Goal: Task Accomplishment & Management: Manage account settings

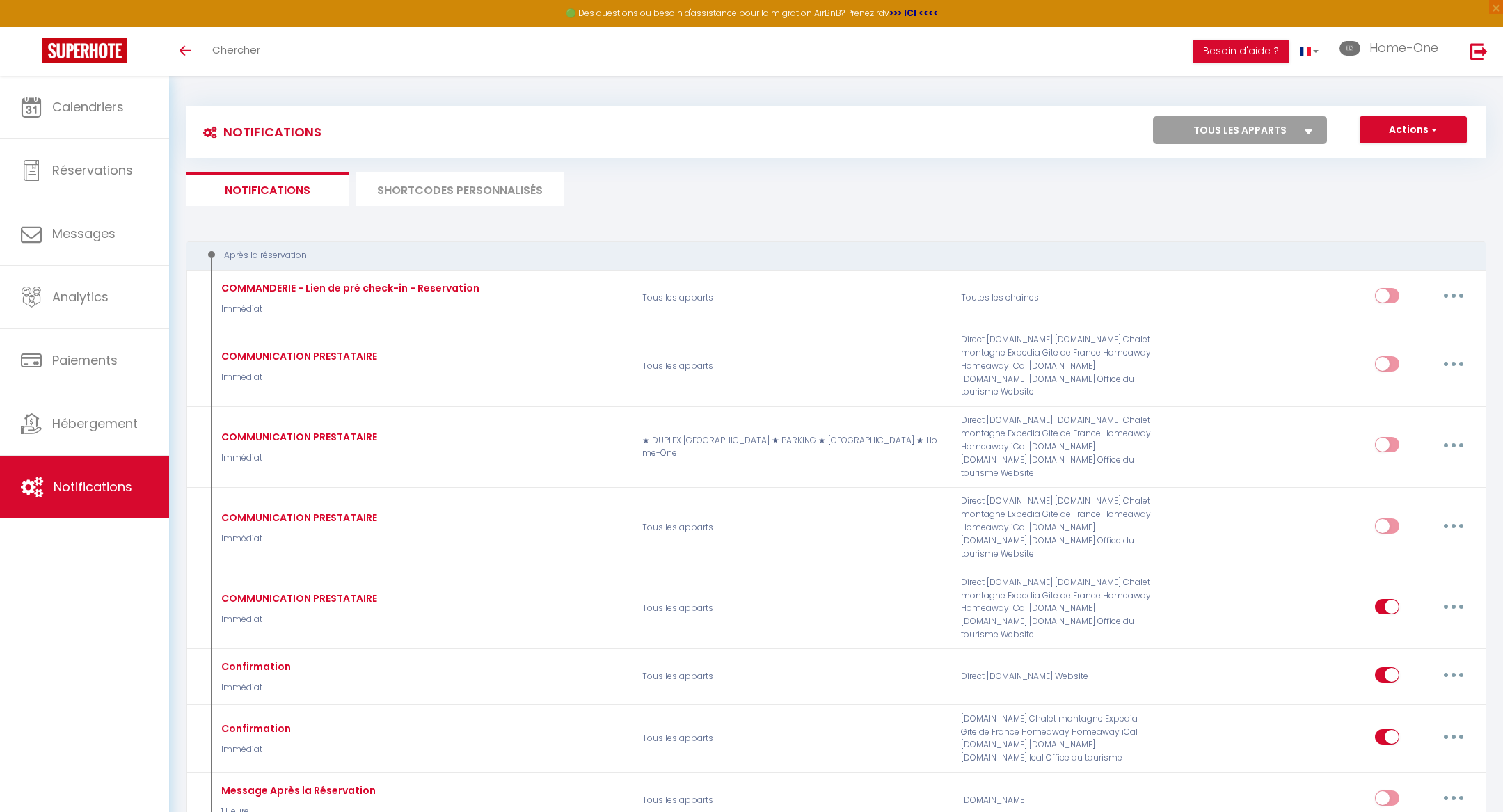
click at [1211, 119] on select "Tous les apparts ★ DUPLEX [GEOGRAPHIC_DATA] ★ PARKING ★ [GEOGRAPHIC_DATA] ★ Hom…" at bounding box center [1240, 130] width 174 height 27
select select
checkbox input "false"
select select "76292"
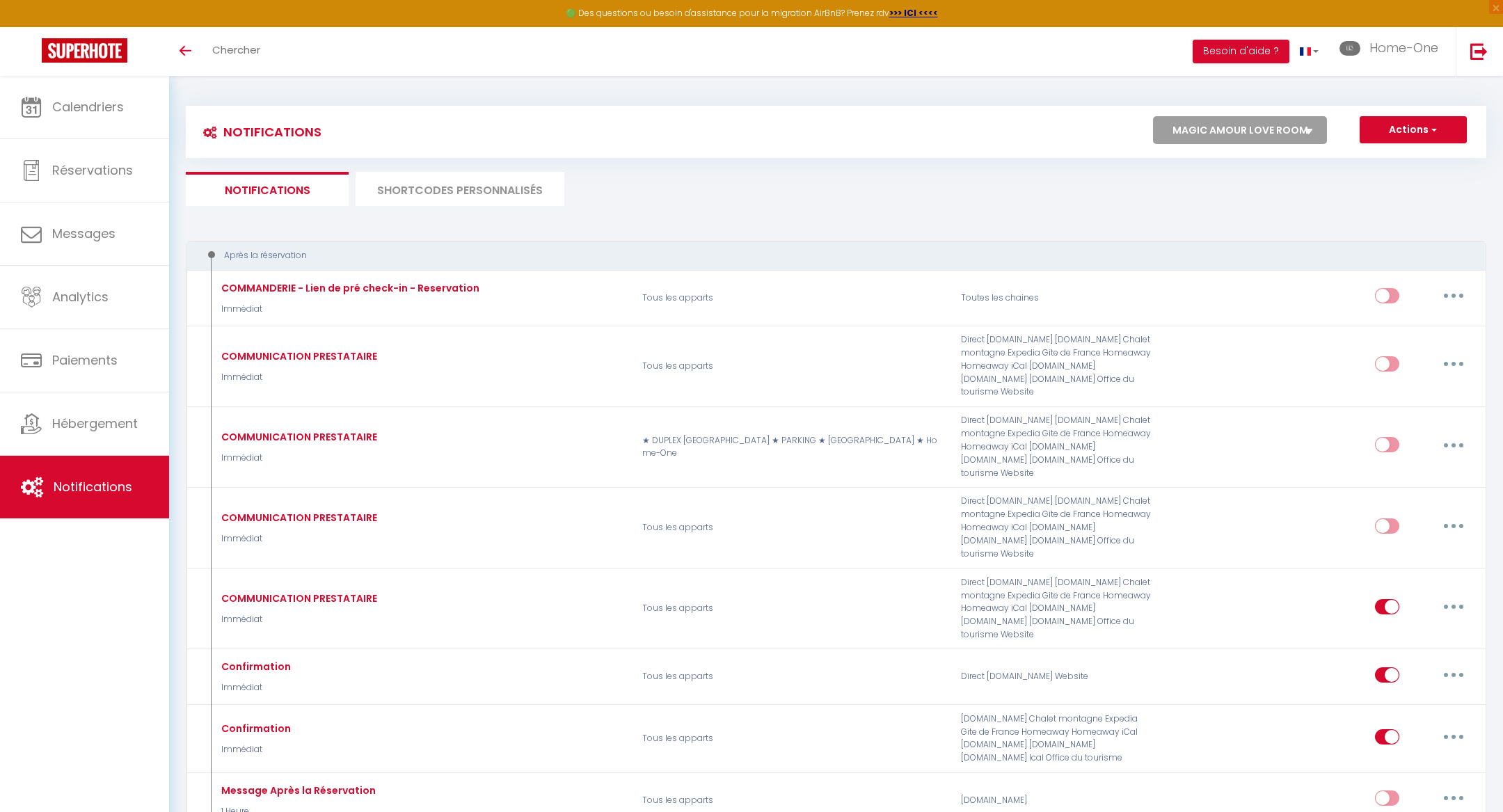
click at [1154, 116] on select "Tous les apparts ★ DUPLEX [GEOGRAPHIC_DATA] ★ PARKING ★ [GEOGRAPHIC_DATA] ★ Hom…" at bounding box center [1240, 130] width 174 height 27
select select
checkbox input "false"
checkbox input "true"
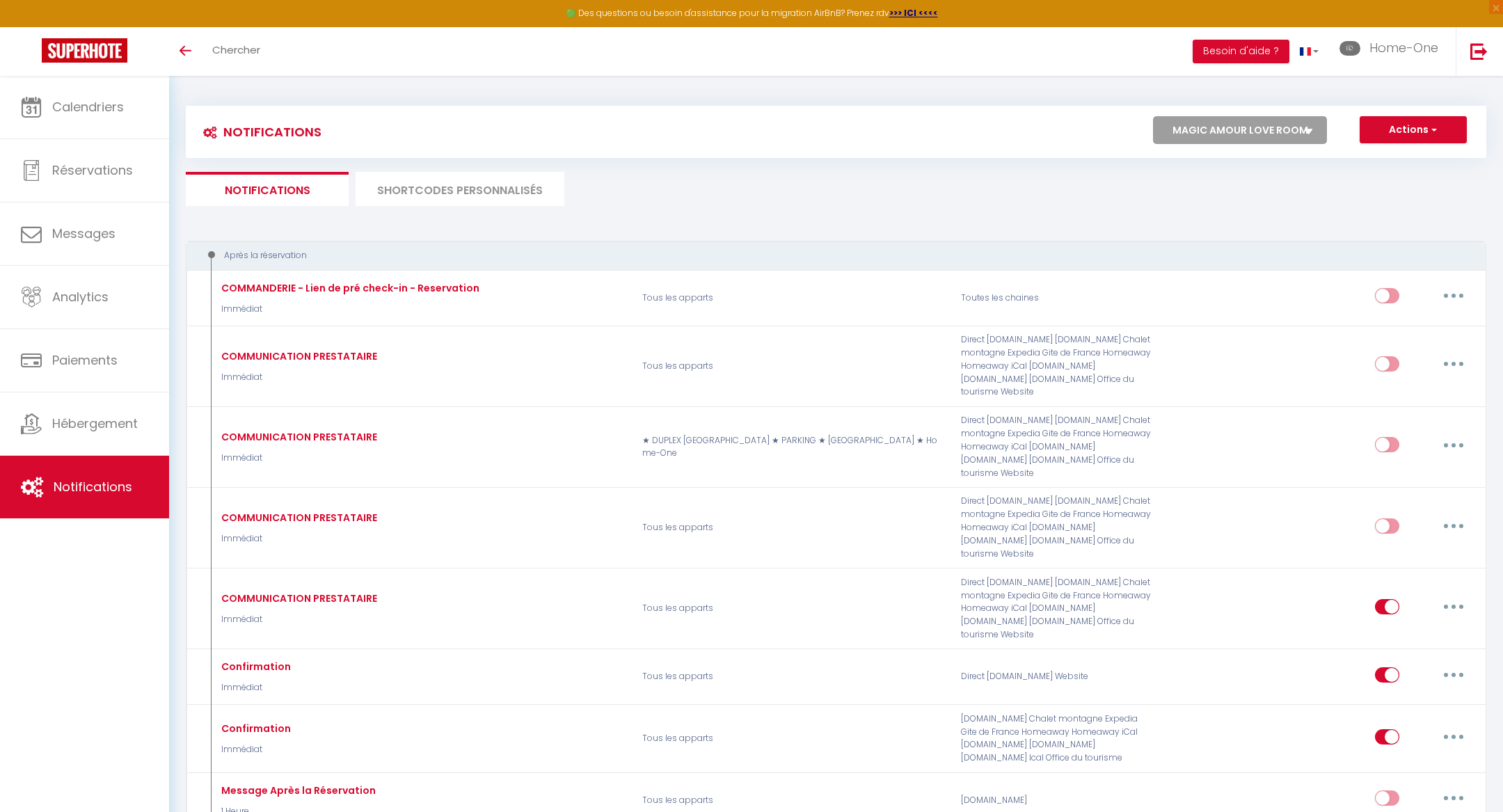
checkbox input "true"
checkbox input "false"
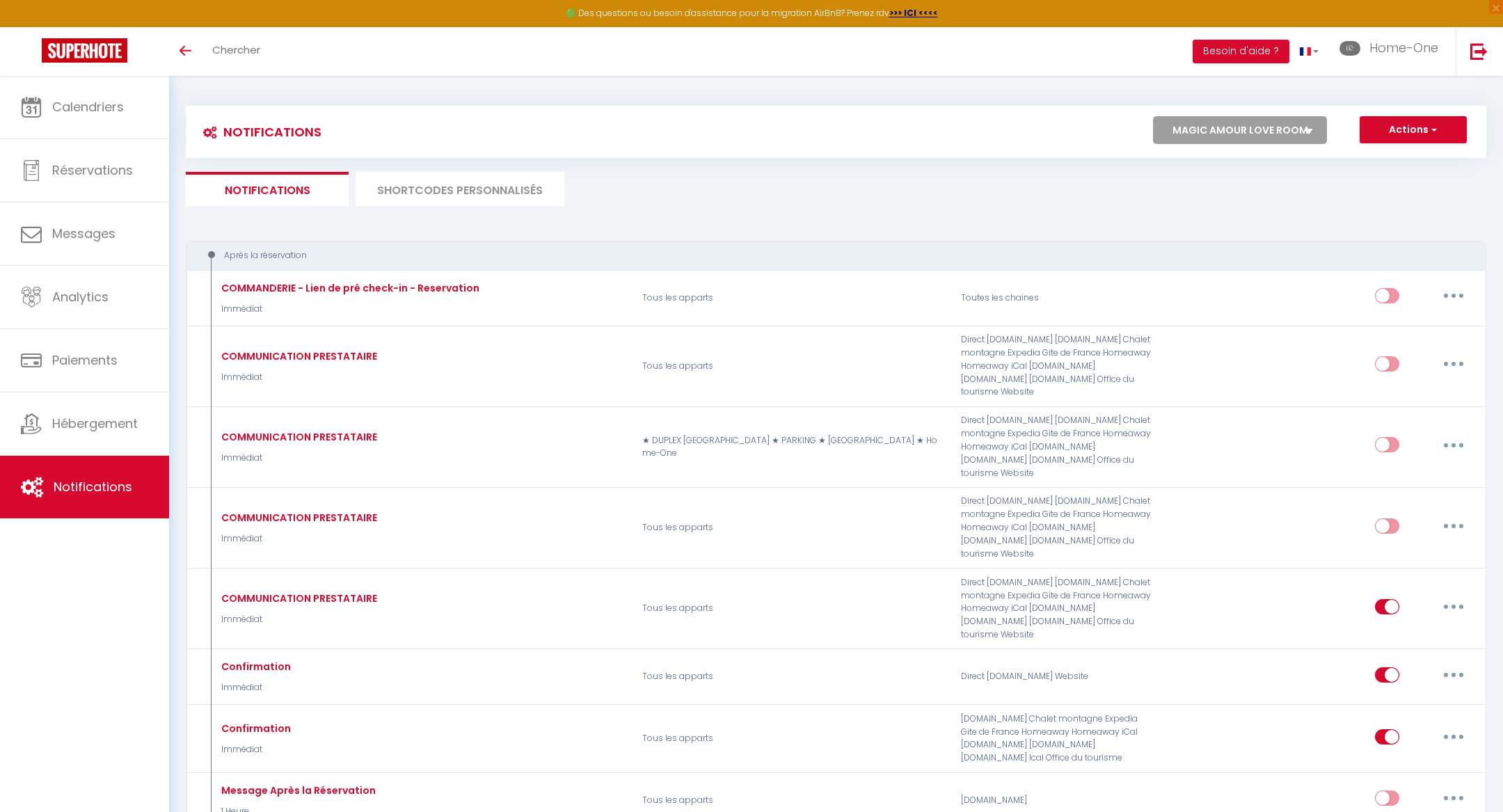
checkbox input "false"
checkbox input "true"
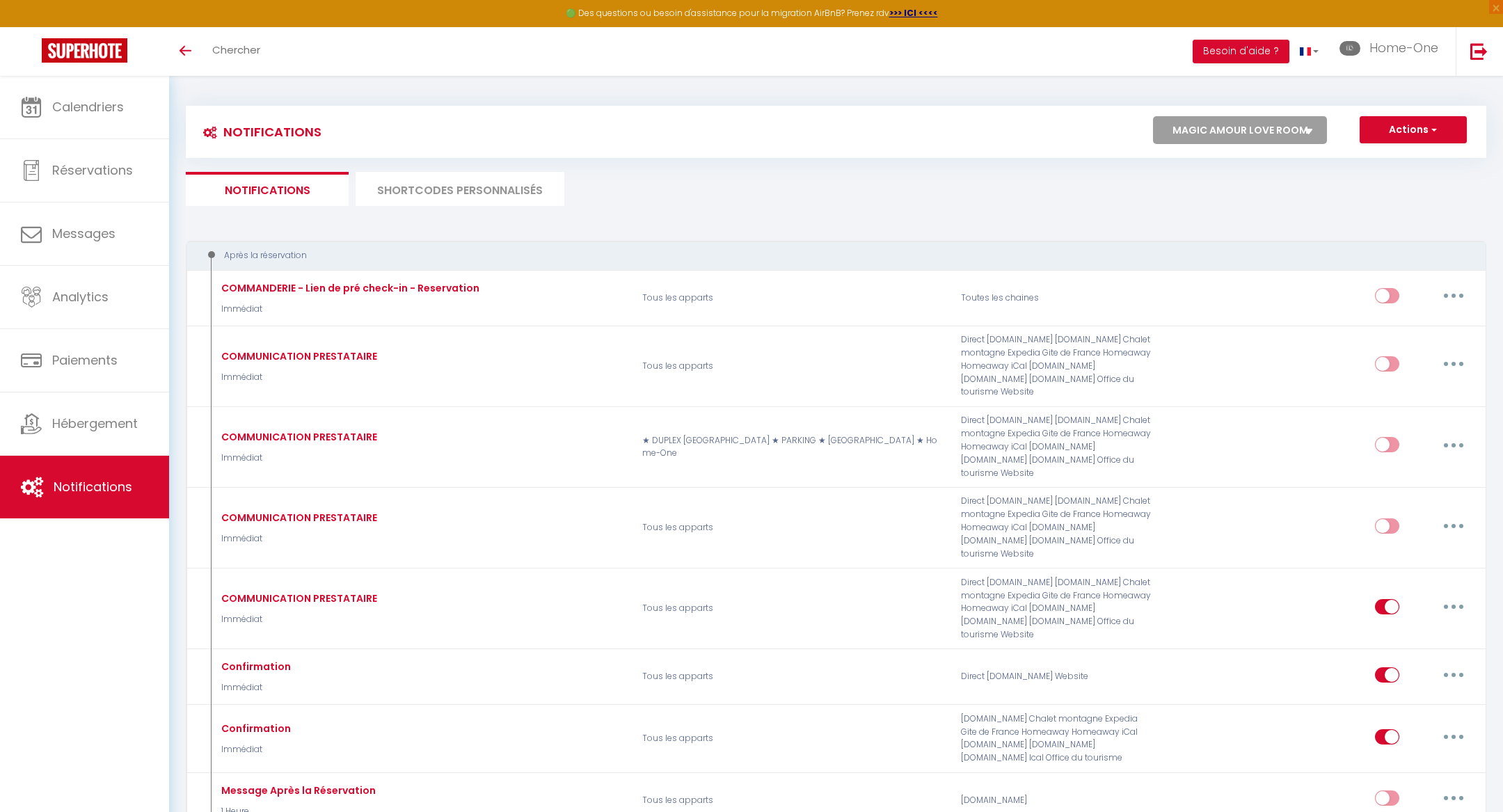
select select
checkbox input "false"
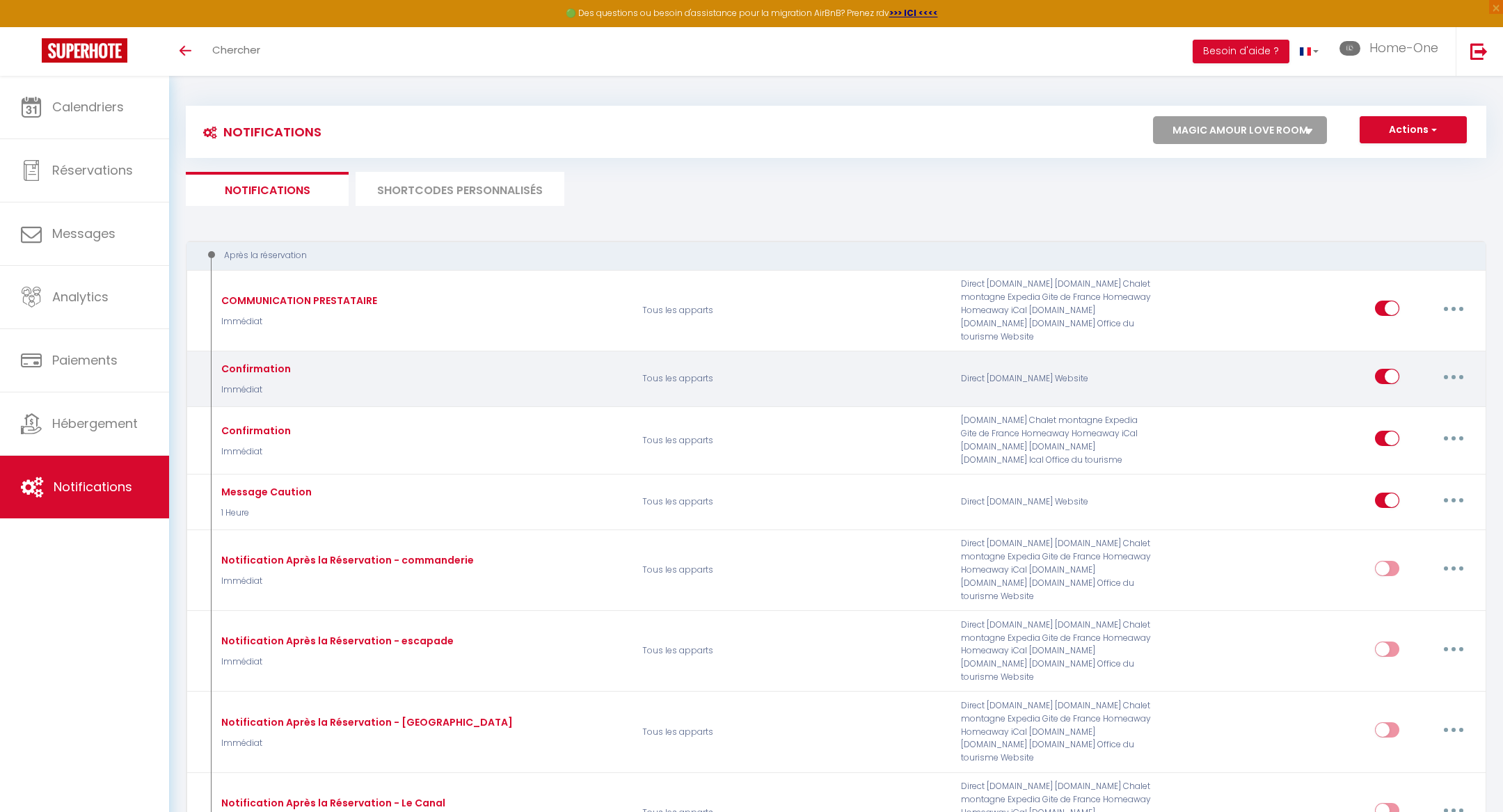
click at [1443, 365] on button "button" at bounding box center [1453, 377] width 39 height 23
click at [1425, 397] on link "Editer" at bounding box center [1417, 408] width 103 height 24
type input "Confirmation"
select select "Immédiat"
select select
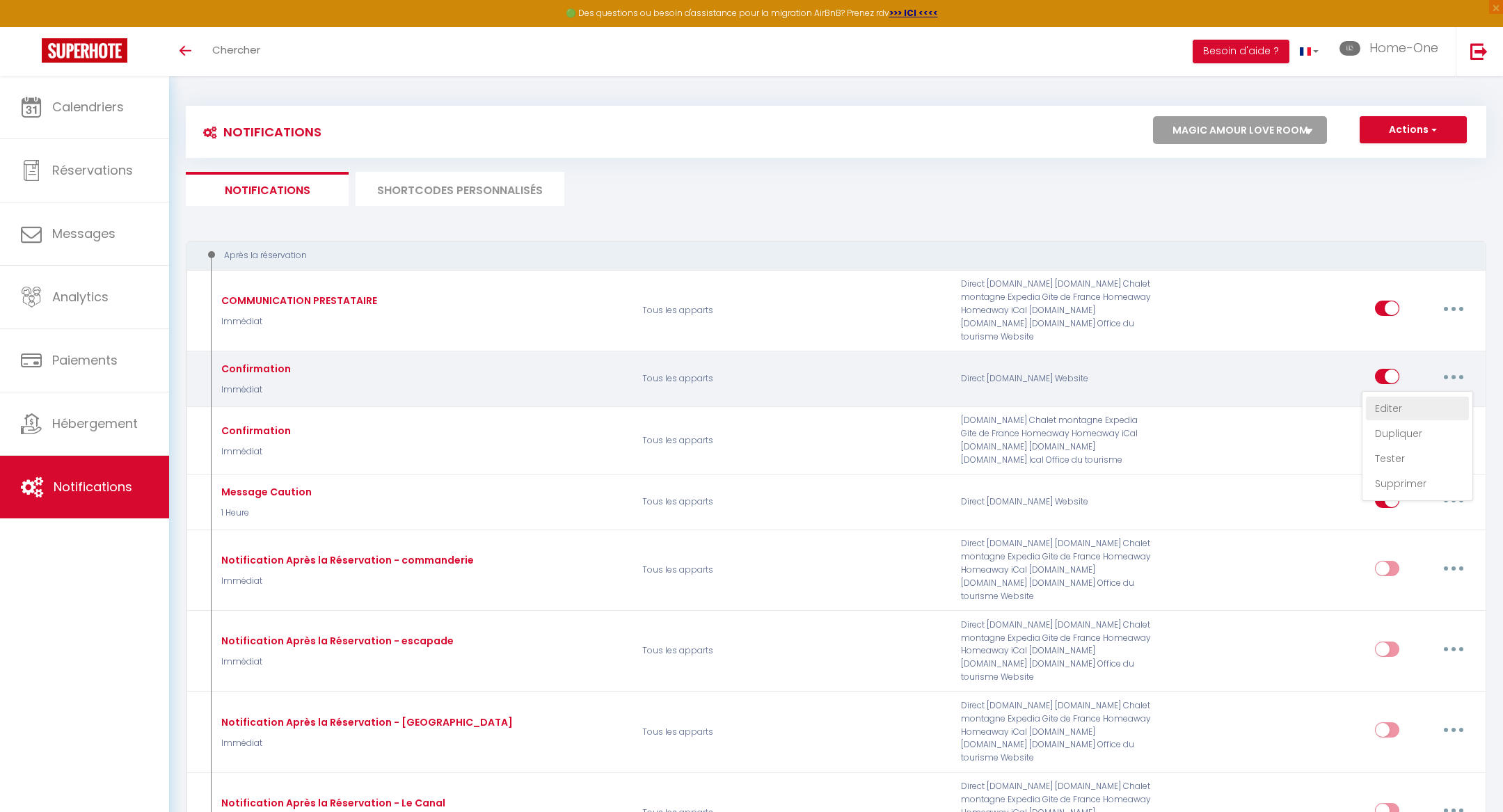
checkbox input "false"
radio input "true"
type input "Dépôt de Garantie"
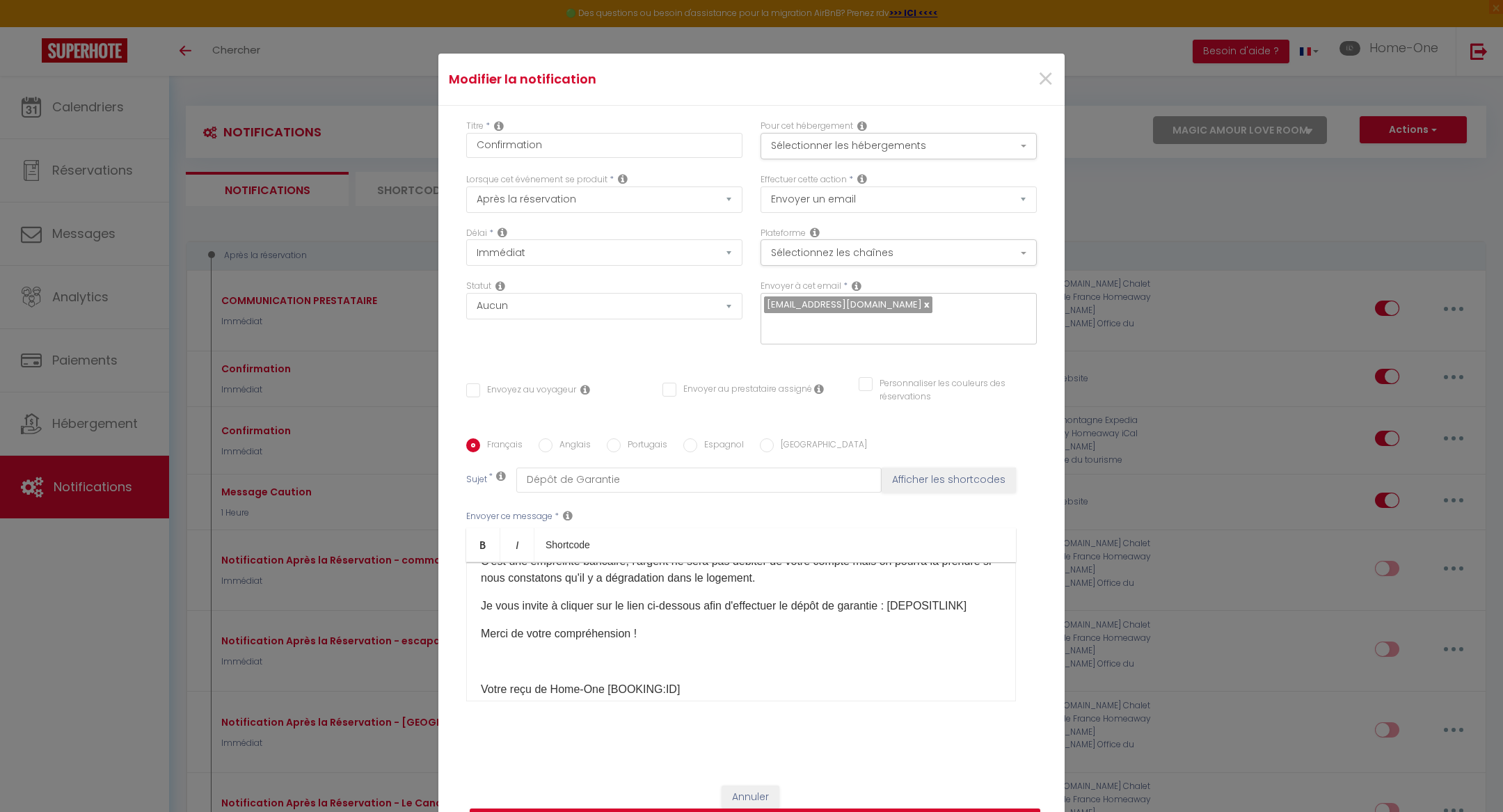
scroll to position [124, 0]
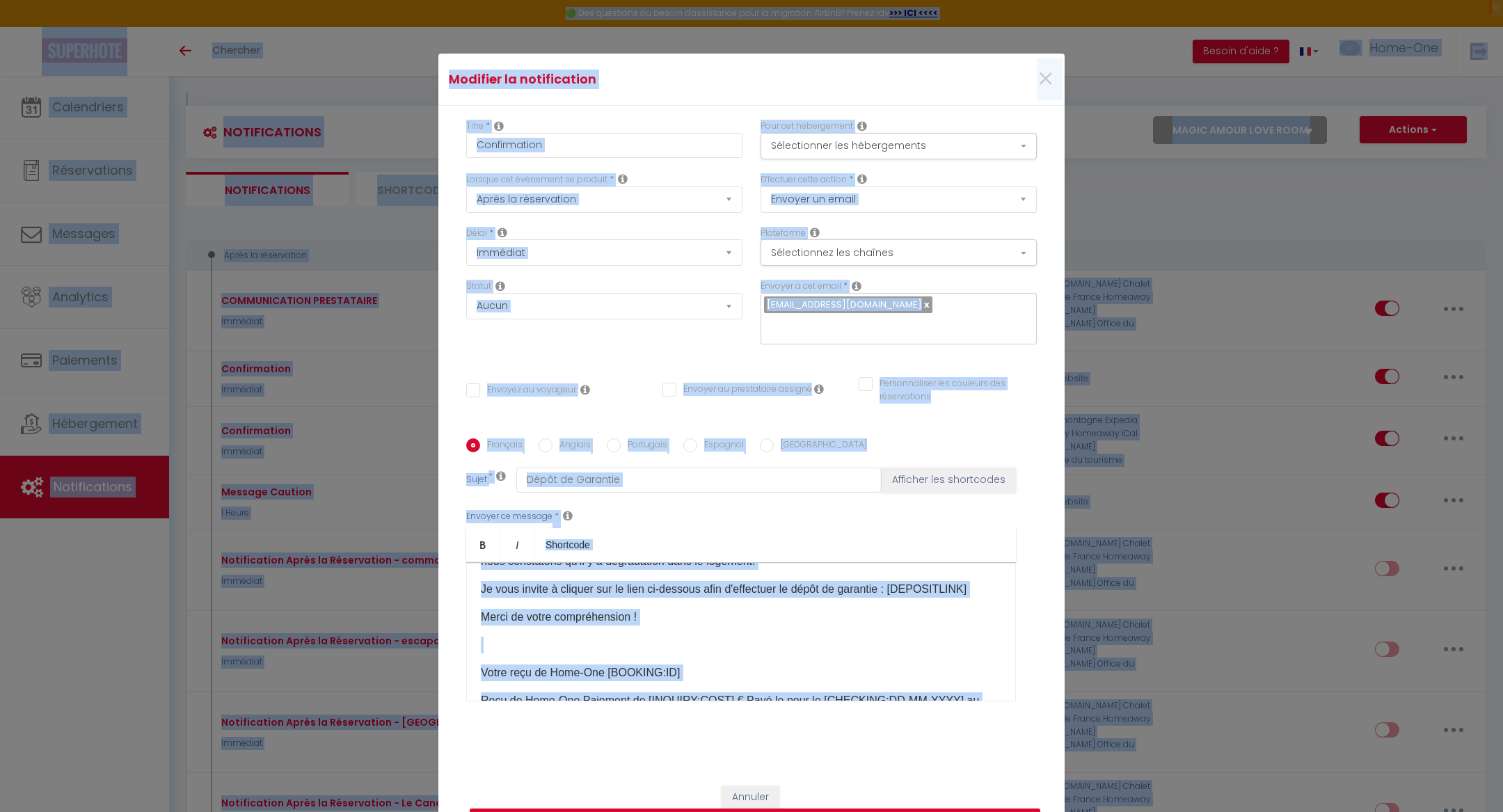
click at [858, 640] on p at bounding box center [741, 645] width 521 height 17
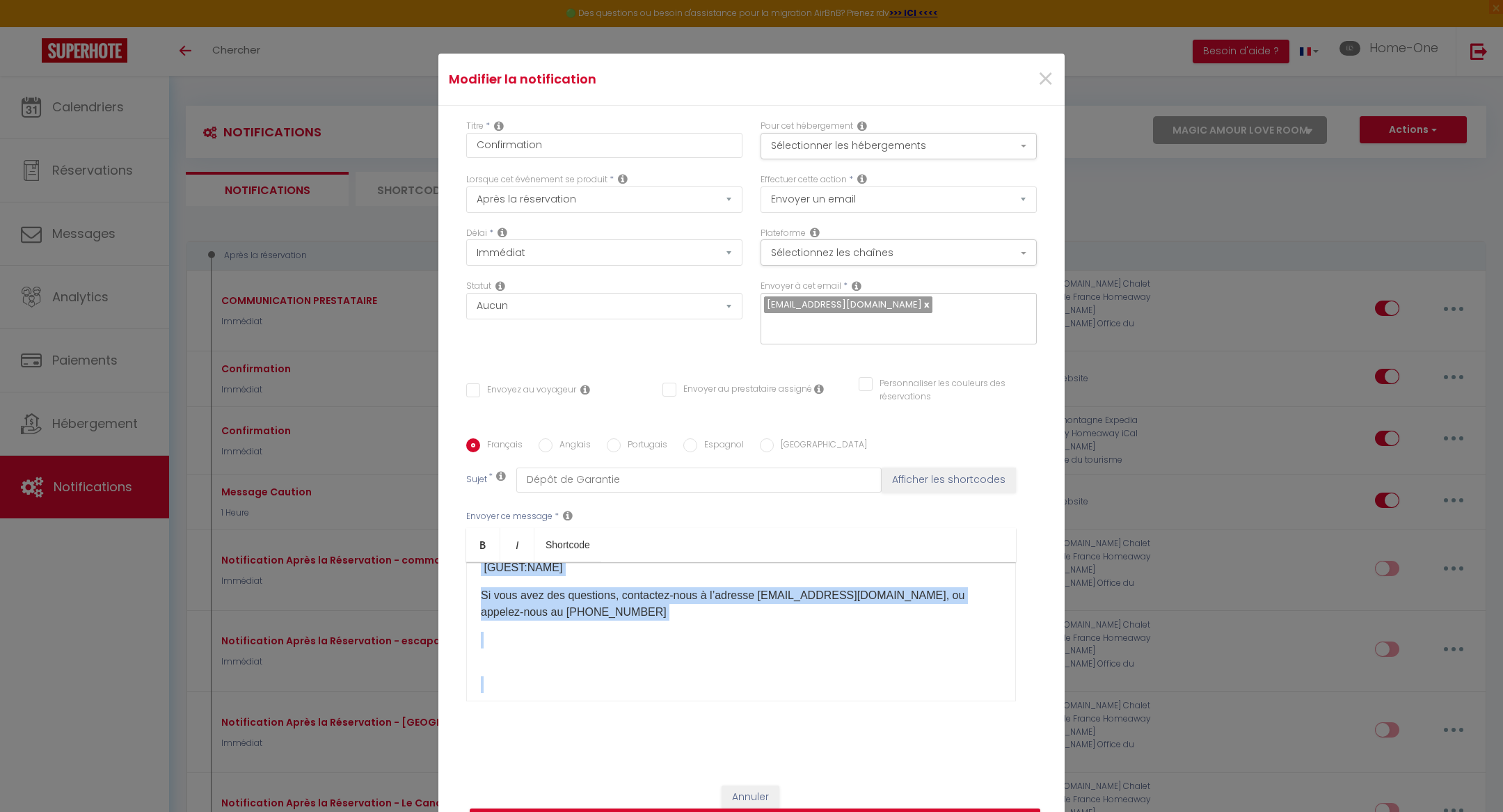
scroll to position [576, 0]
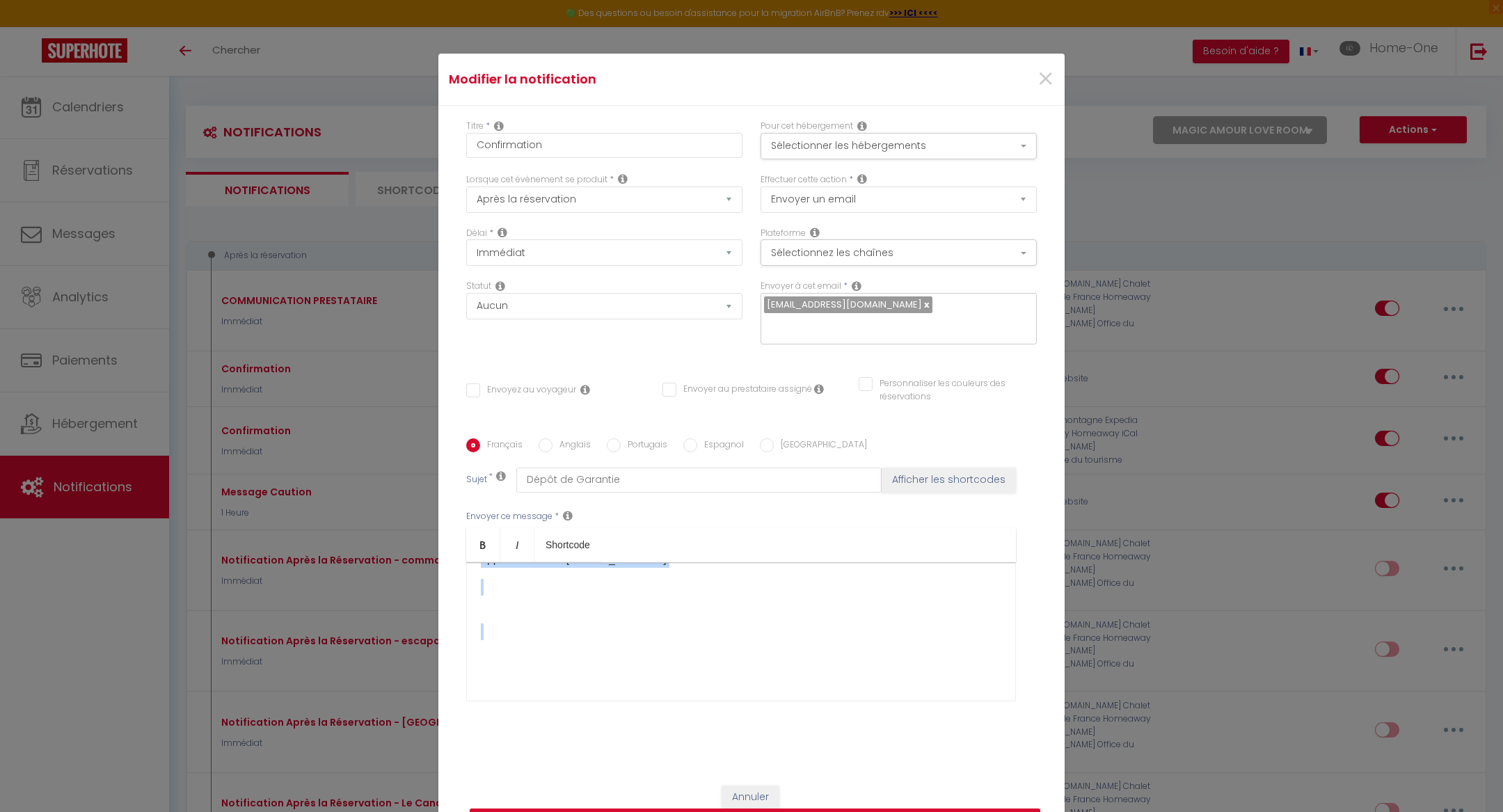
drag, startPoint x: 481, startPoint y: 574, endPoint x: 693, endPoint y: 639, distance: 221.7
click at [693, 639] on div "Bonjour, [GUEST:FIRST_NAME]​ Pouvez-vous me confirmer avoir bien pris en compte…" at bounding box center [741, 631] width 550 height 139
click at [598, 653] on p "- RAPPEL POUR OBTENIR VOS ACCÈS" at bounding box center [741, 662] width 521 height 17
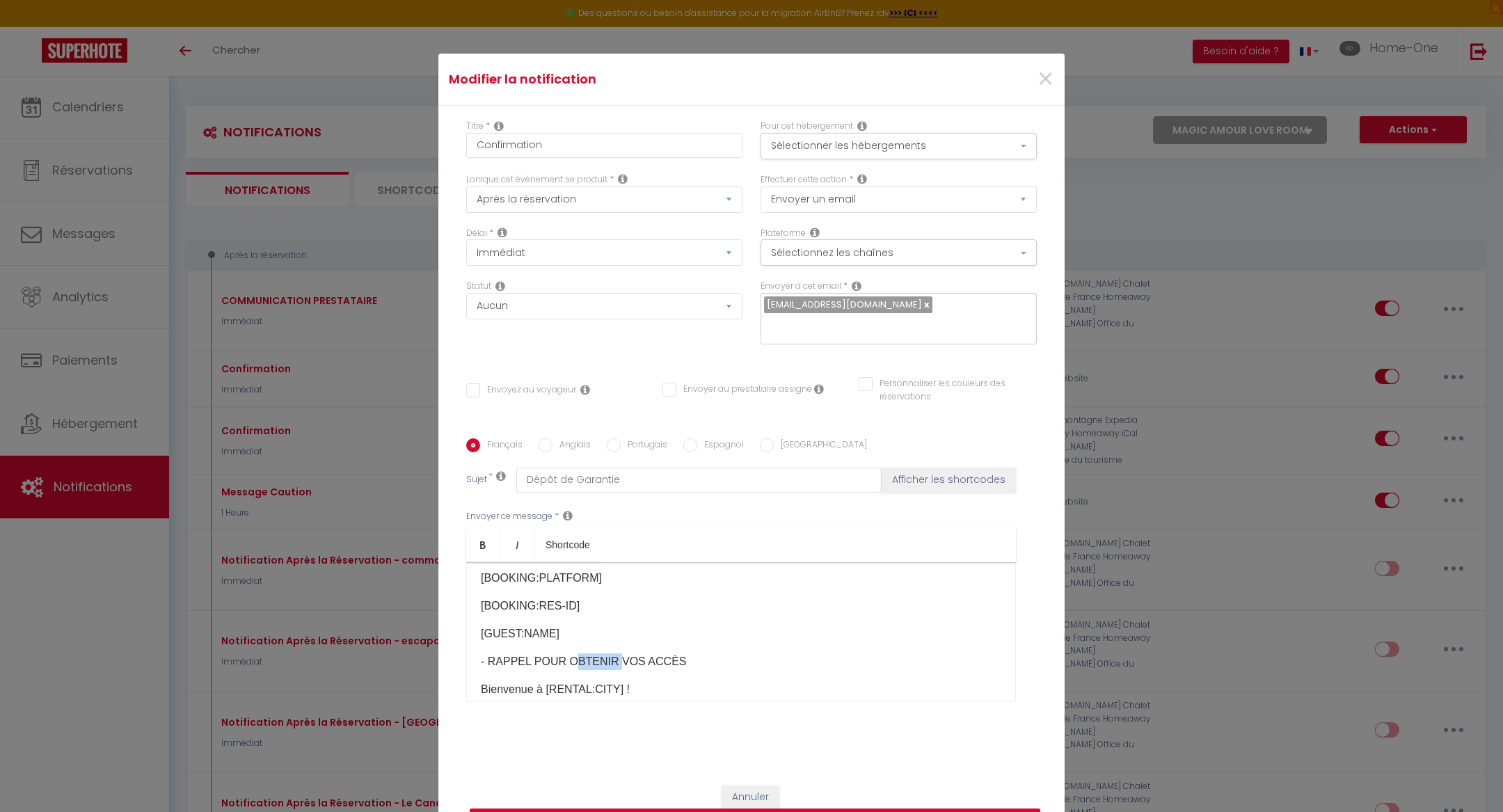
click at [598, 653] on p "- RAPPEL POUR OBTENIR VOS ACCÈS" at bounding box center [741, 662] width 521 height 17
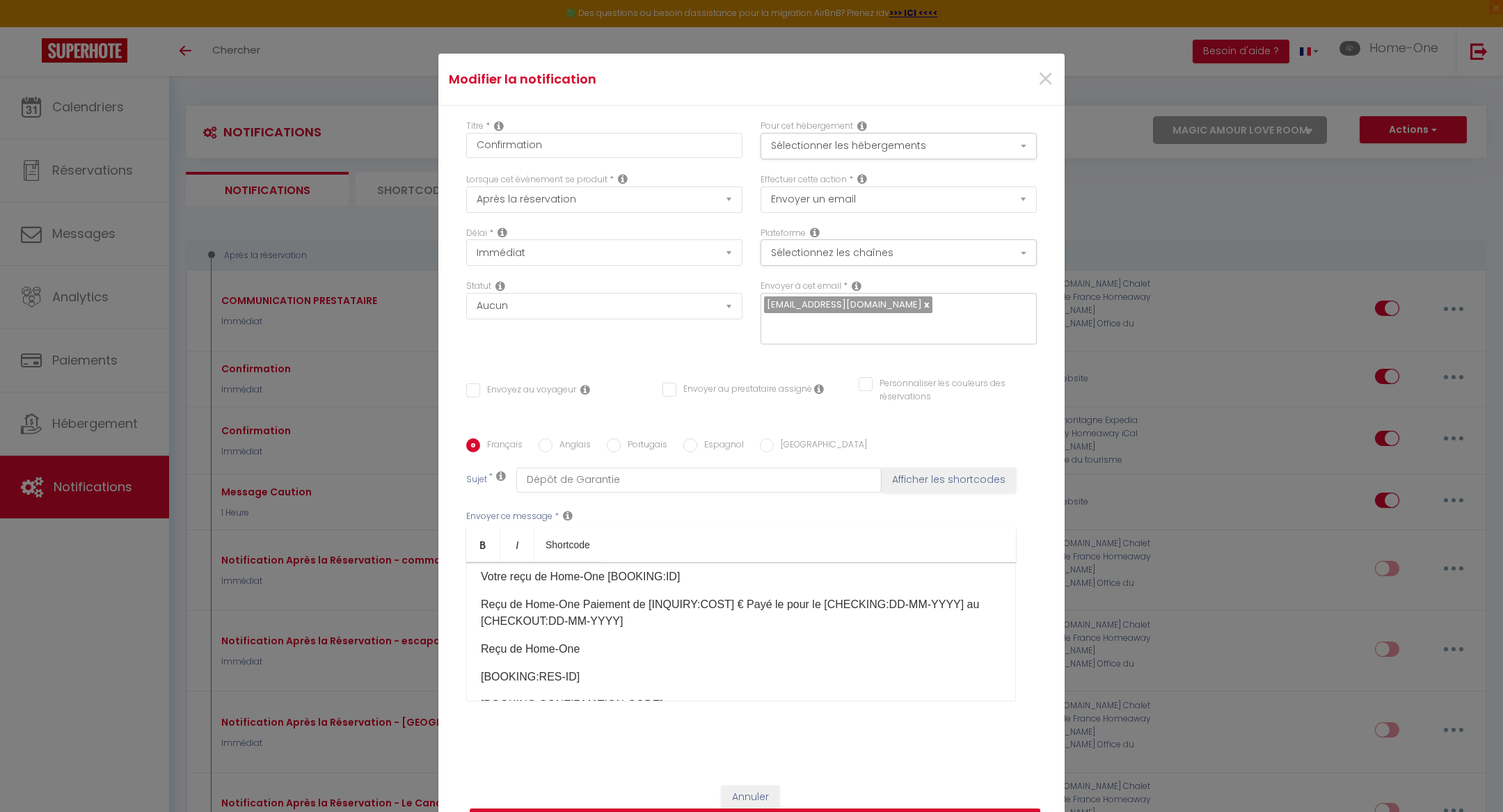
scroll to position [0, 0]
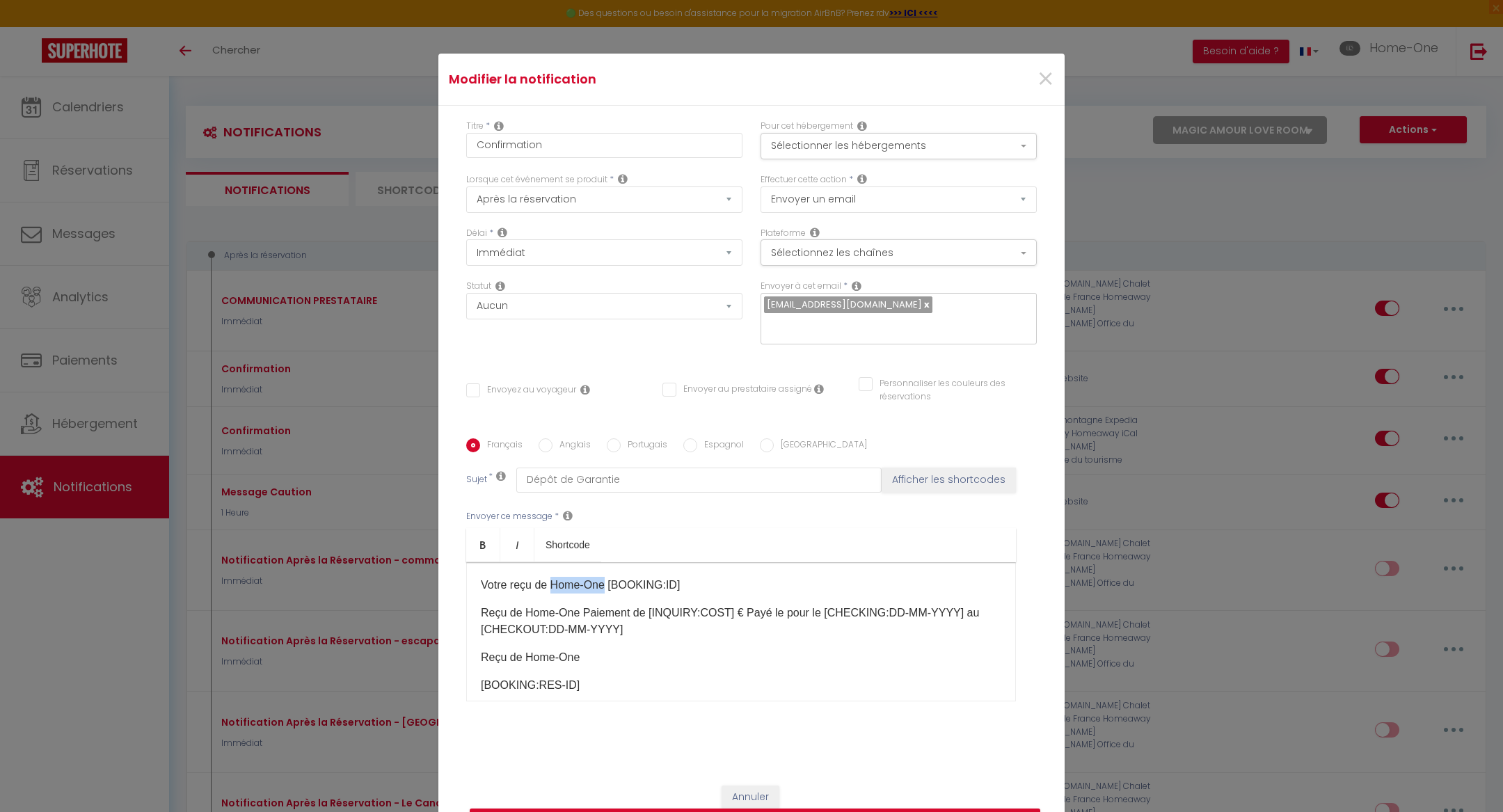
drag, startPoint x: 603, startPoint y: 575, endPoint x: 553, endPoint y: 575, distance: 50.0
click at [553, 576] on p "Votre reçu de Home-One [BOOKING:ID]" at bounding box center [741, 585] width 521 height 17
click at [656, 576] on p "Votre reçu de Napoléon Property management [BOOKING:ID]" at bounding box center [741, 585] width 521 height 17
drag, startPoint x: 713, startPoint y: 577, endPoint x: 553, endPoint y: 574, distance: 160.0
click at [553, 576] on p "Votre reçu de Napoléon Property Management [BOOKING:ID]" at bounding box center [741, 585] width 521 height 17
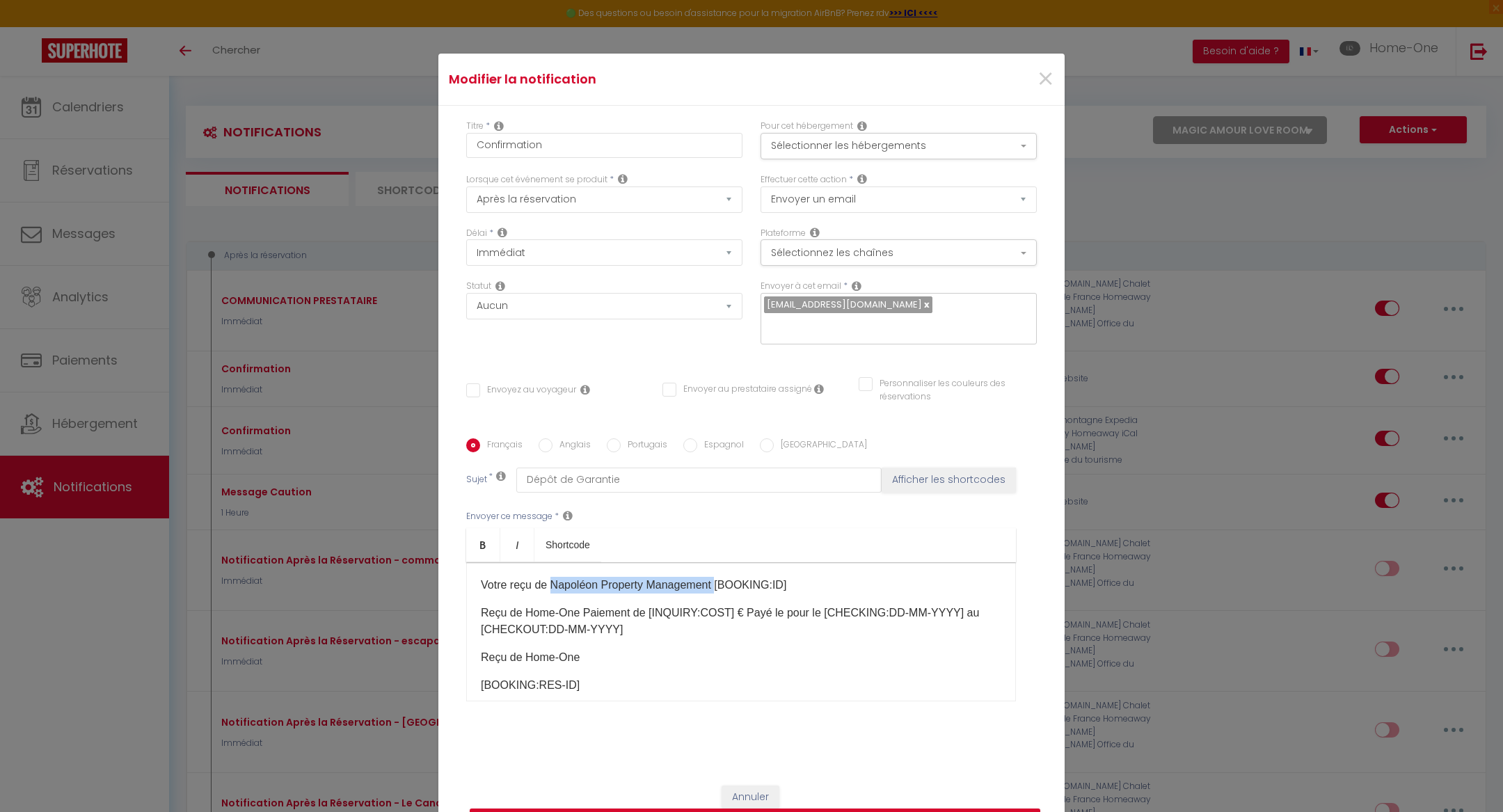
copy p "Napoléon Property Management"
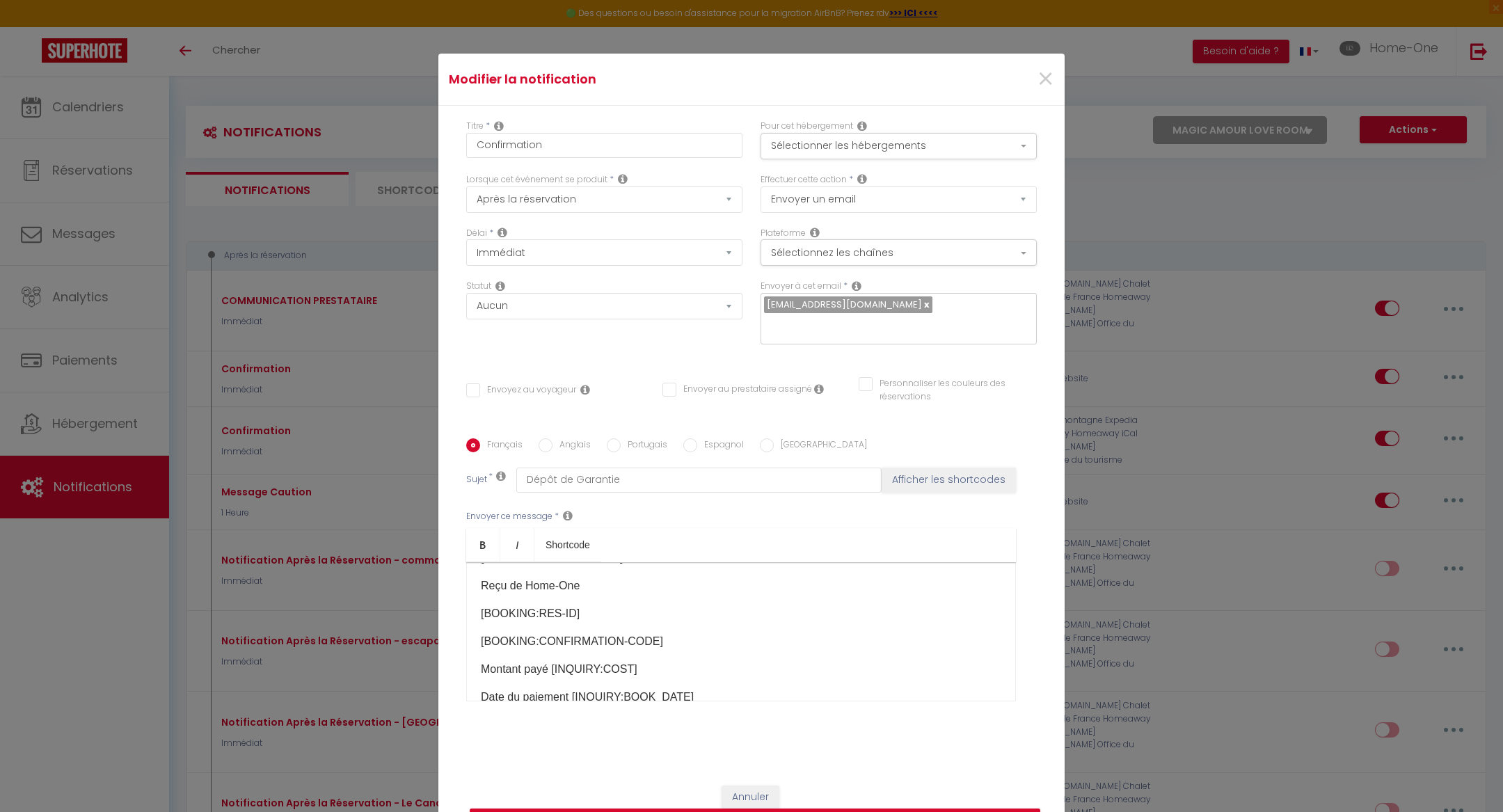
scroll to position [67, 0]
drag, startPoint x: 578, startPoint y: 580, endPoint x: 522, endPoint y: 580, distance: 56.0
click at [522, 582] on p "Reçu de Home-One" at bounding box center [741, 591] width 521 height 17
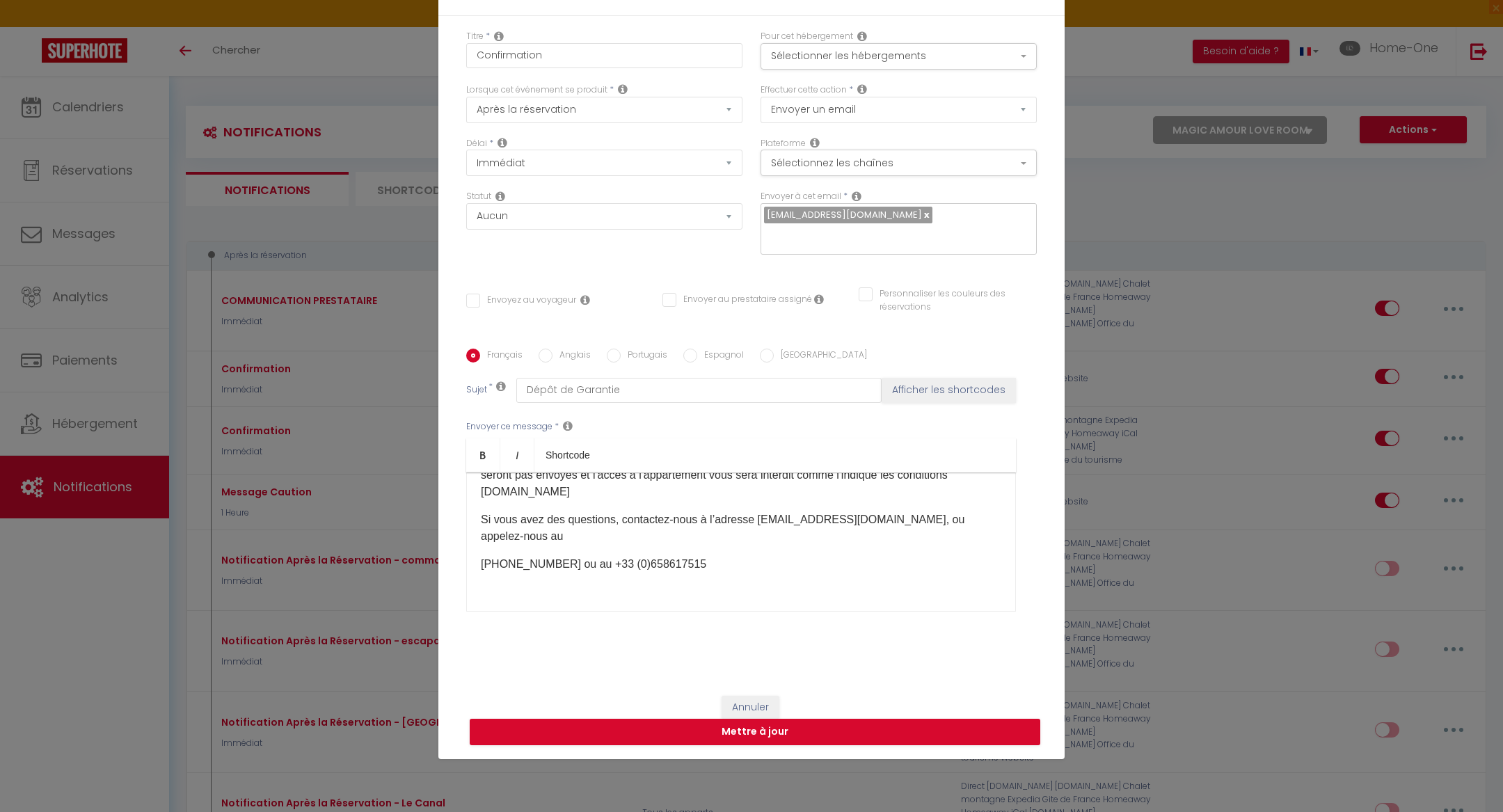
scroll to position [0, 0]
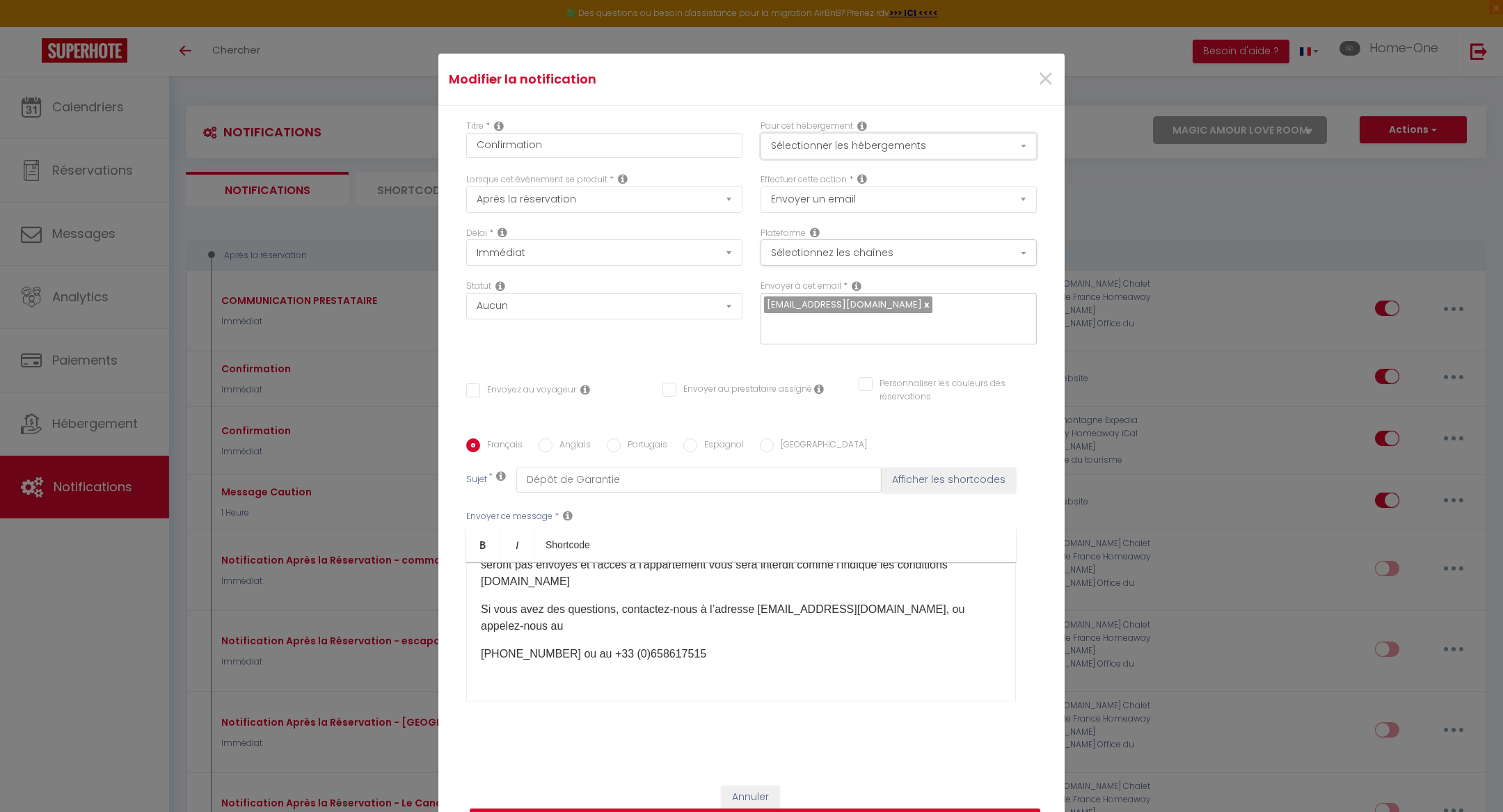
click at [805, 159] on button "Sélectionner les hébergements" at bounding box center [899, 146] width 276 height 26
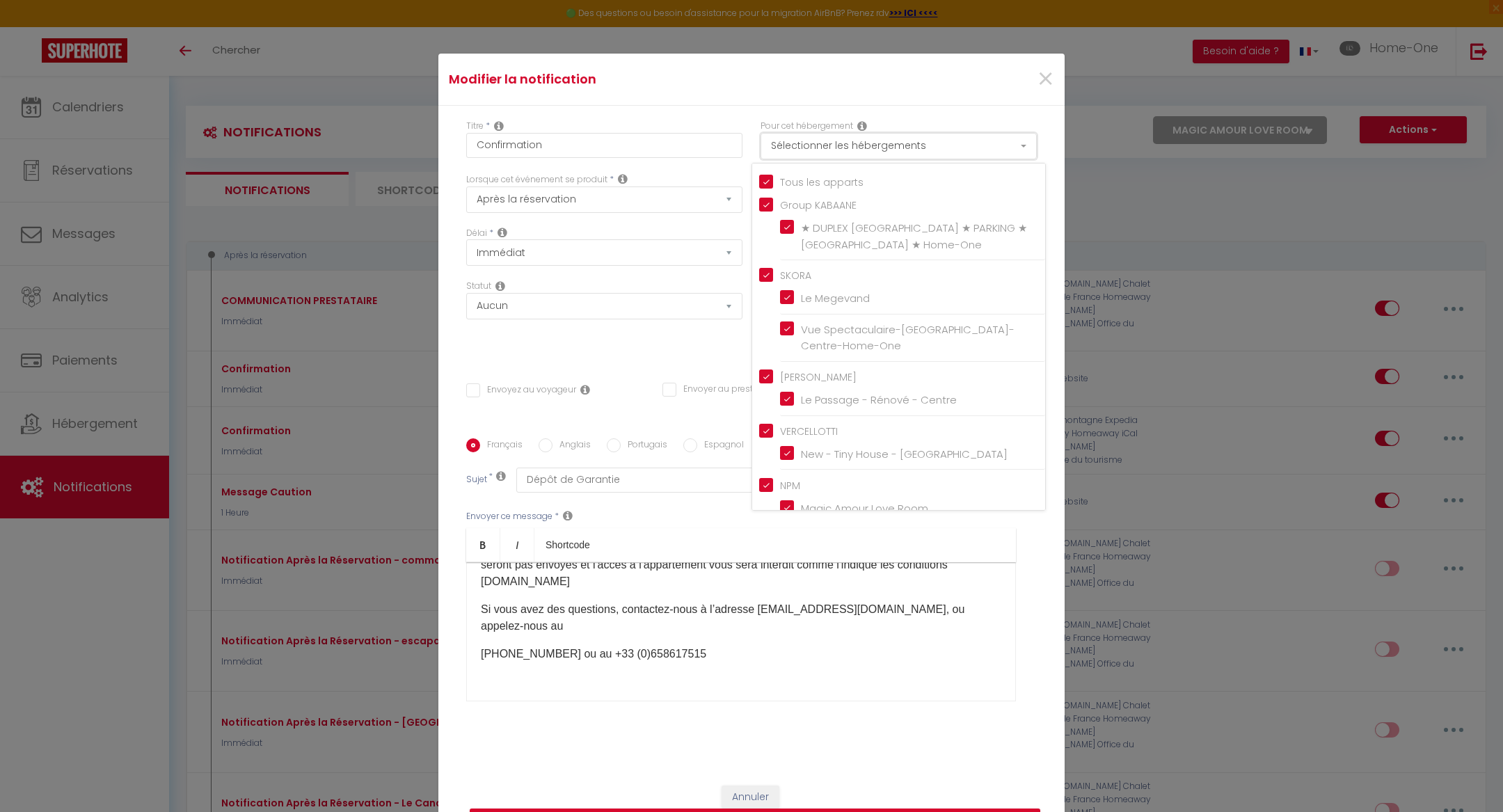
click at [835, 150] on button "Sélectionner les hébergements" at bounding box center [899, 146] width 276 height 26
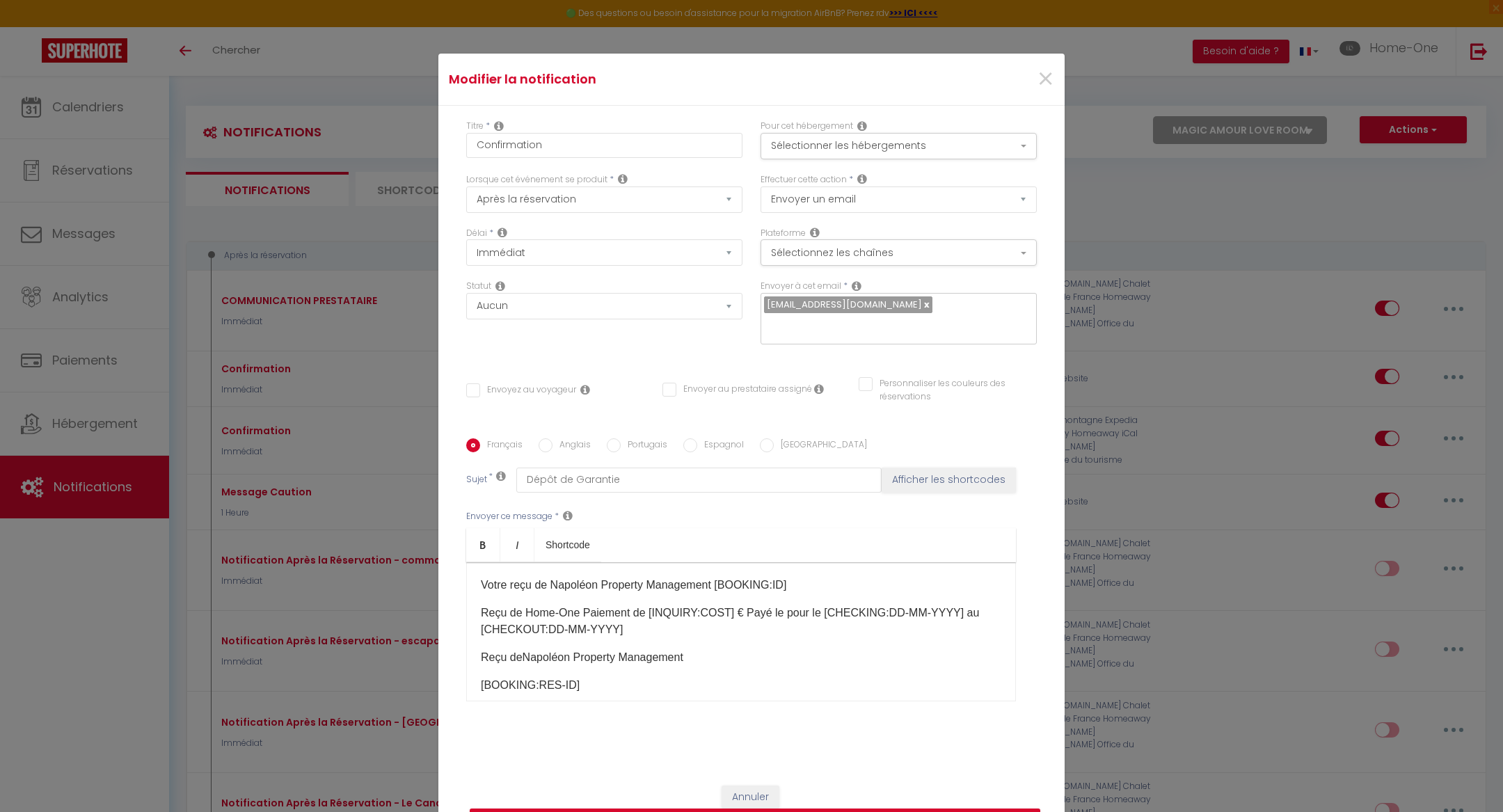
drag, startPoint x: 705, startPoint y: 633, endPoint x: 469, endPoint y: 567, distance: 245.1
click at [469, 567] on div "Votre reçu de Napoléon Property Management [BOOKING:ID] Reçu de Home-One Paieme…" at bounding box center [741, 631] width 550 height 139
copy div "Lorem ipsu do Sitametc Adipisci Elitseddoe [TEMPORI:UT] Labo et Dolo-Mag Aliqua…"
click at [748, 787] on button "Annuler" at bounding box center [750, 797] width 58 height 24
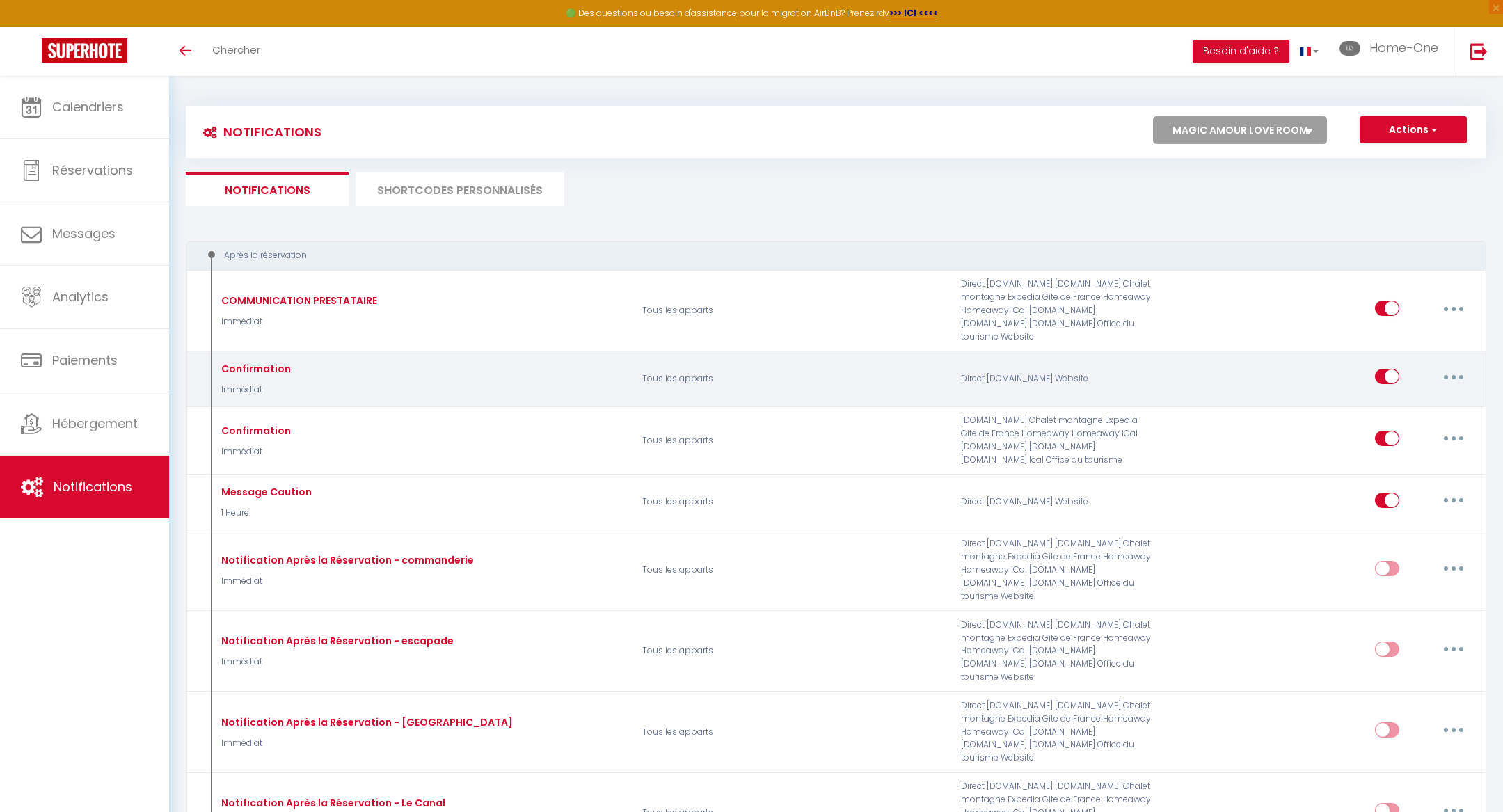
click at [1445, 365] on button "button" at bounding box center [1453, 377] width 39 height 23
click at [1436, 422] on link "Dupliquer" at bounding box center [1417, 433] width 103 height 24
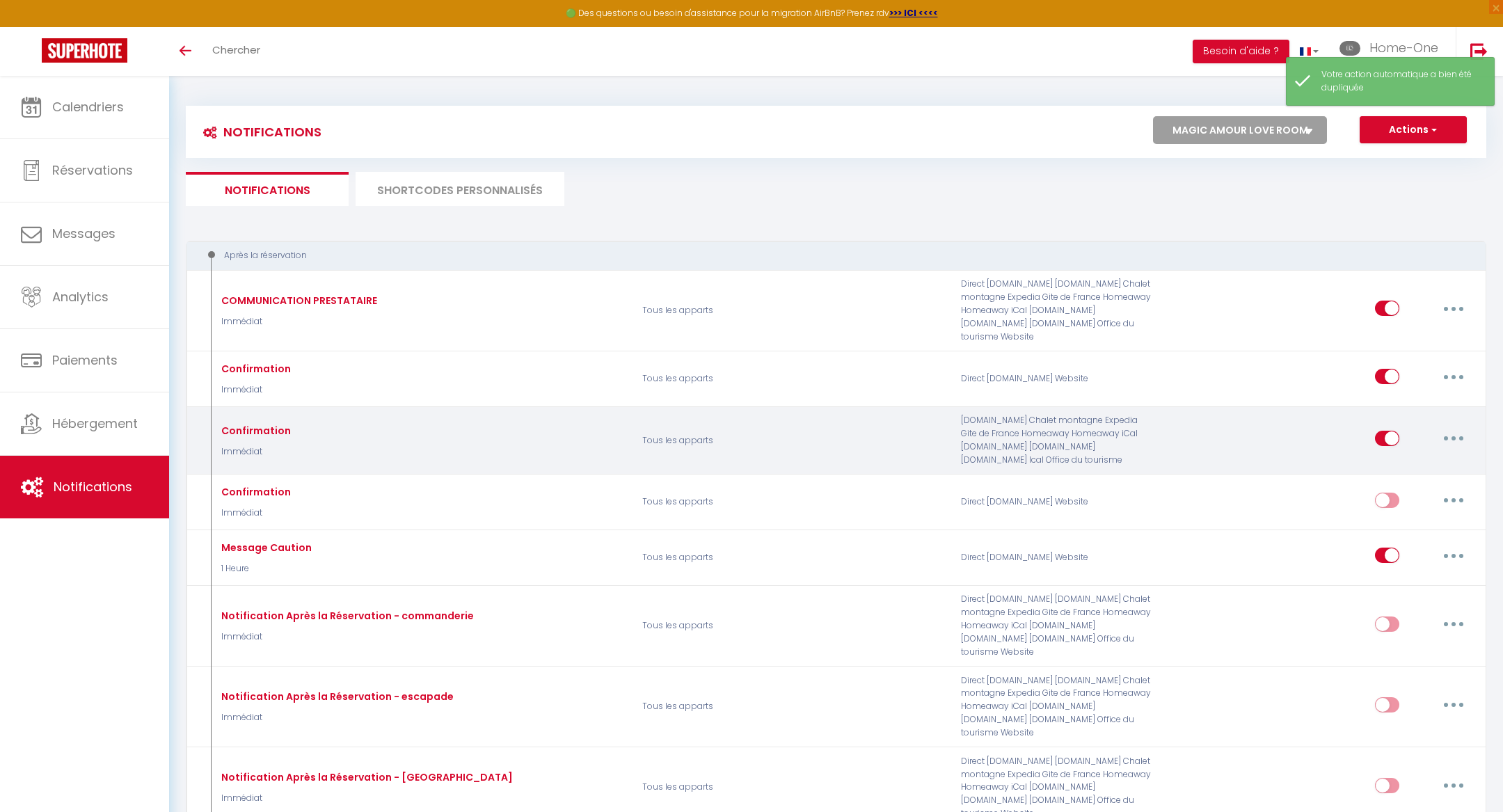
click at [1450, 427] on button "button" at bounding box center [1453, 438] width 39 height 23
click at [1428, 484] on link "Dupliquer" at bounding box center [1417, 495] width 103 height 24
select select
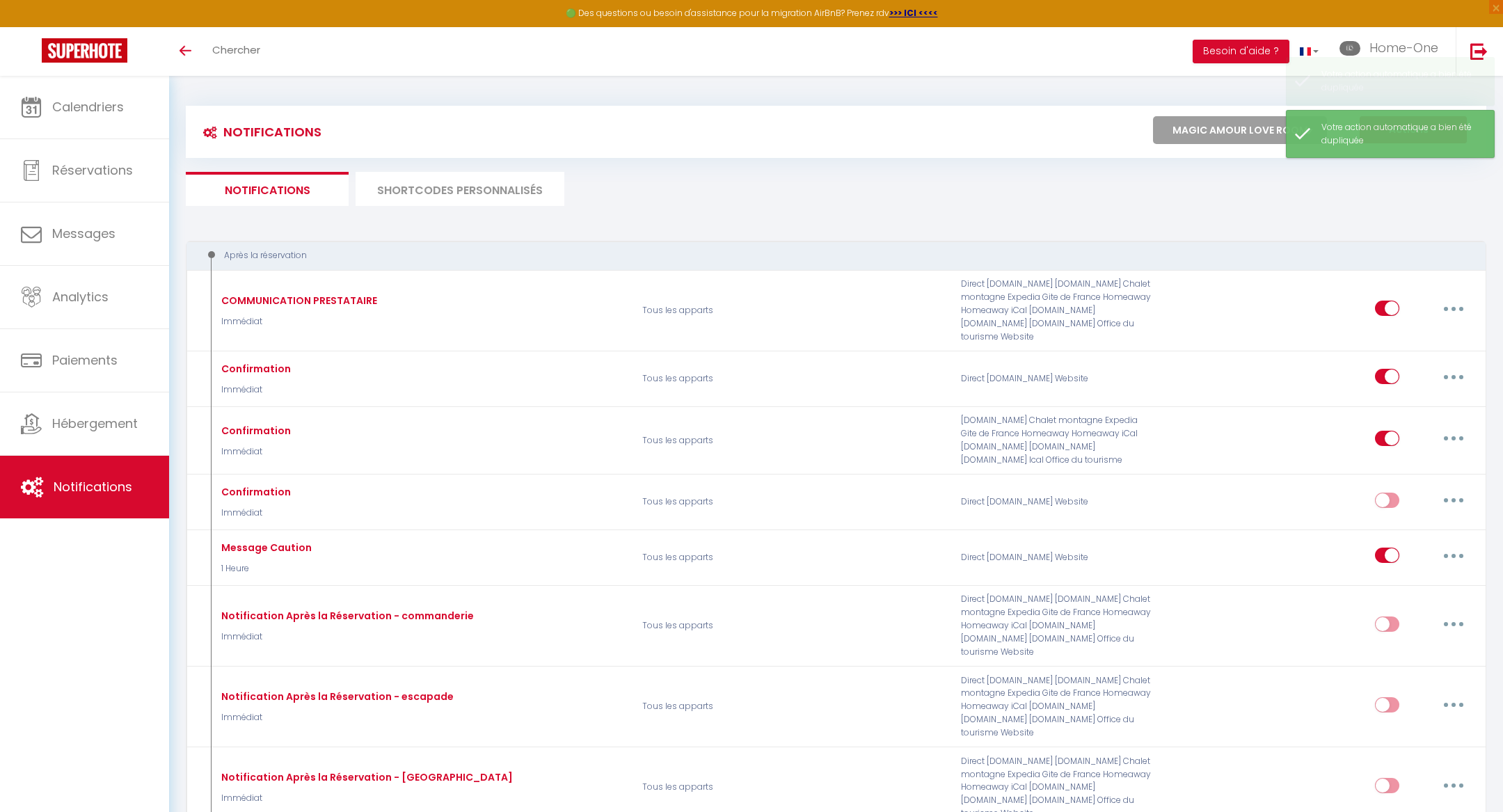
checkbox input "false"
checkbox input "true"
select select
checkbox input "false"
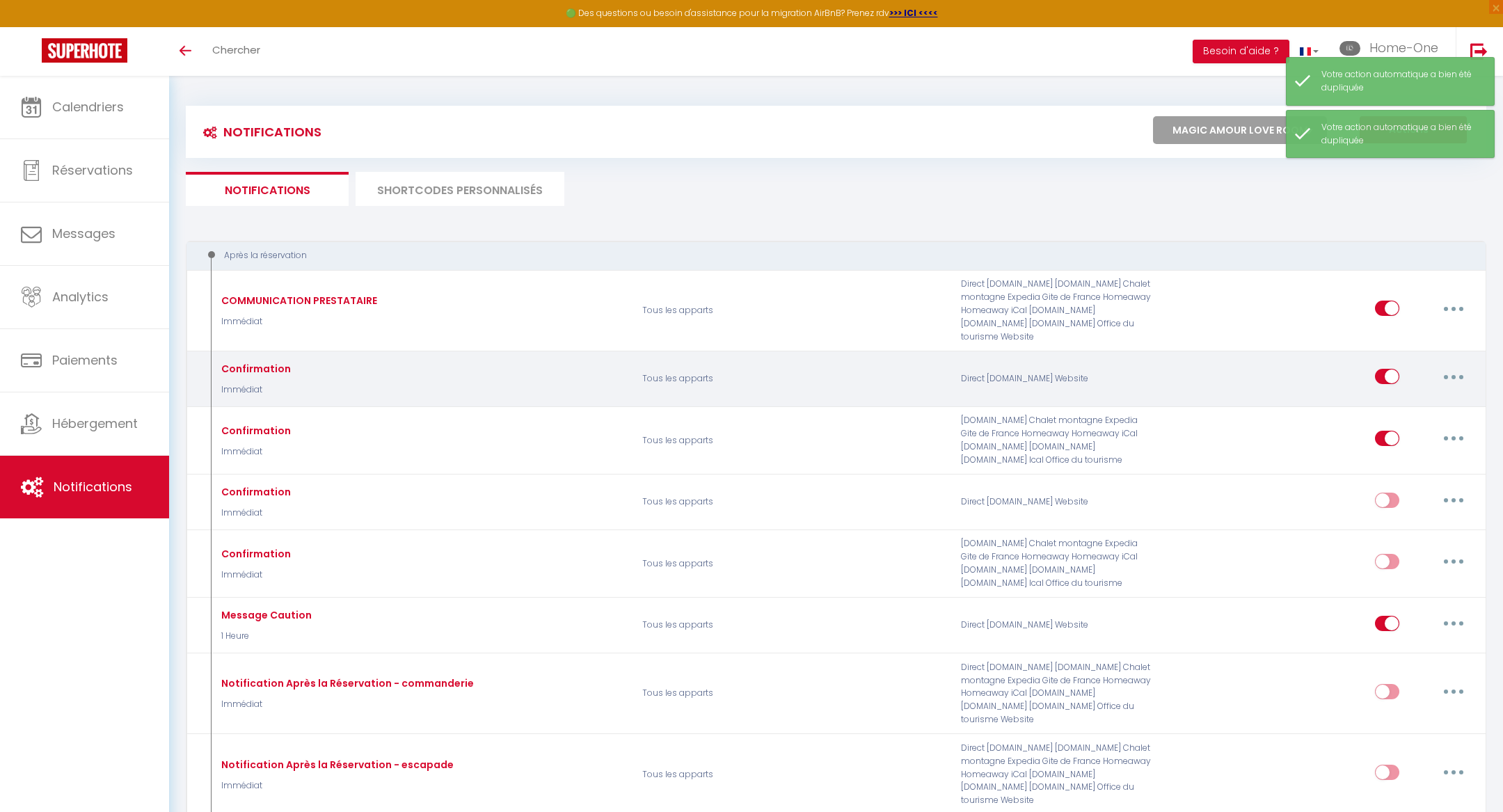
click at [1455, 375] on icon "button" at bounding box center [1454, 377] width 4 height 4
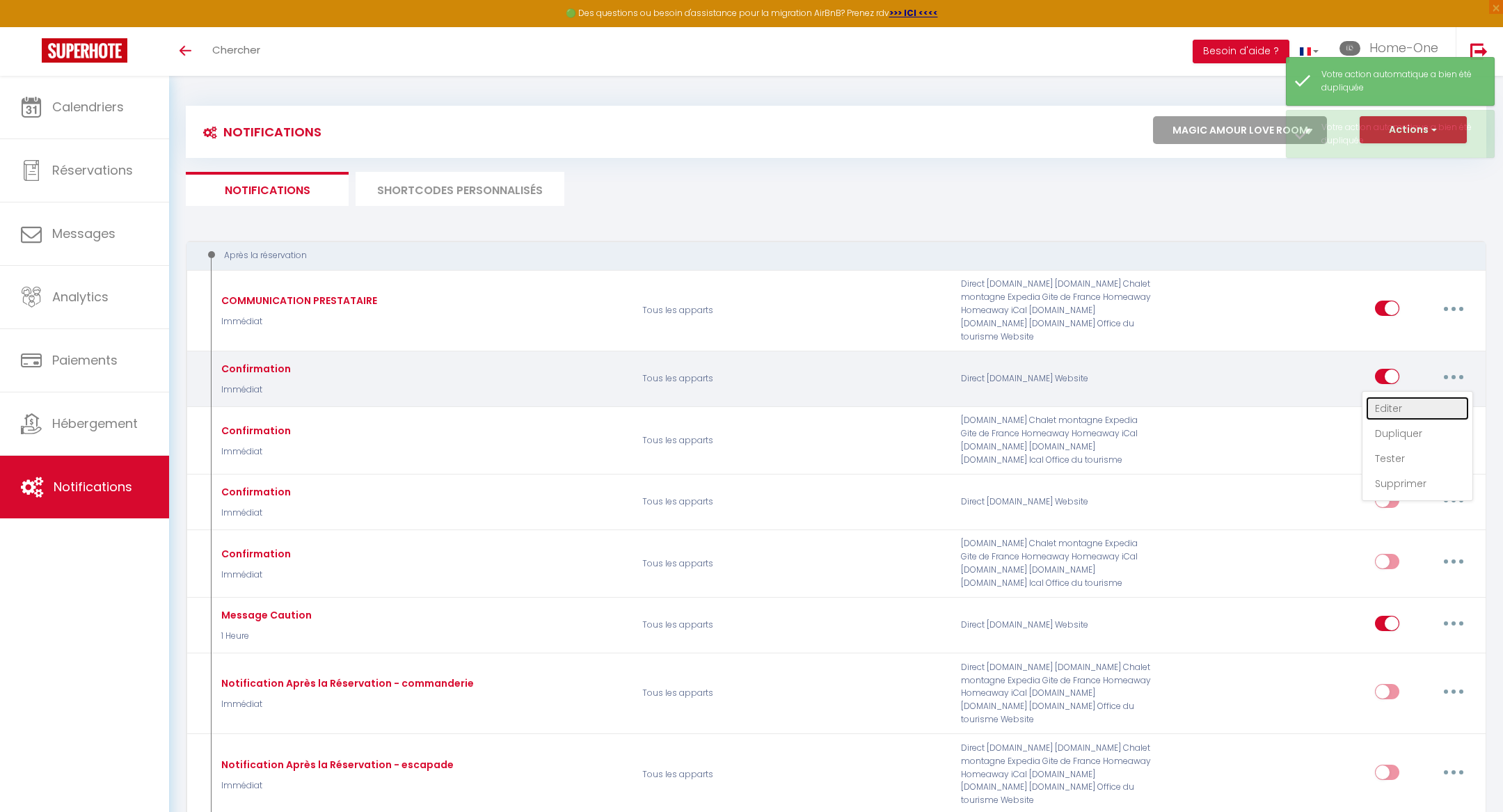
click at [1425, 397] on link "Editer" at bounding box center [1417, 408] width 103 height 24
type input "Confirmation"
select select "Immédiat"
select select
checkbox input "false"
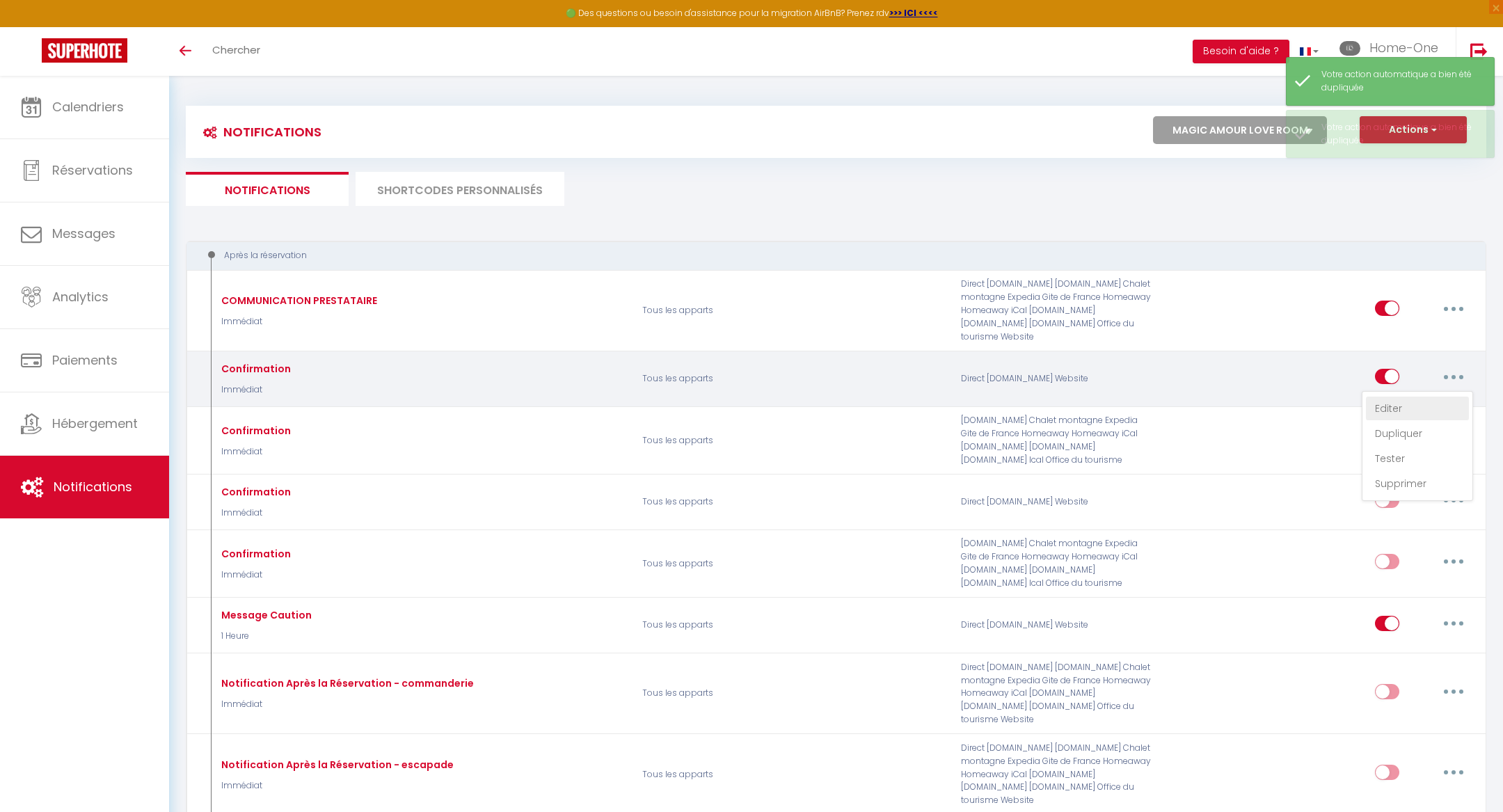
checkbox input "false"
radio input "true"
type input "Dépôt de Garantie"
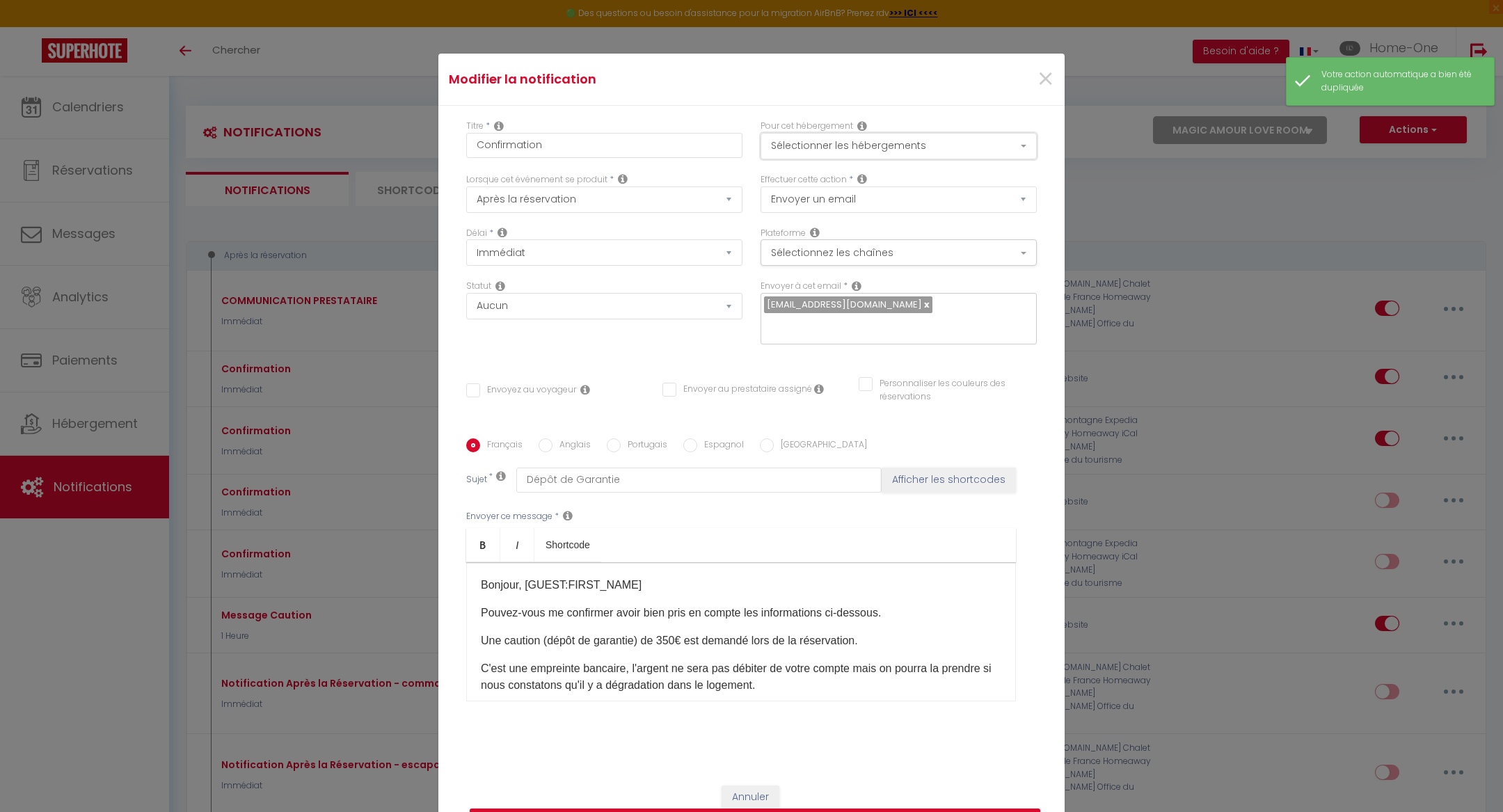
click at [939, 156] on button "Sélectionner les hébergements" at bounding box center [899, 146] width 276 height 26
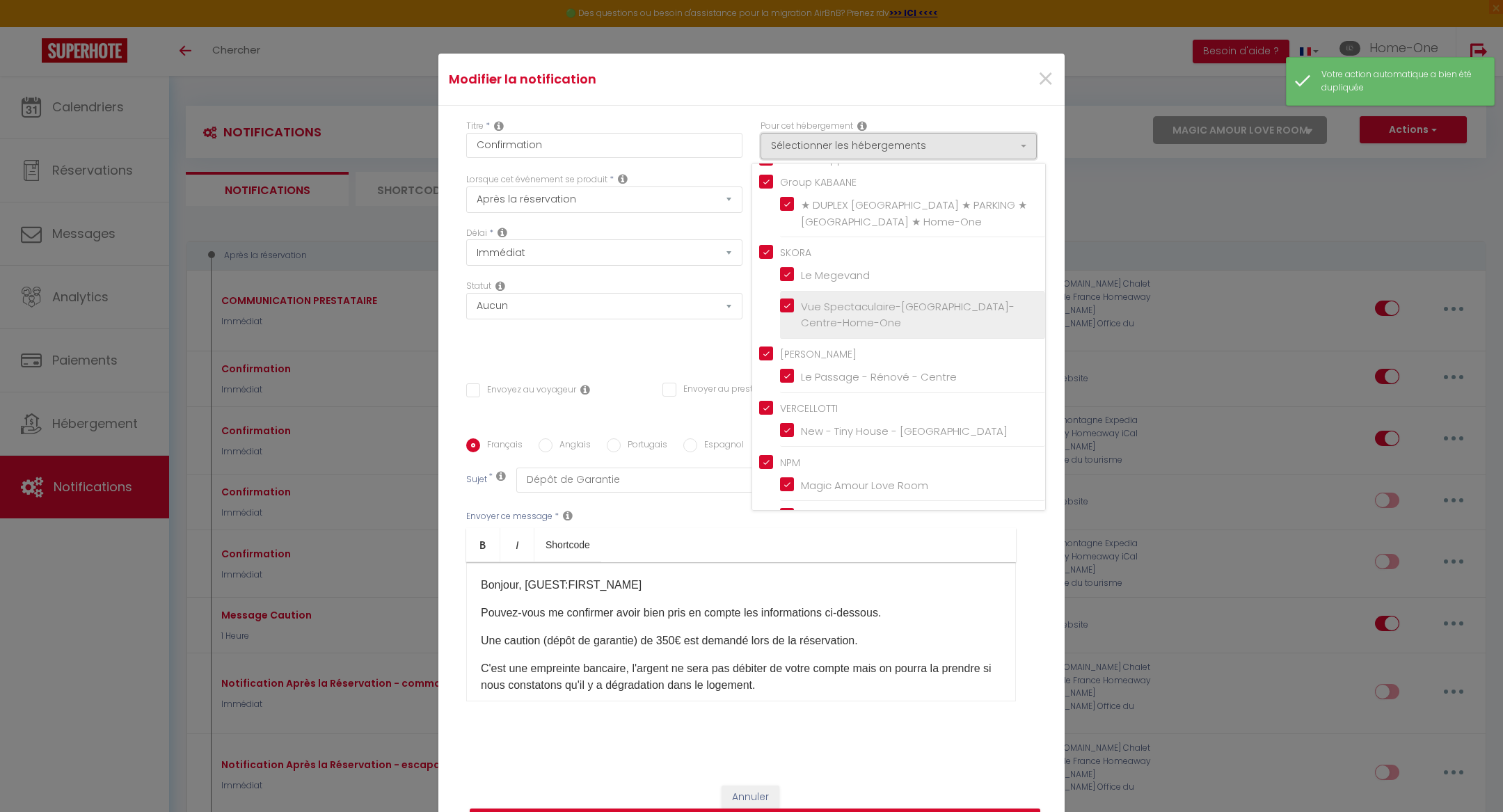
scroll to position [215, 0]
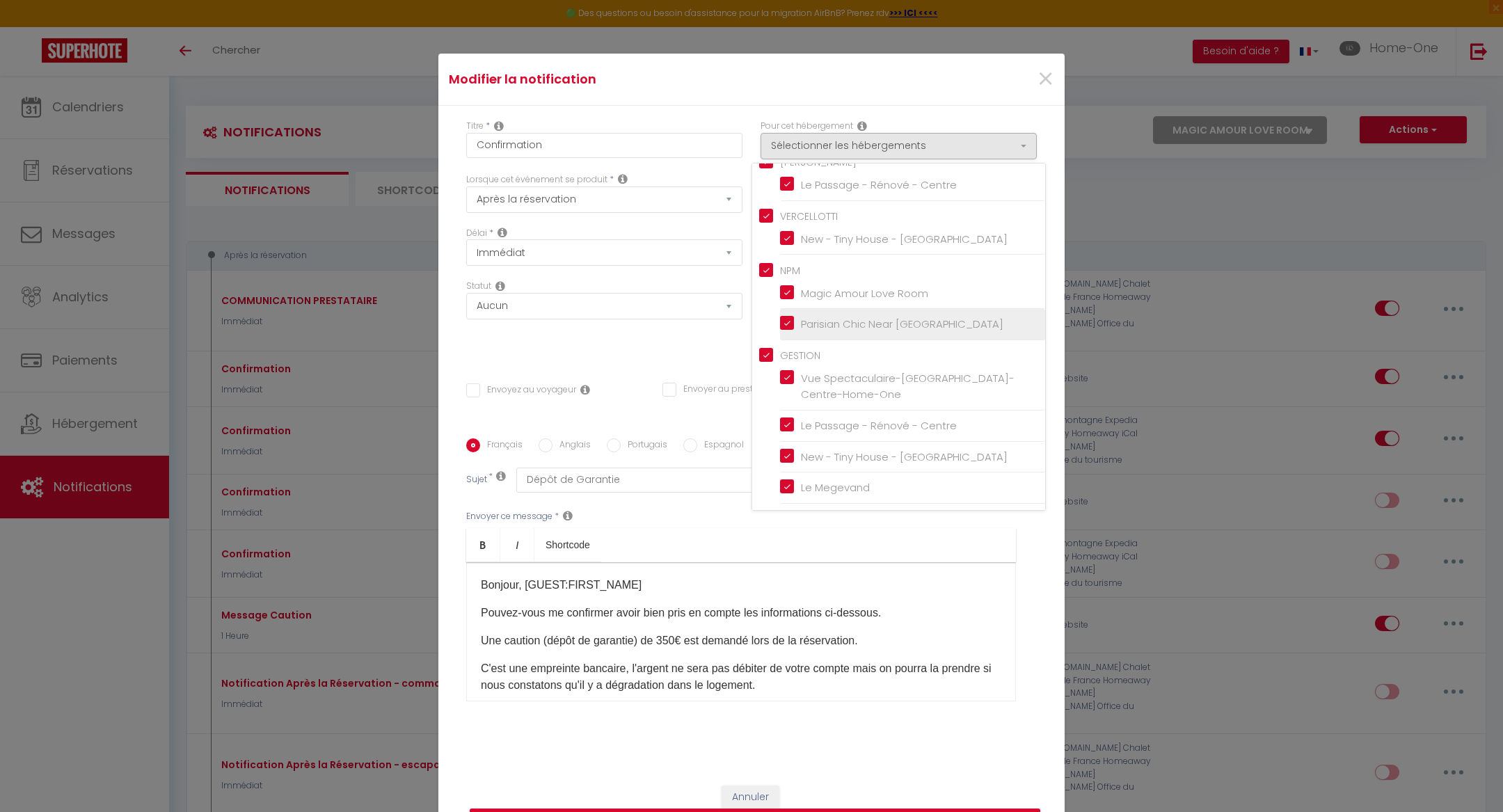
click at [788, 331] on input "Parisian Chic Near [GEOGRAPHIC_DATA]" at bounding box center [912, 324] width 265 height 14
checkbox input "false"
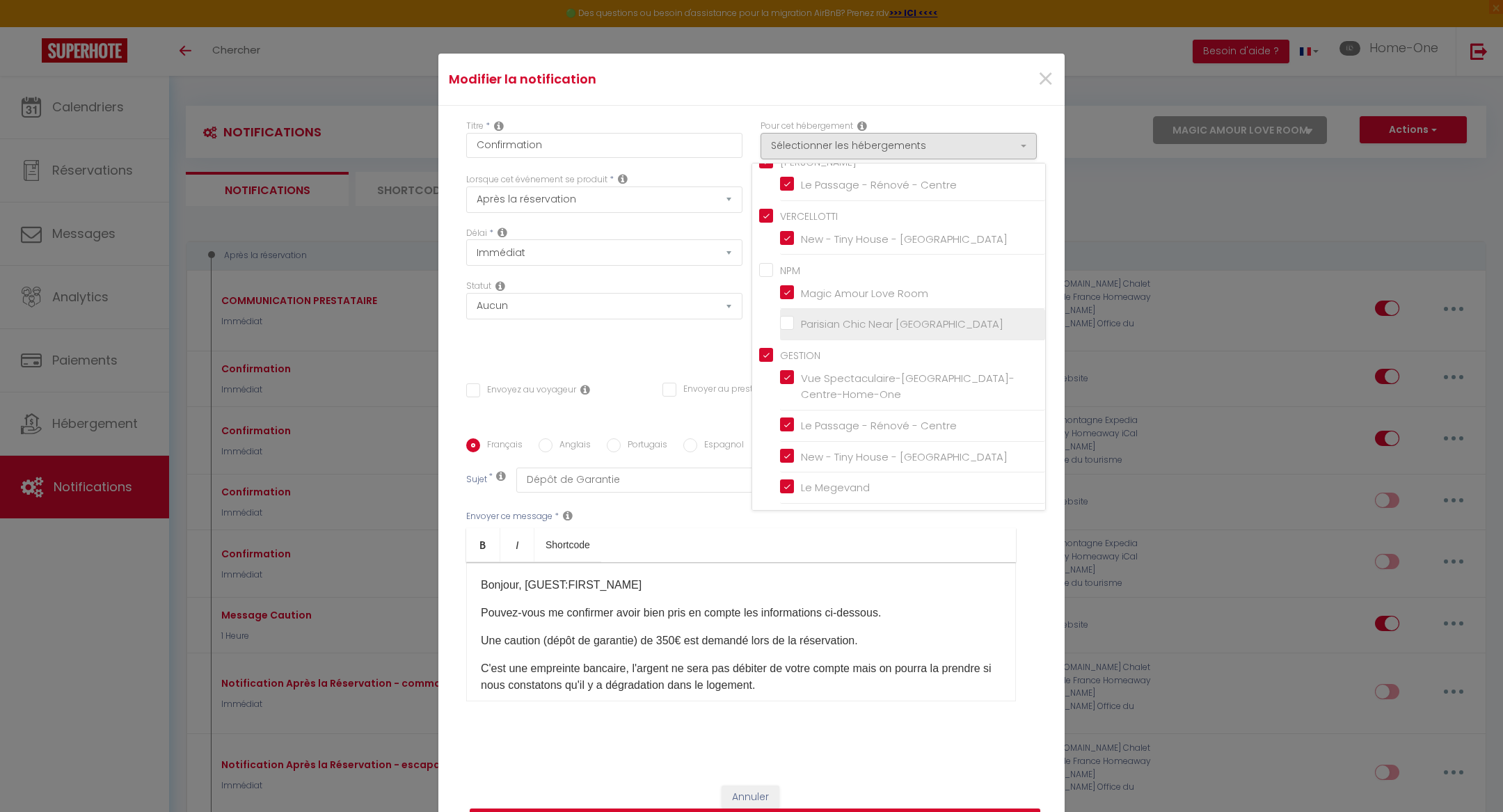
checkbox input "false"
click at [787, 300] on input "Magic Amour Love Room" at bounding box center [912, 292] width 265 height 14
checkbox input "false"
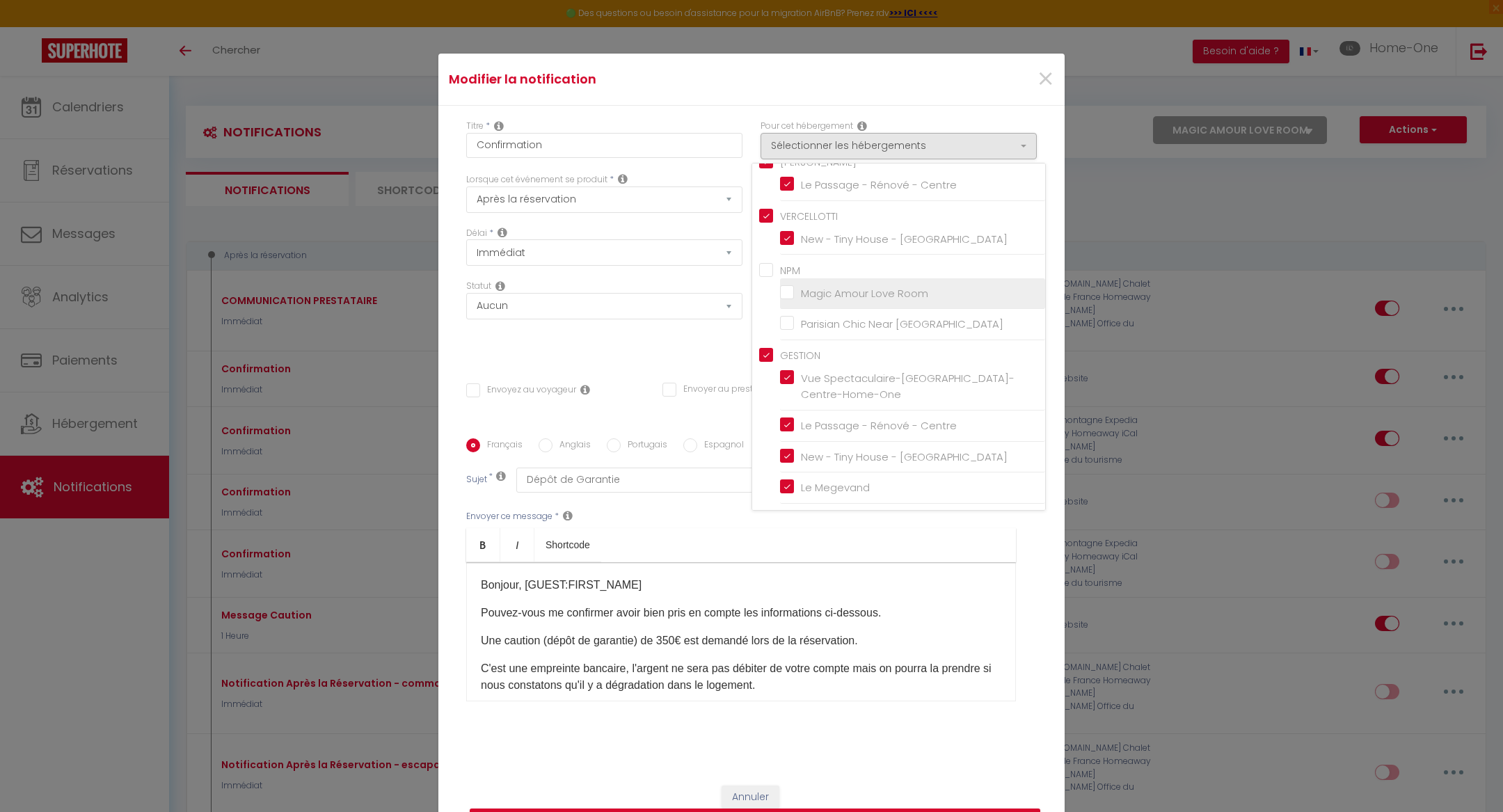
checkbox input "false"
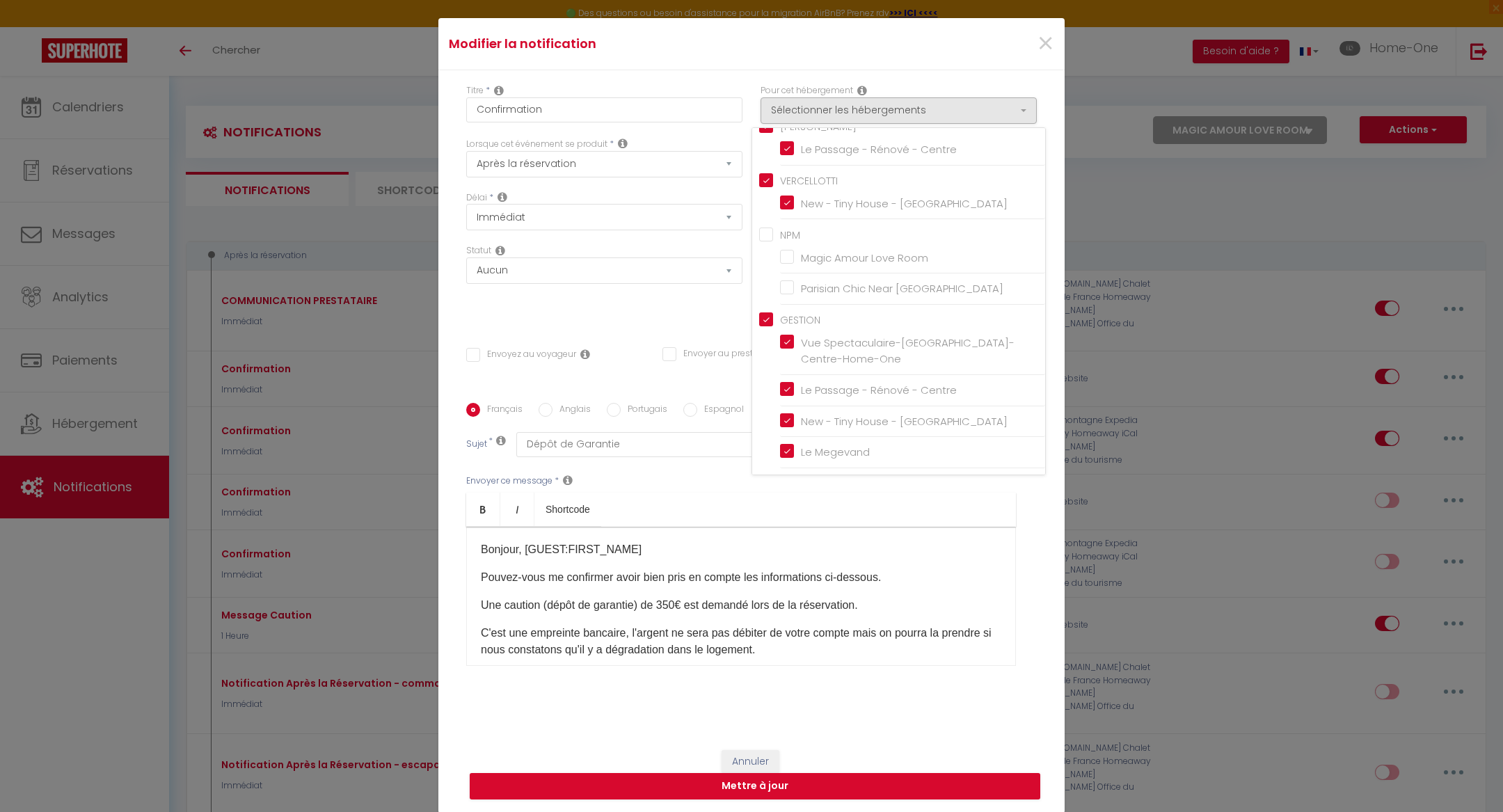
scroll to position [38, 0]
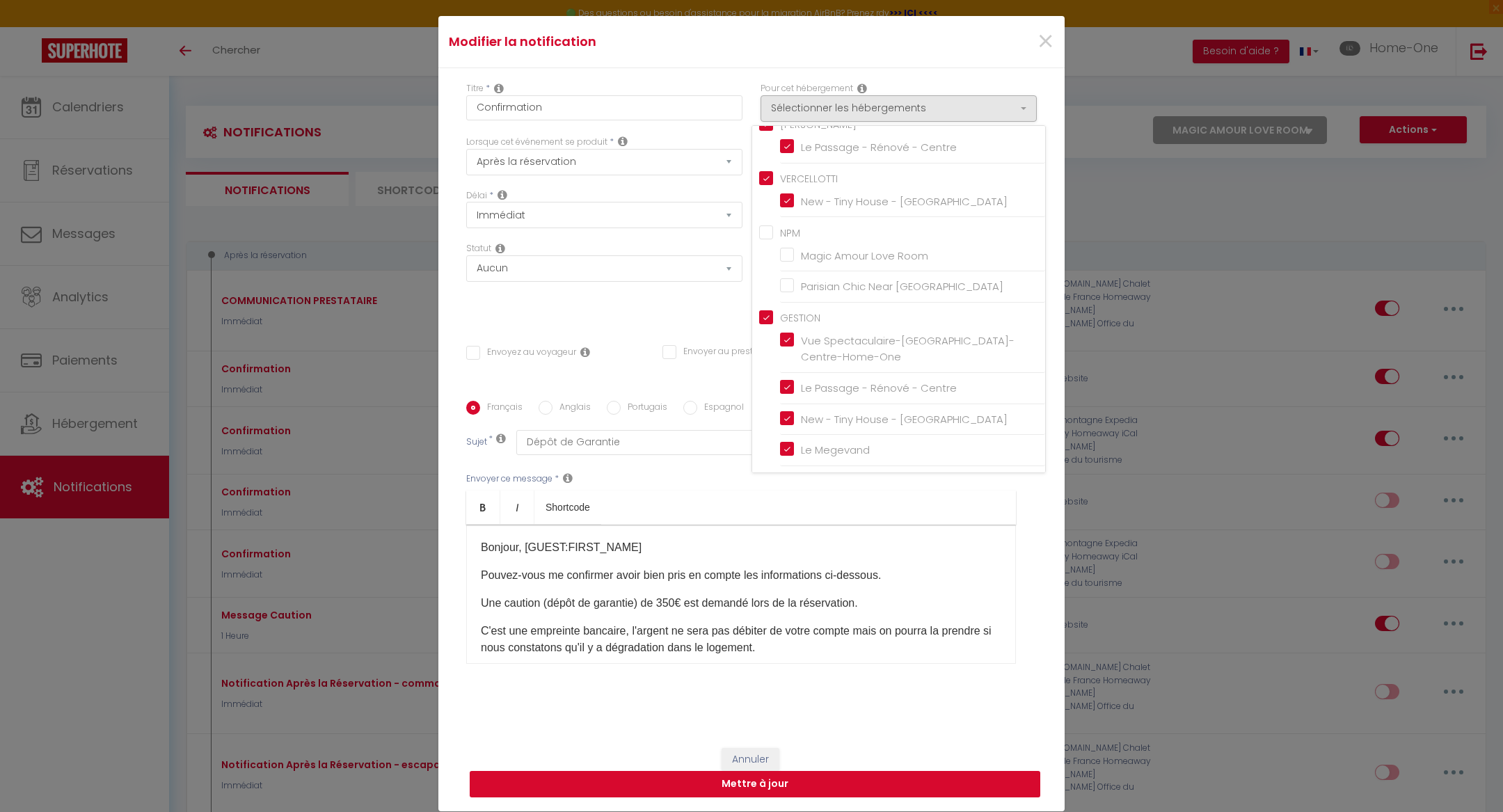
click at [843, 776] on button "Mettre à jour" at bounding box center [754, 785] width 571 height 26
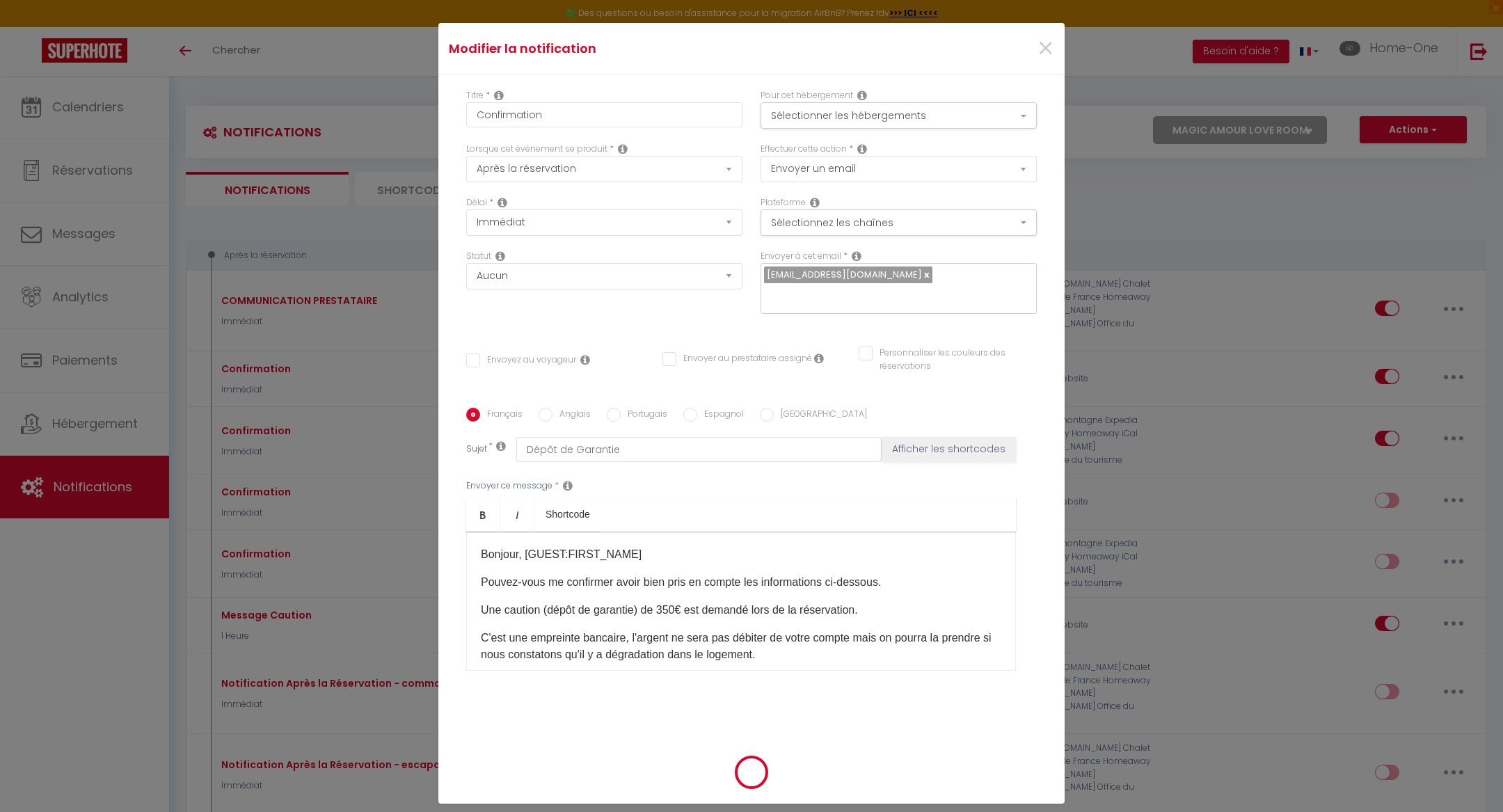
checkbox input "false"
checkbox input "true"
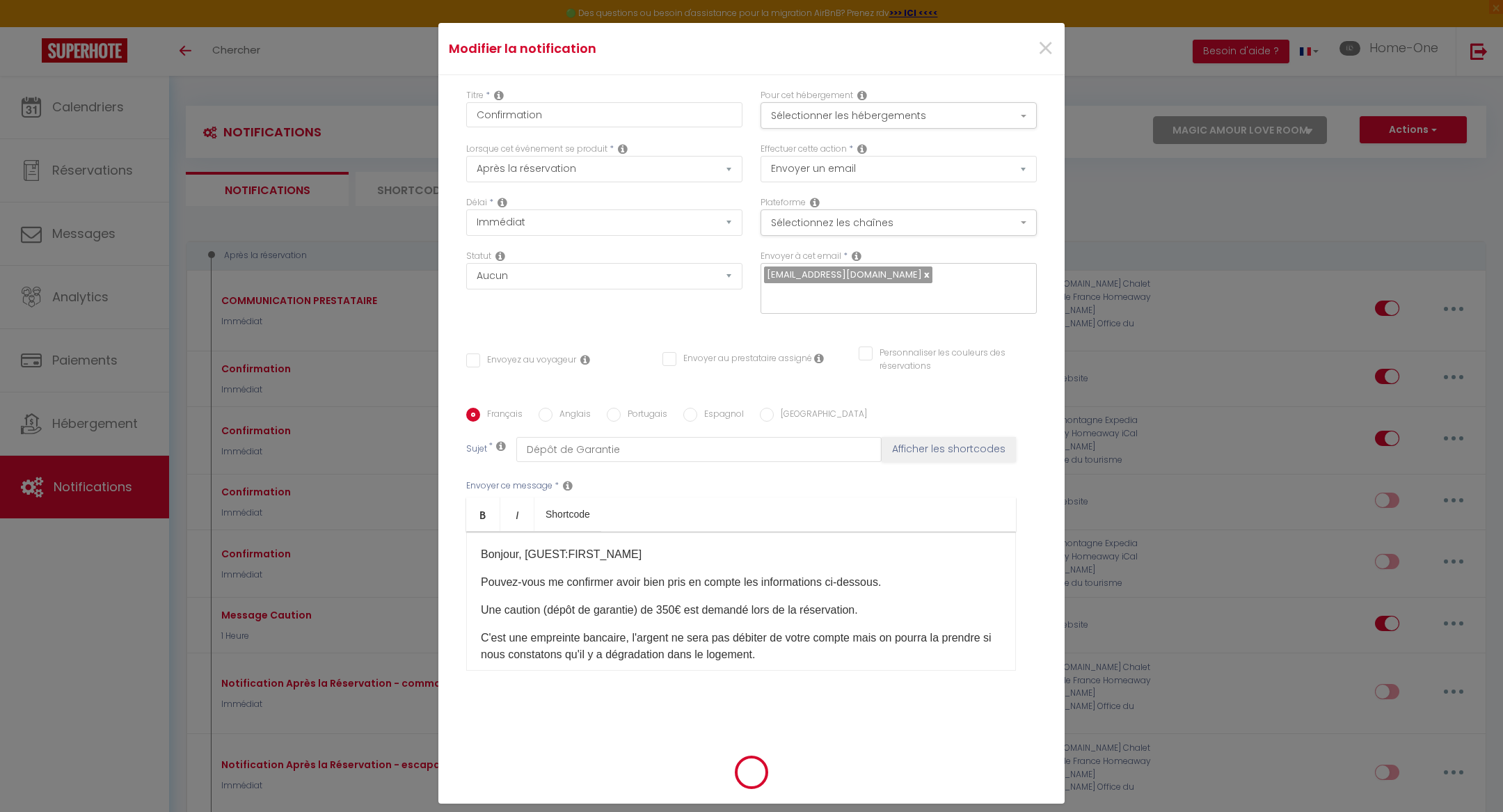
checkbox input "true"
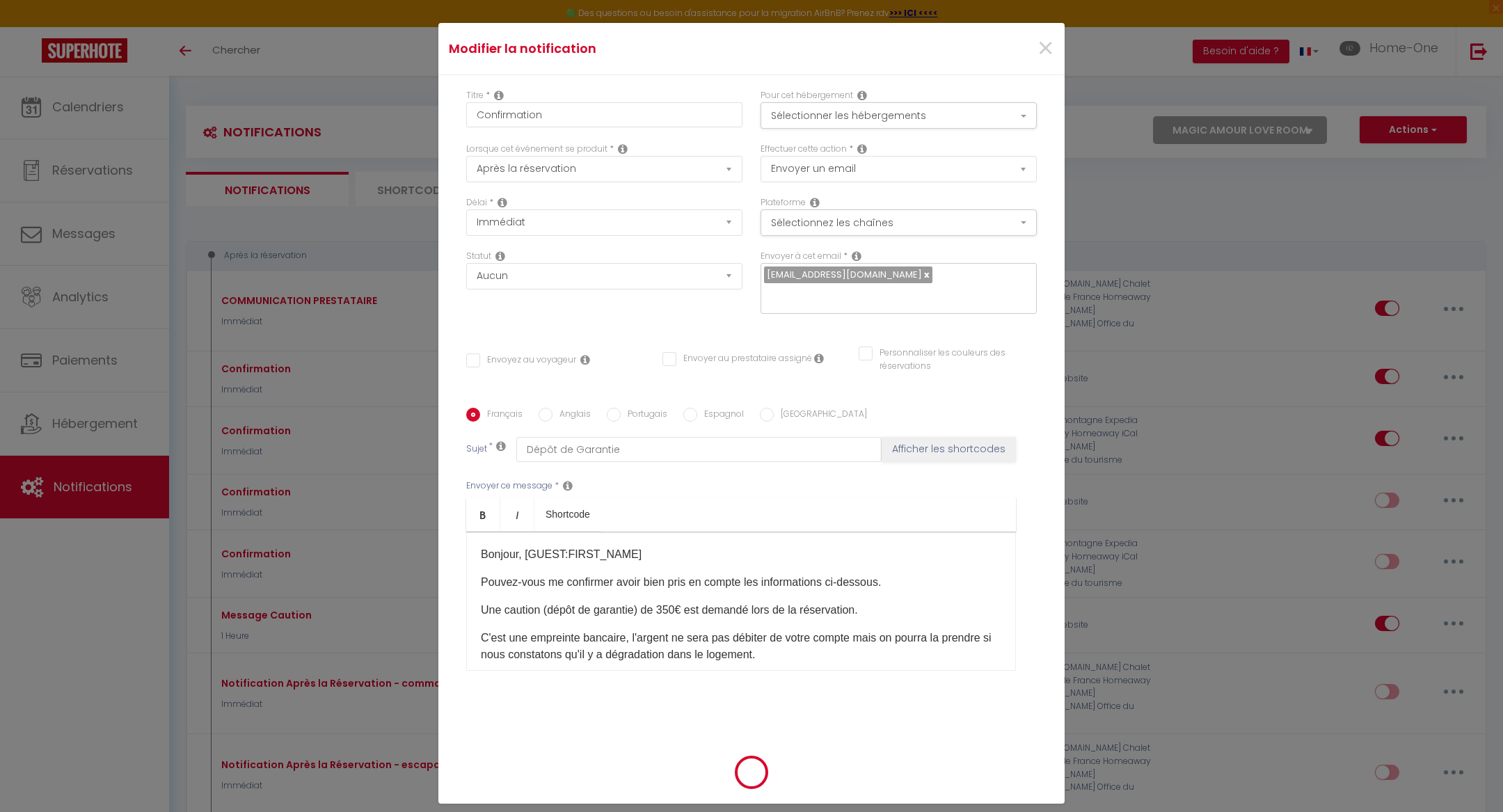
checkbox input "true"
checkbox input "false"
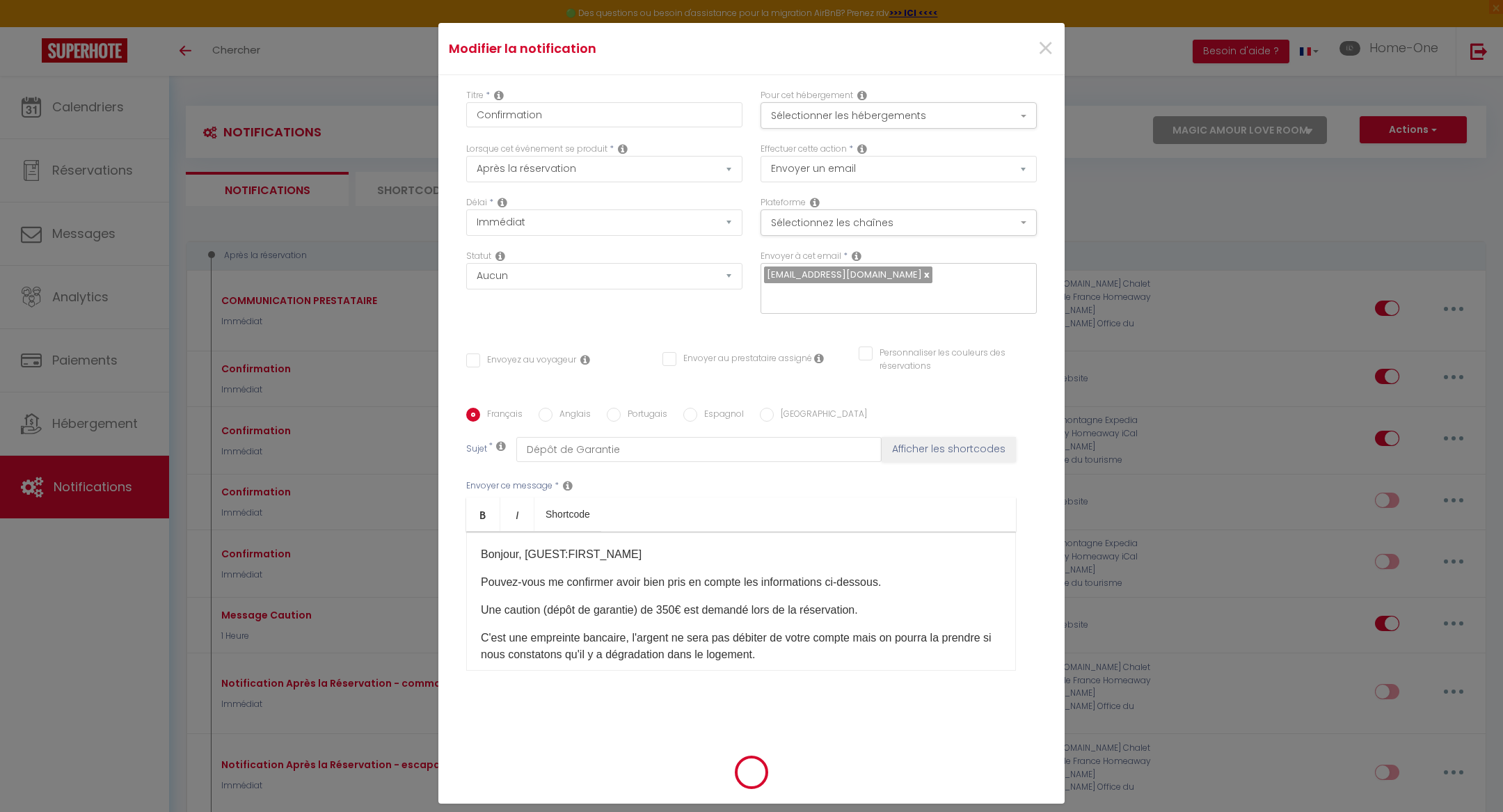
checkbox input "false"
checkbox input "true"
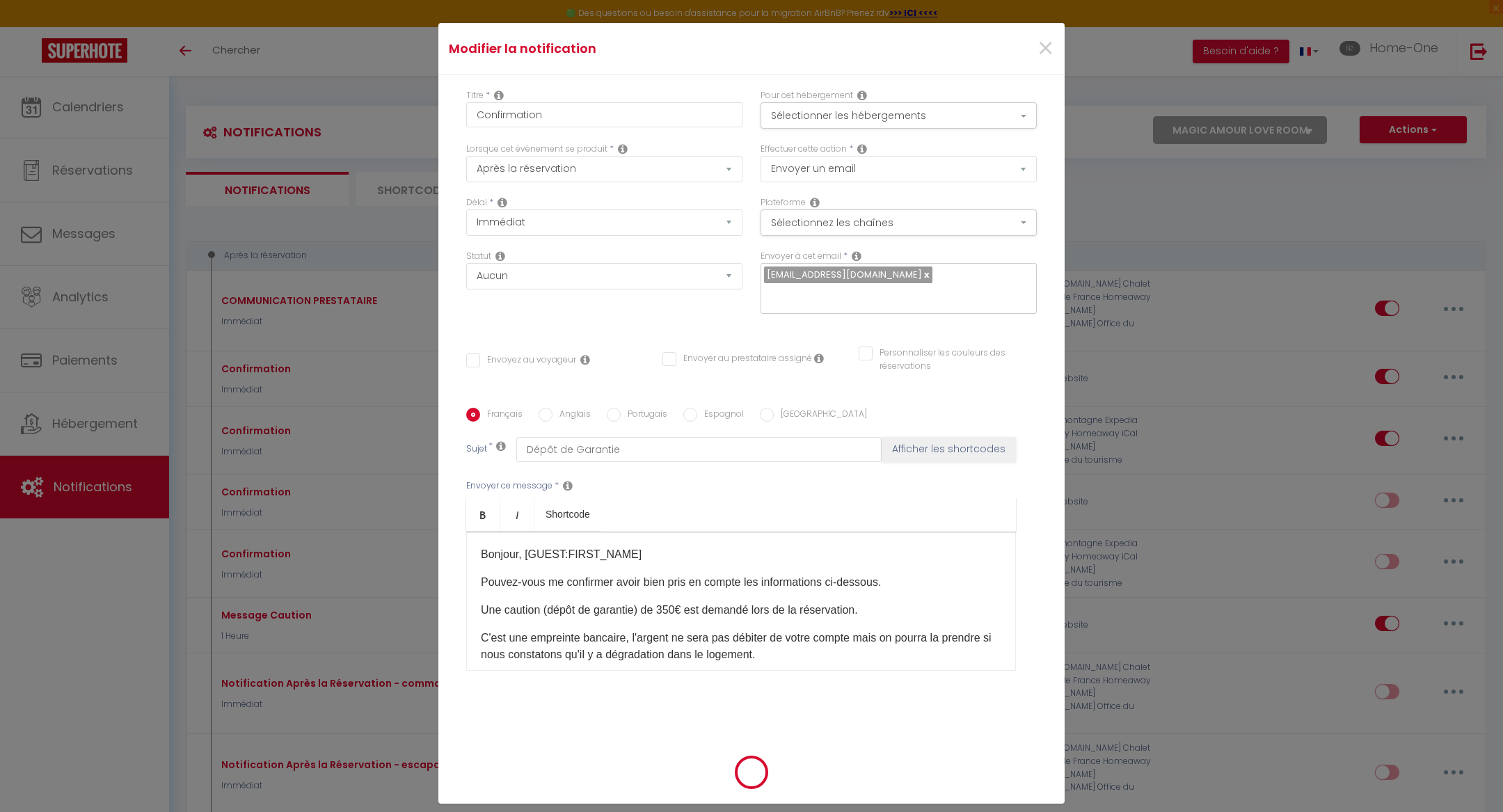
checkbox input "true"
select select
checkbox input "false"
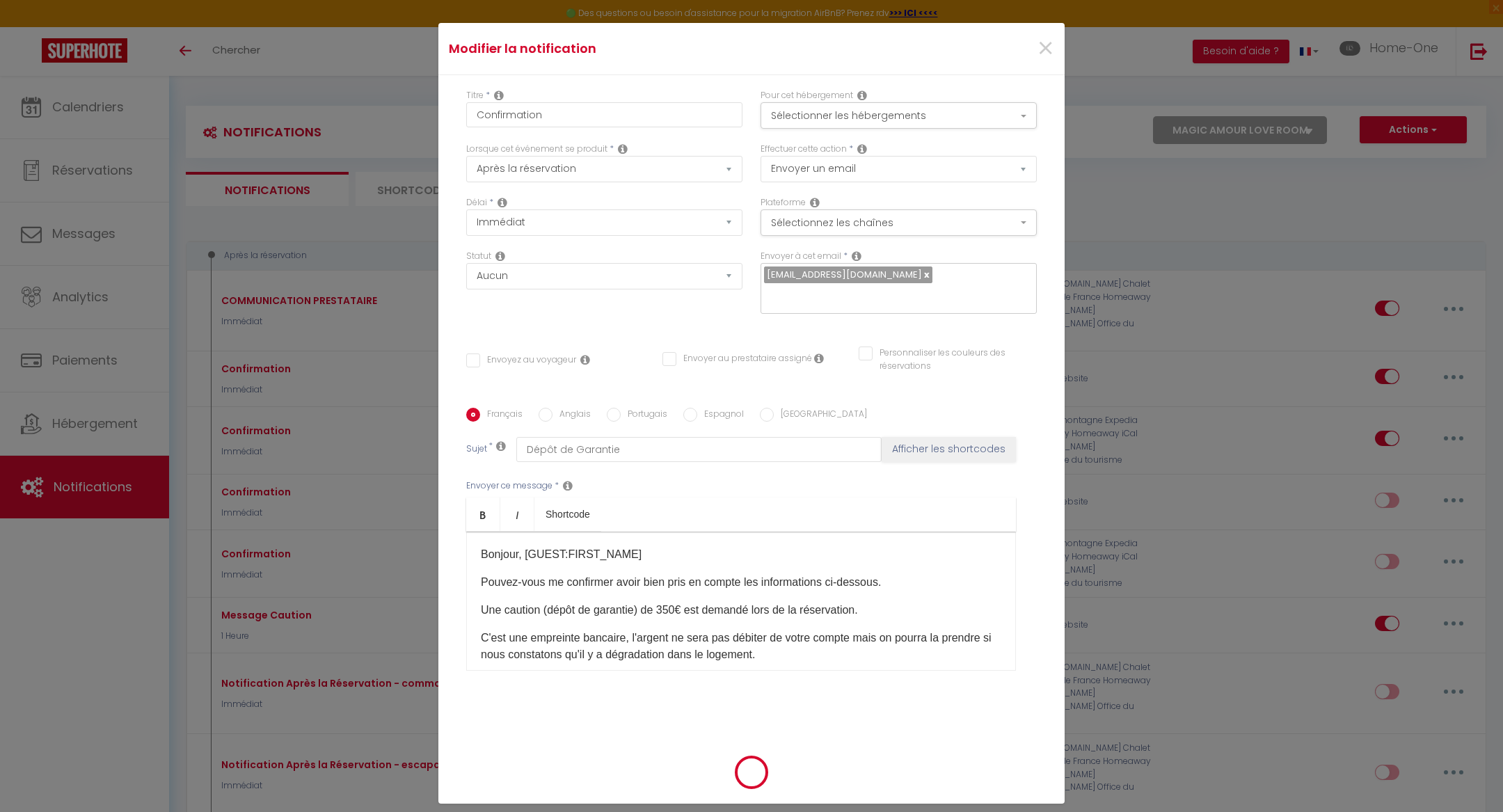
checkbox input "false"
radio input "false"
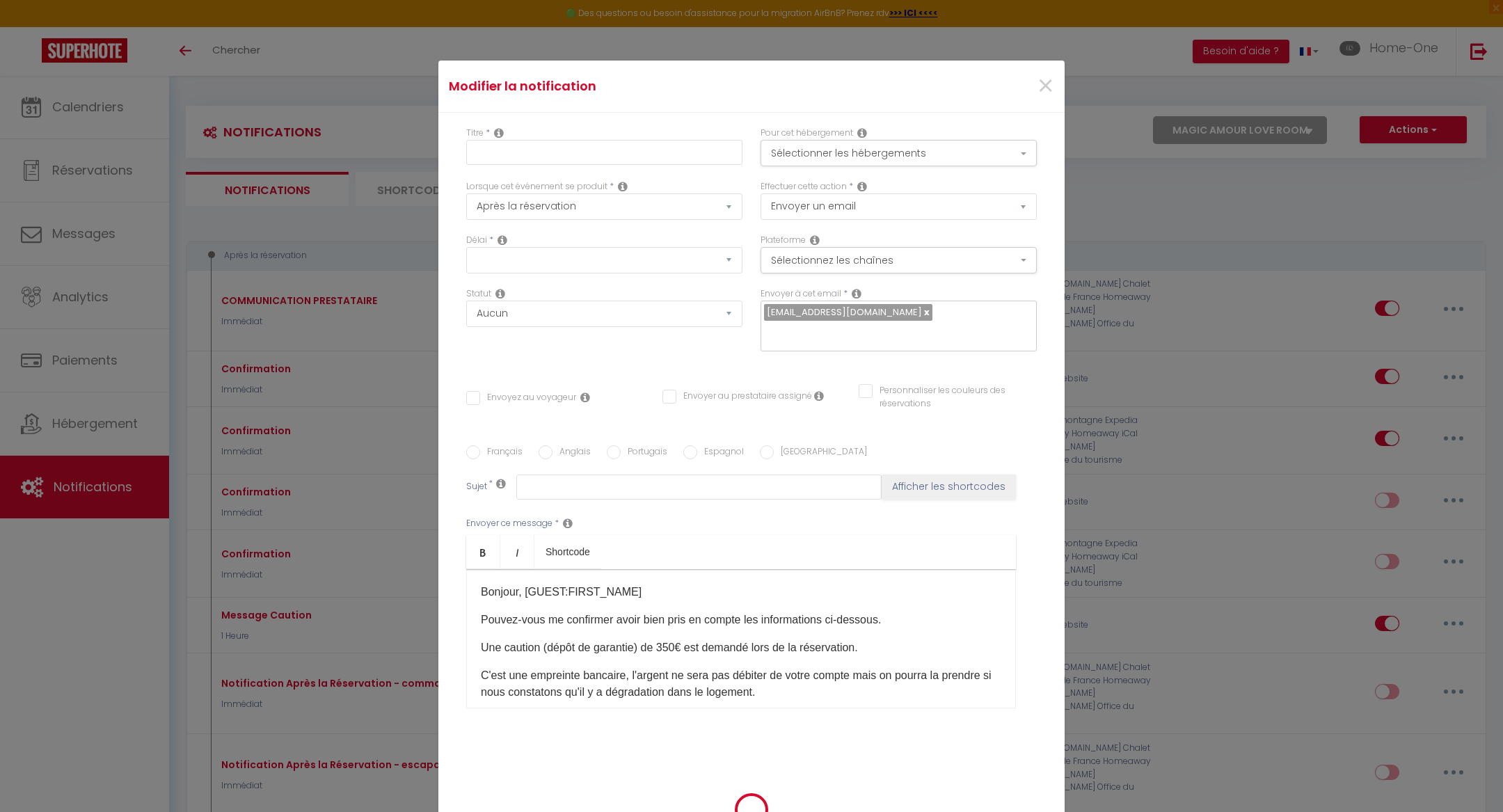
checkbox input "false"
checkbox input "true"
checkbox input "false"
select select
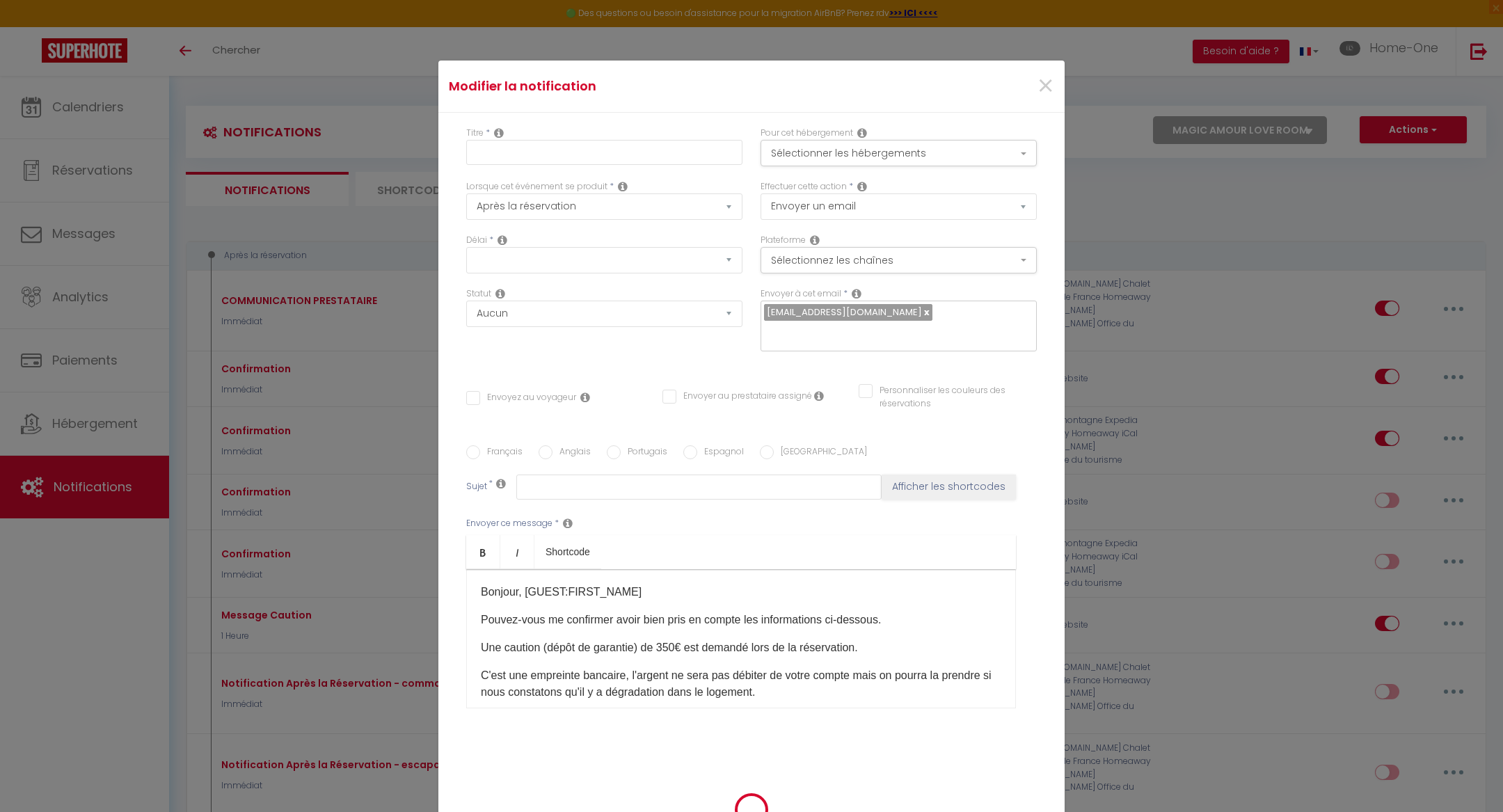
checkbox input "false"
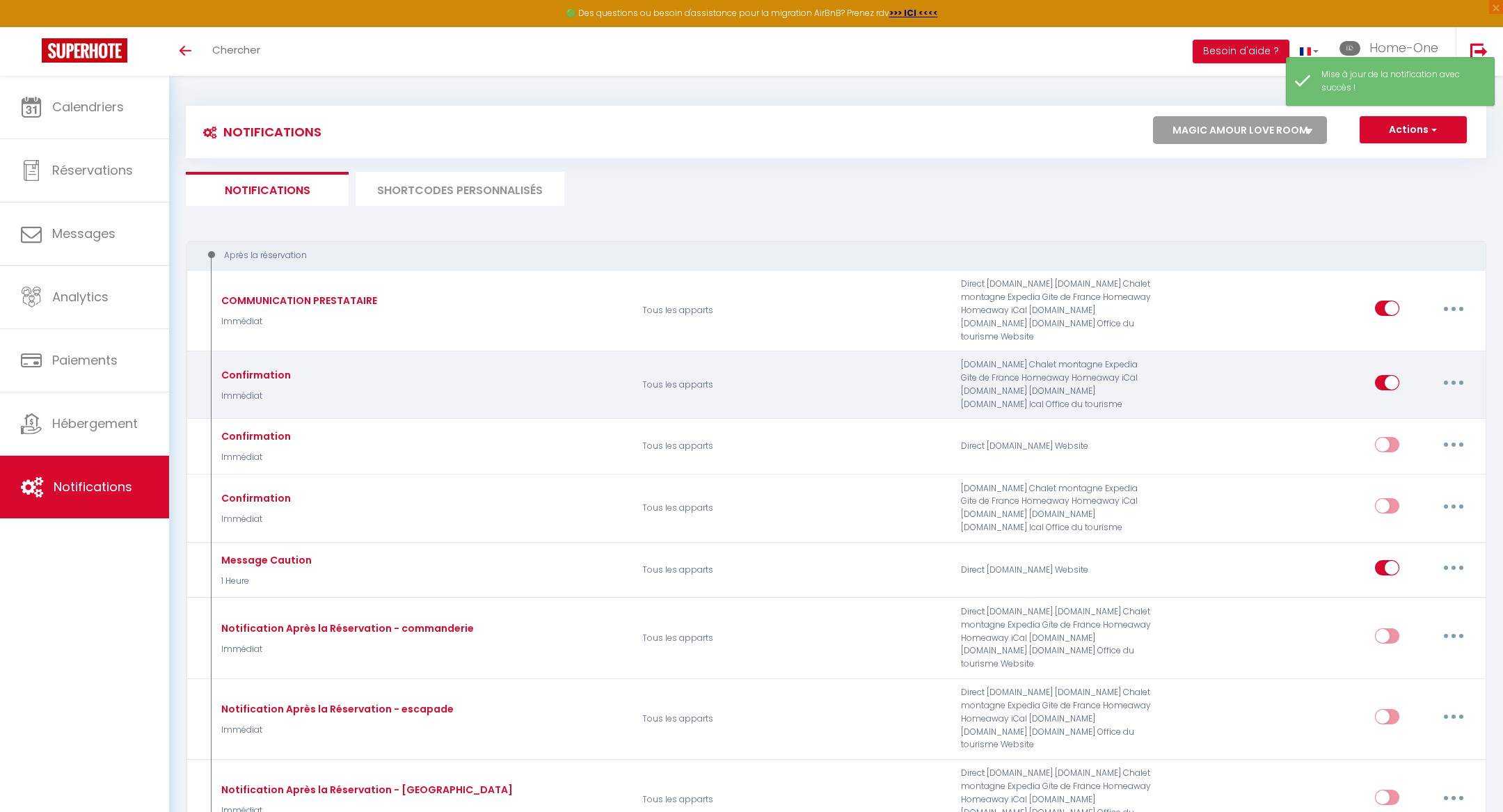
click at [1450, 372] on button "button" at bounding box center [1453, 383] width 39 height 23
click at [1425, 403] on link "Editer" at bounding box center [1417, 415] width 103 height 24
type input "Confirmation"
checkbox input "true"
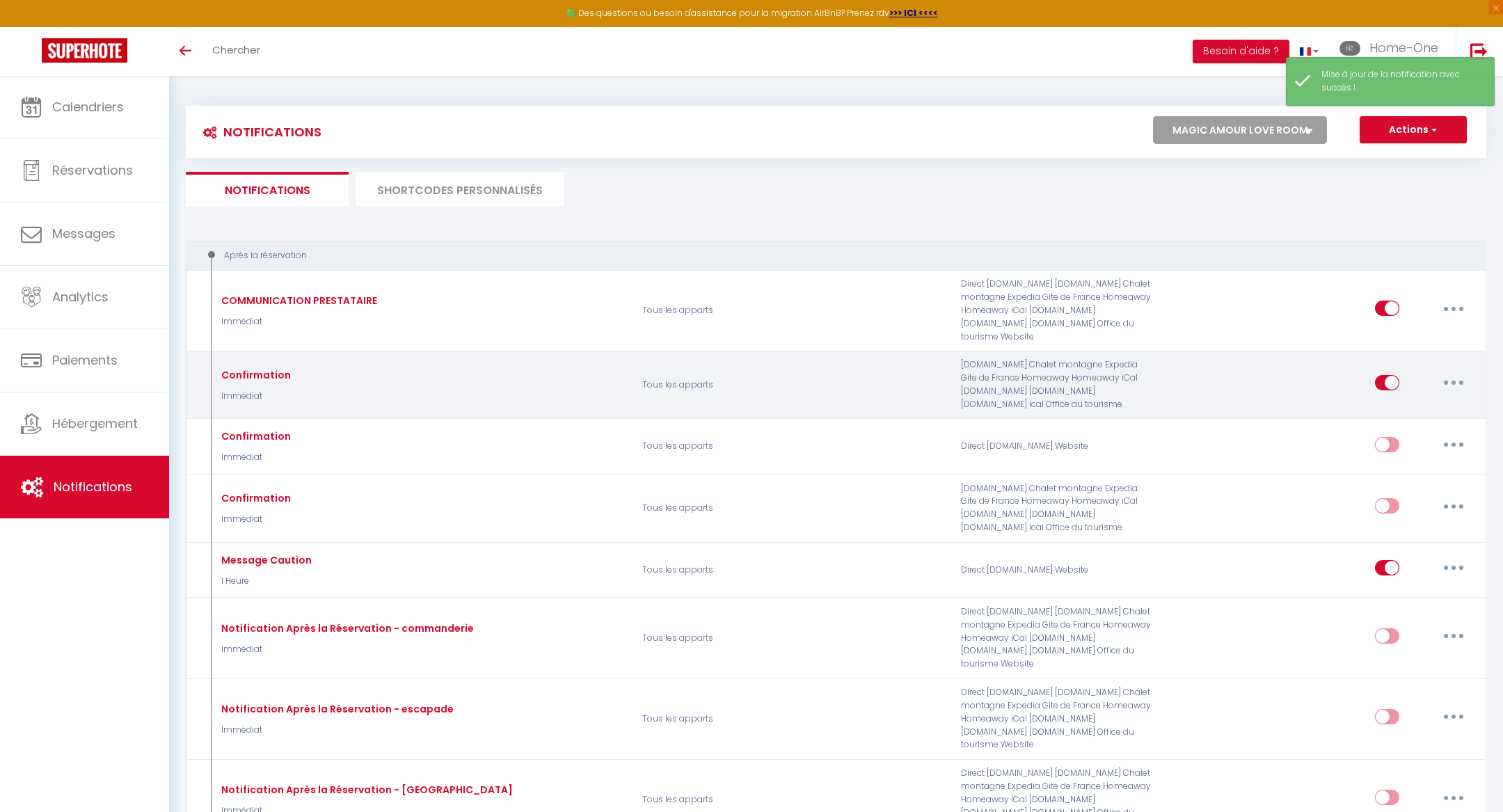
checkbox input "true"
select select "Immédiat"
select select
checkbox input "false"
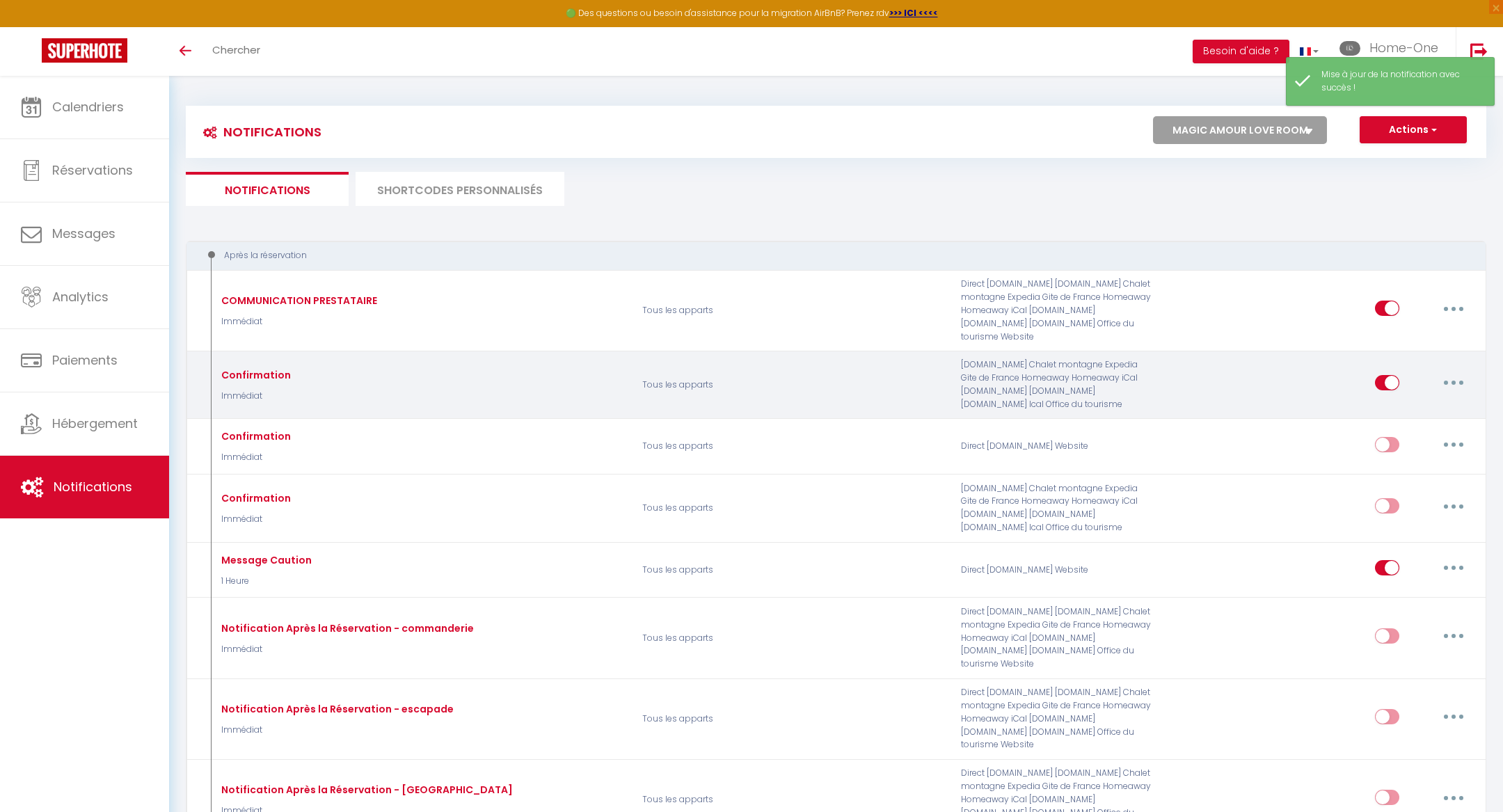
checkbox input "false"
radio input "true"
type input "Dépôt de Garantie"
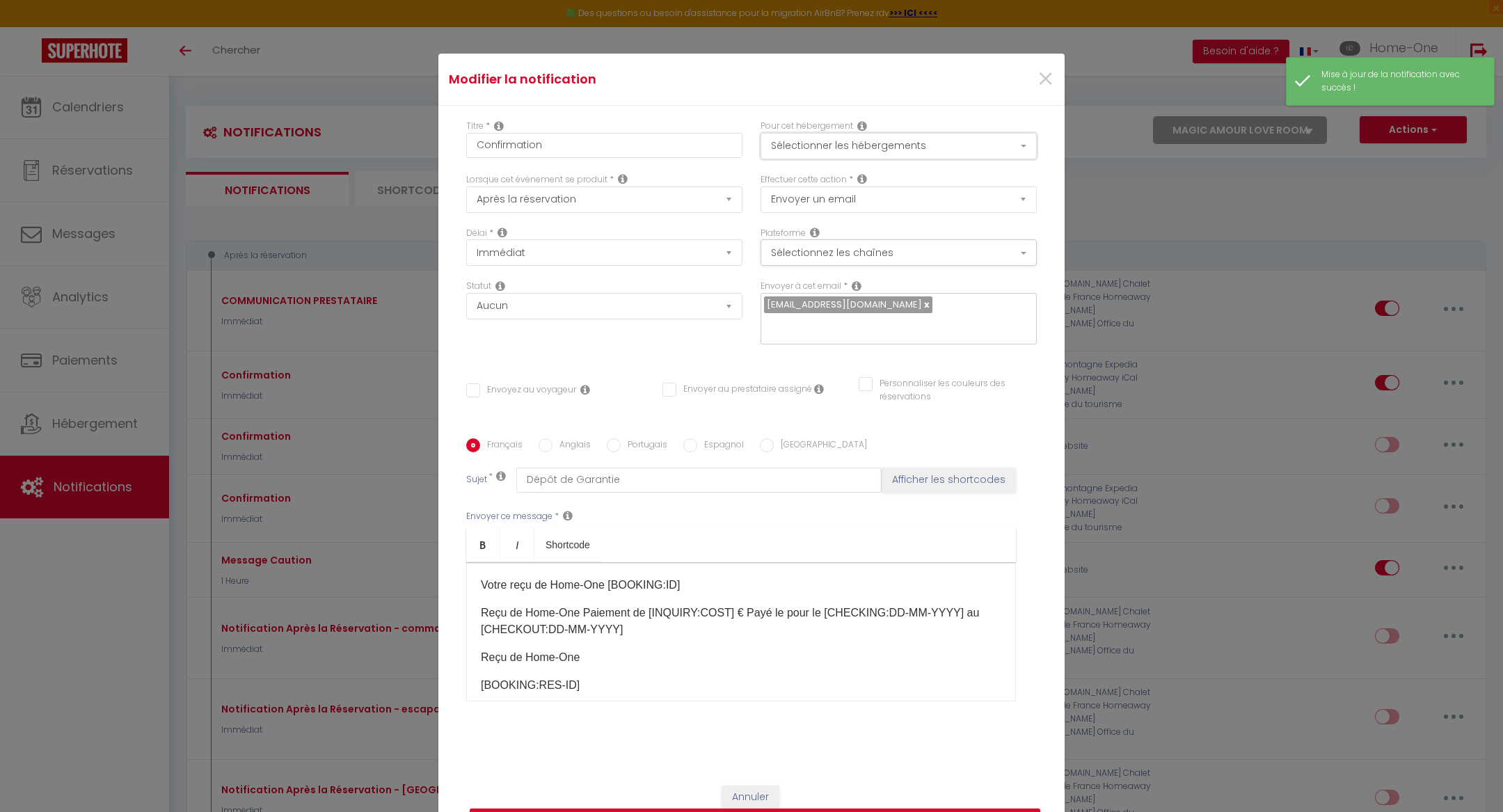
click at [901, 132] on button "Sélectionner les hébergements" at bounding box center [899, 146] width 276 height 26
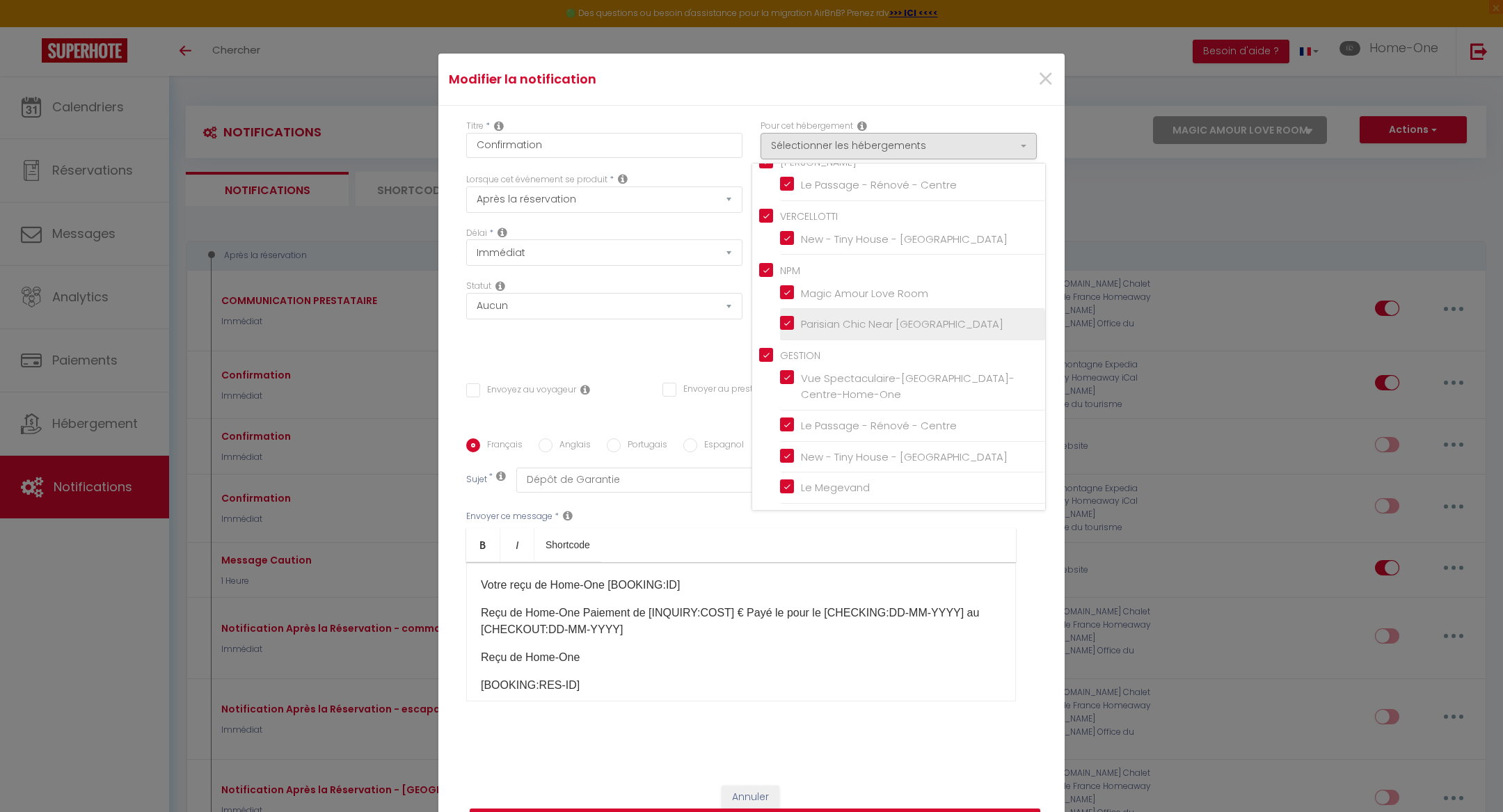
click at [787, 317] on input "Parisian Chic Near [GEOGRAPHIC_DATA]" at bounding box center [912, 324] width 265 height 14
checkbox input "false"
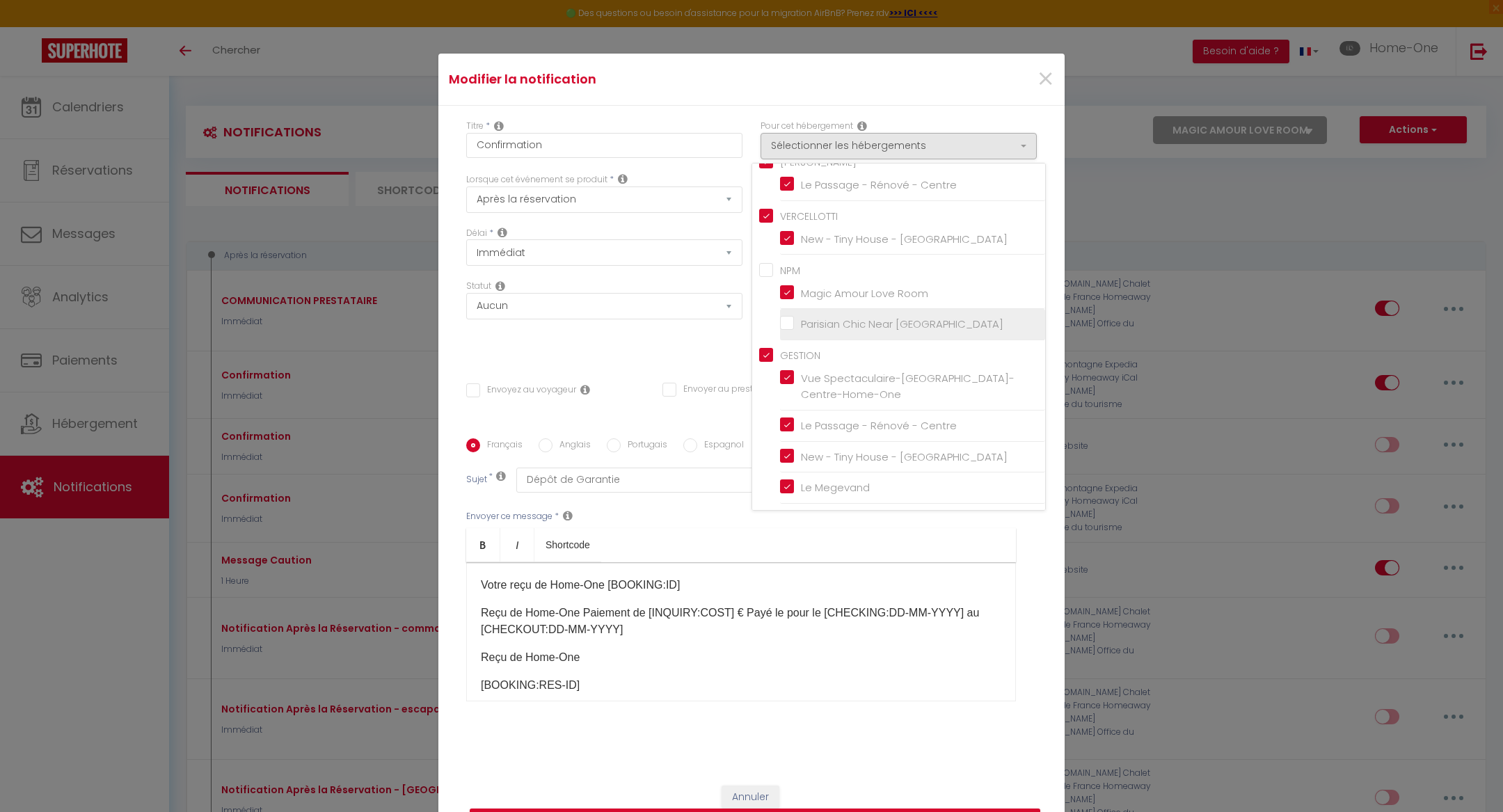
checkbox input "false"
click at [786, 286] on input "Magic Amour Love Room" at bounding box center [912, 292] width 265 height 14
checkbox input "false"
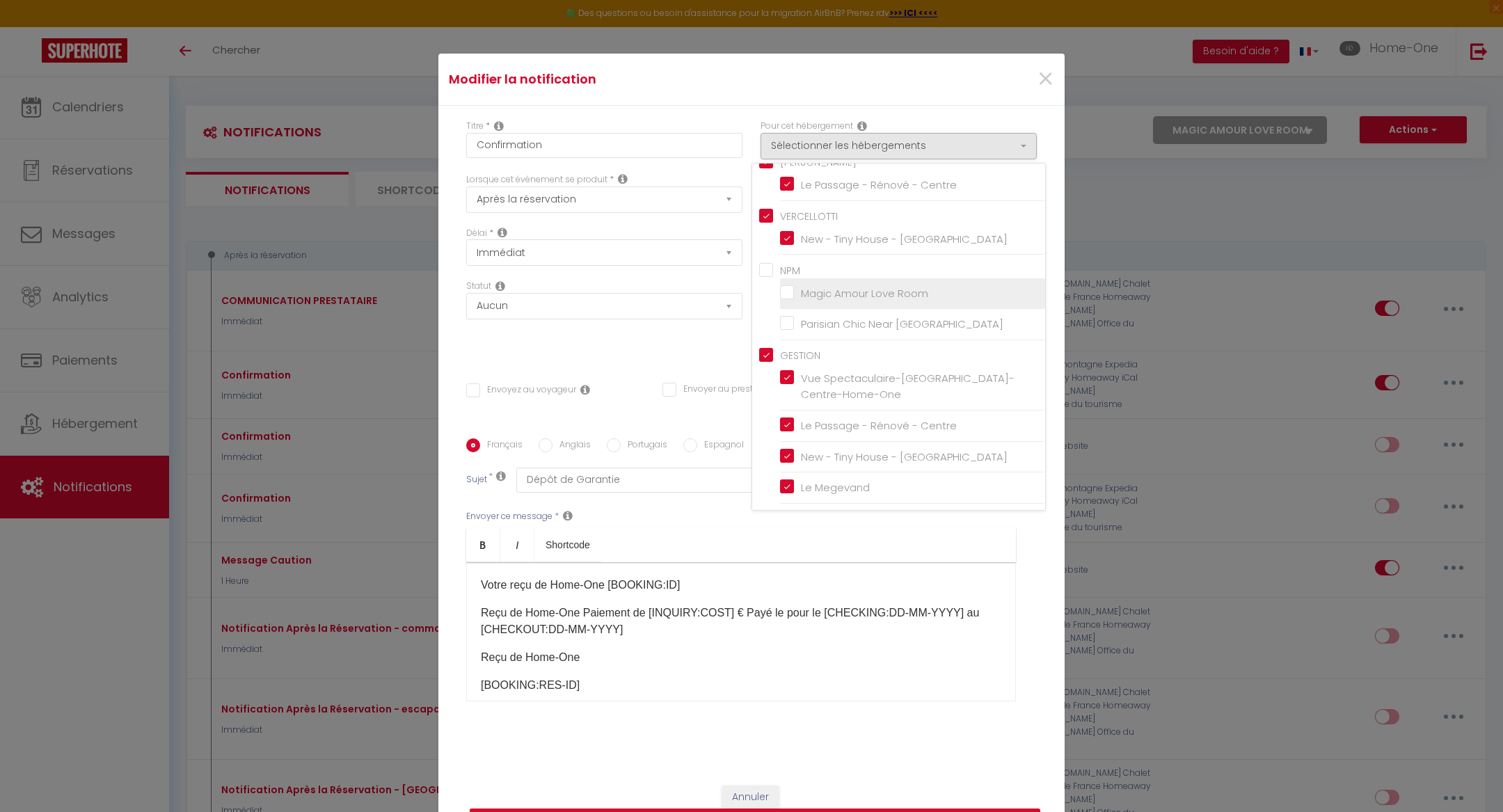
checkbox input "false"
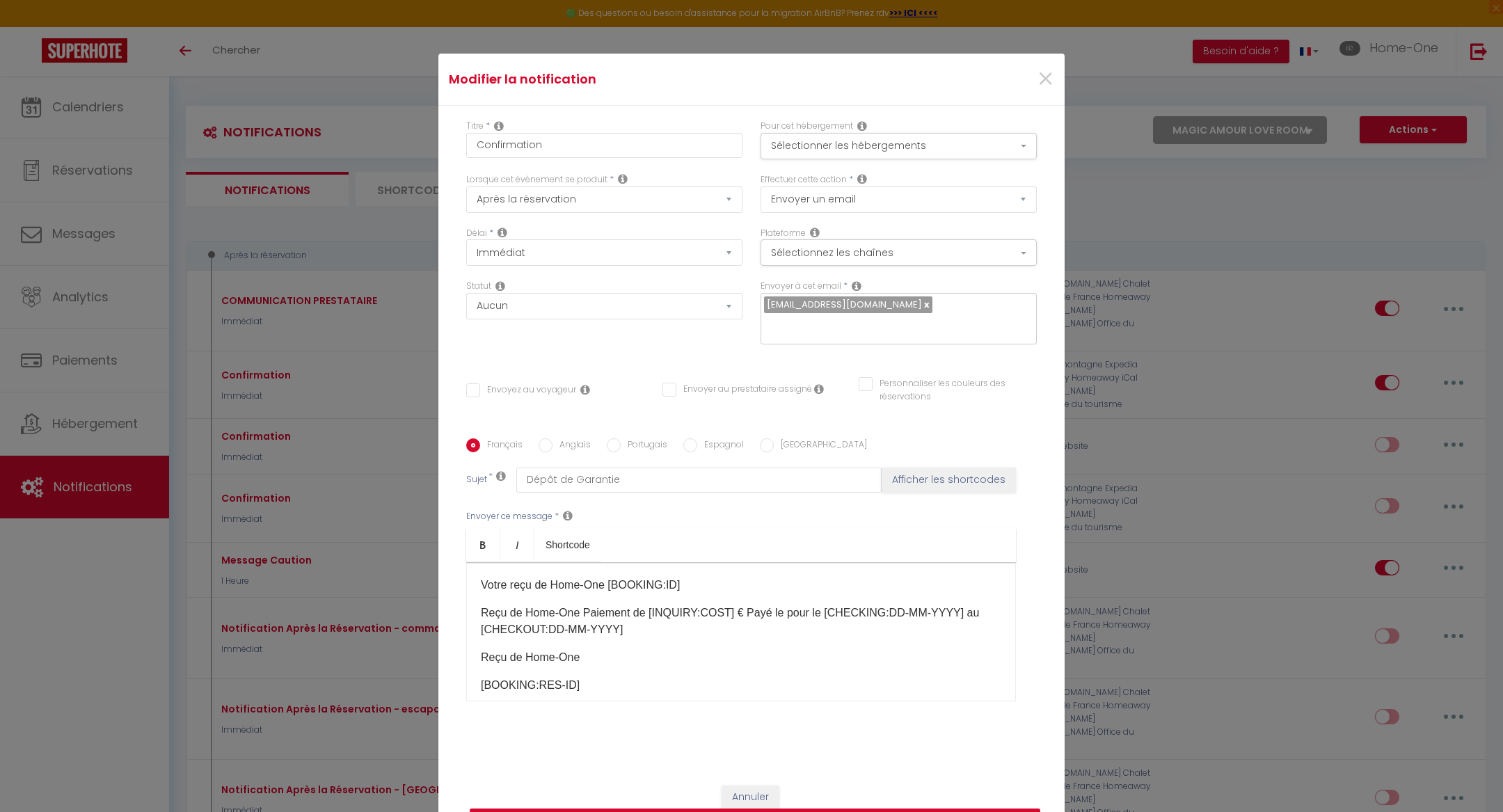
click at [832, 808] on button "Mettre à jour" at bounding box center [754, 821] width 571 height 26
checkbox input "false"
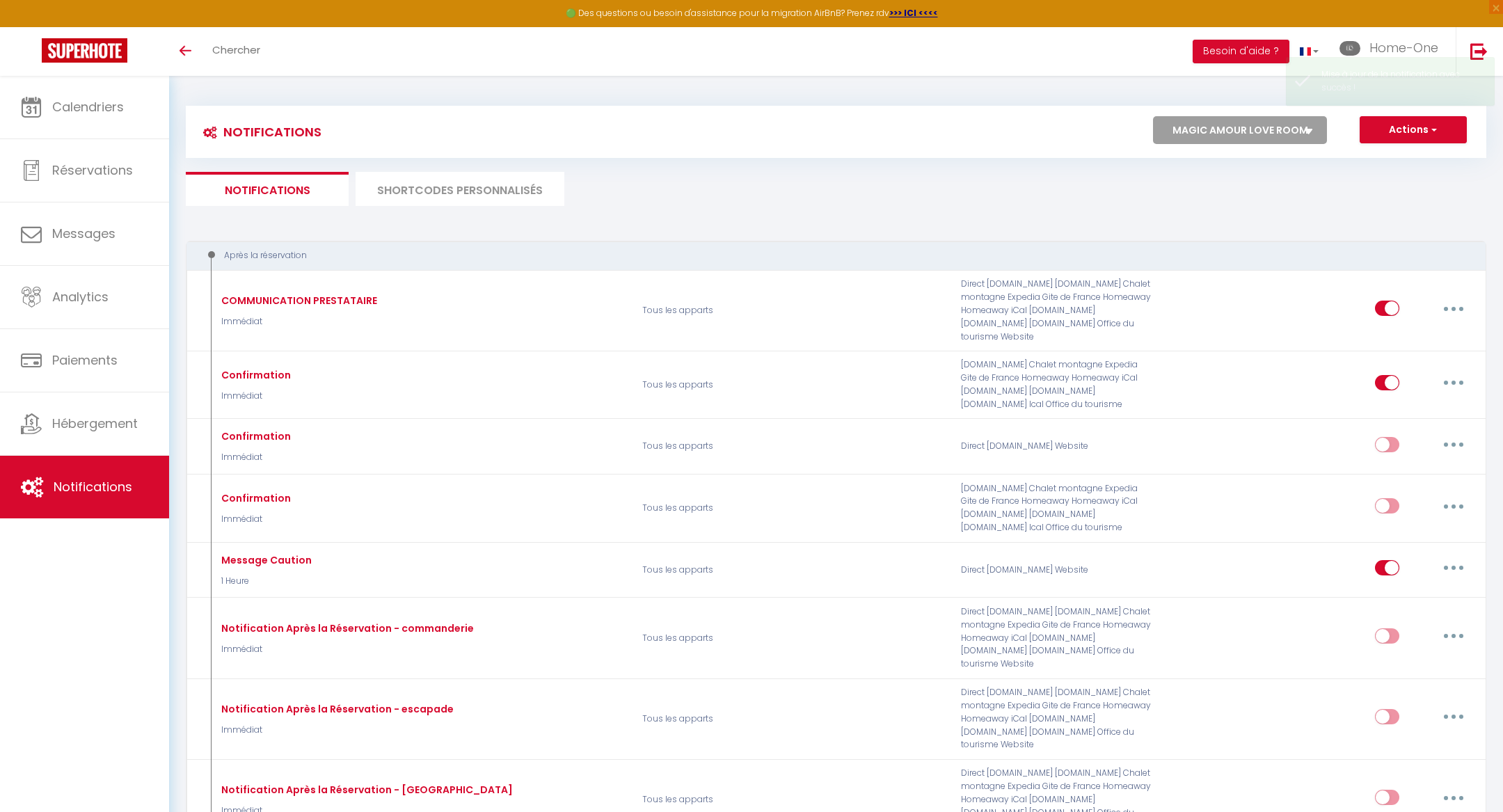
checkbox input "false"
checkbox input "true"
checkbox input "false"
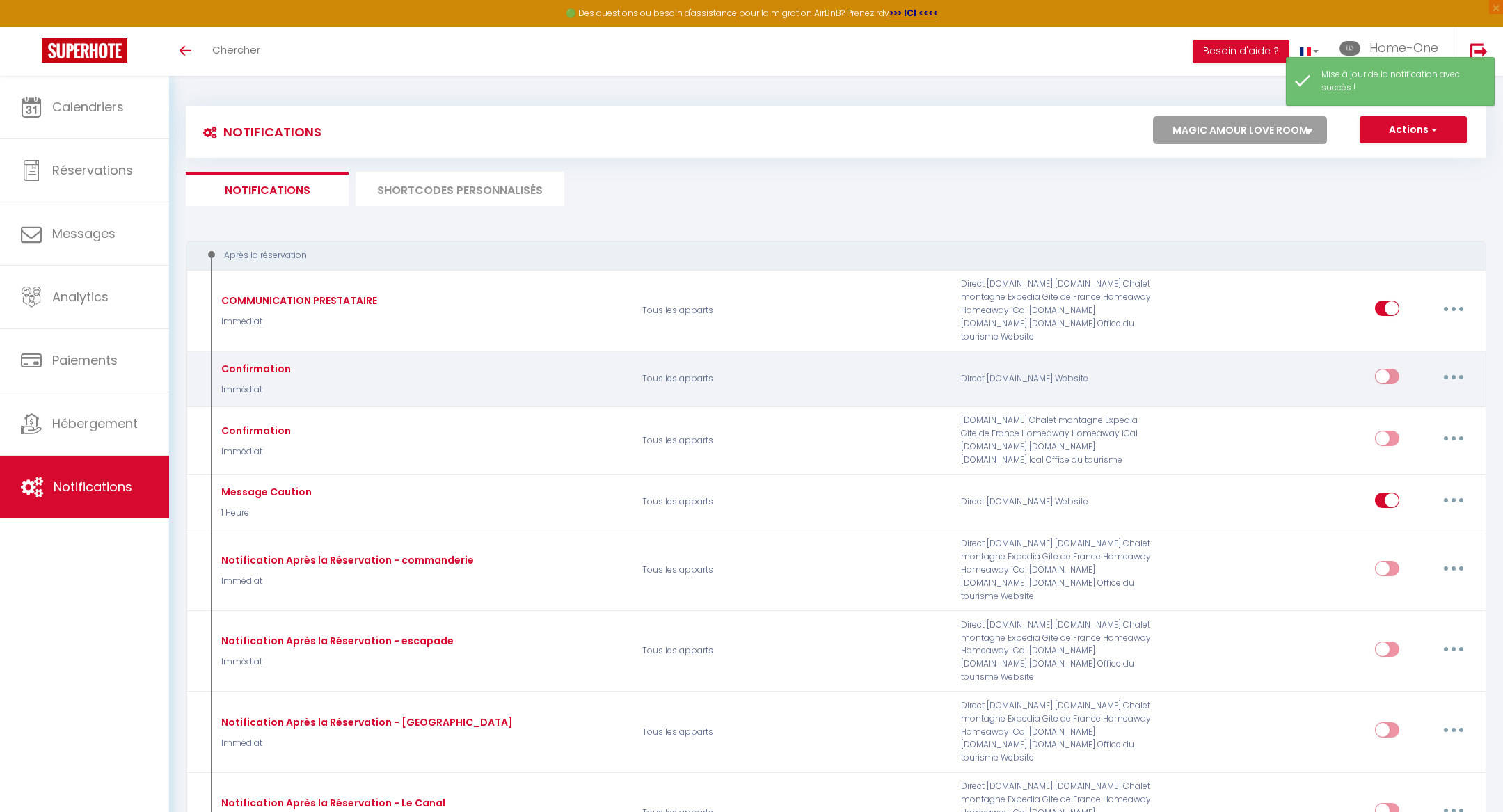
click at [1465, 365] on button "button" at bounding box center [1453, 377] width 39 height 23
click at [1426, 397] on link "Editer" at bounding box center [1417, 408] width 103 height 24
type input "Confirmation"
checkbox input "true"
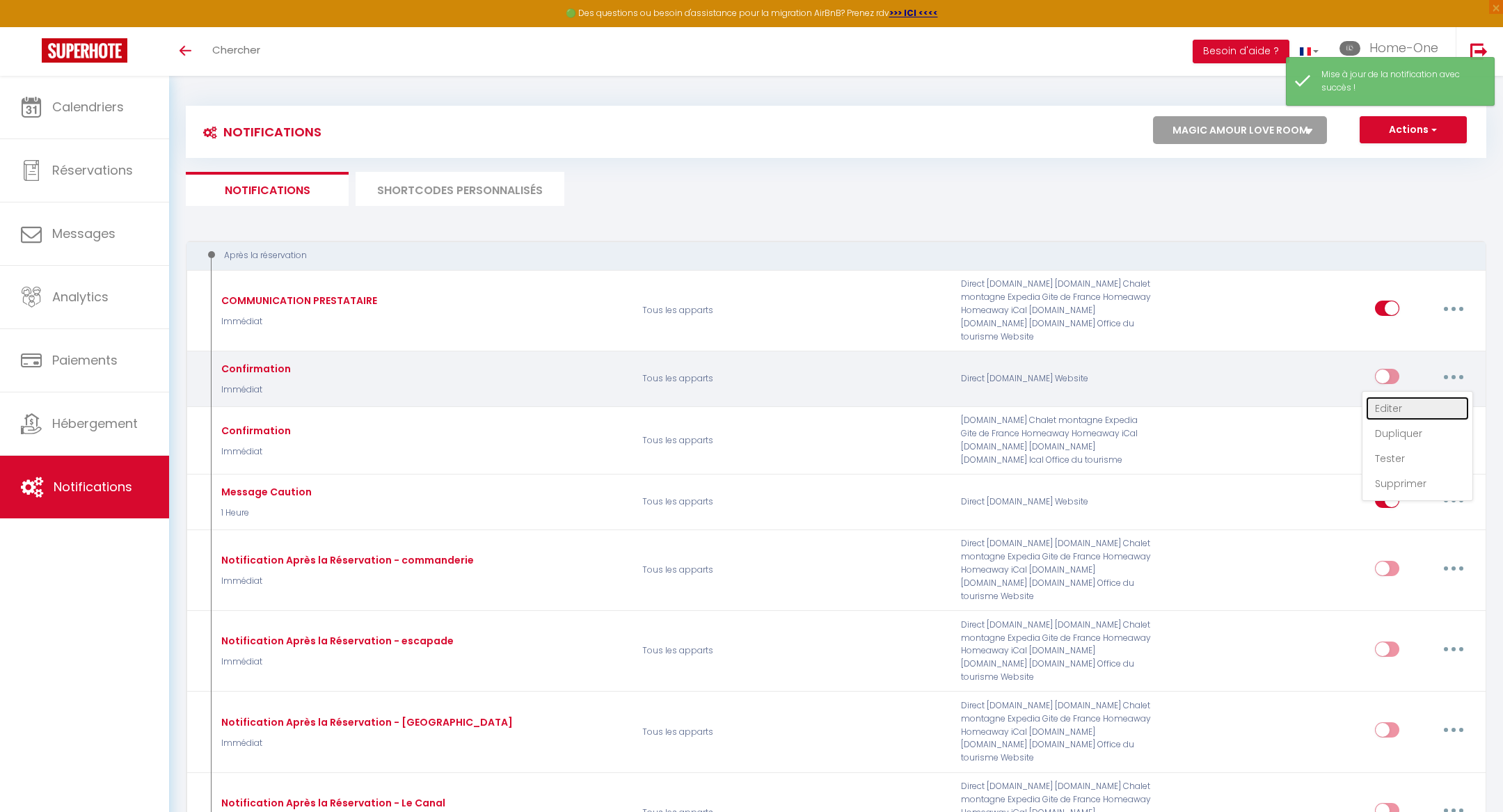
checkbox input "true"
select select "Immédiat"
select select
checkbox input "false"
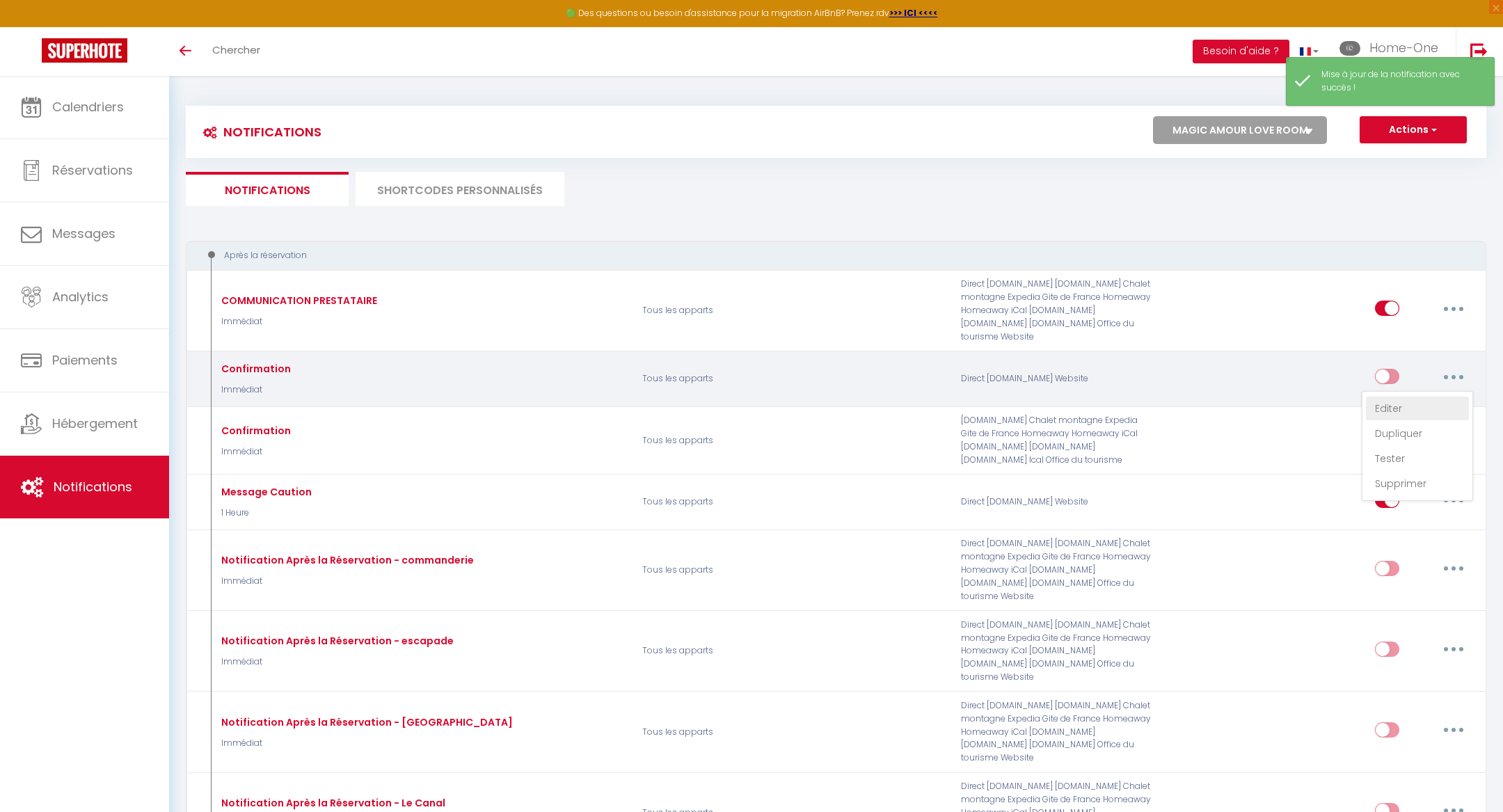
checkbox input "false"
radio input "true"
type input "Dépôt de Garantie"
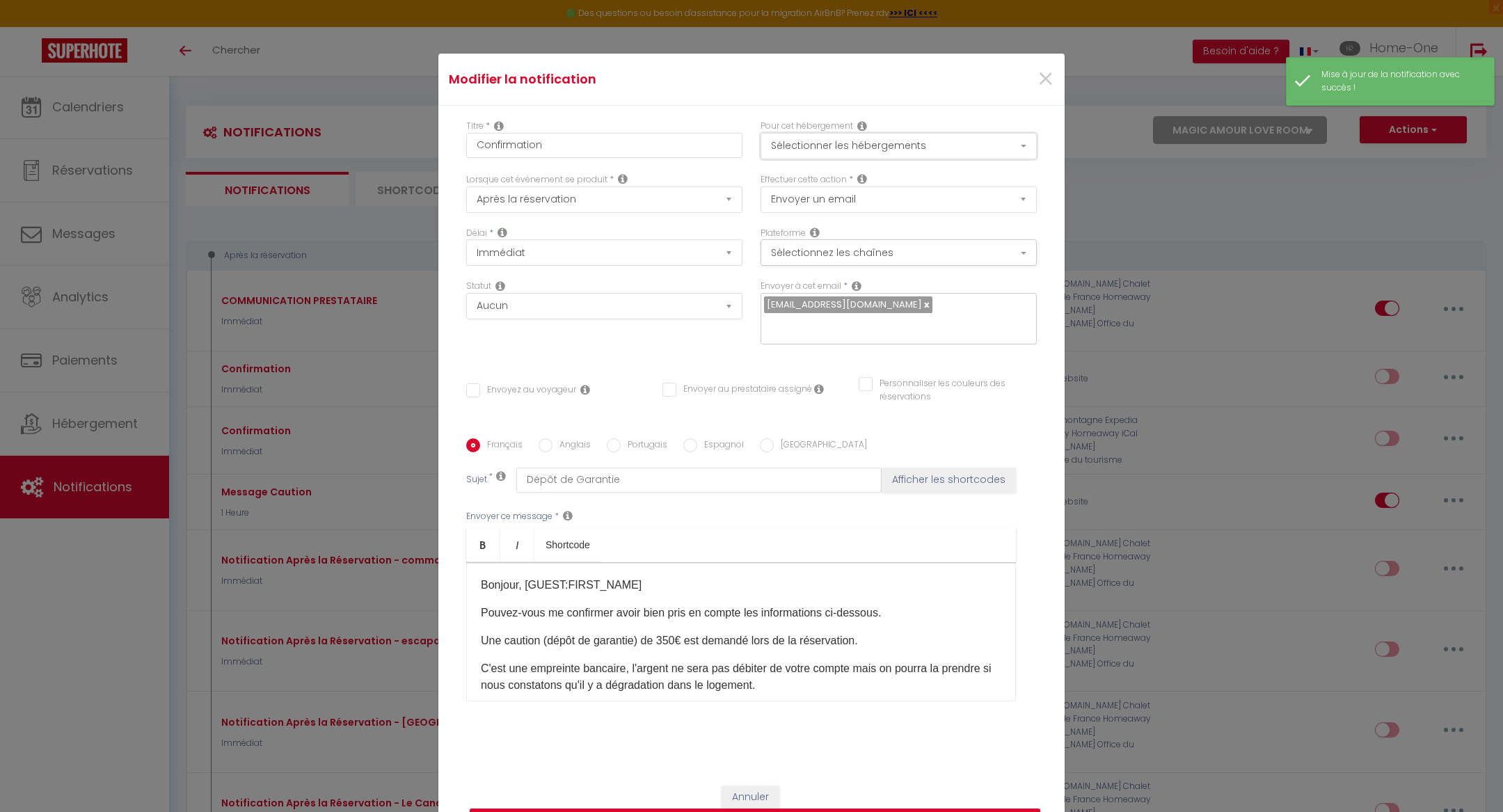
click at [931, 132] on button "Sélectionner les hébergements" at bounding box center [899, 146] width 276 height 26
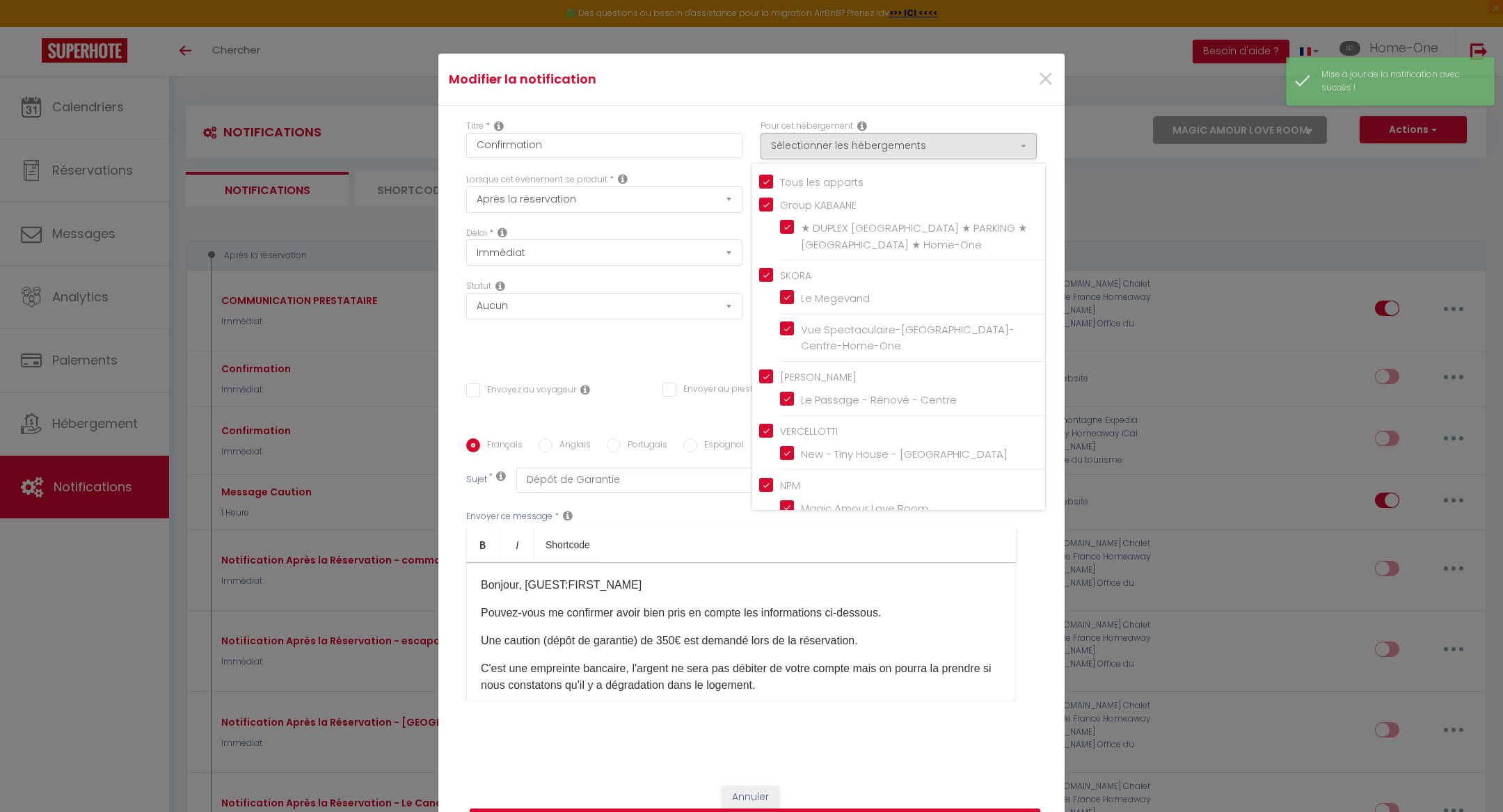
click at [771, 174] on input "Tous les apparts" at bounding box center [902, 181] width 286 height 14
checkbox input "false"
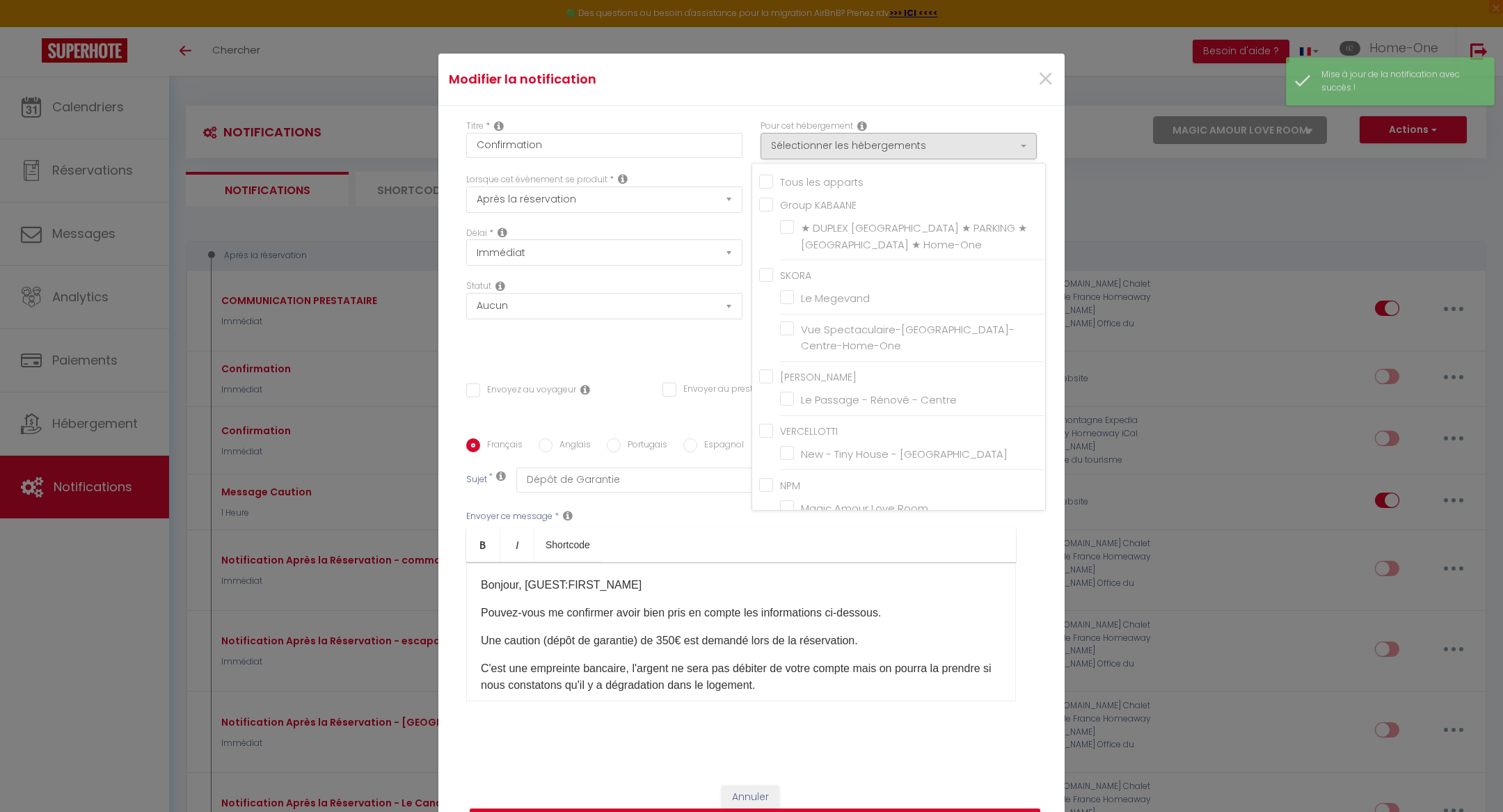
checkbox input "false"
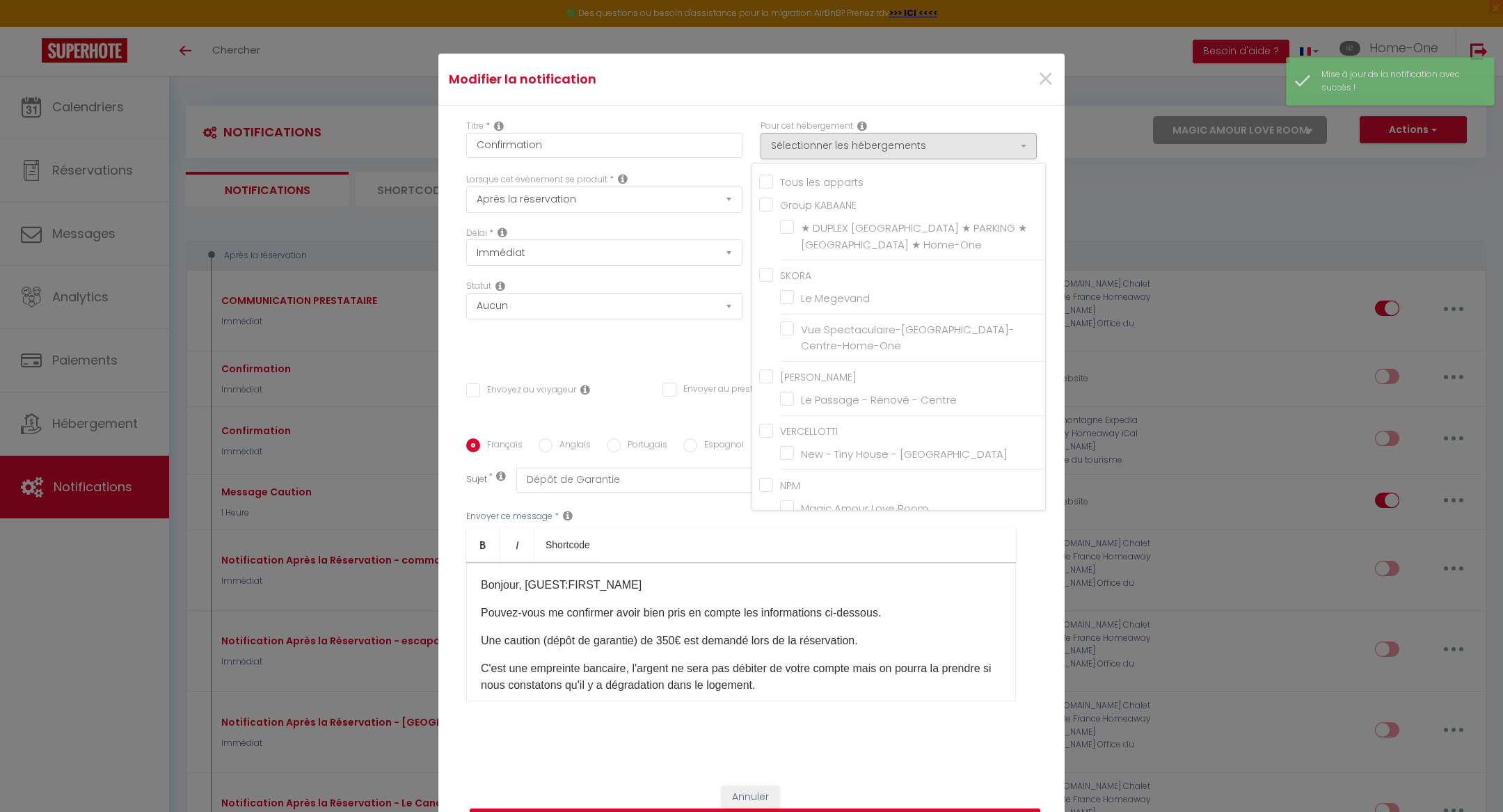
checkbox input "false"
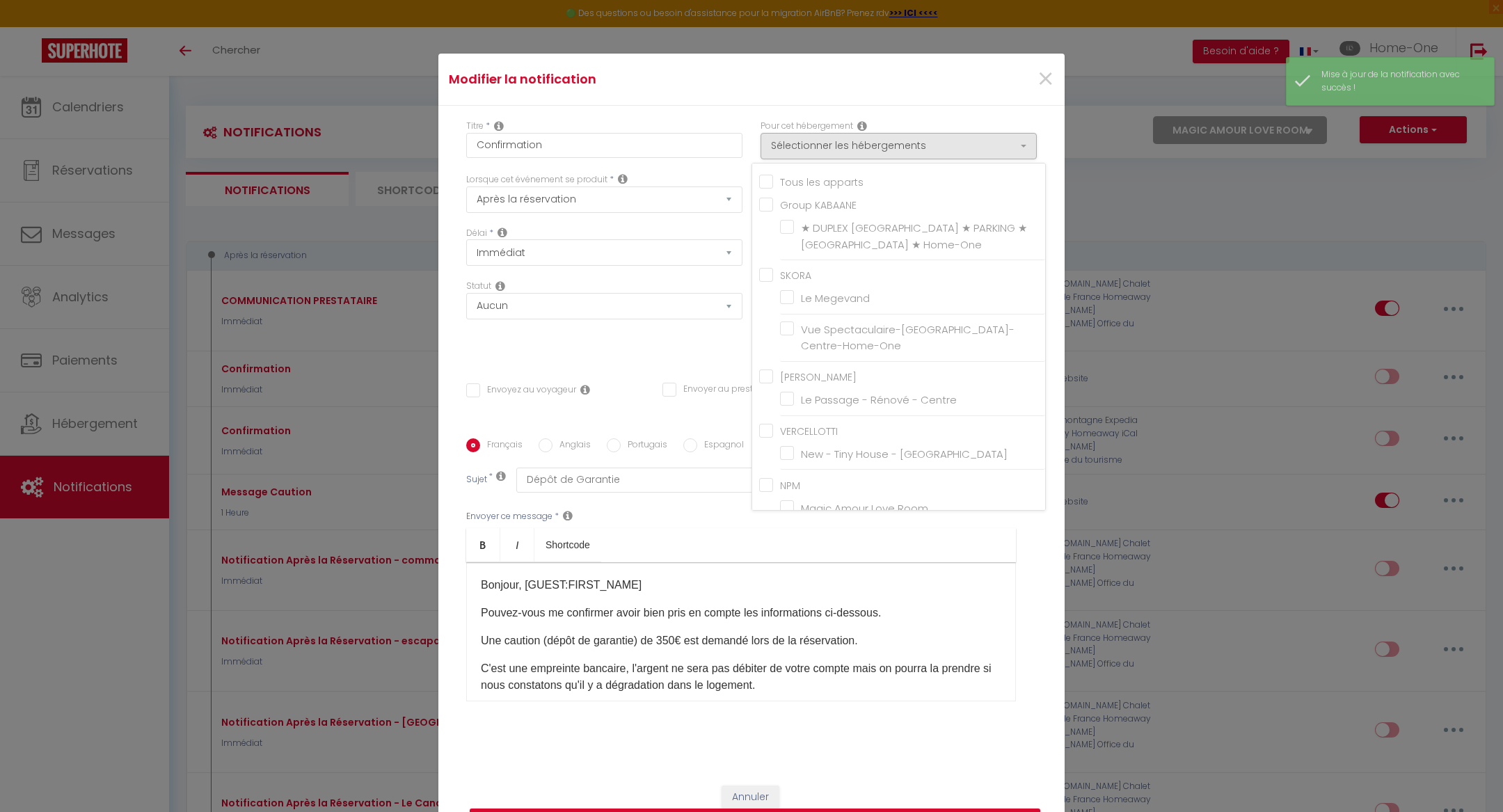
checkbox input "false"
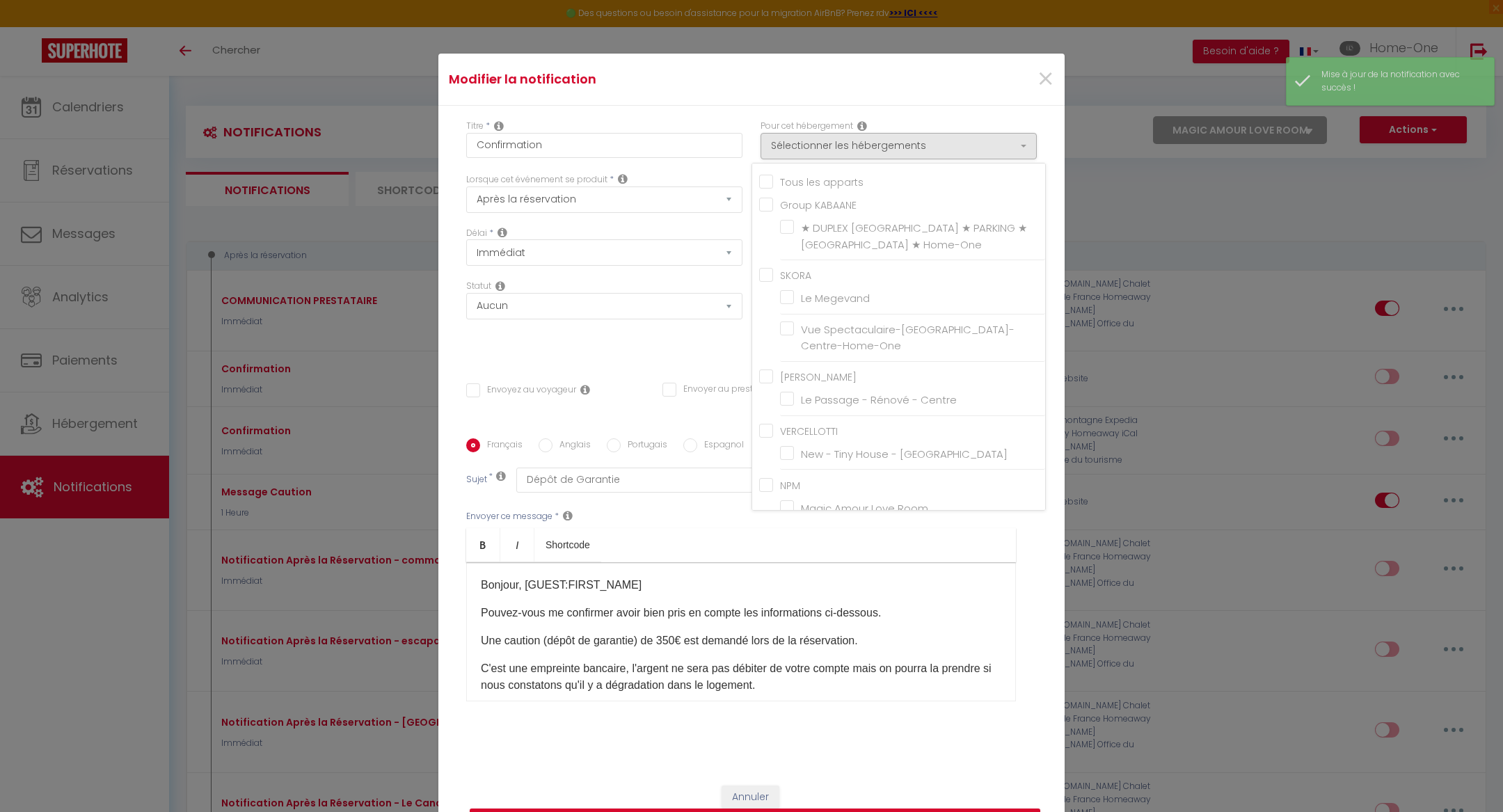
checkbox input "false"
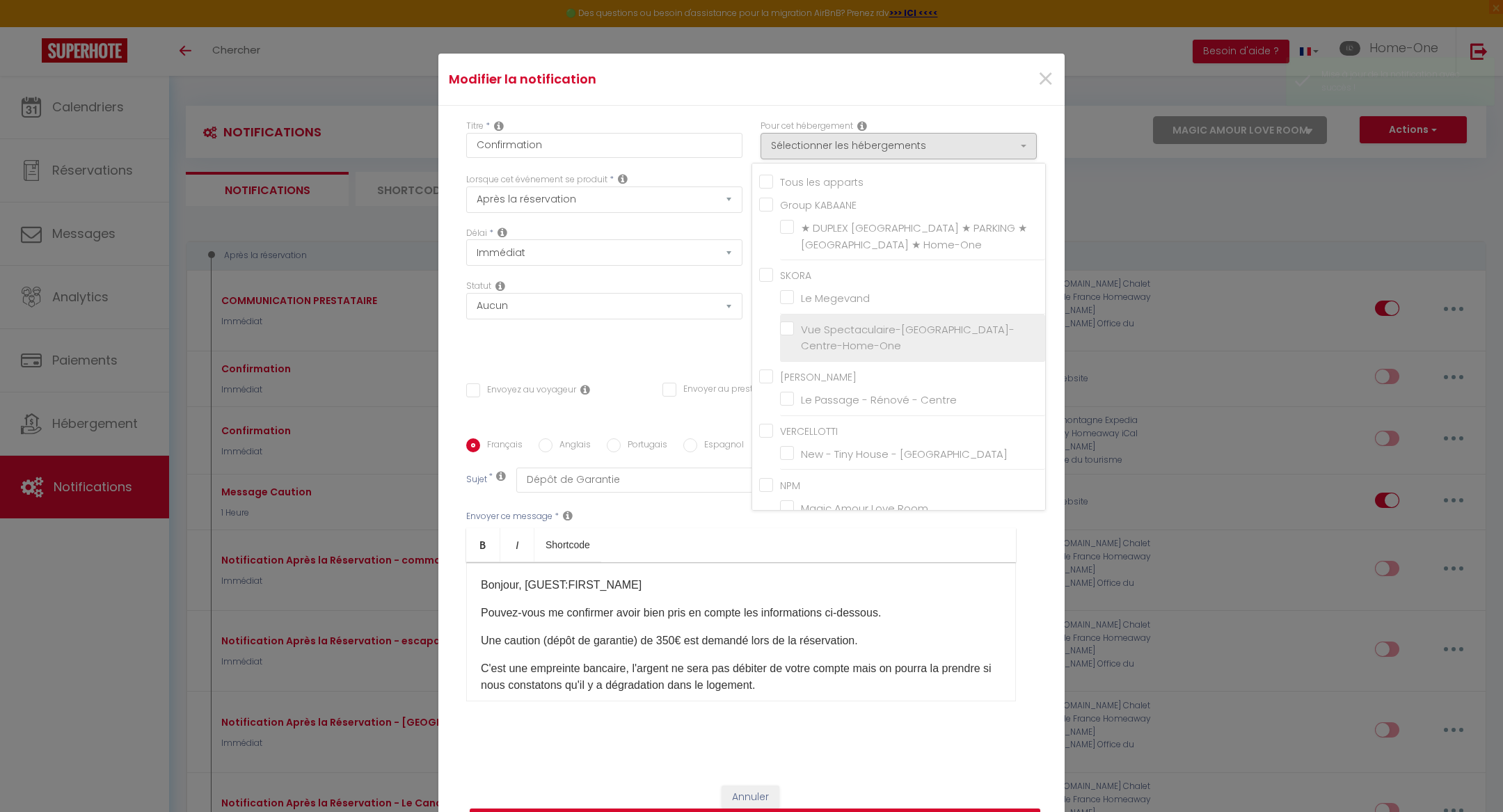
scroll to position [215, 0]
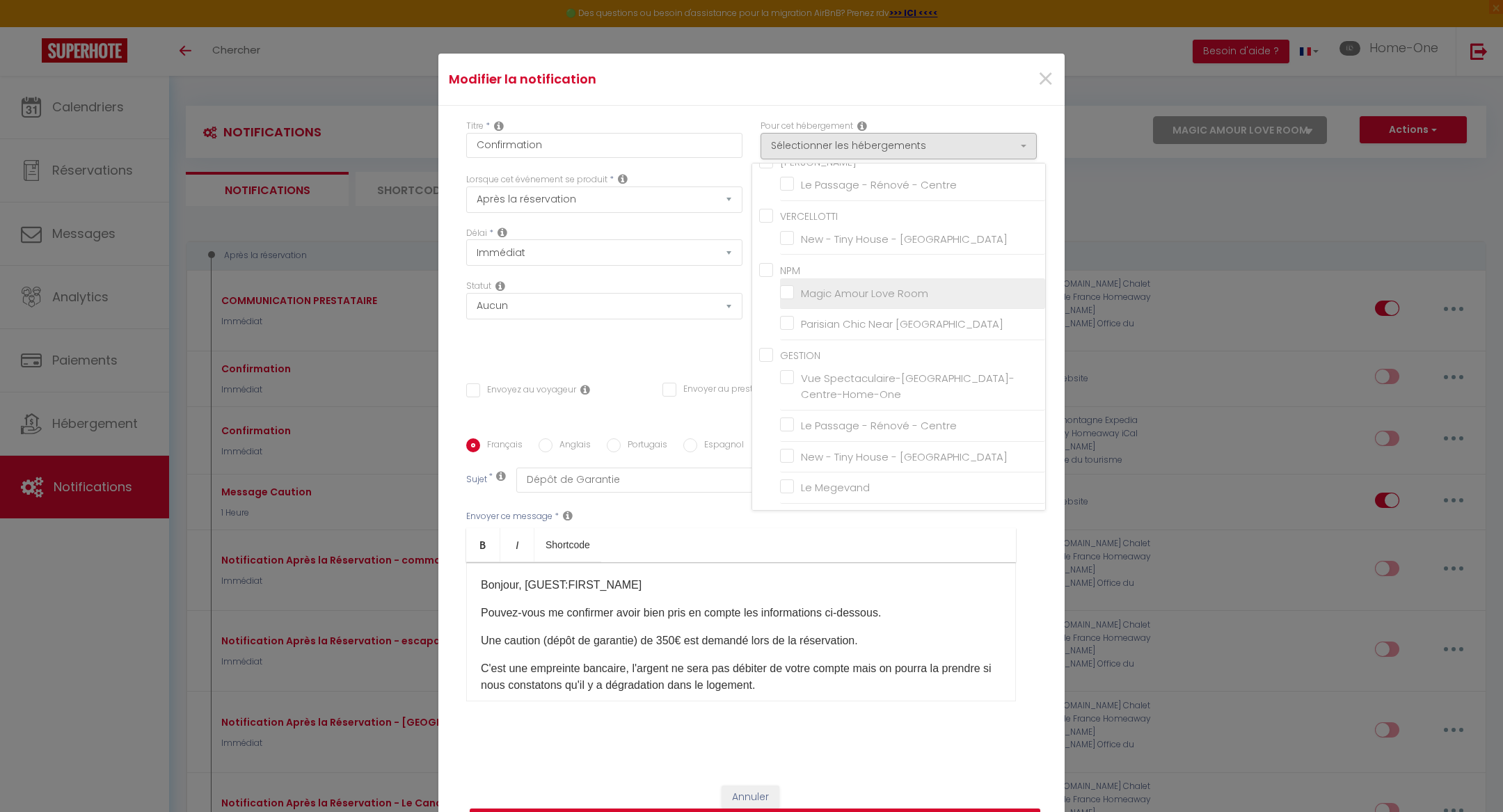
click at [785, 286] on input "Magic Amour Love Room" at bounding box center [912, 292] width 265 height 14
checkbox input "true"
checkbox input "false"
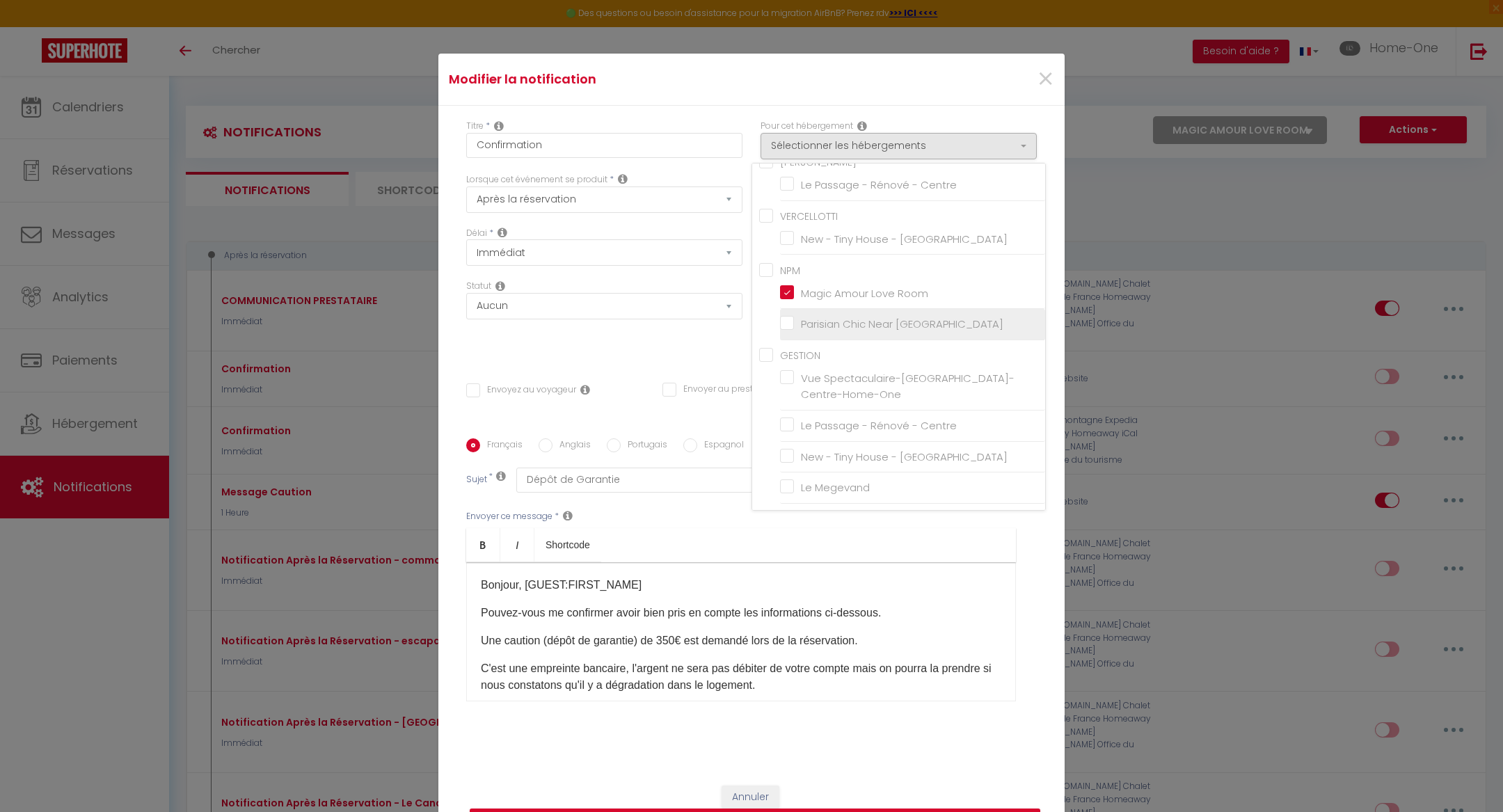
click at [787, 317] on input "Parisian Chic Near [GEOGRAPHIC_DATA]" at bounding box center [912, 324] width 265 height 14
checkbox input "true"
checkbox input "false"
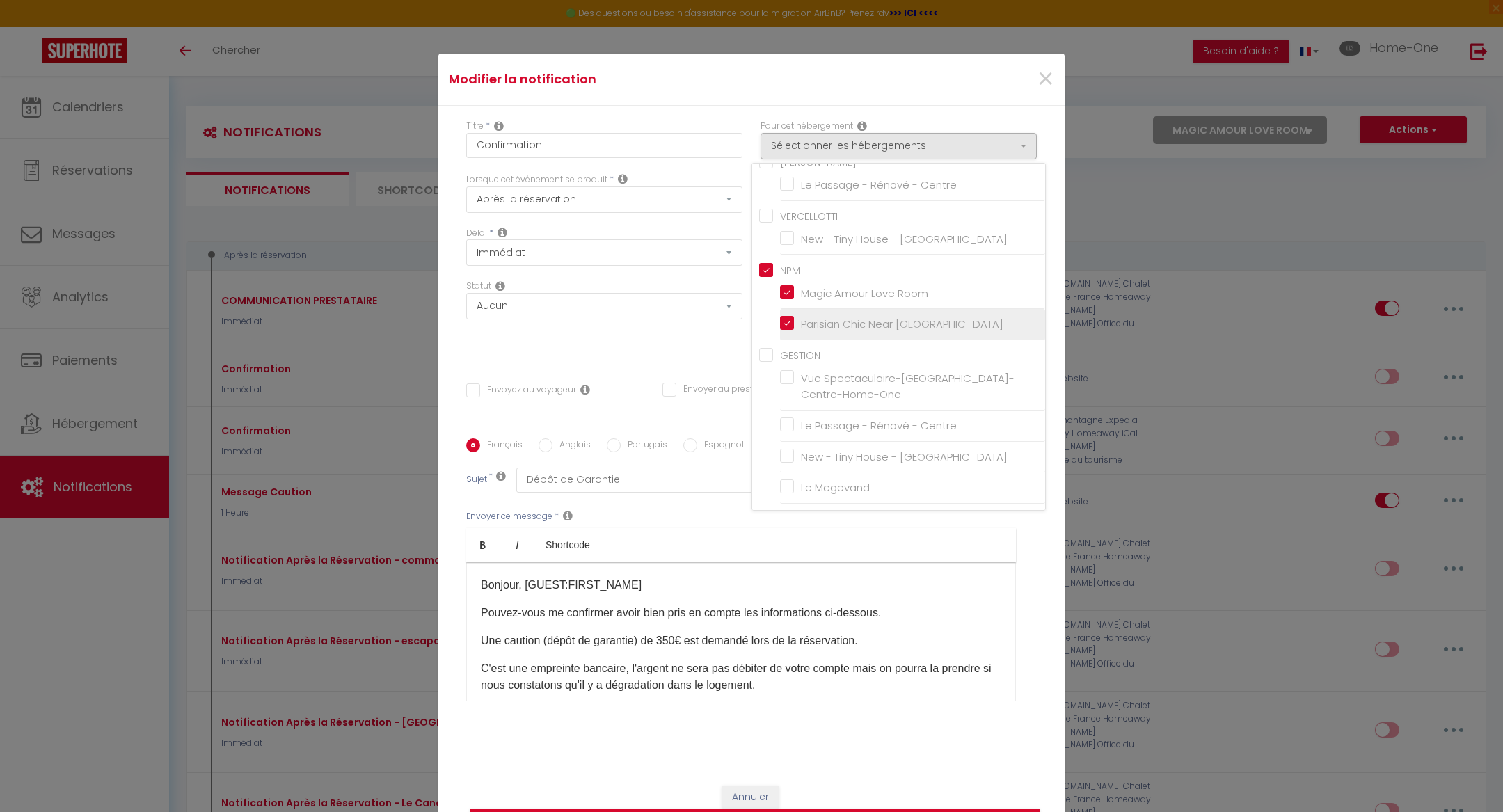
checkbox input "false"
click at [731, 593] on div "Bonjour, [GUEST:FIRST_NAME]​ Pouvez-vous me confirmer avoir bien pris en compte…" at bounding box center [741, 631] width 550 height 139
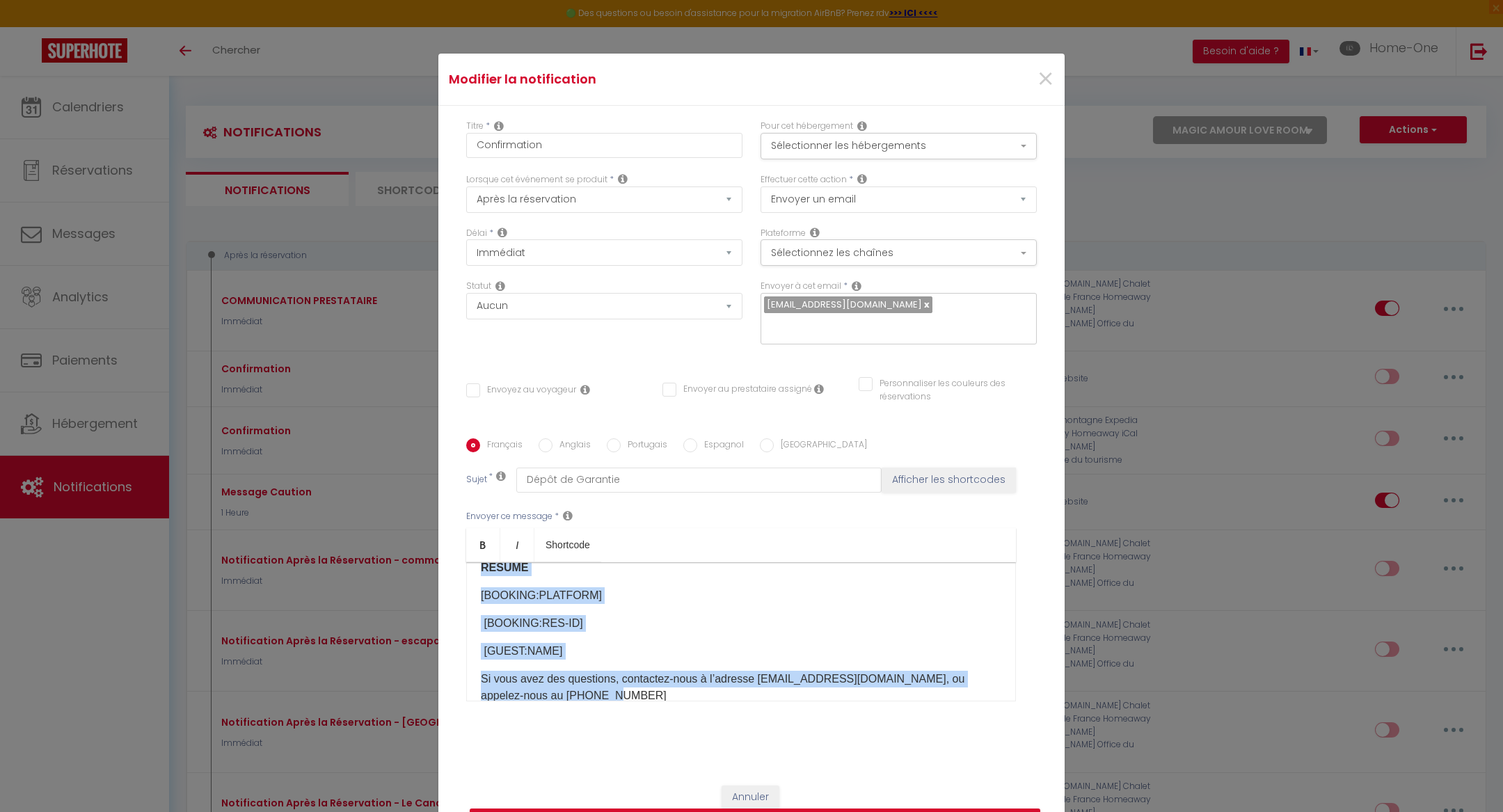
scroll to position [0, 0]
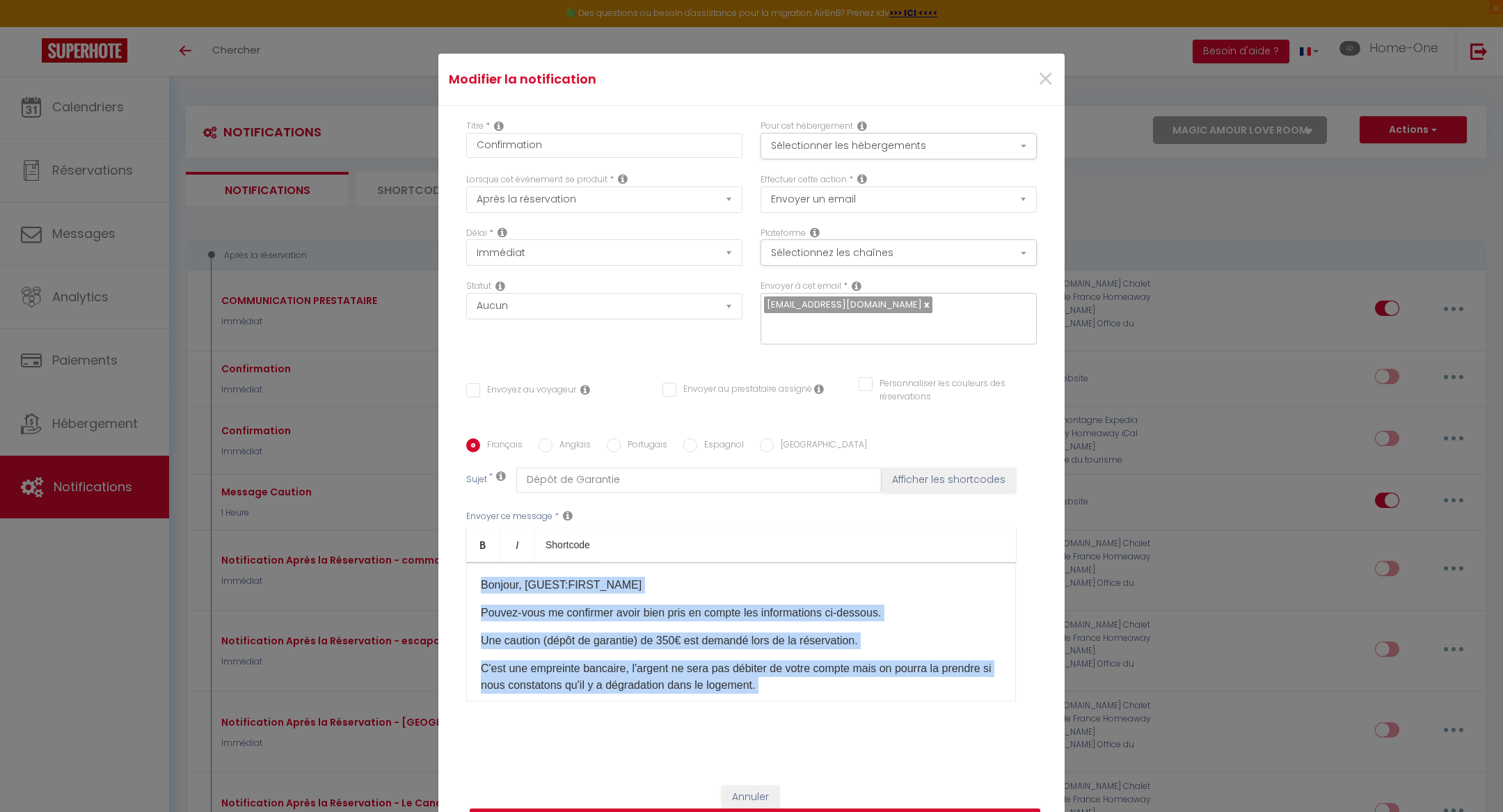
drag, startPoint x: 565, startPoint y: 686, endPoint x: 478, endPoint y: 581, distance: 136.4
click at [478, 581] on div "Bonjour, [GUEST:FIRST_NAME]​ Pouvez-vous me confirmer avoir bien pris en compte…" at bounding box center [741, 631] width 550 height 139
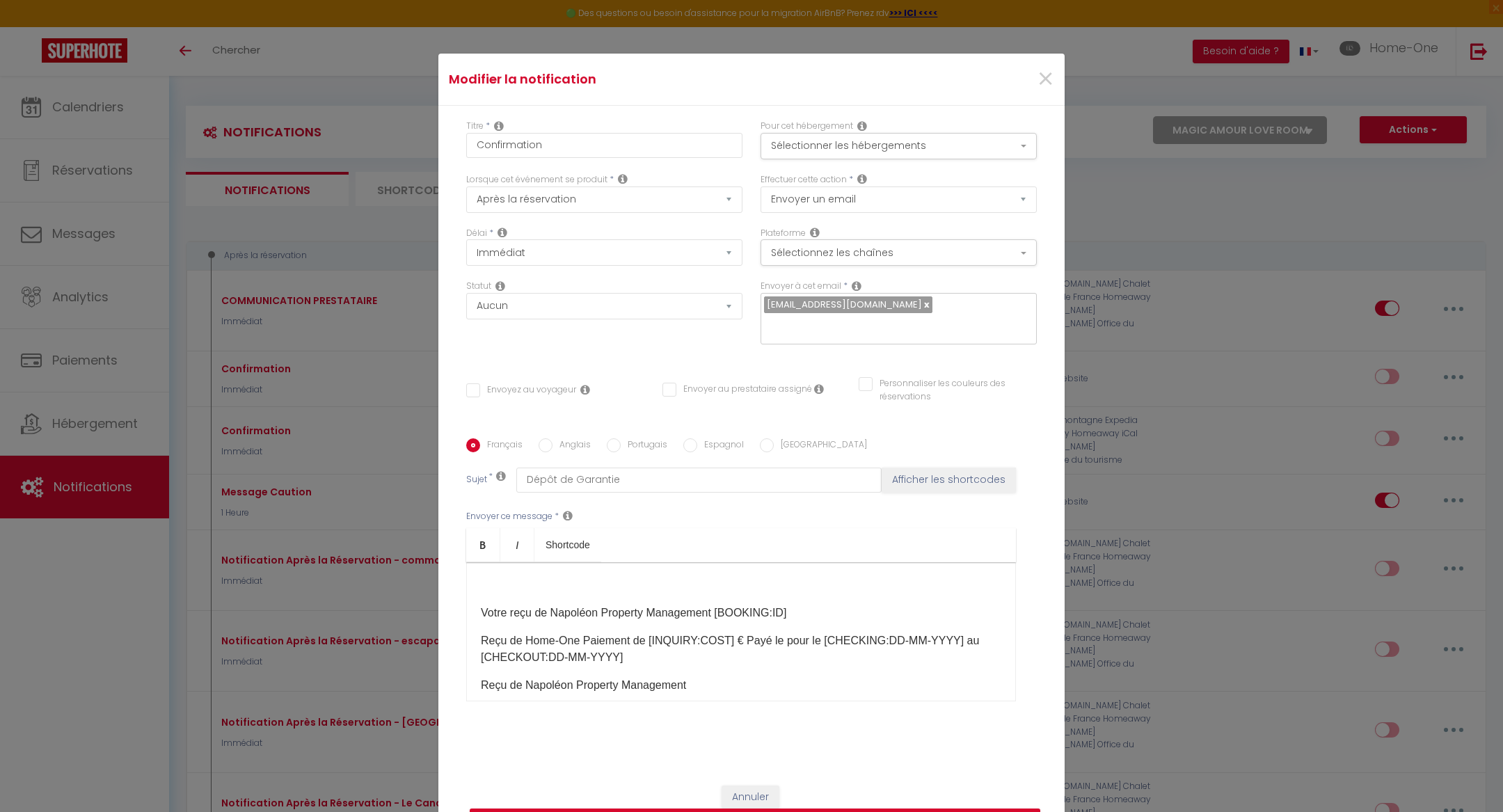
click at [581, 576] on p at bounding box center [741, 585] width 521 height 17
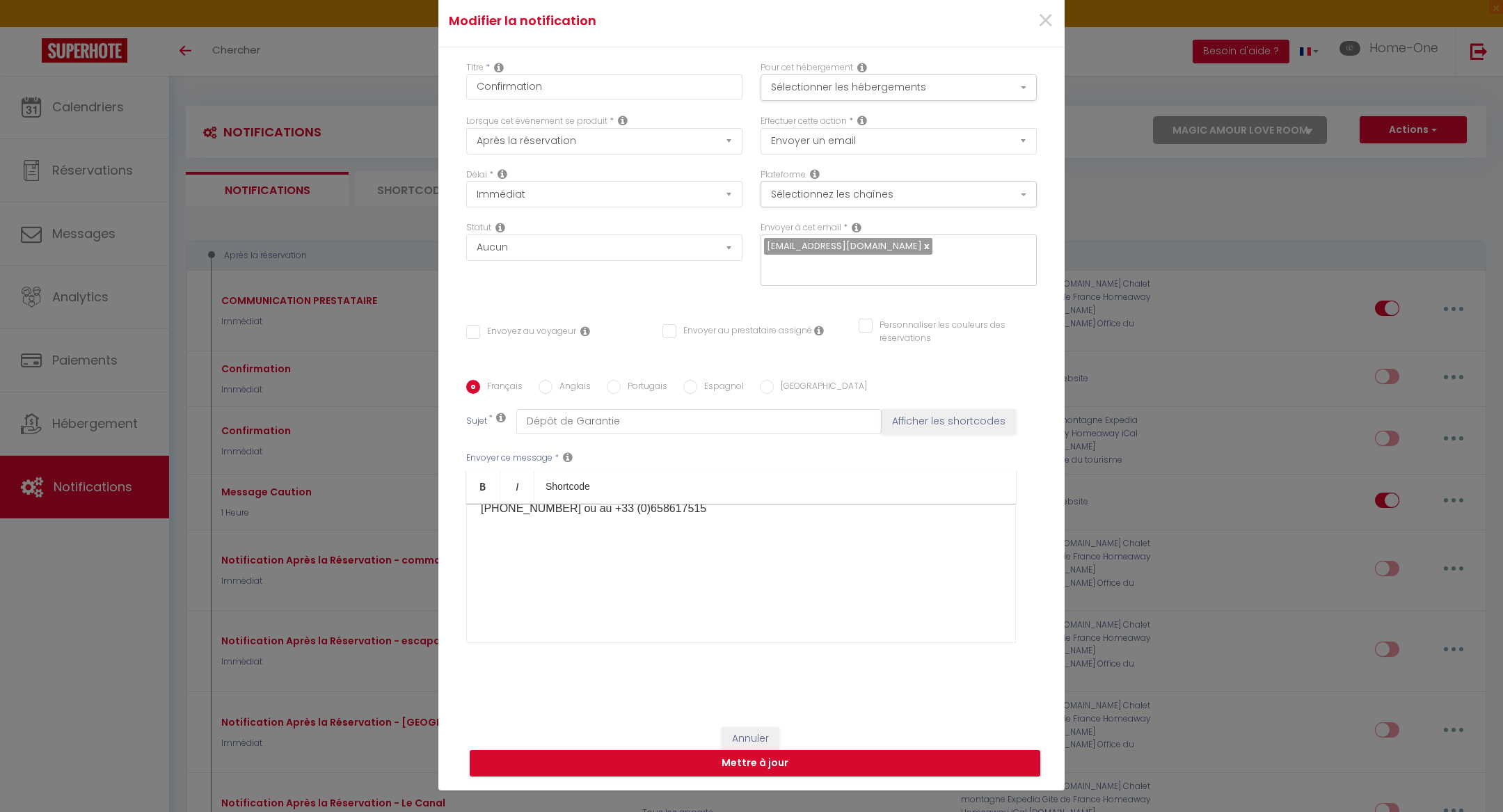
scroll to position [76, 0]
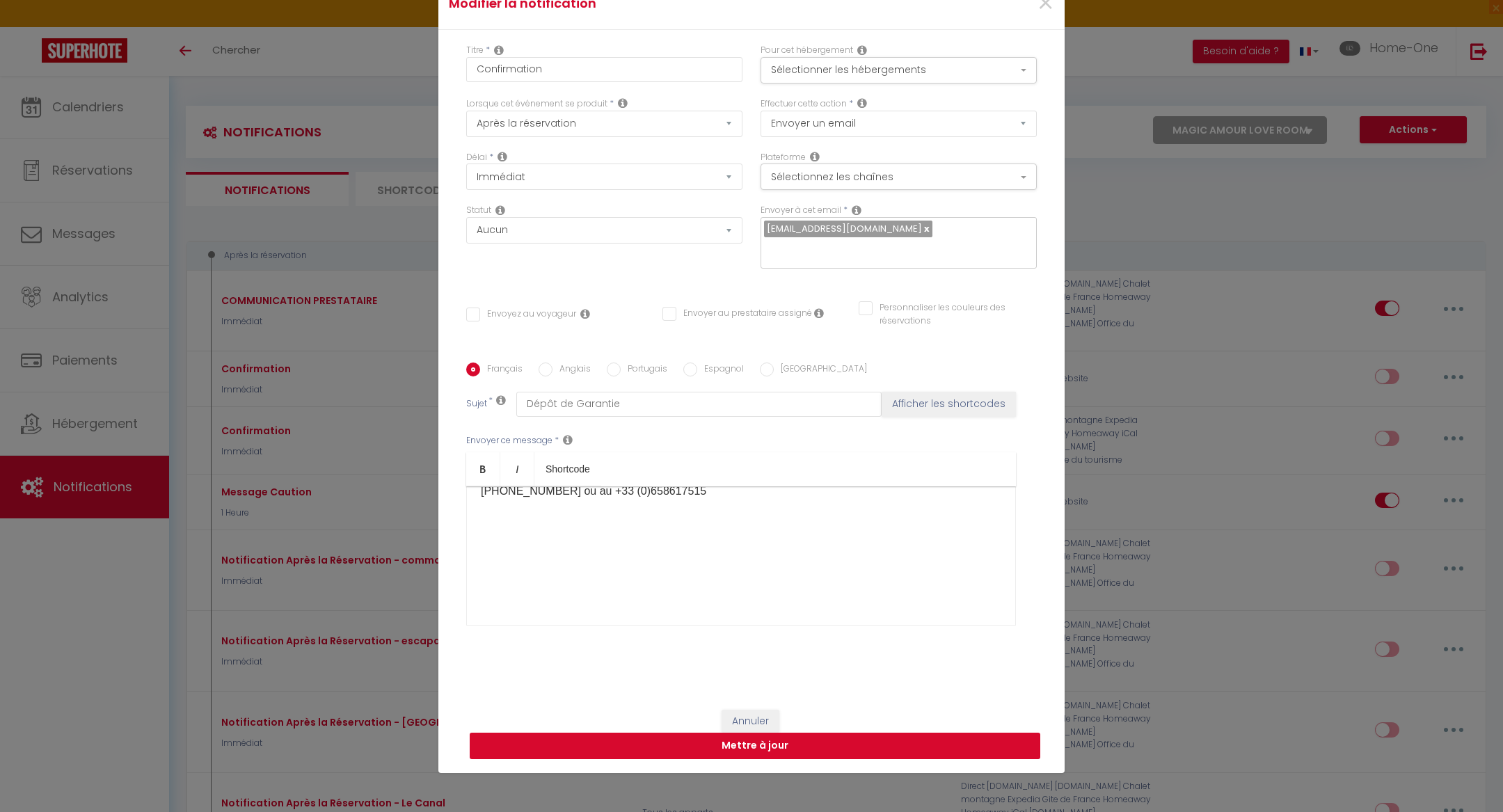
click at [629, 733] on button "Mettre à jour" at bounding box center [754, 746] width 571 height 26
checkbox input "false"
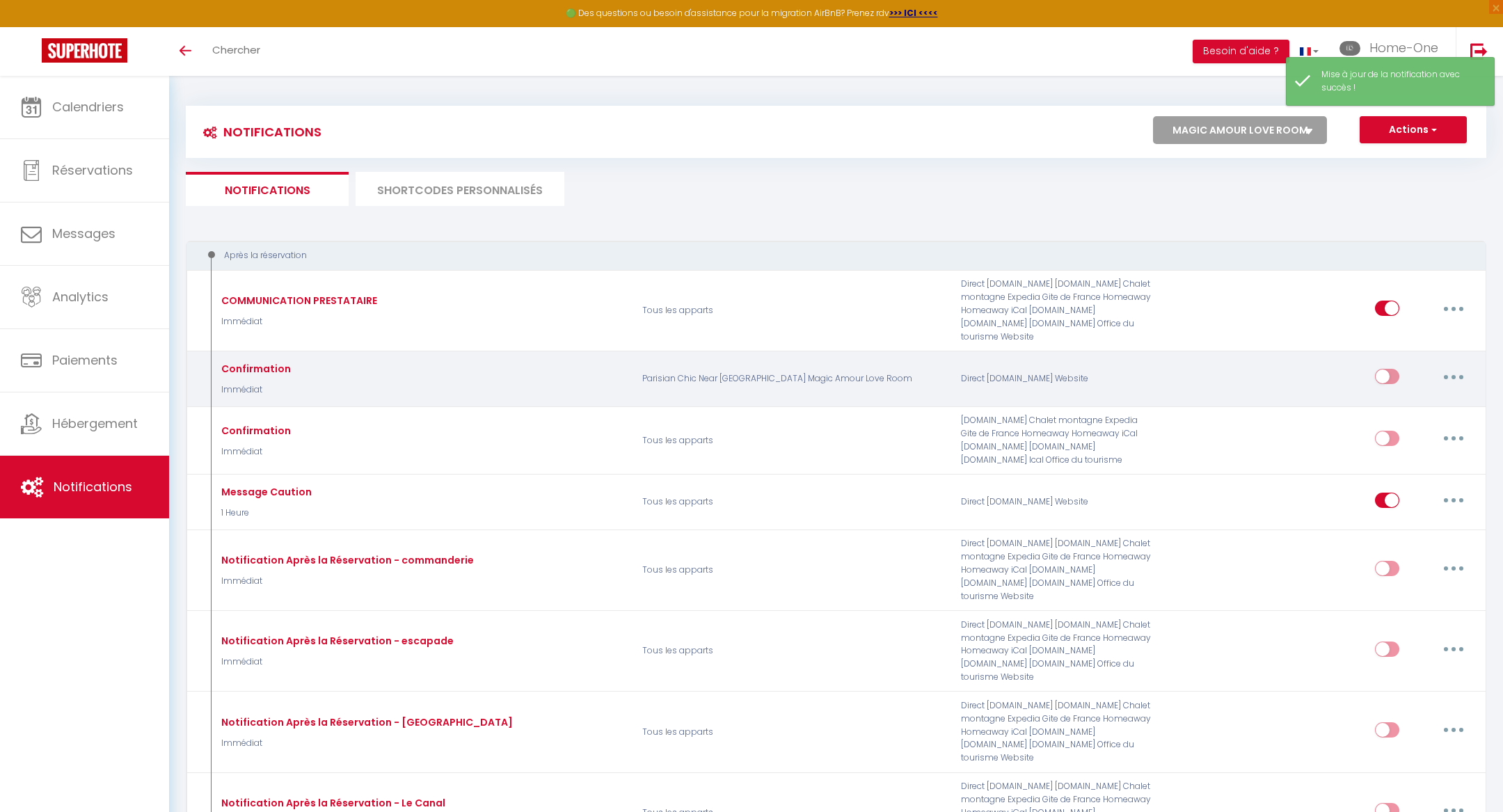
click at [1383, 369] on input "checkbox" at bounding box center [1388, 380] width 25 height 21
checkbox input "true"
select select
checkbox input "false"
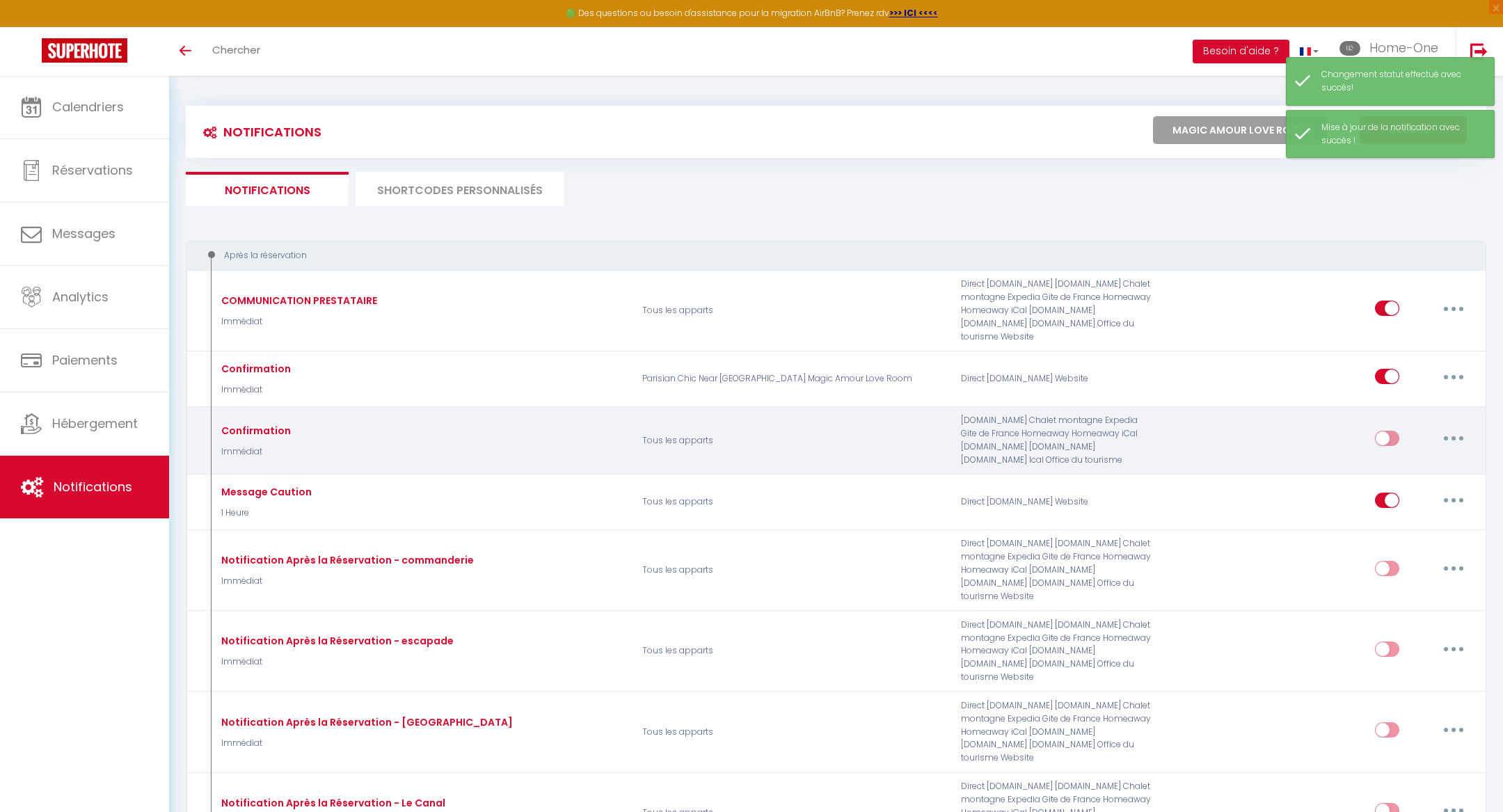
click at [1439, 427] on button "button" at bounding box center [1453, 438] width 39 height 23
click at [1407, 458] on link "Editer" at bounding box center [1417, 469] width 103 height 24
type input "Confirmation"
select select "Immédiat"
select select
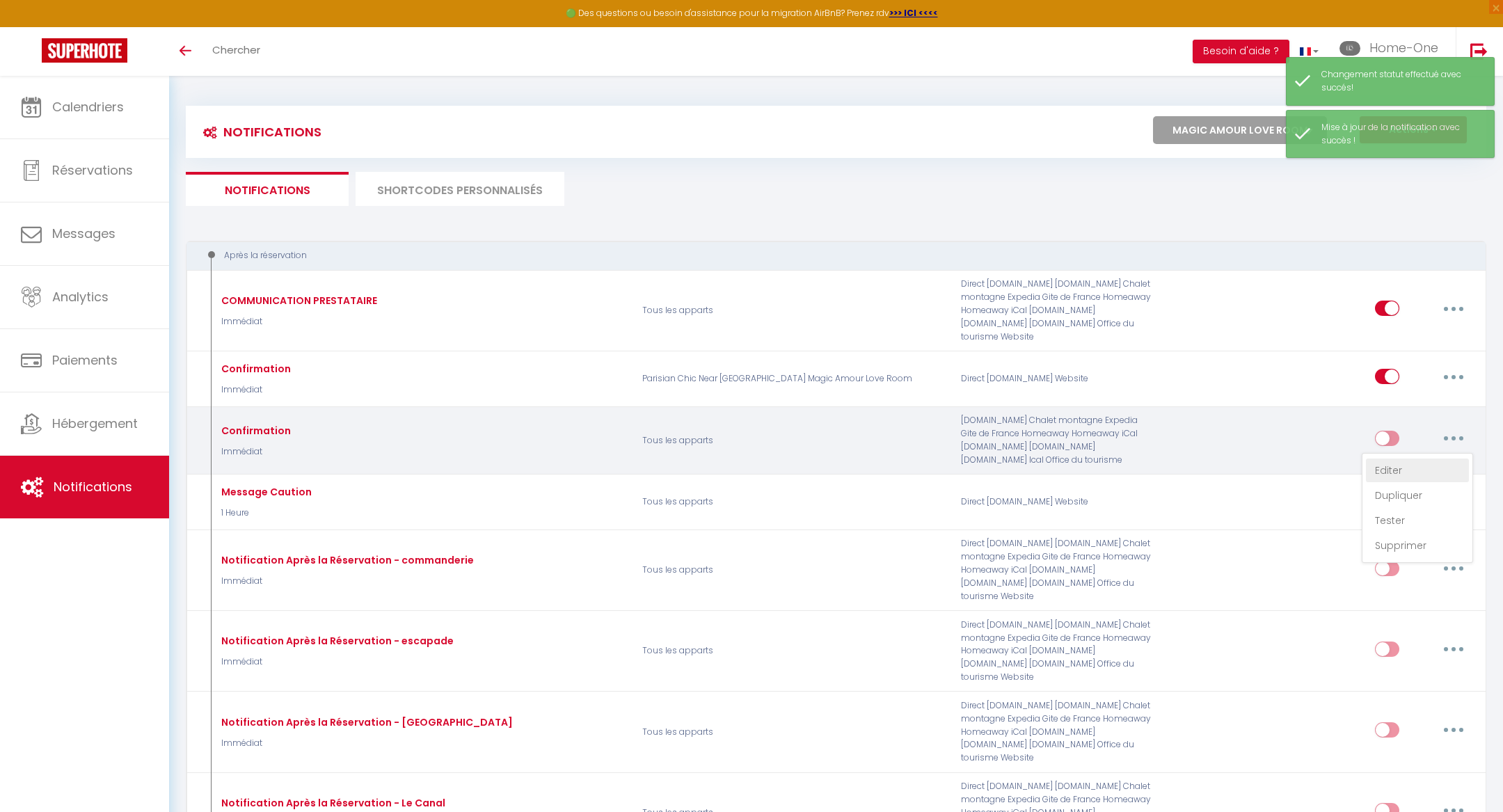
checkbox input "false"
radio input "true"
type input "Dépôt de Garantie"
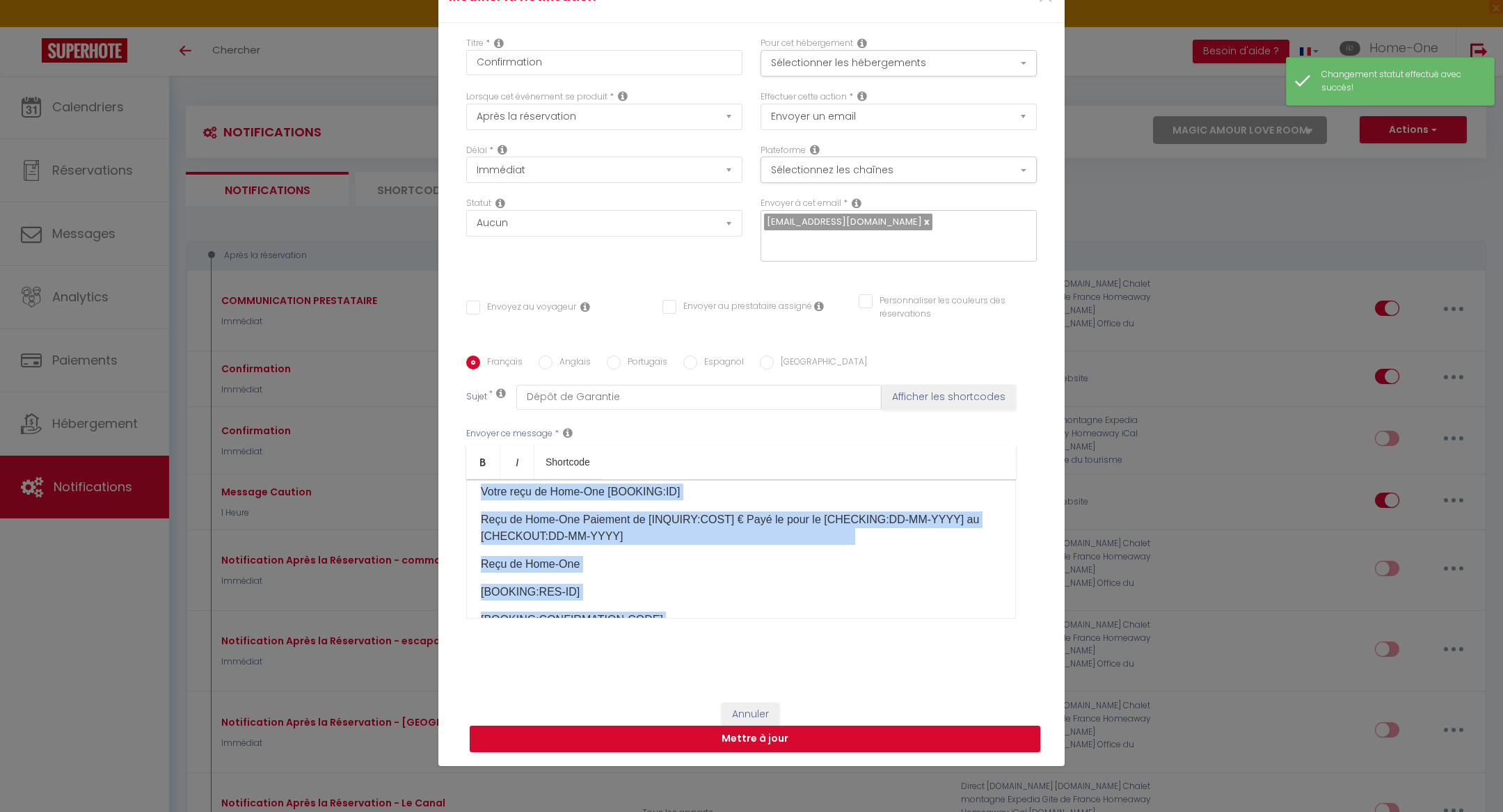
scroll to position [0, 0]
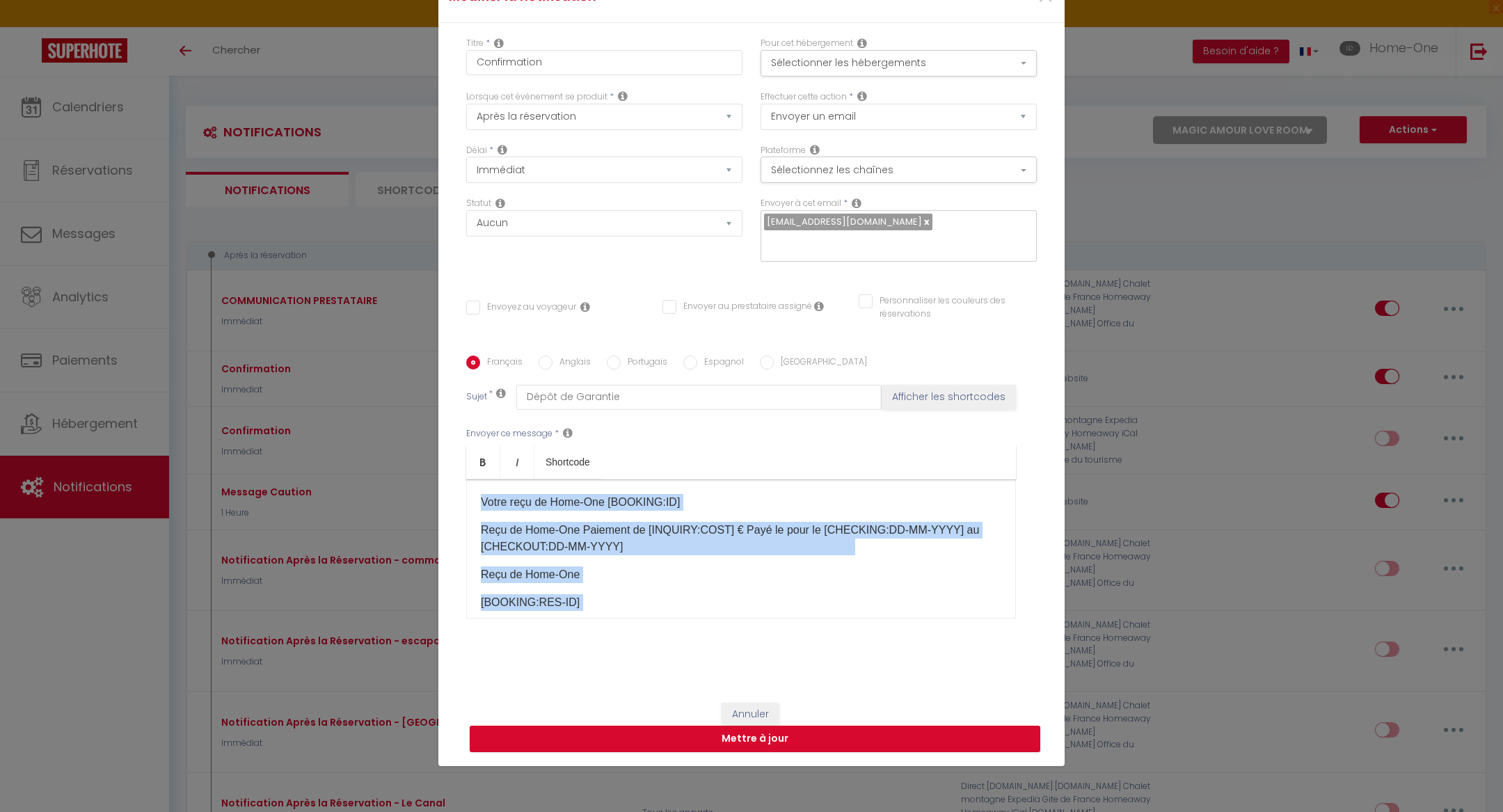
drag, startPoint x: 720, startPoint y: 544, endPoint x: 475, endPoint y: 489, distance: 251.1
click at [475, 489] on div "Votre reçu de Home-One [BOOKING:ID]​ Reçu de Home-One Paiement de [INQUIRY:COST…" at bounding box center [741, 549] width 550 height 139
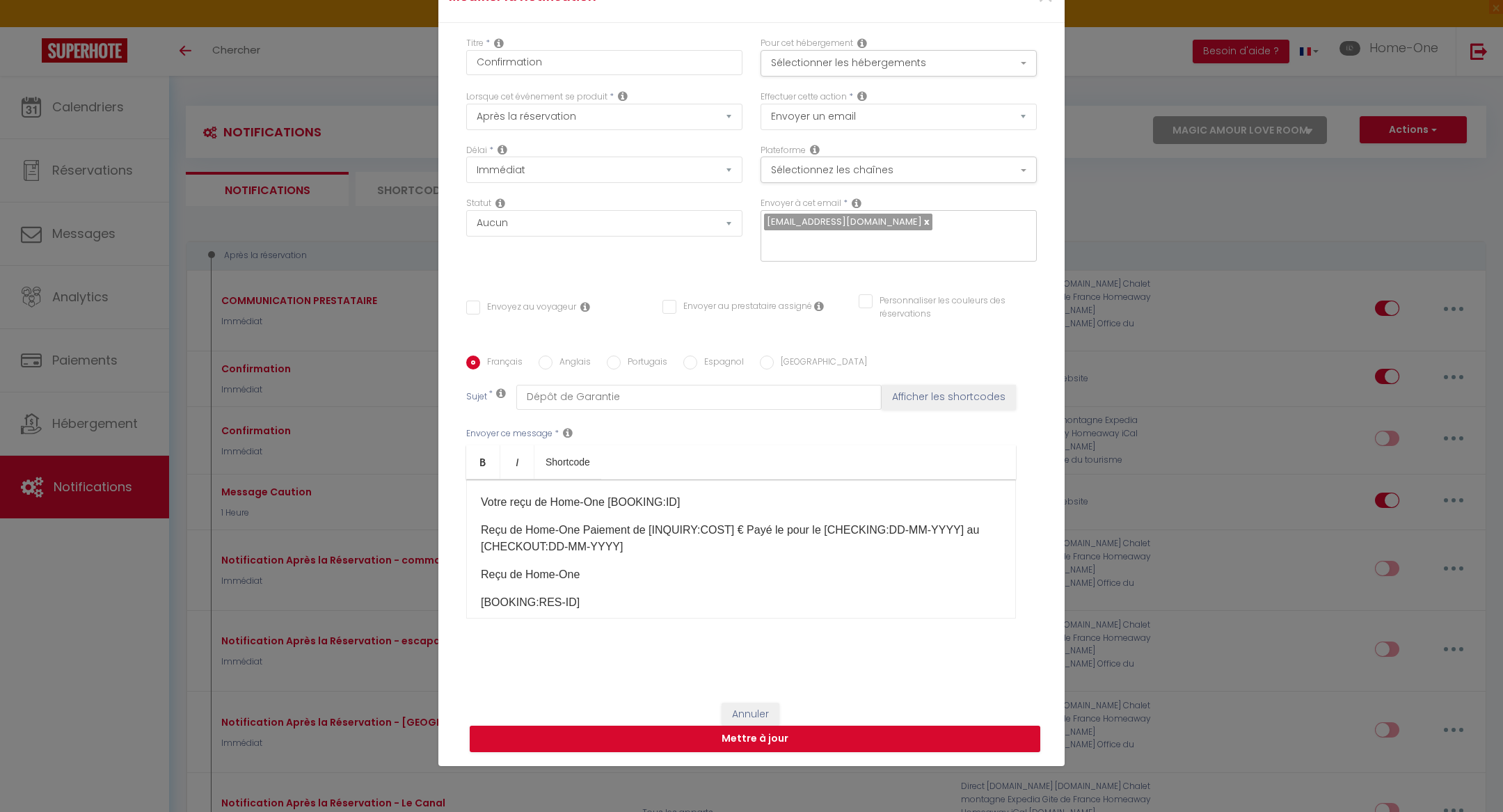
click at [592, 536] on p "Reçu de Home-One Paiement de [INQUIRY:COST]​​ € Payé le pour le [CHECKING:DD-MM…" at bounding box center [741, 538] width 521 height 33
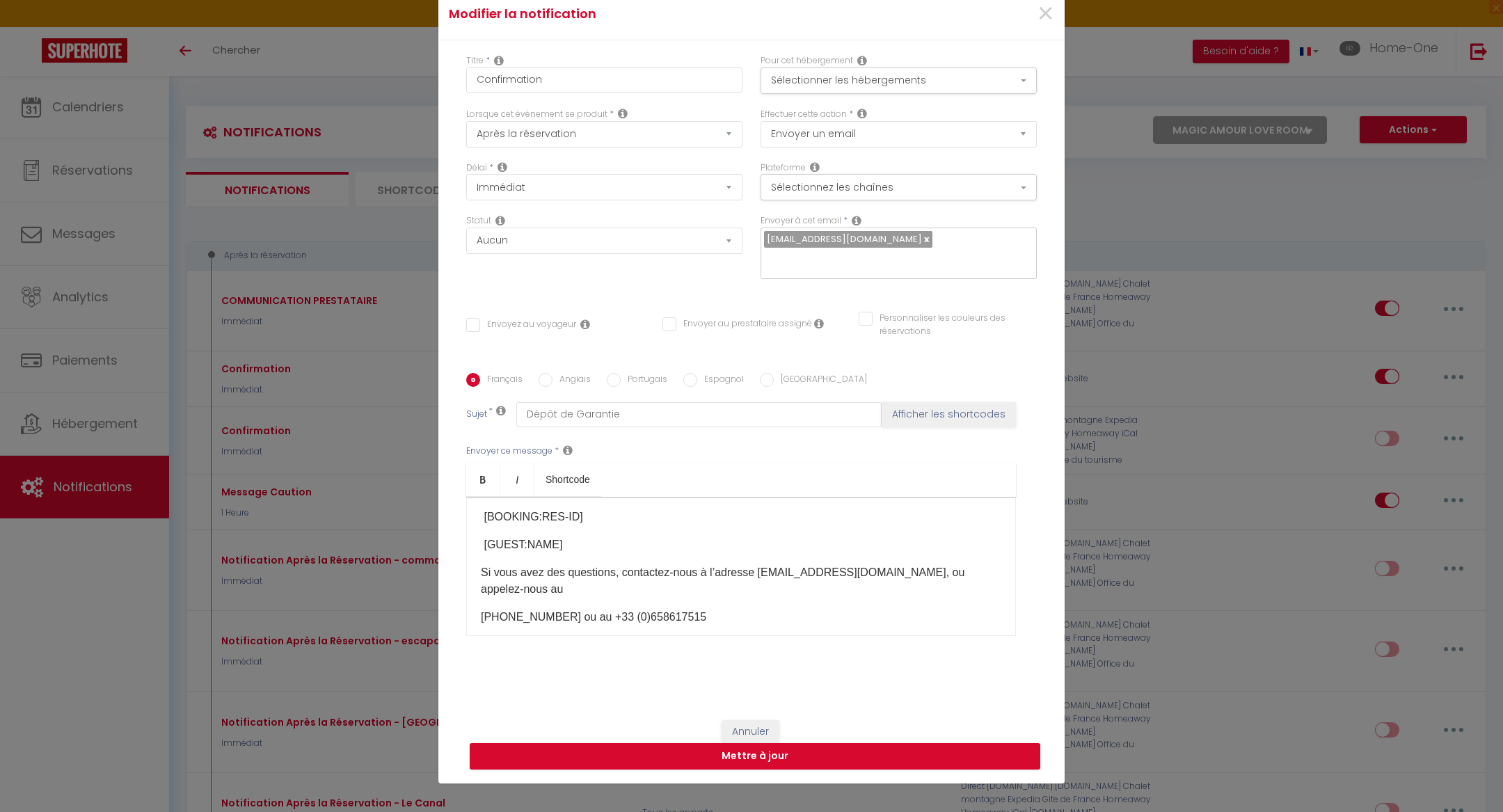
scroll to position [67, 0]
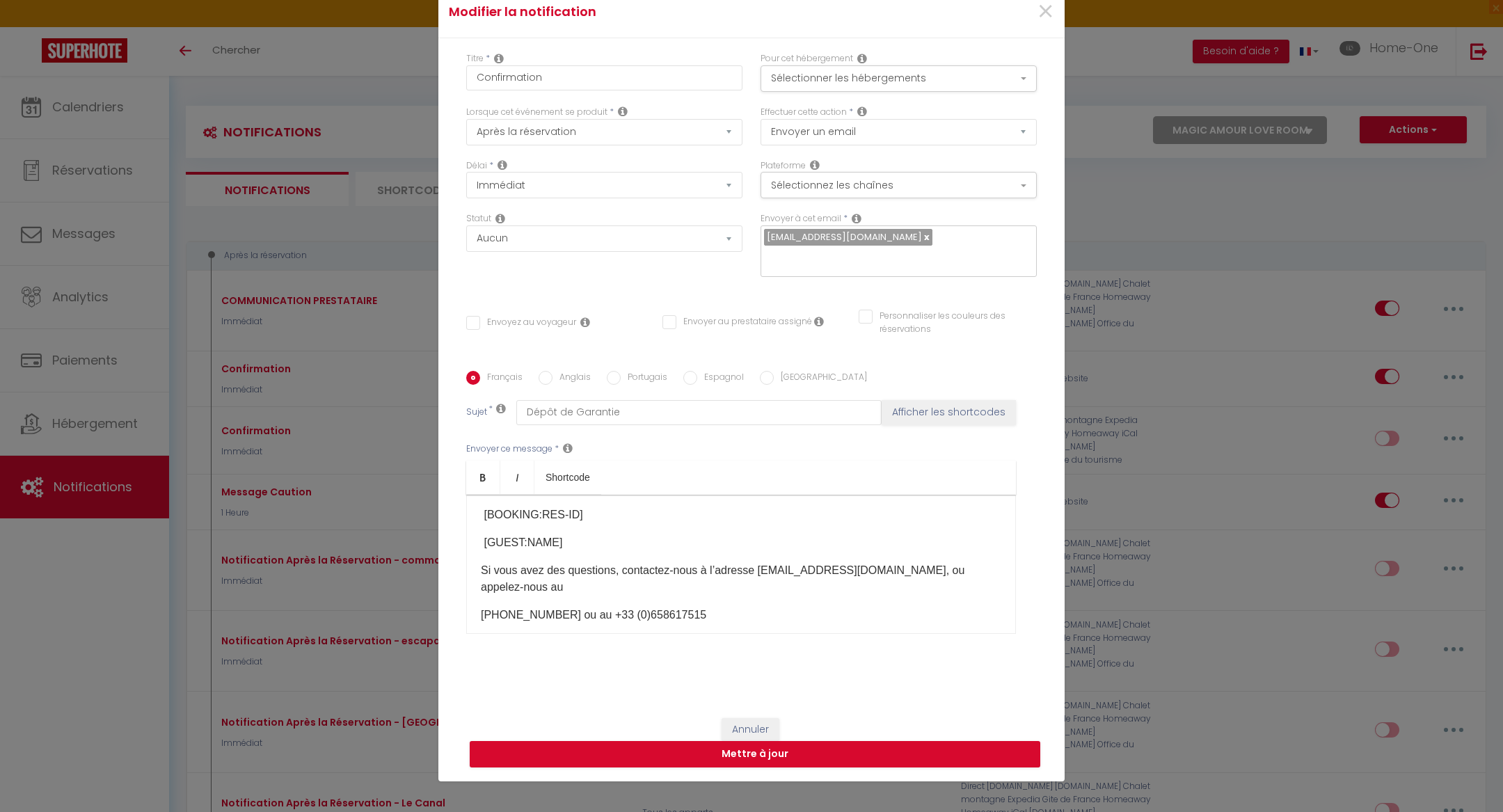
click at [791, 562] on p "Si vous avez des questions, contactez-nous à l’adresse [EMAIL_ADDRESS][DOMAIN_N…" at bounding box center [741, 578] width 521 height 33
drag, startPoint x: 869, startPoint y: 561, endPoint x: 752, endPoint y: 562, distance: 117.0
click at [752, 562] on p "Si vous avez des questions, contactez-nous à l’adresse [EMAIL_ADDRESS][DOMAIN_N…" at bounding box center [741, 578] width 521 height 33
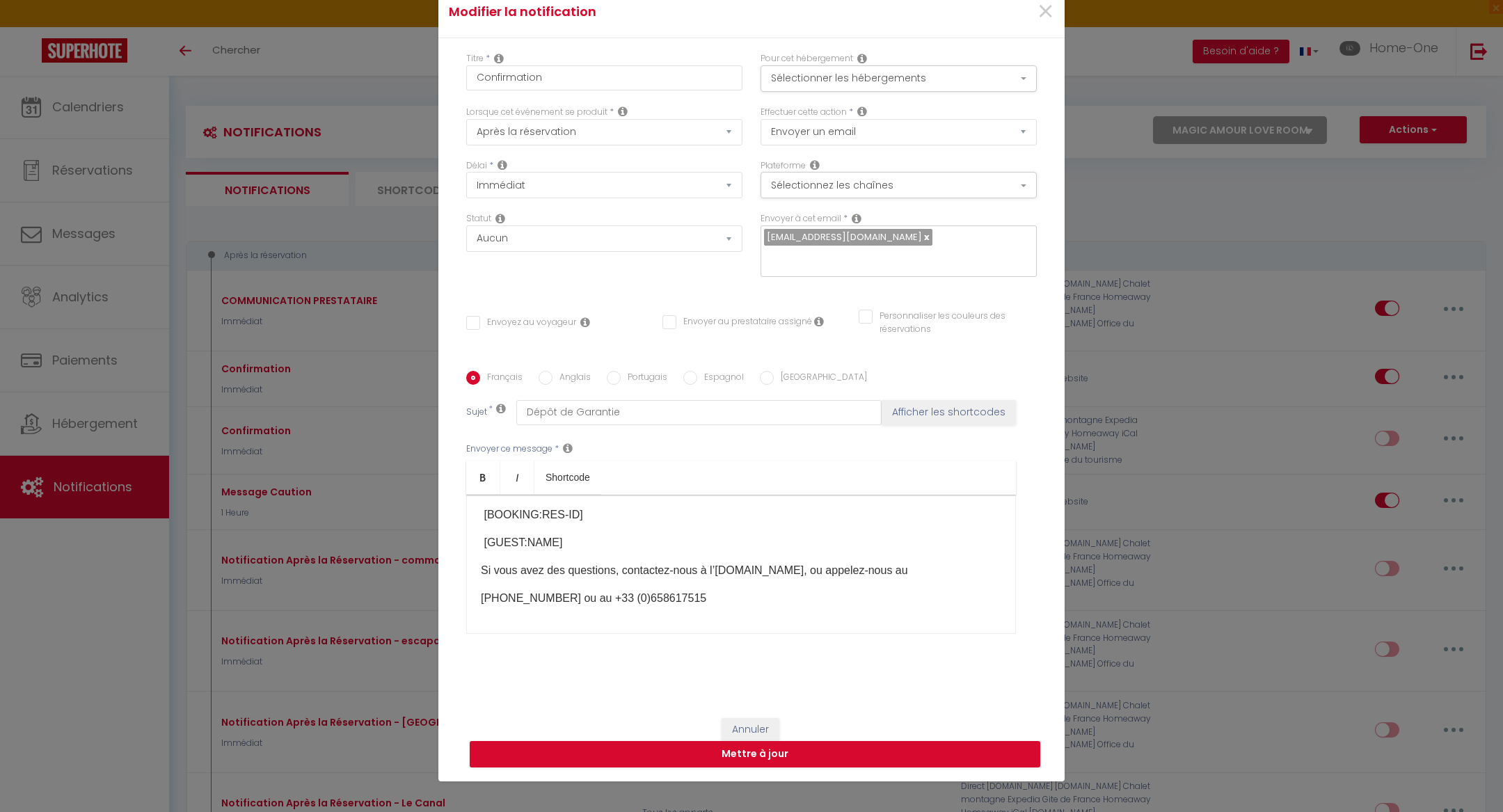
click at [752, 562] on p "Si vous avez des questions, contactez-nous à l’[DOMAIN_NAME], ou appelez-nous au" at bounding box center [741, 571] width 521 height 17
click at [780, 562] on p "Si vous avez des questions, contactez-nous à l’adresse [DOMAIN_NAME], ou appele…" at bounding box center [741, 571] width 521 height 17
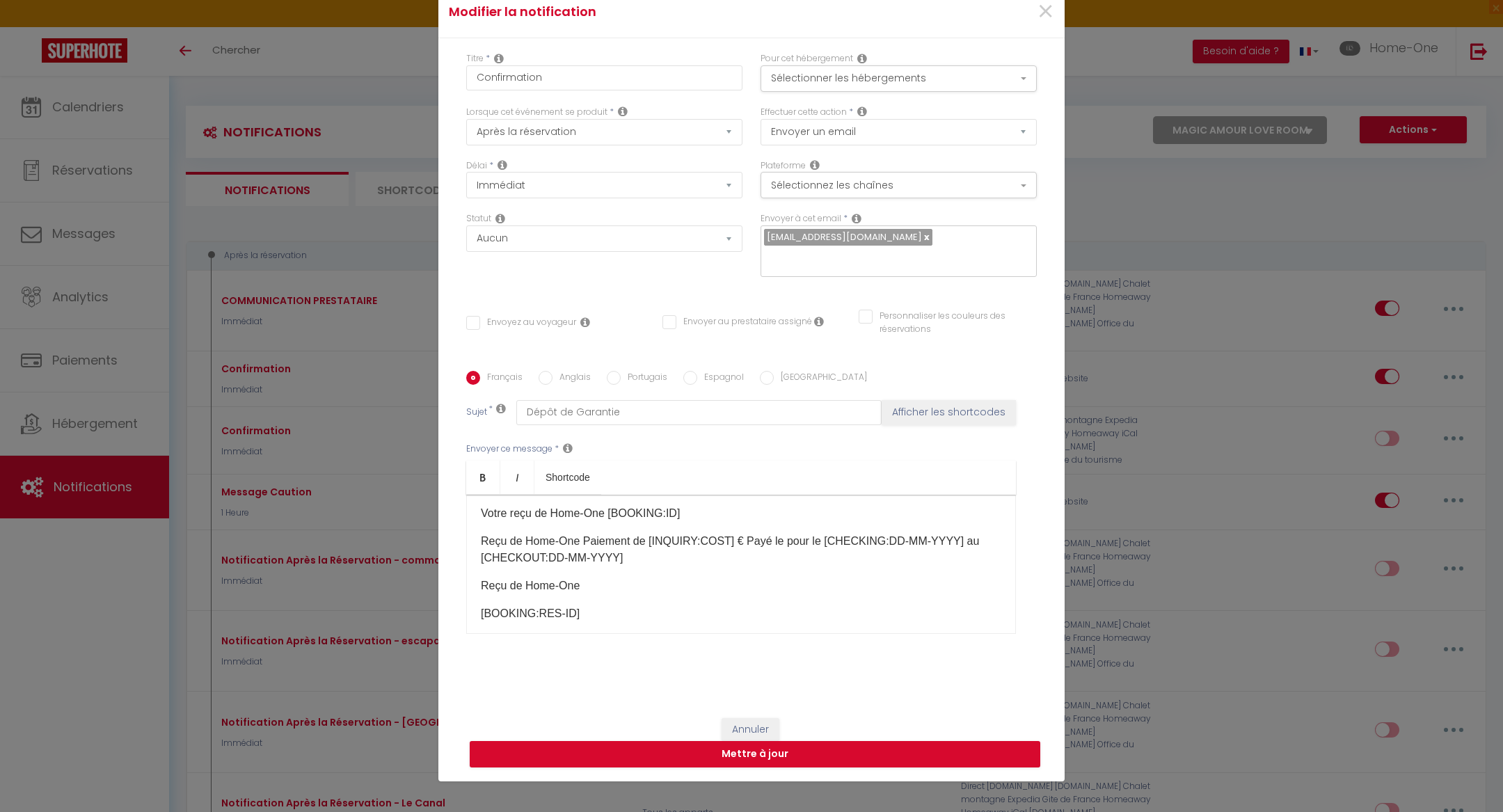
scroll to position [0, 0]
drag, startPoint x: 604, startPoint y: 509, endPoint x: 553, endPoint y: 509, distance: 51.0
click at [553, 509] on p "Votre reçu de Home-One [BOOKING:ID]​" at bounding box center [741, 518] width 521 height 17
drag, startPoint x: 711, startPoint y: 509, endPoint x: 553, endPoint y: 509, distance: 158.0
click at [553, 509] on p "Votre reçu de Napoléon Property Management [BOOKING:ID]​" at bounding box center [741, 518] width 521 height 17
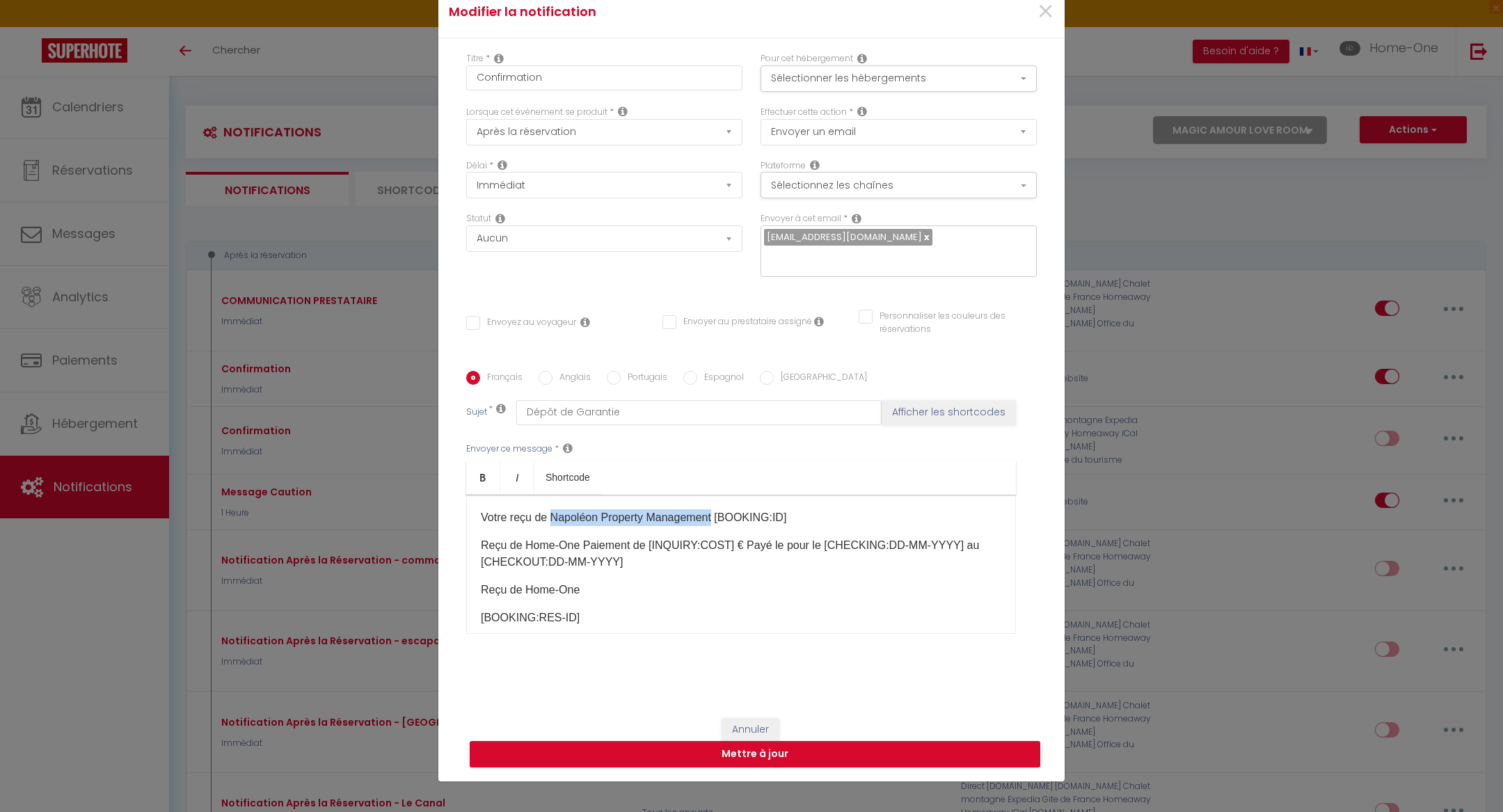
copy p "Napoléon Property Management"
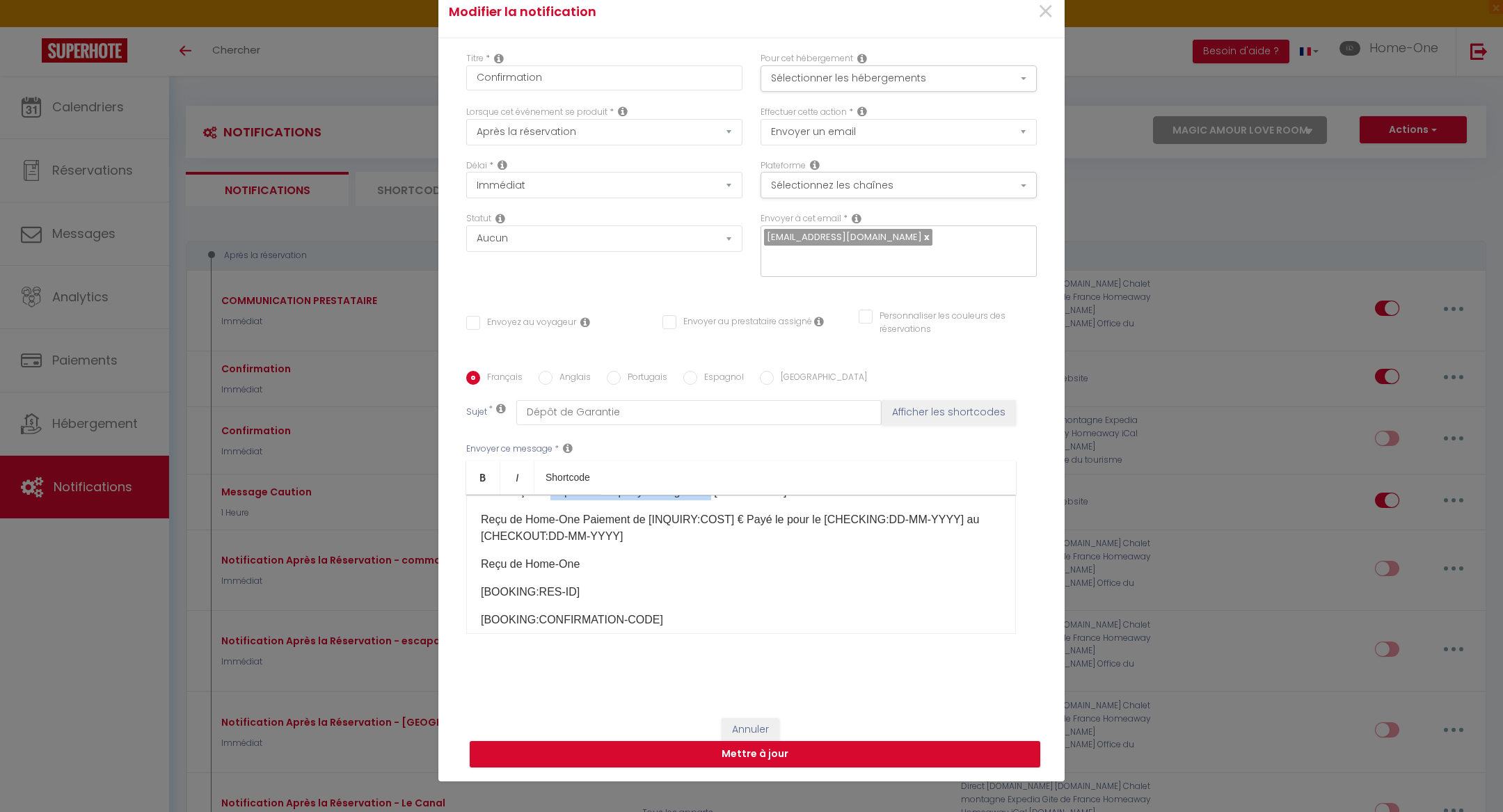
scroll to position [19, 0]
drag, startPoint x: 576, startPoint y: 559, endPoint x: 524, endPoint y: 559, distance: 52.0
click at [524, 563] on p "Reçu de Home-One" at bounding box center [741, 572] width 521 height 17
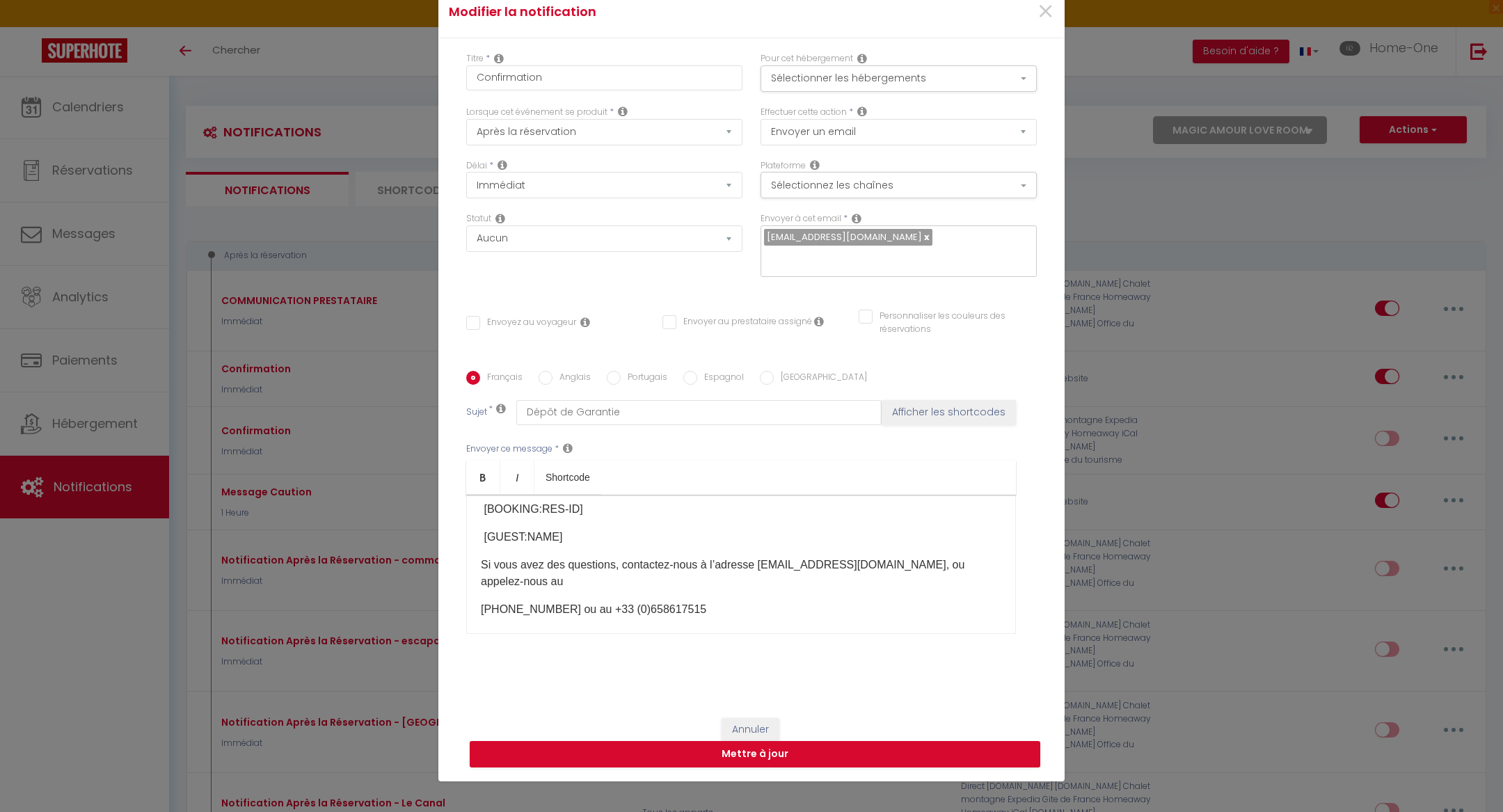
scroll to position [235, 0]
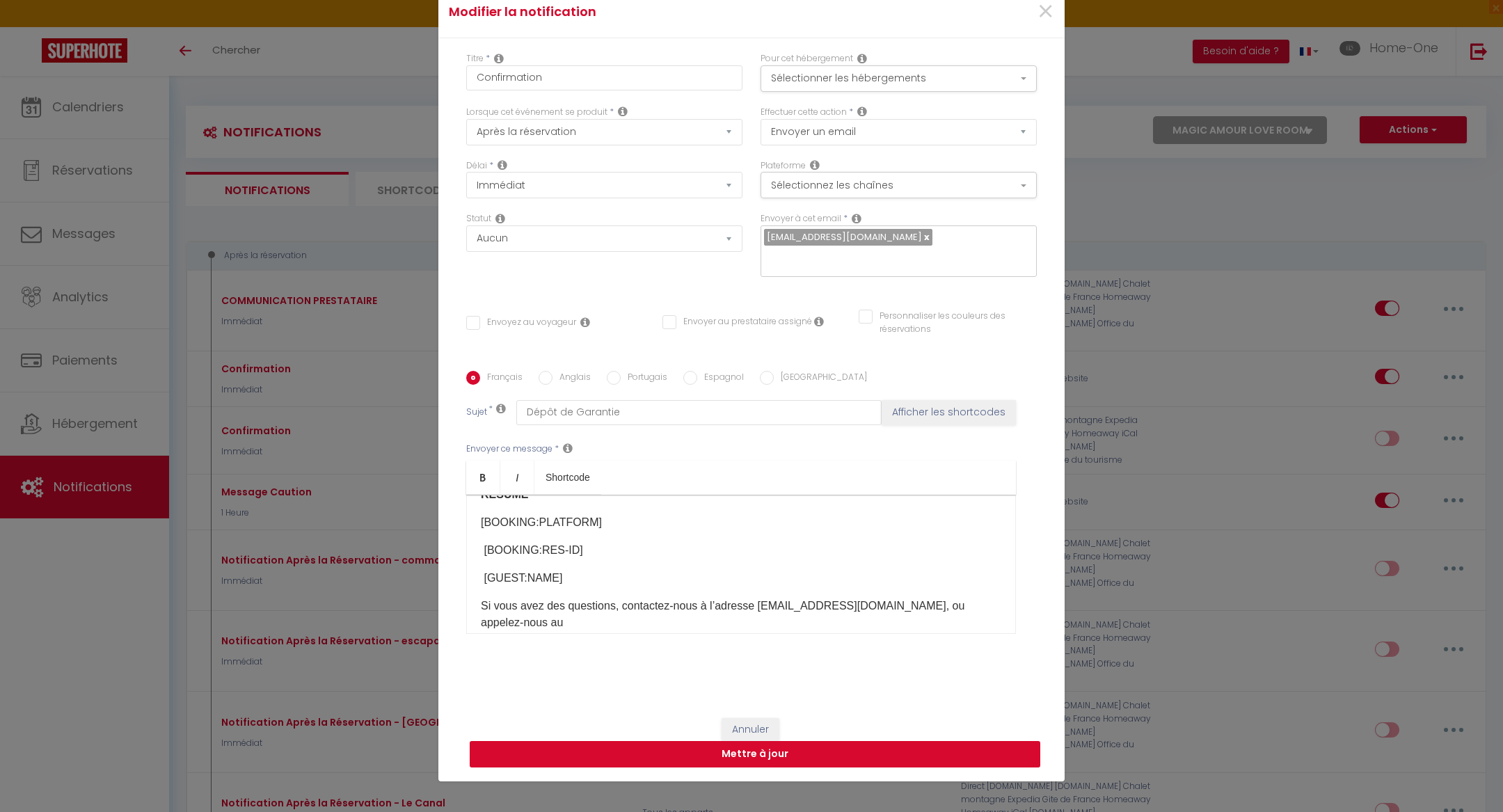
click at [766, 745] on button "Mettre à jour" at bounding box center [754, 754] width 571 height 26
checkbox input "false"
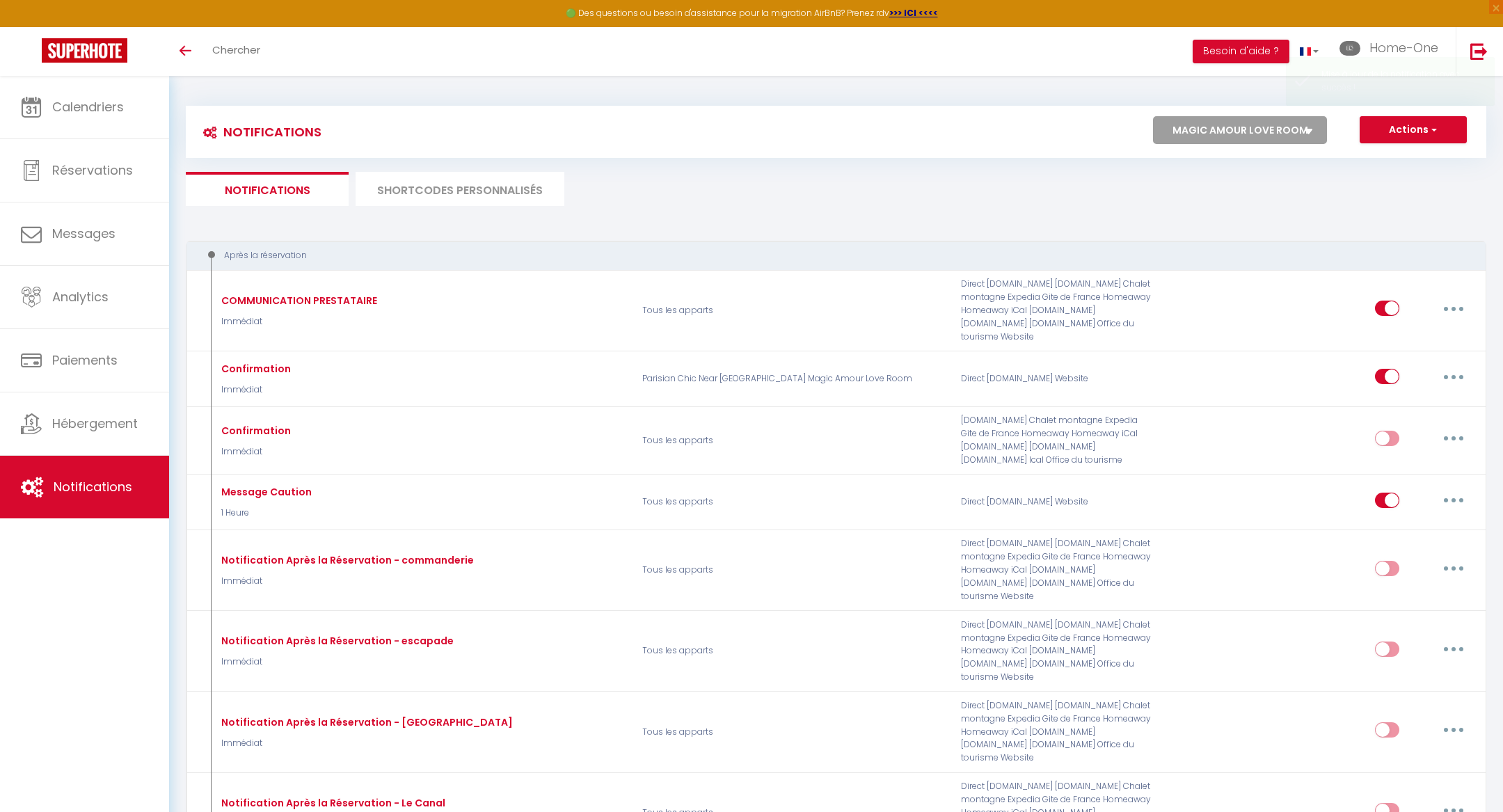
scroll to position [0, 0]
checkbox input "true"
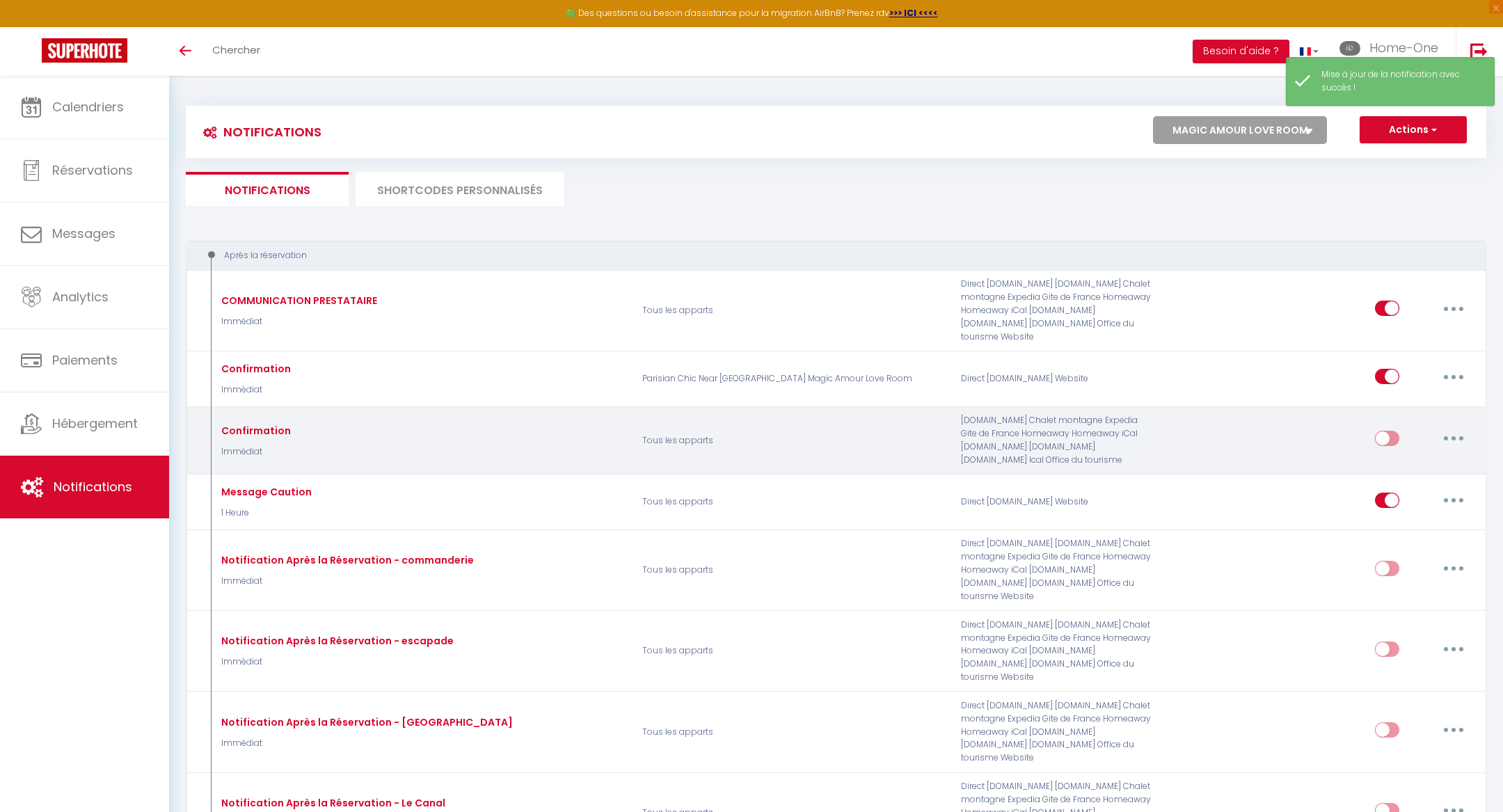
click at [1387, 431] on input "checkbox" at bounding box center [1388, 441] width 25 height 21
checkbox input "true"
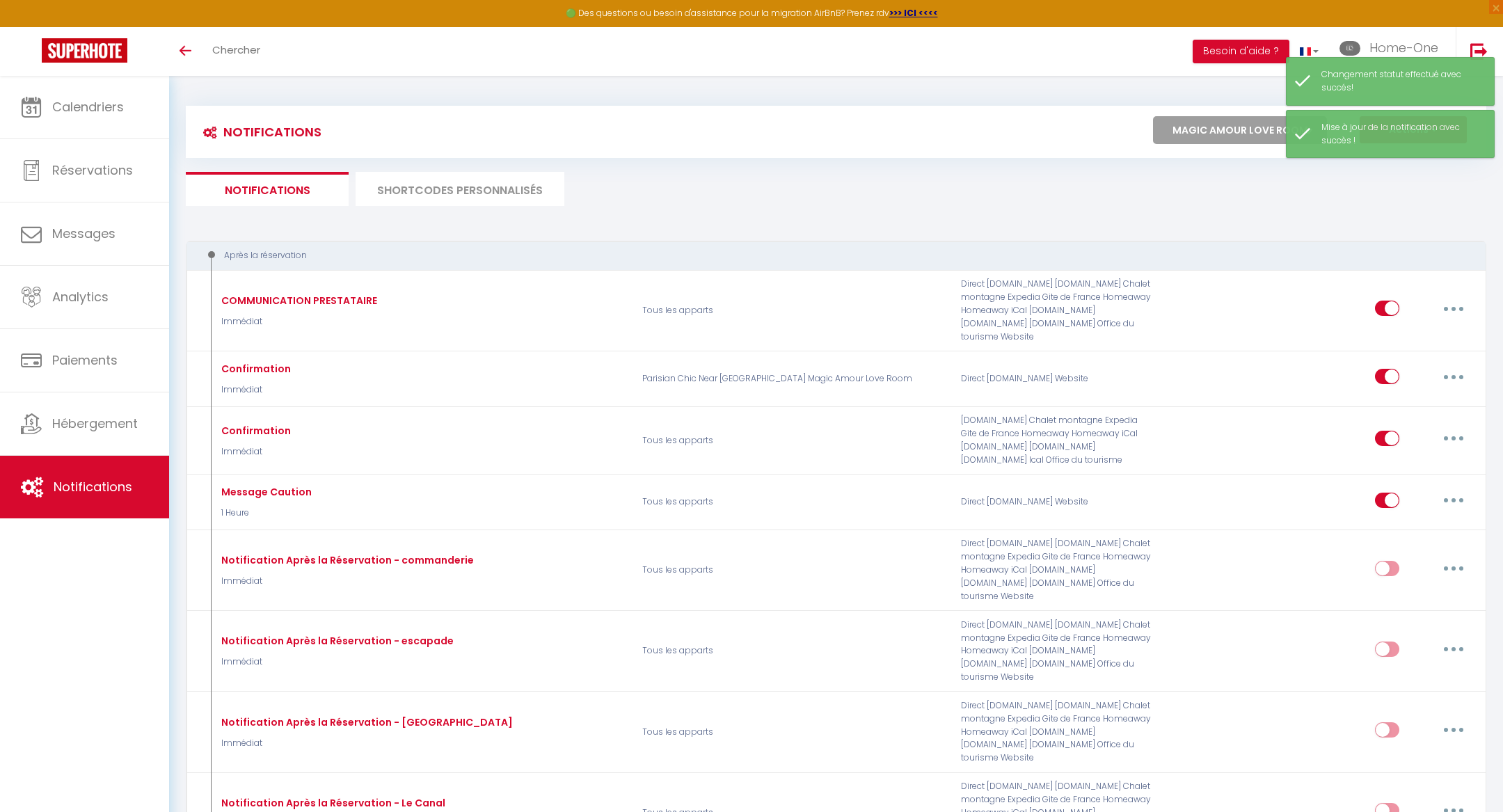
click at [1257, 135] on select "Tous les apparts ★ DUPLEX [GEOGRAPHIC_DATA] ★ PARKING ★ [GEOGRAPHIC_DATA] ★ Hom…" at bounding box center [1240, 130] width 174 height 27
select select "48581"
click at [1154, 116] on select "Tous les apparts ★ DUPLEX [GEOGRAPHIC_DATA] ★ PARKING ★ [GEOGRAPHIC_DATA] ★ Hom…" at bounding box center [1240, 130] width 174 height 27
checkbox input "true"
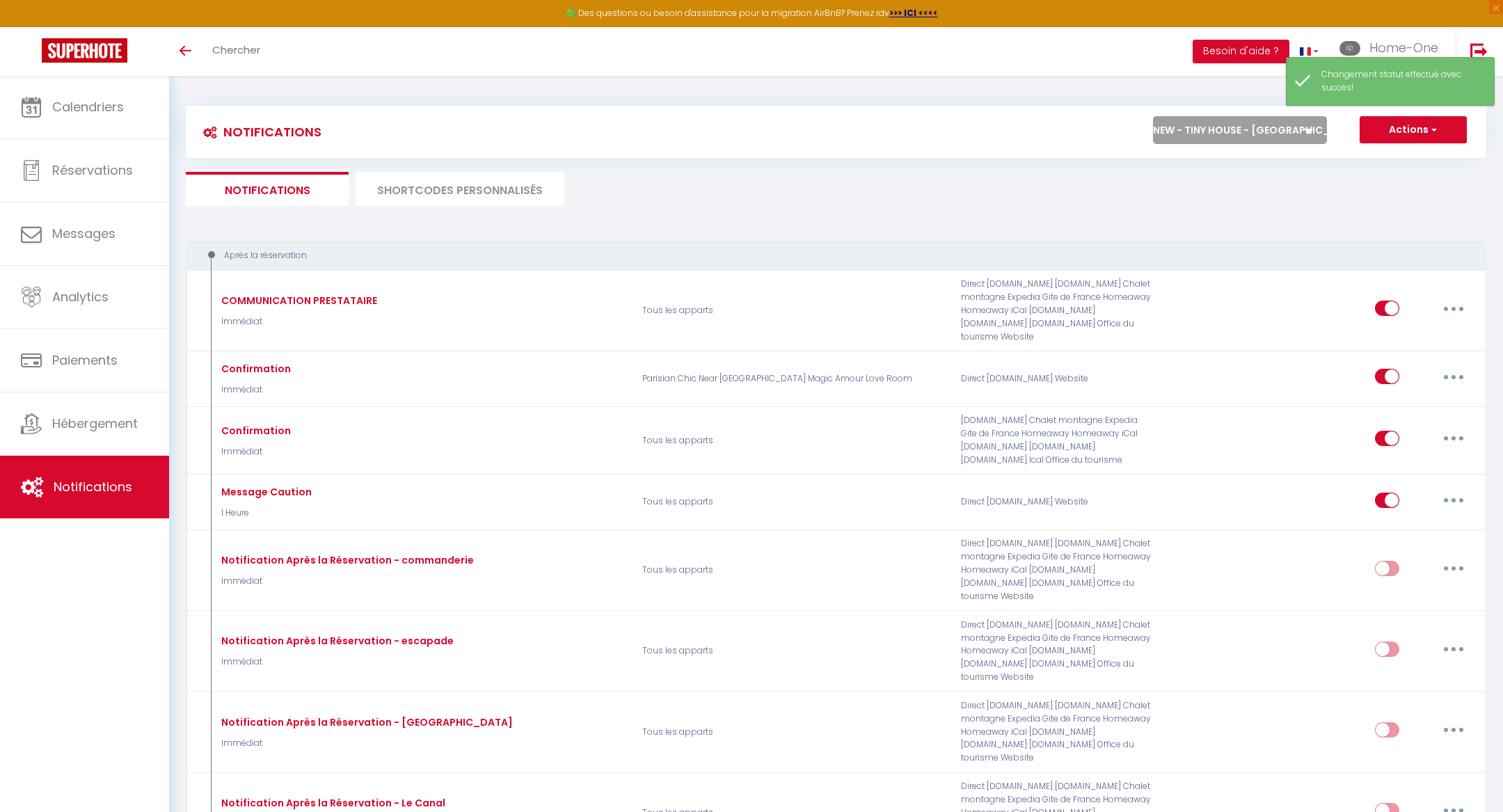
checkbox input "true"
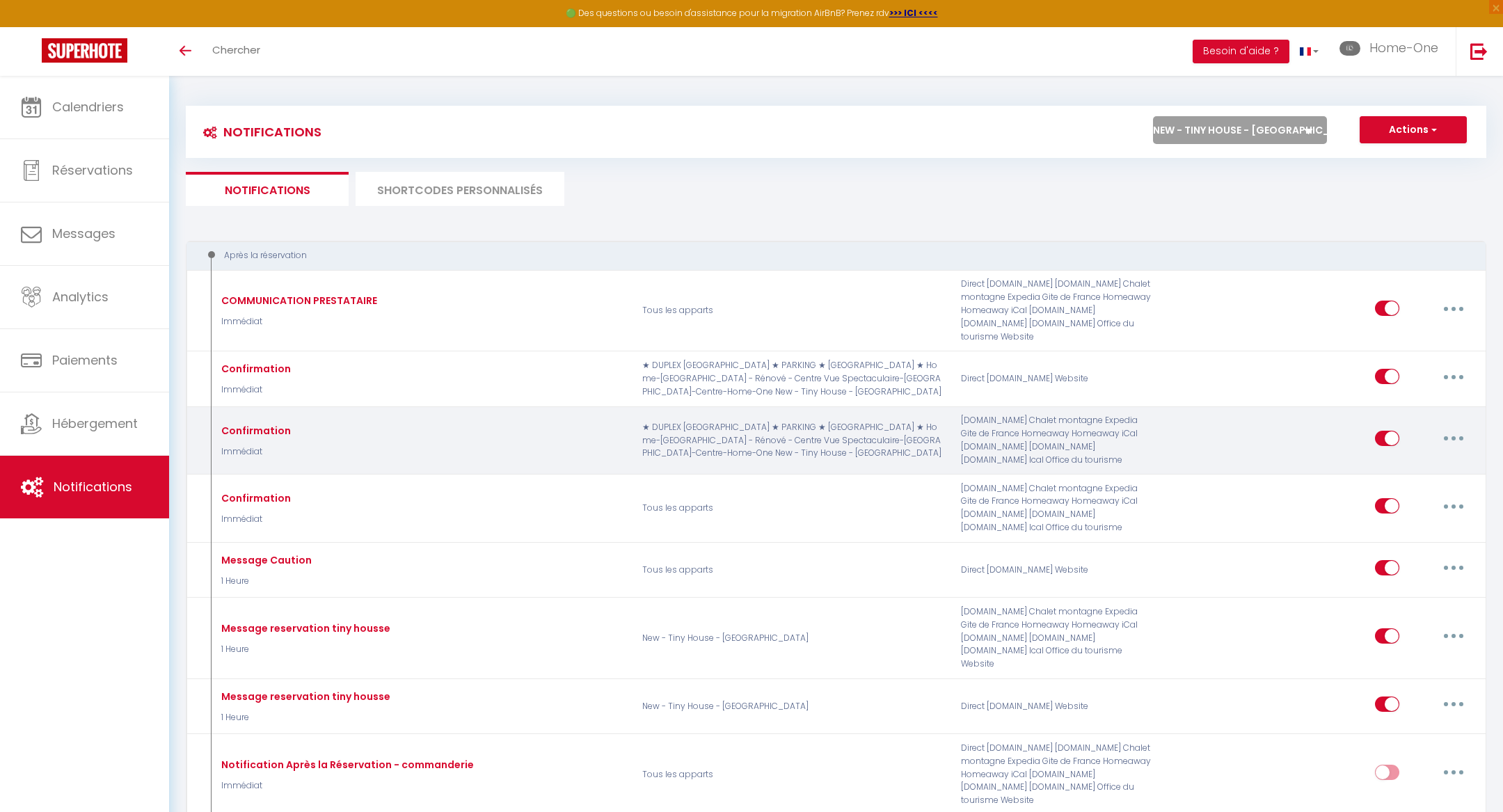
click at [1446, 427] on button "button" at bounding box center [1453, 438] width 39 height 23
click at [1420, 458] on link "Editer" at bounding box center [1417, 469] width 103 height 24
type input "Confirmation"
select select "Immédiat"
select select
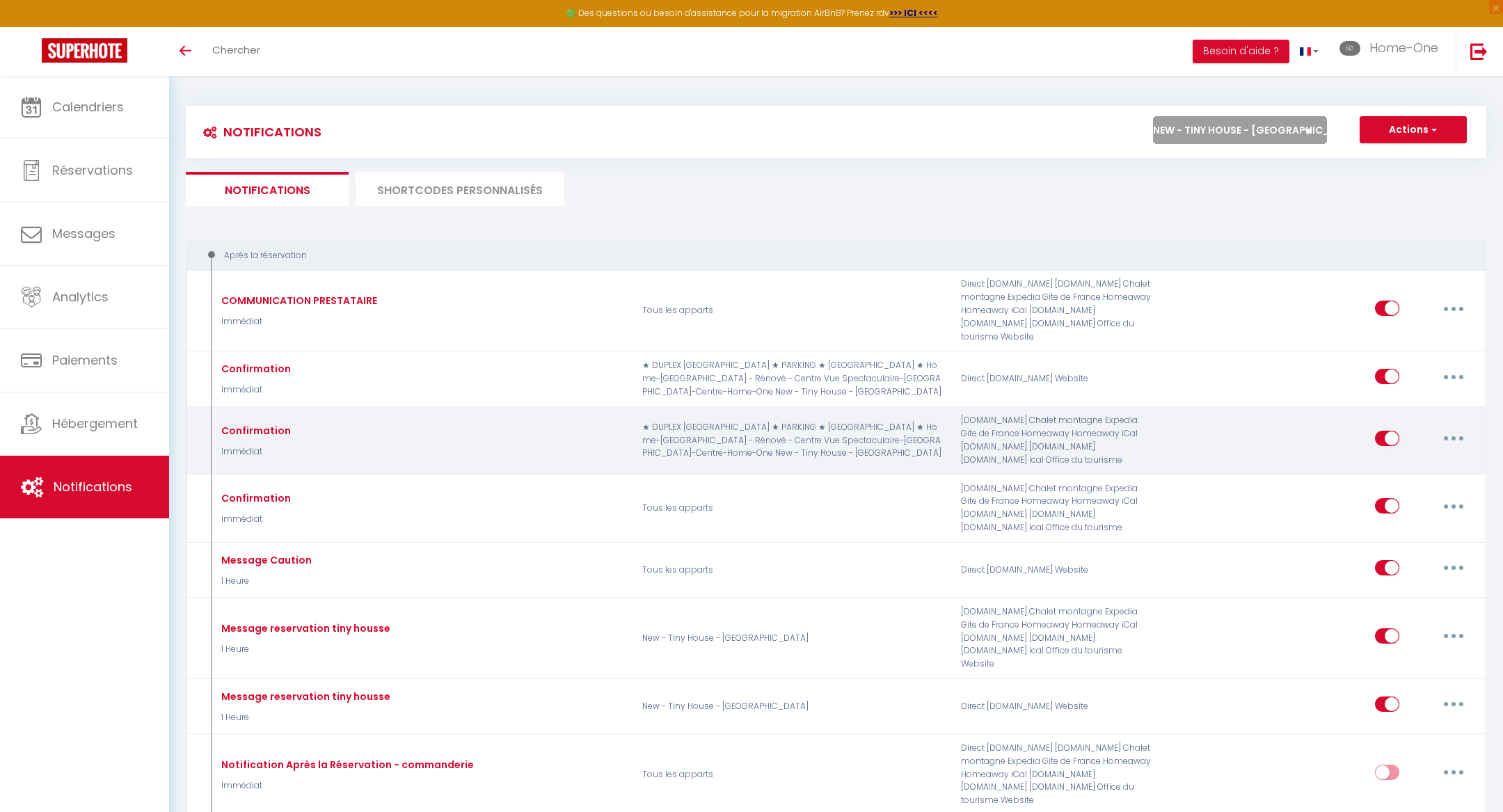
checkbox input "false"
radio input "true"
type input "Dépôt de Garantie"
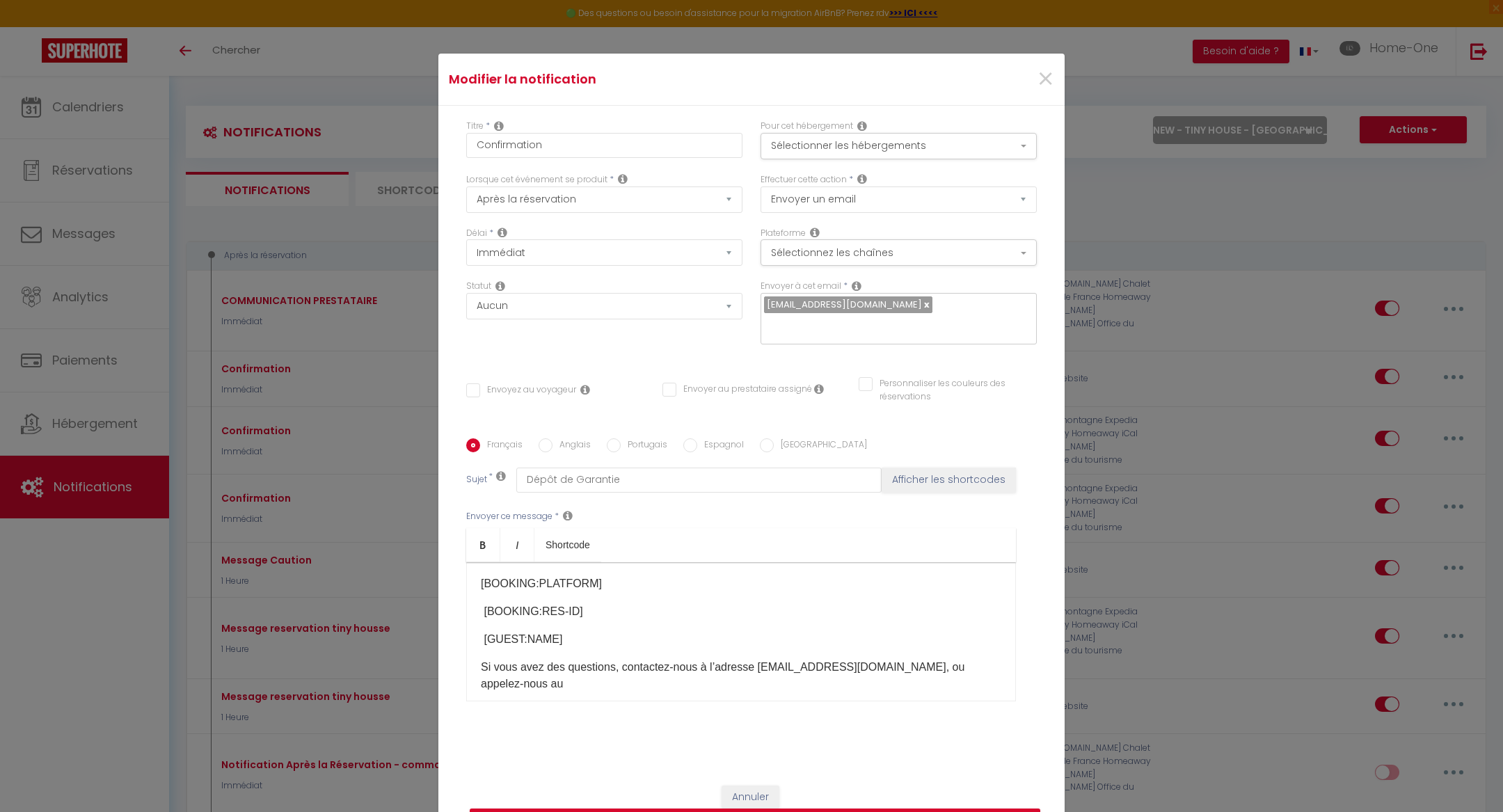
scroll to position [261, 0]
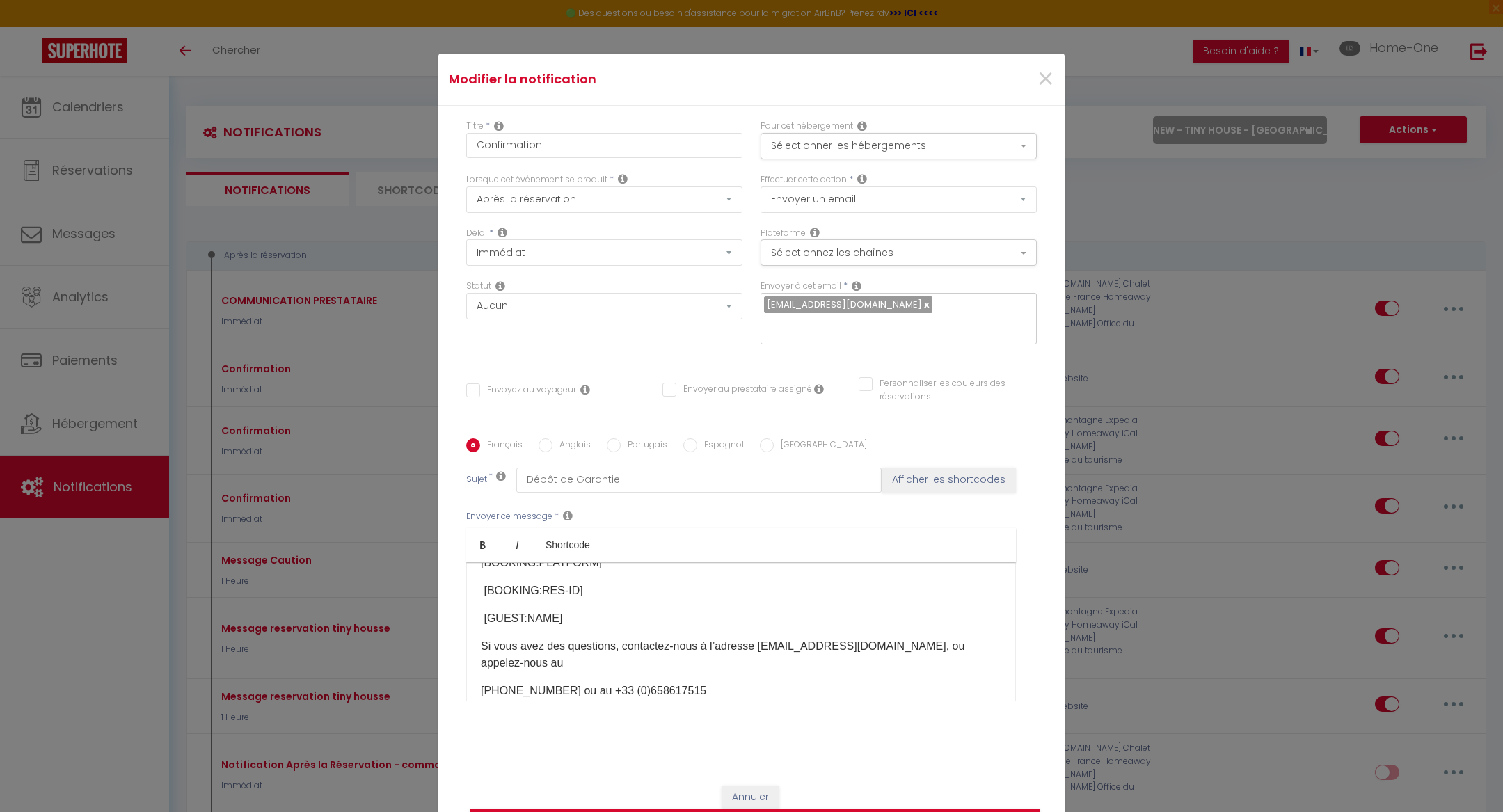
drag, startPoint x: 734, startPoint y: 595, endPoint x: 603, endPoint y: 593, distance: 131.0
click at [603, 682] on p "[PHONE_NUMBER]​ ou au +33 (0)​658617515" at bounding box center [741, 691] width 521 height 17
click at [704, 808] on button "Mettre à jour" at bounding box center [754, 821] width 571 height 26
checkbox input "false"
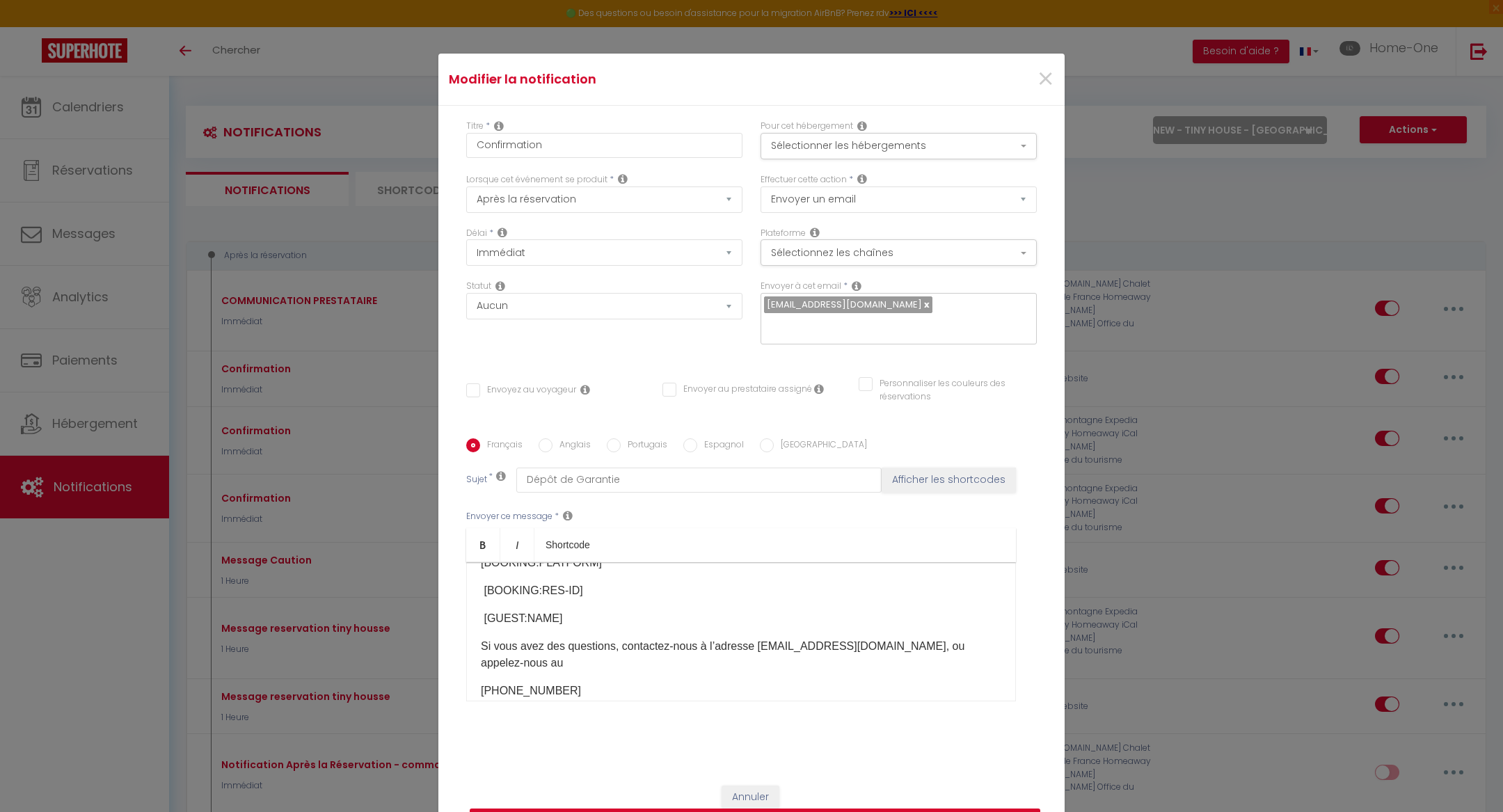
checkbox input "false"
select select
checkbox input "false"
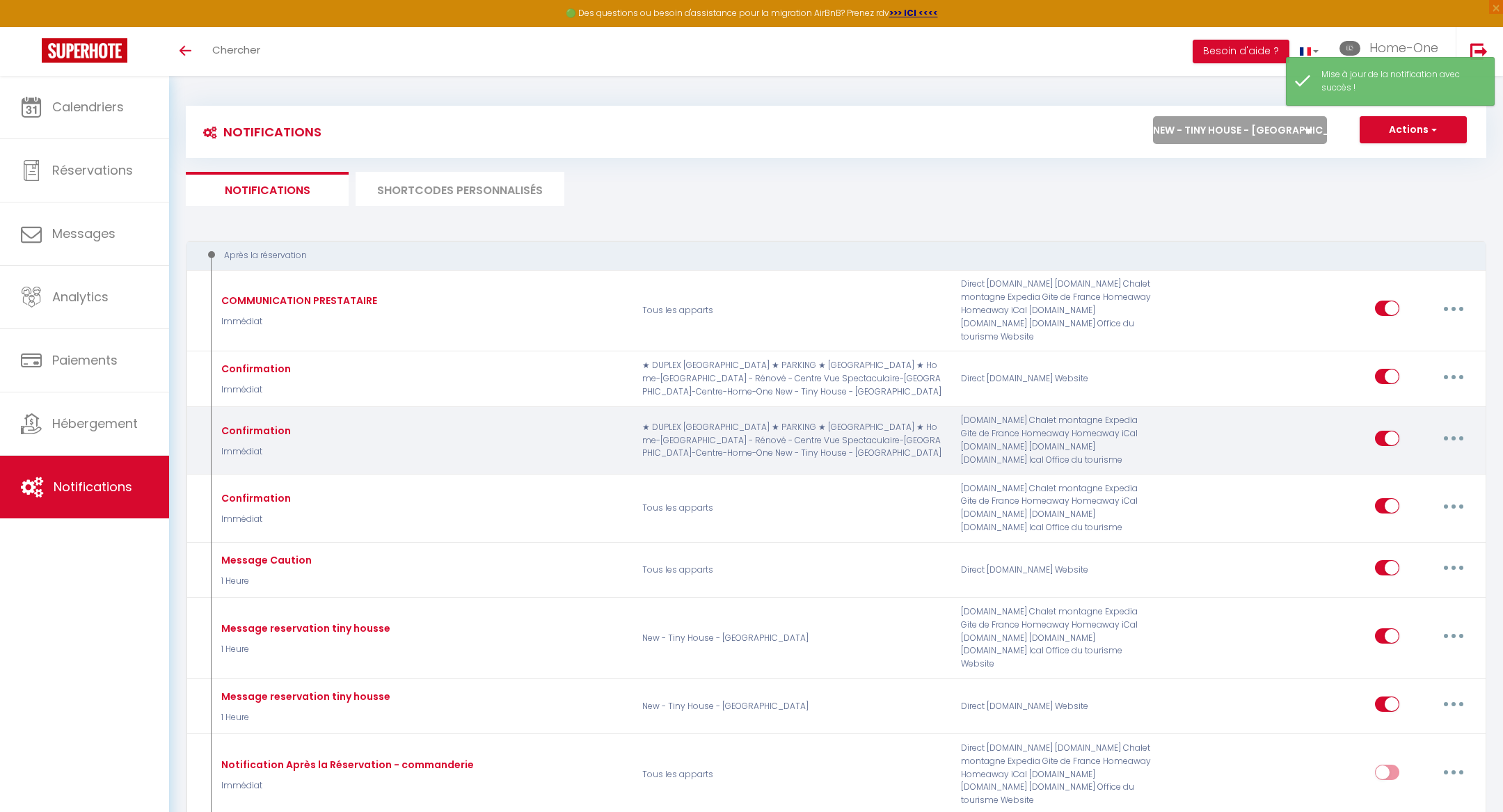
click at [1447, 427] on button "button" at bounding box center [1453, 438] width 39 height 23
click at [1423, 458] on link "Editer" at bounding box center [1417, 469] width 103 height 24
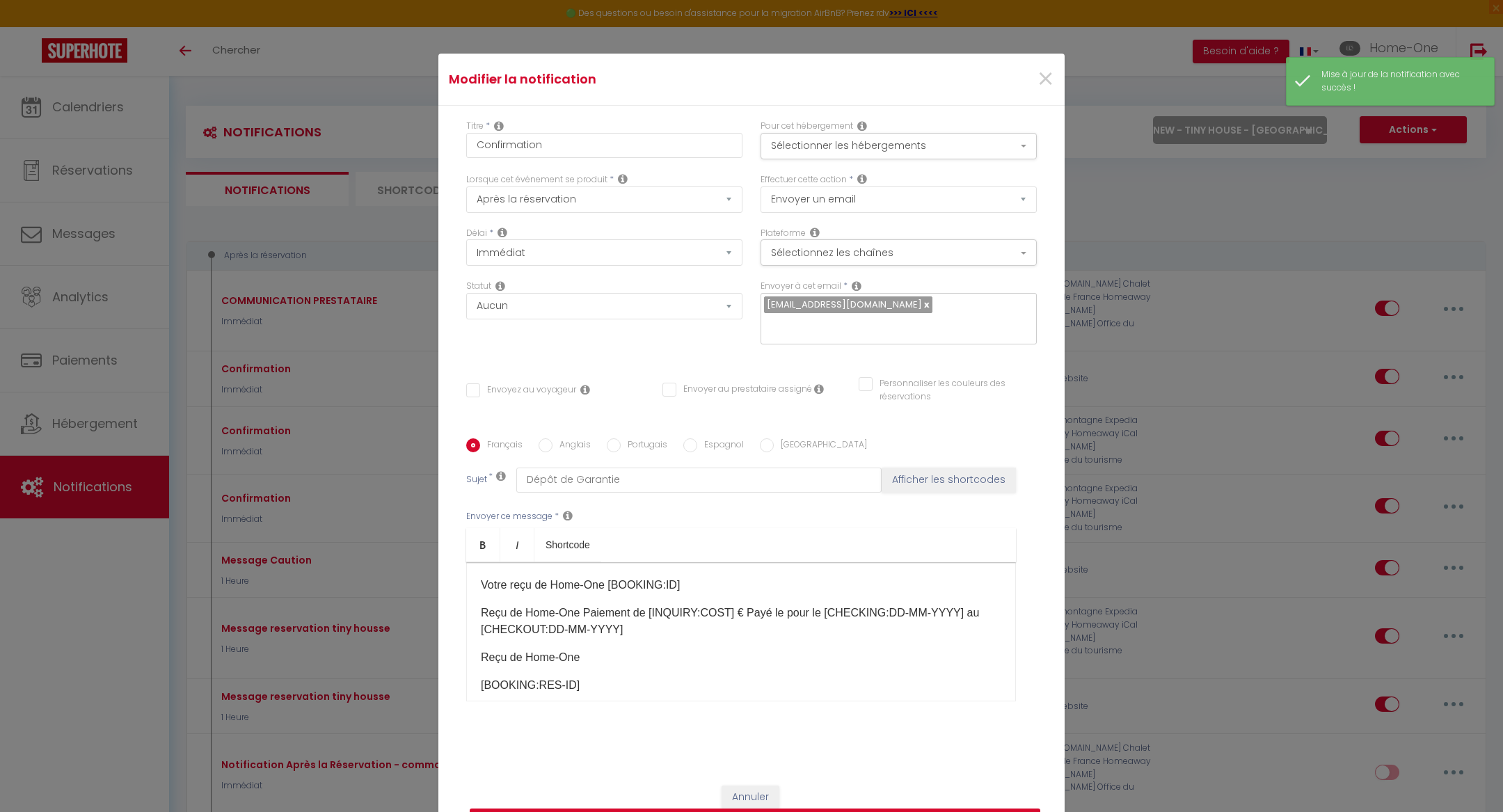
click at [741, 808] on button "Mettre à jour" at bounding box center [754, 821] width 571 height 26
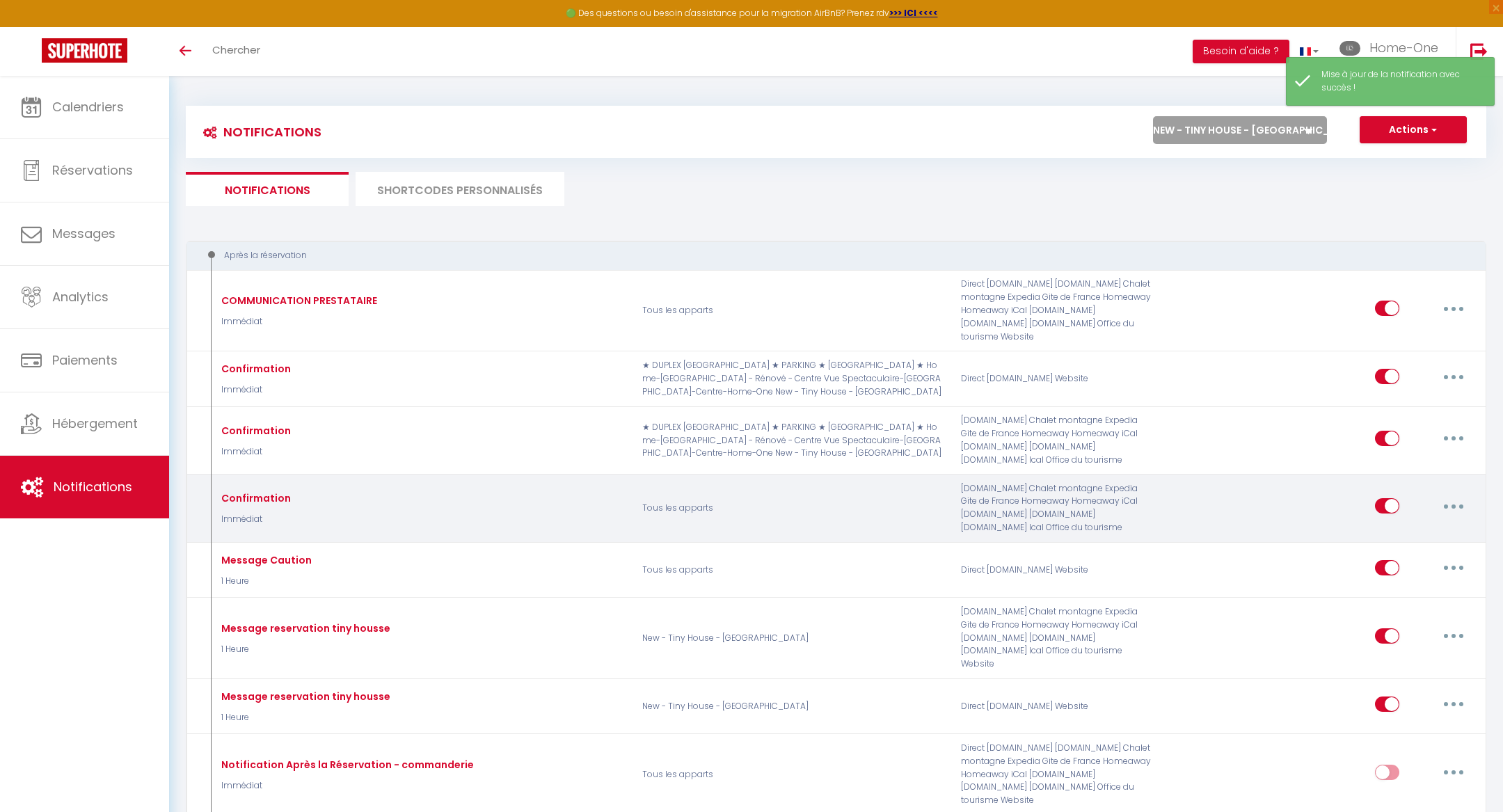
click at [1438, 495] on button "button" at bounding box center [1453, 506] width 39 height 23
click at [1419, 526] on link "Editer" at bounding box center [1417, 538] width 103 height 24
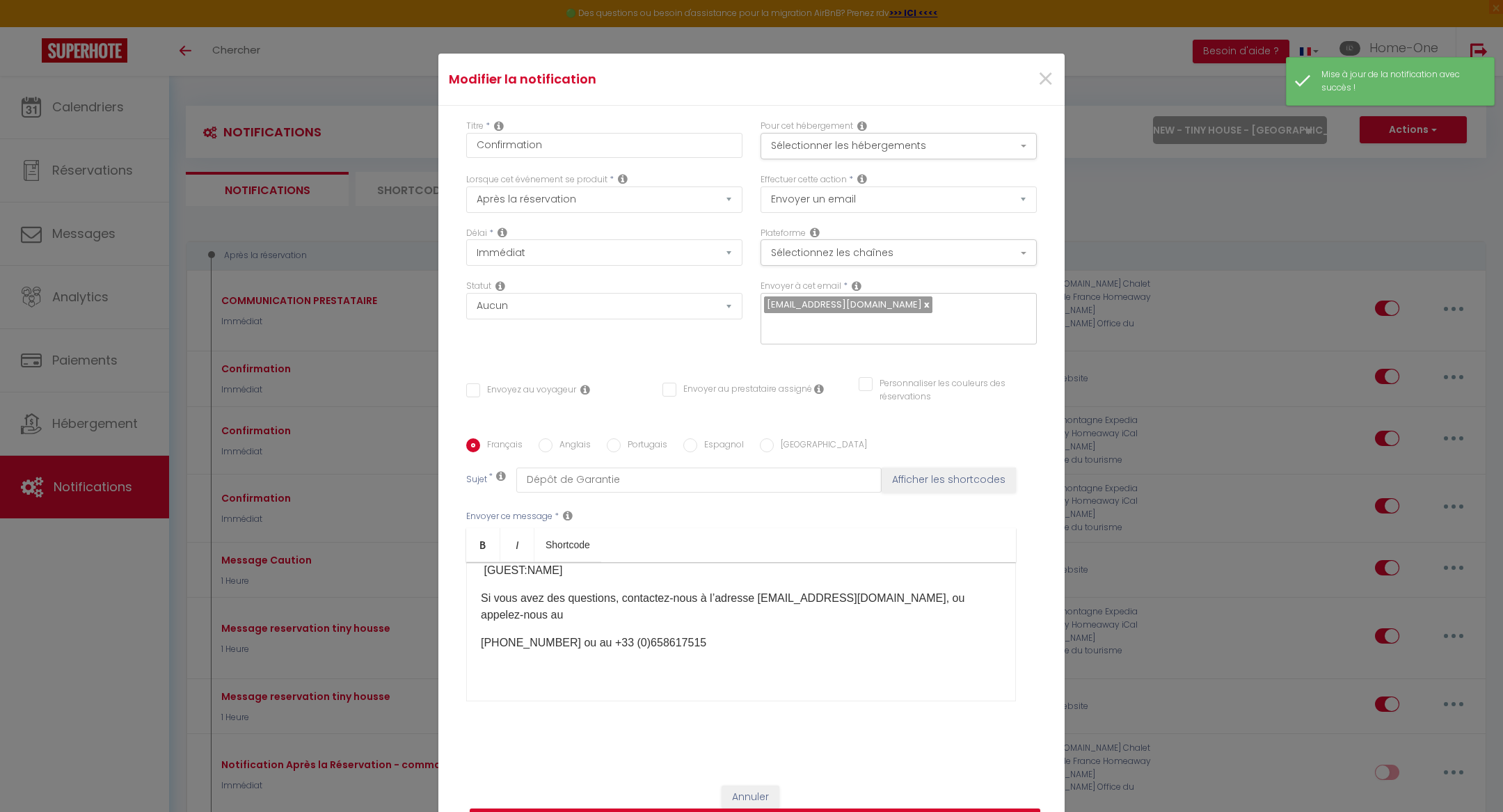
scroll to position [309, 0]
drag, startPoint x: 723, startPoint y: 536, endPoint x: 574, endPoint y: 527, distance: 149.3
click at [574, 562] on div "Votre reçu de Napoléon Property Management [BOOKING:ID]​ Reçu de Home-One Paiem…" at bounding box center [741, 631] width 550 height 139
click at [585, 808] on button "Mettre à jour" at bounding box center [754, 821] width 571 height 26
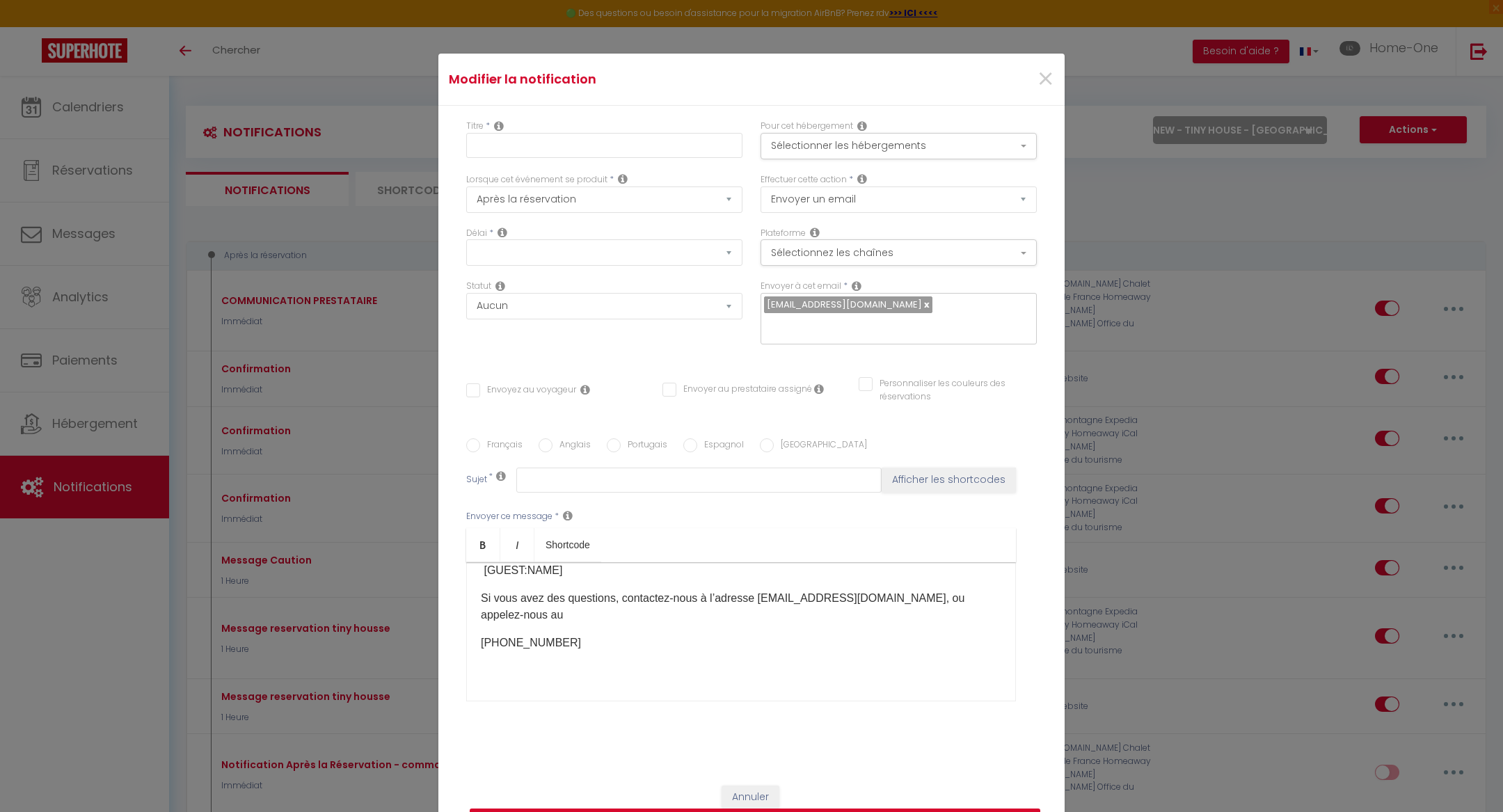
scroll to position [0, 0]
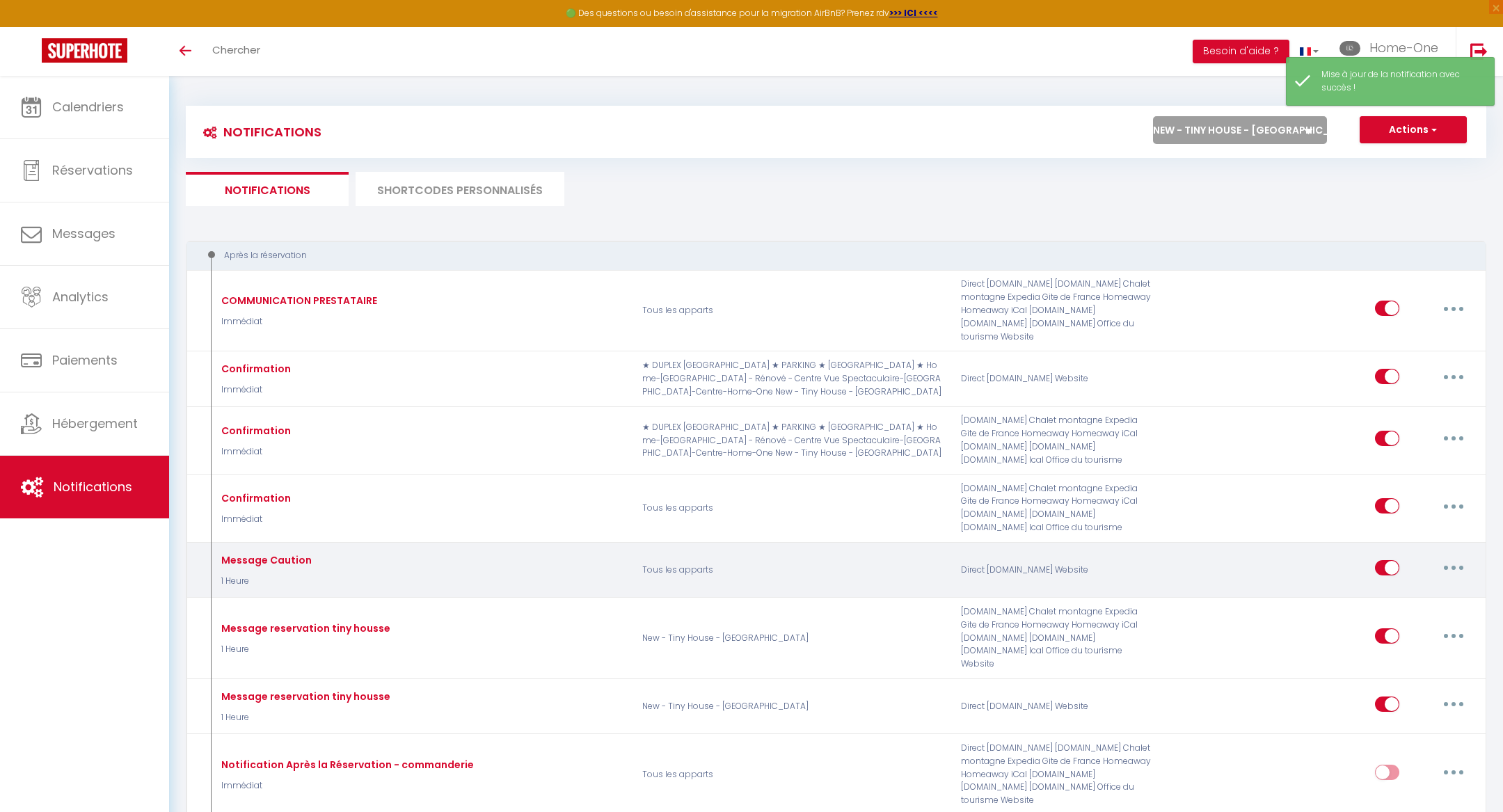
click at [1450, 556] on button "button" at bounding box center [1453, 568] width 39 height 23
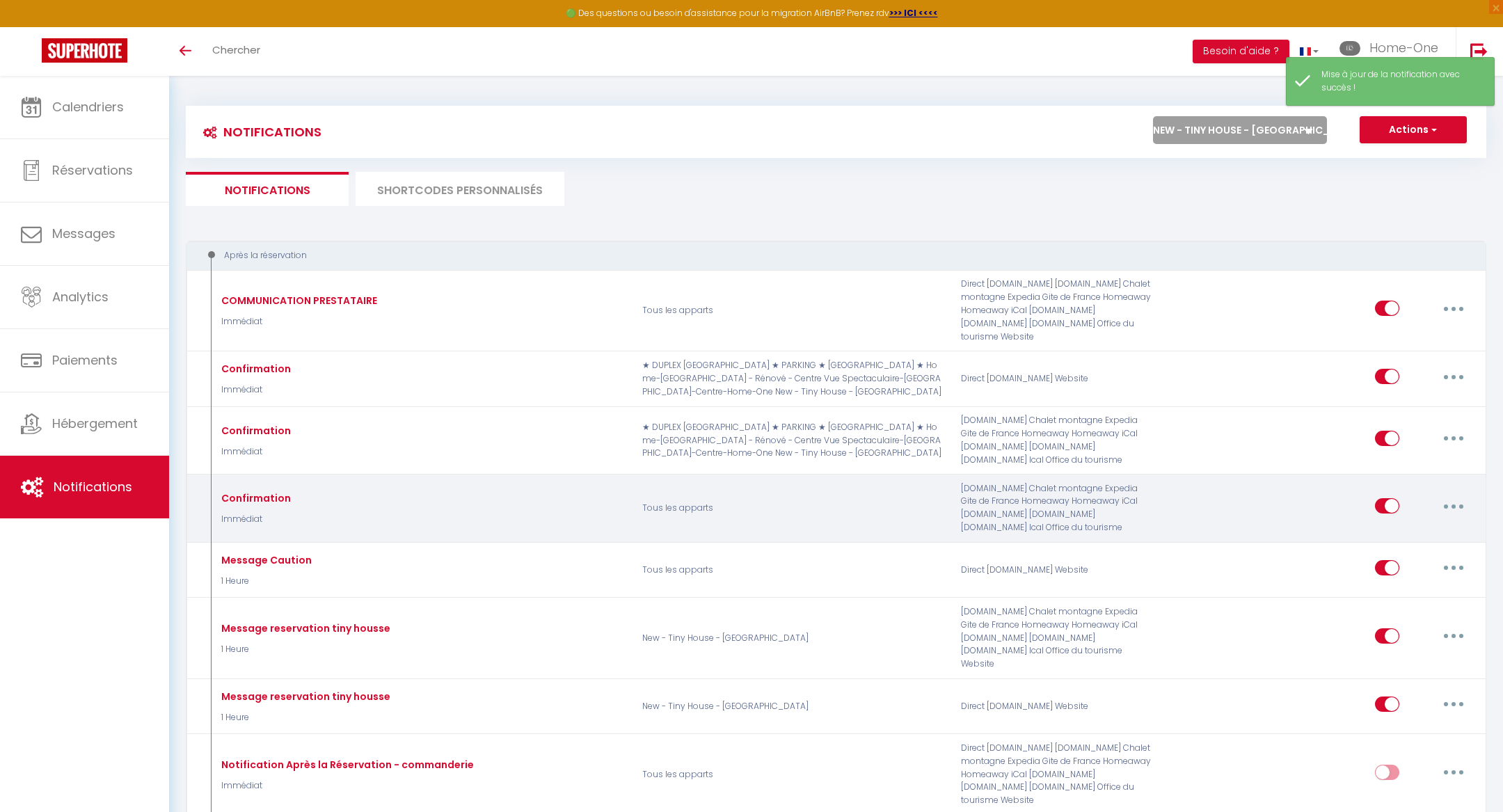
click at [1462, 495] on button "button" at bounding box center [1453, 506] width 39 height 23
click at [1426, 526] on link "Editer" at bounding box center [1417, 538] width 103 height 24
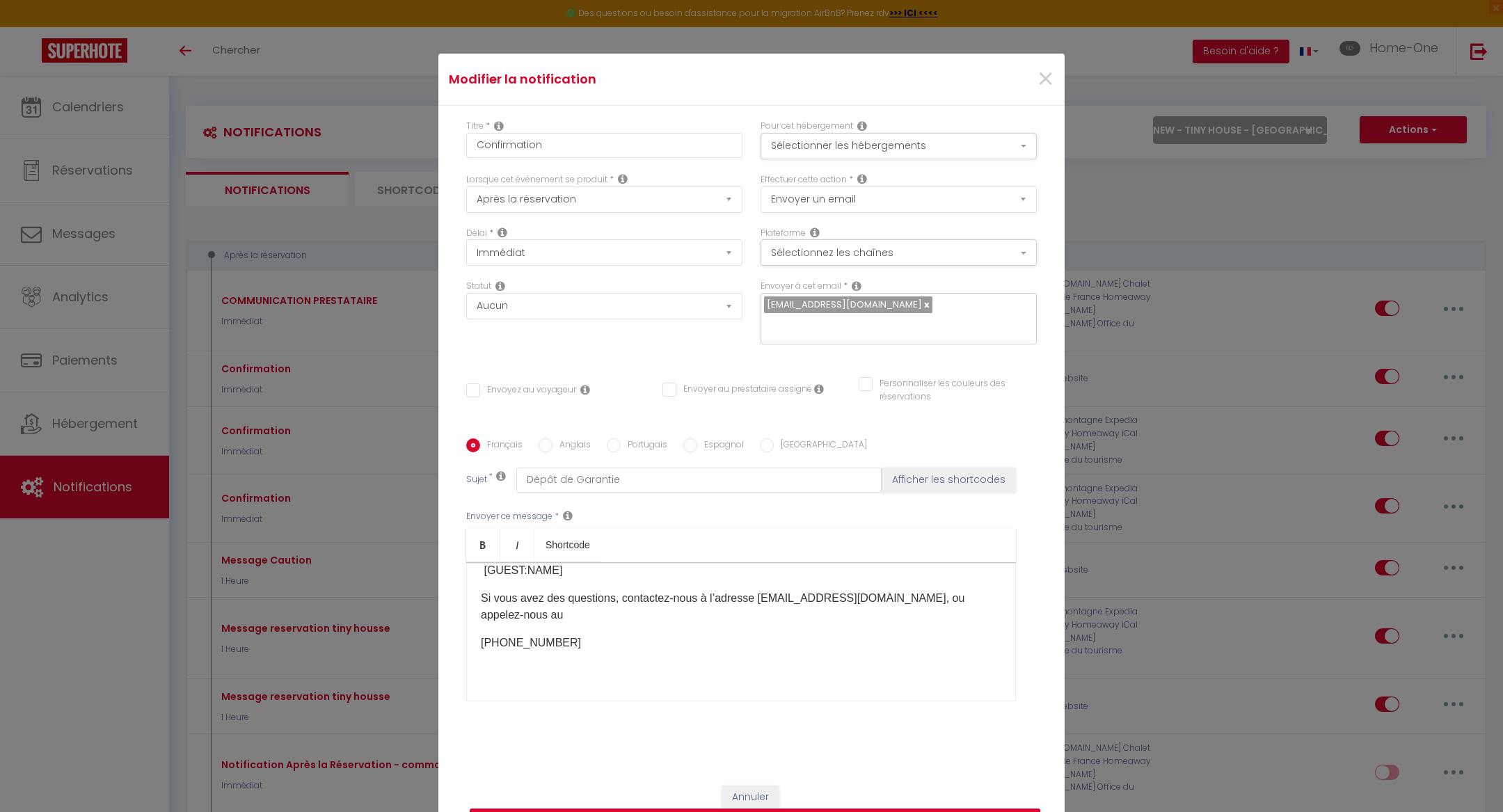
click at [756, 808] on button "Mettre à jour" at bounding box center [754, 821] width 571 height 26
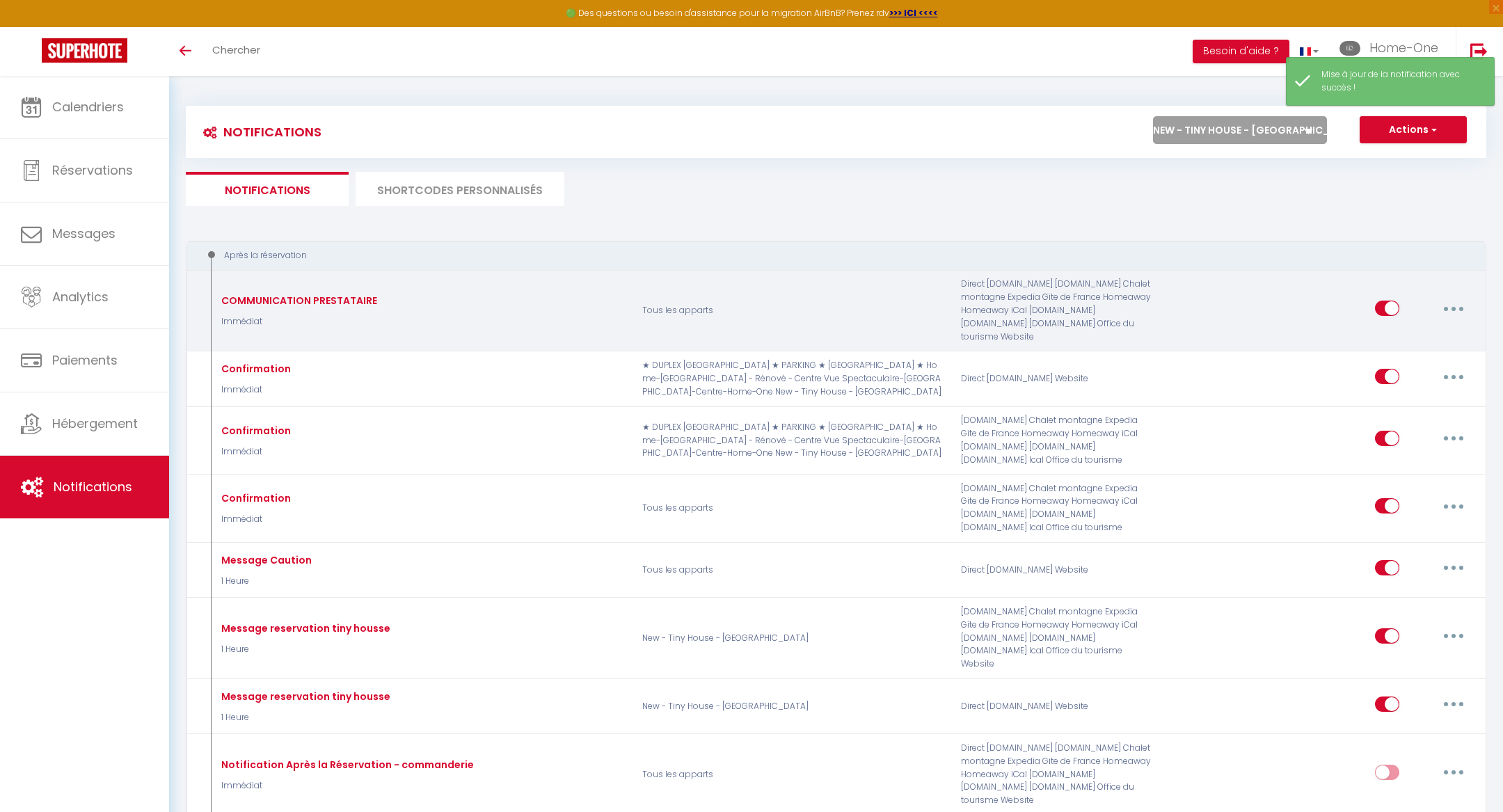
click at [1449, 298] on button "button" at bounding box center [1453, 309] width 39 height 23
click at [1411, 331] on link "Editer" at bounding box center [1417, 340] width 103 height 24
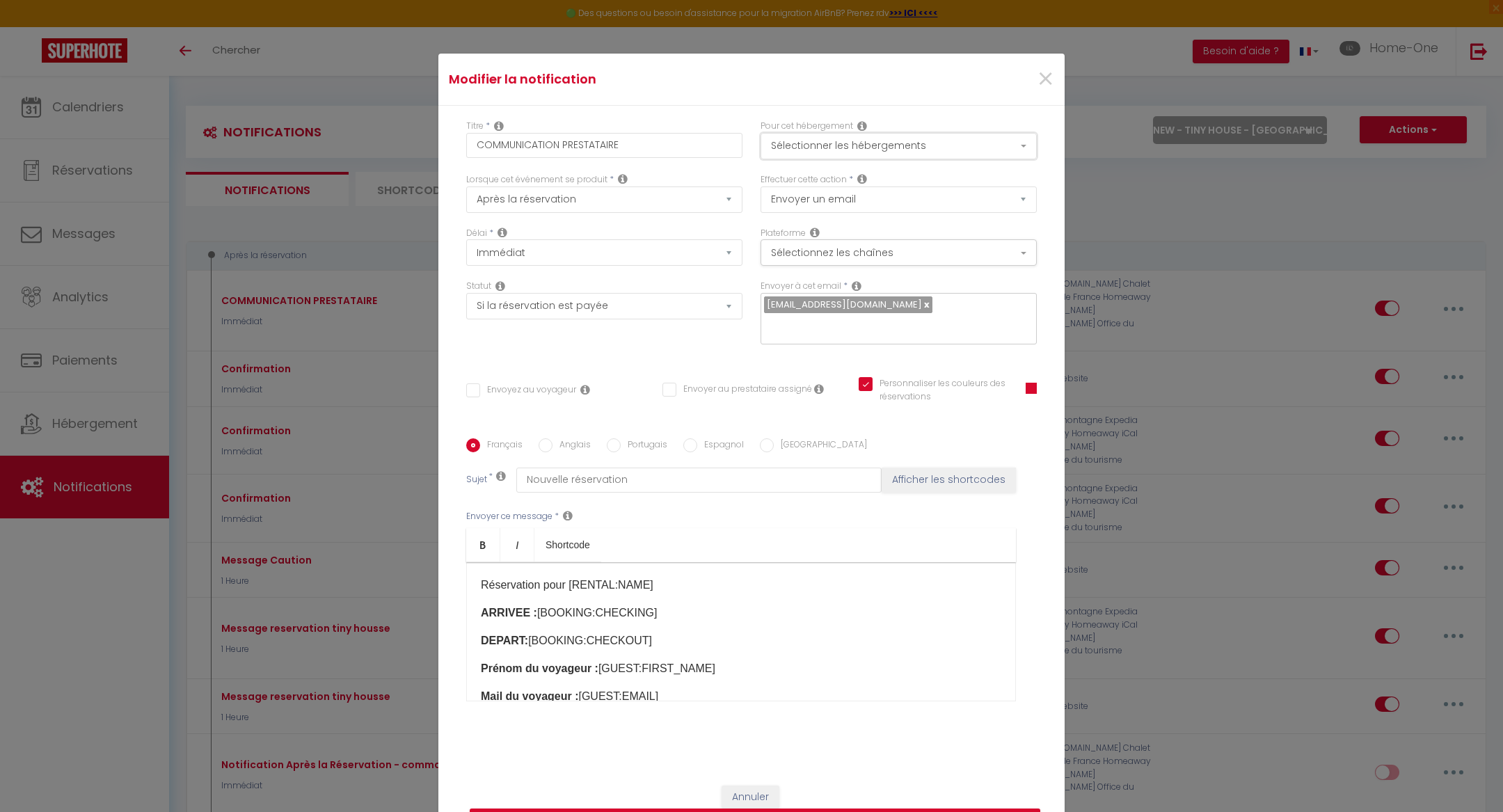
click at [853, 149] on button "Sélectionner les hébergements" at bounding box center [899, 146] width 276 height 26
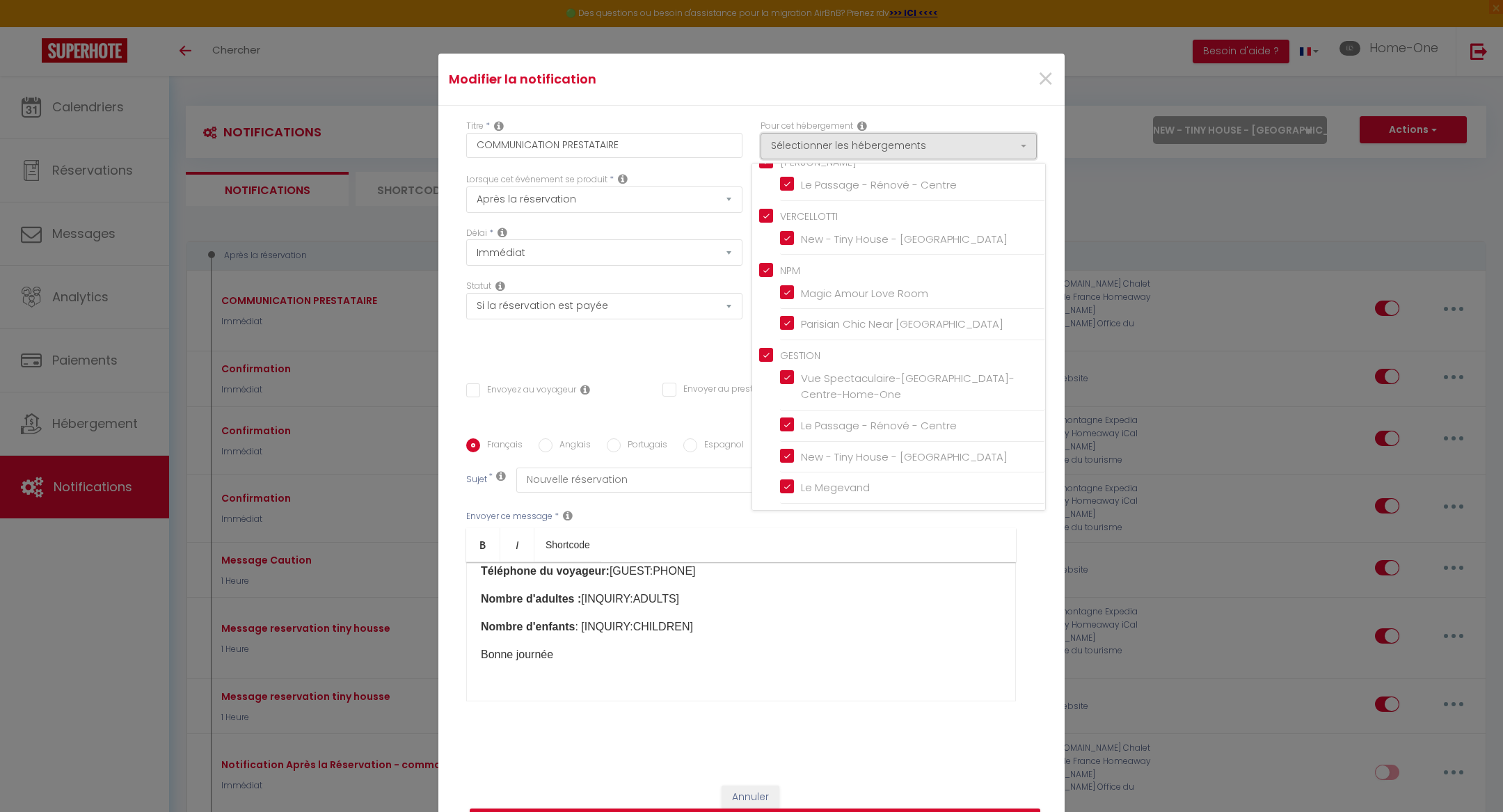
scroll to position [159, 0]
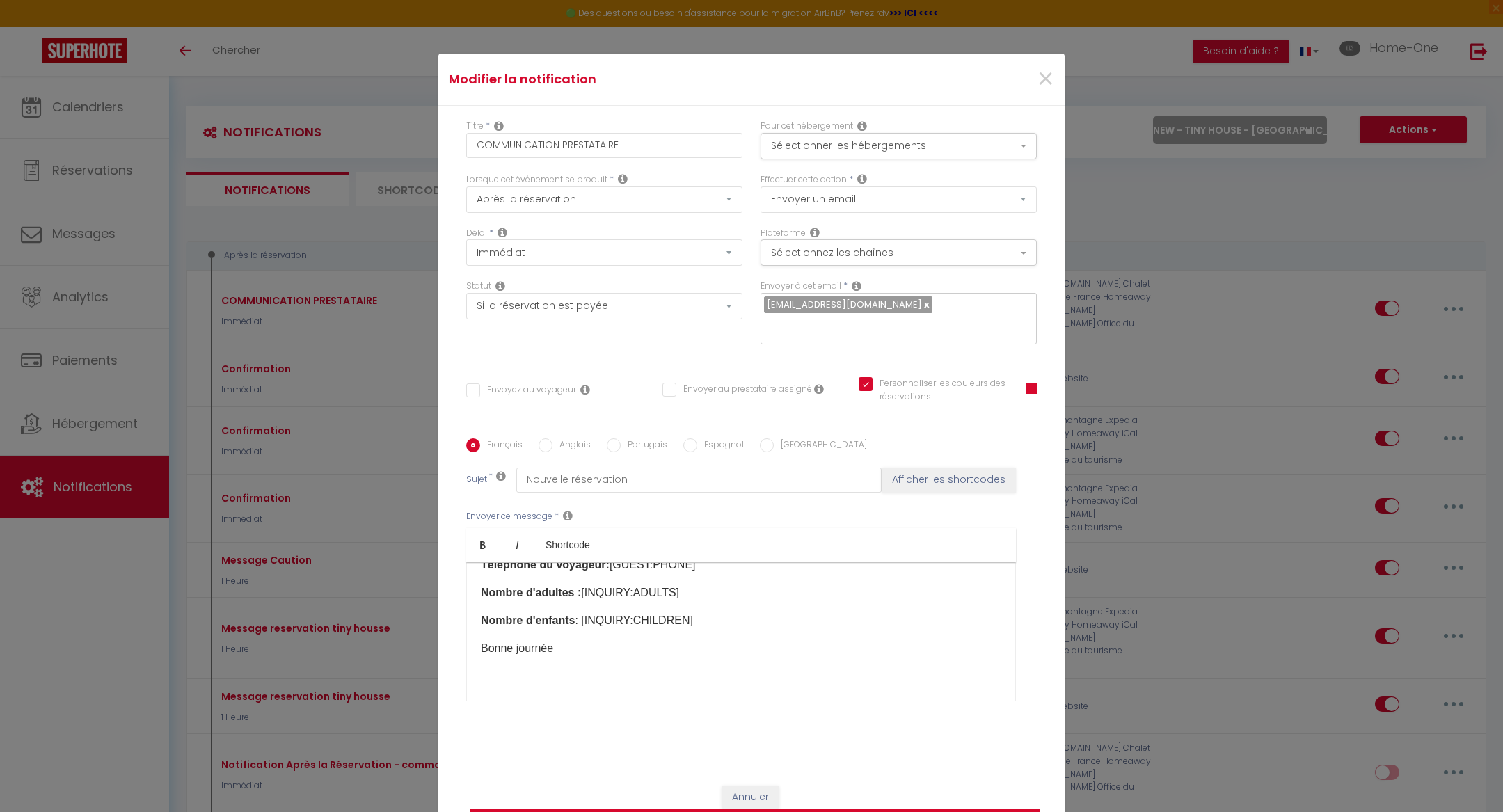
click at [695, 808] on button "Mettre à jour" at bounding box center [754, 821] width 571 height 26
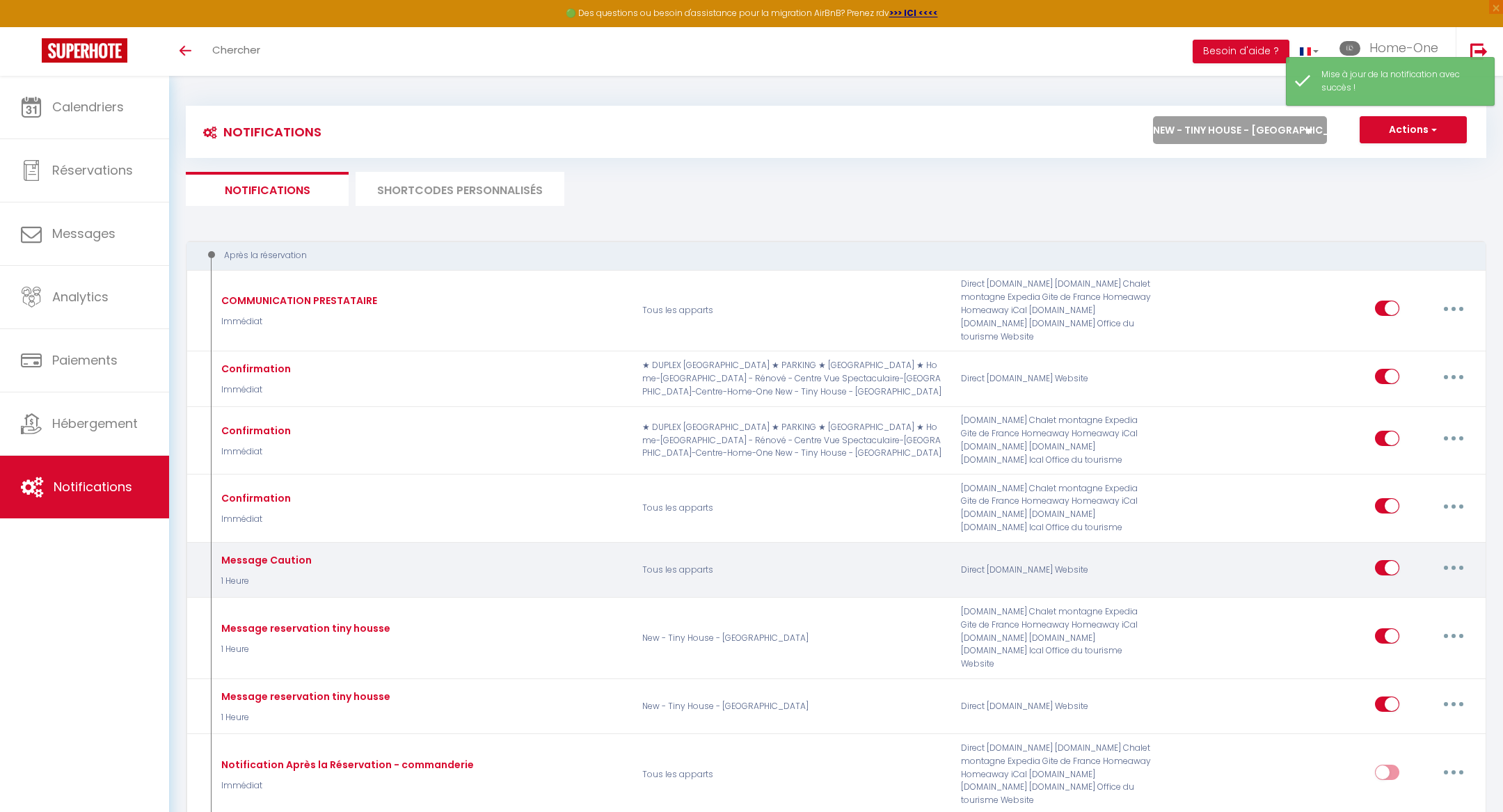
click at [1452, 556] on button "button" at bounding box center [1453, 568] width 39 height 23
click at [1418, 591] on link "Editer" at bounding box center [1417, 599] width 103 height 24
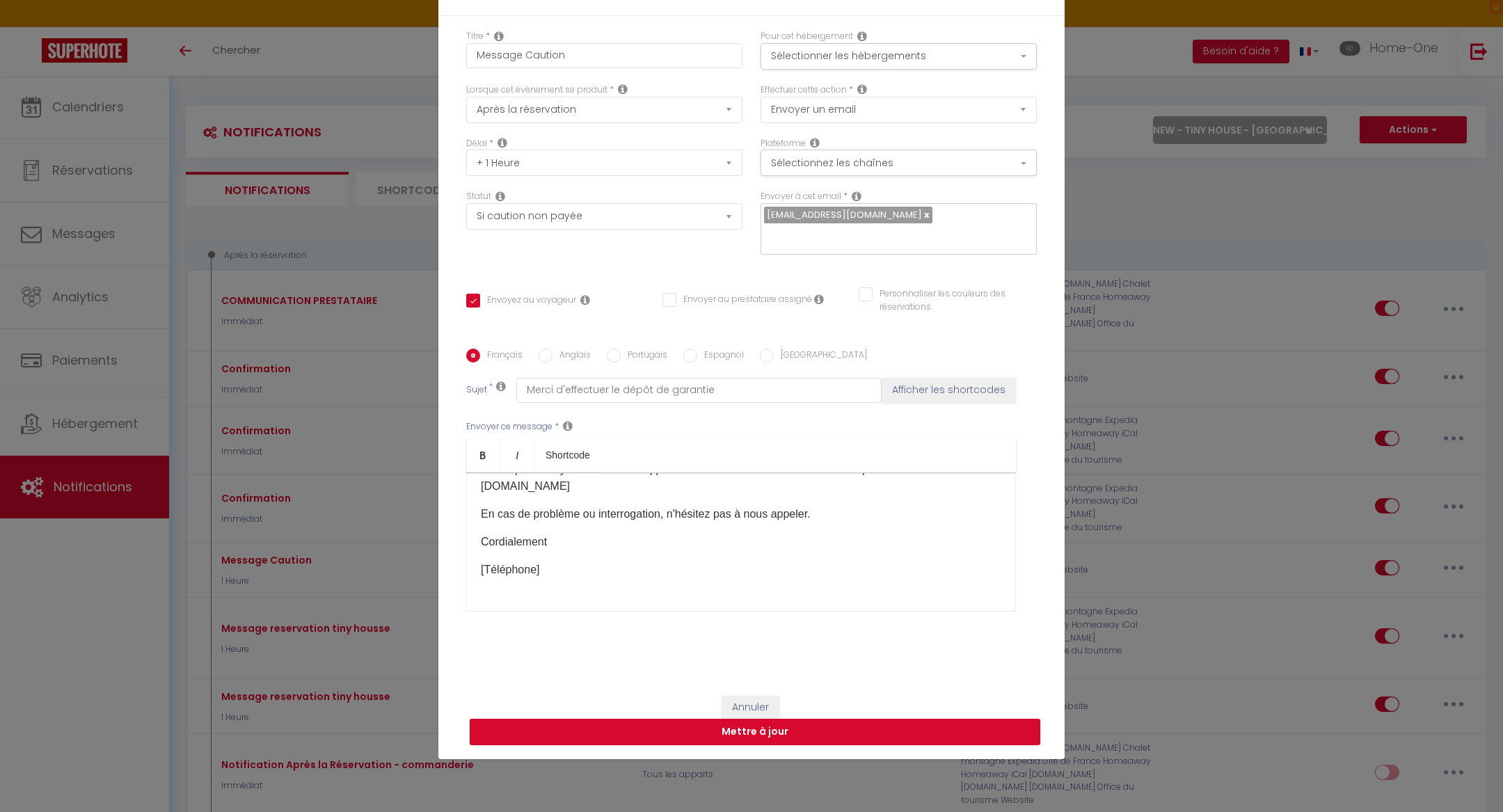
scroll to position [355, 0]
drag, startPoint x: 560, startPoint y: 546, endPoint x: 461, endPoint y: 546, distance: 99.0
click at [461, 546] on div "Titre * Message Caution Pour cet hébergement Sélectionner les hébergements Tous…" at bounding box center [752, 349] width 627 height 666
click at [656, 718] on button "Mettre à jour" at bounding box center [754, 732] width 571 height 26
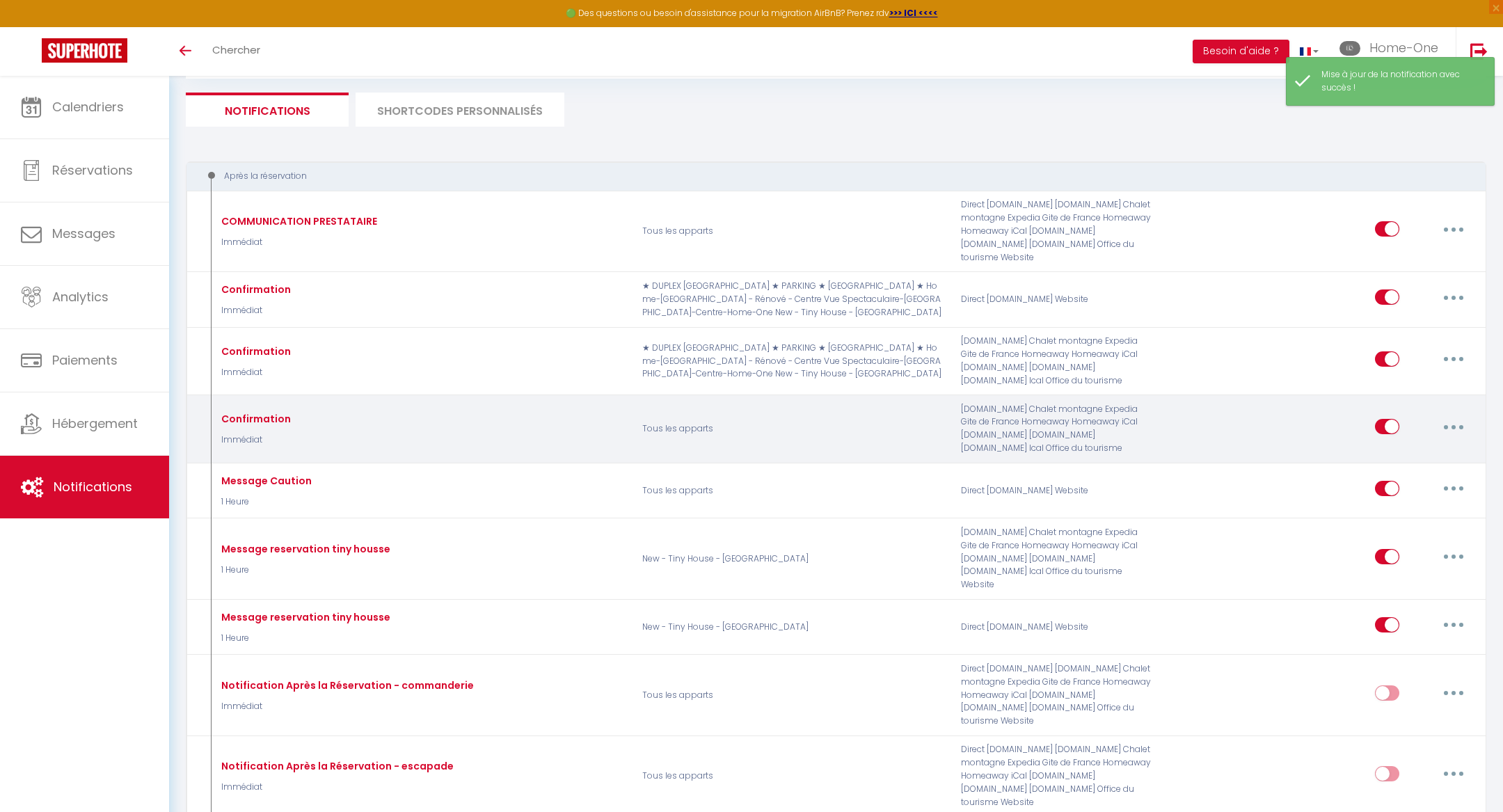
scroll to position [82, 0]
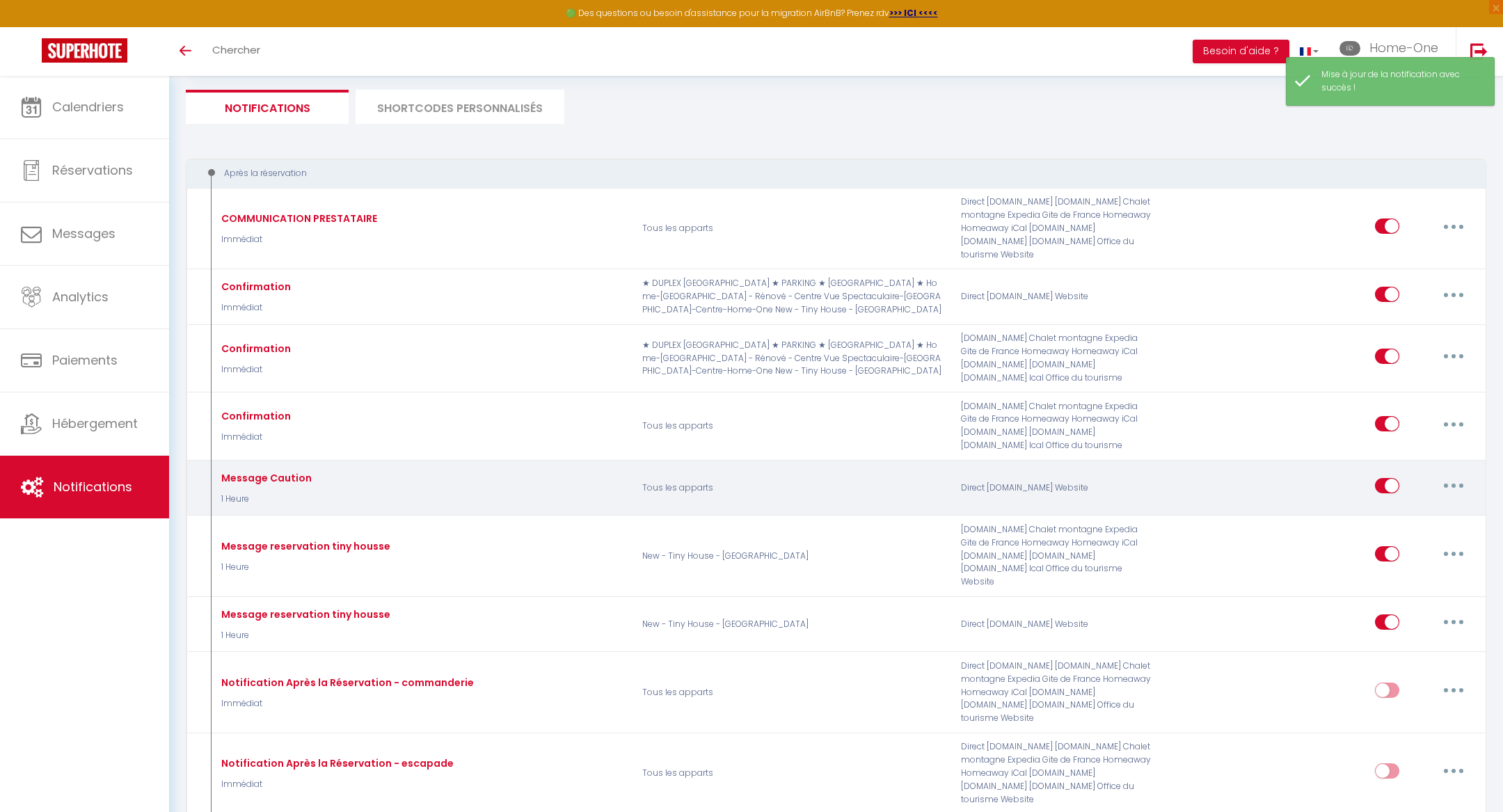
click at [1451, 474] on button "button" at bounding box center [1453, 485] width 39 height 23
click at [1392, 505] on link "Editer" at bounding box center [1417, 517] width 103 height 24
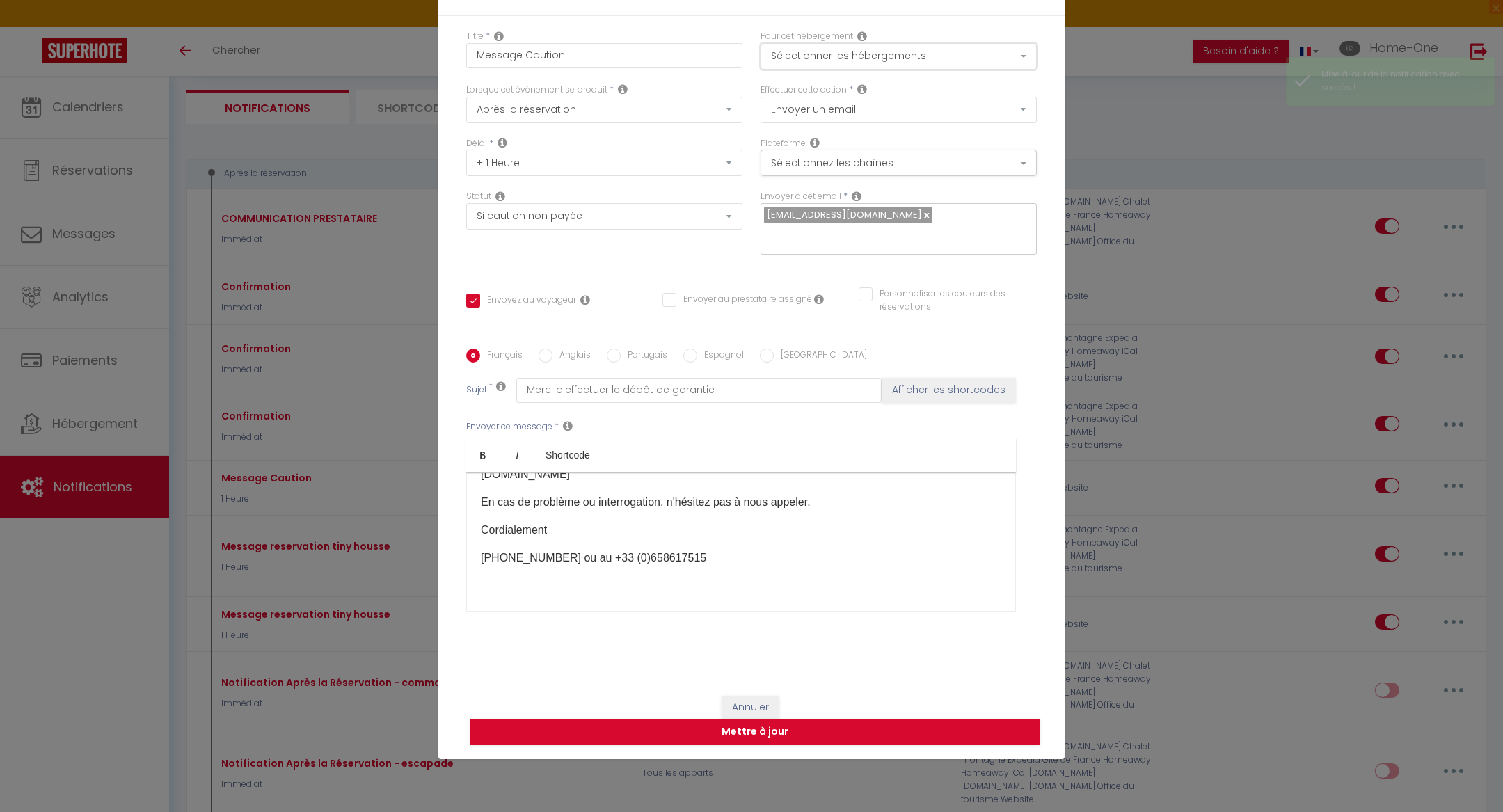
click at [894, 57] on button "Sélectionner les hébergements" at bounding box center [899, 57] width 276 height 26
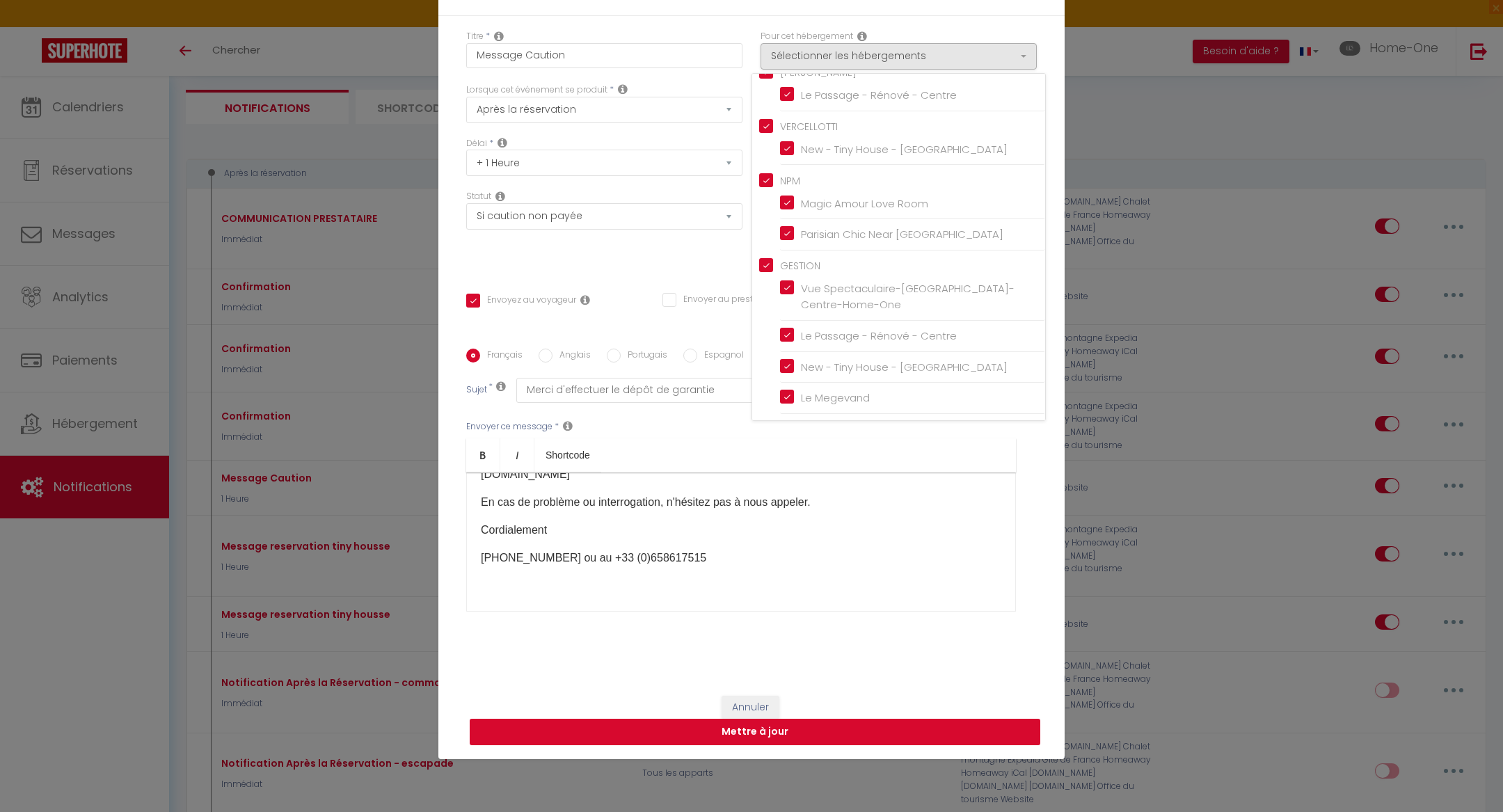
click at [818, 725] on button "Mettre à jour" at bounding box center [754, 732] width 571 height 26
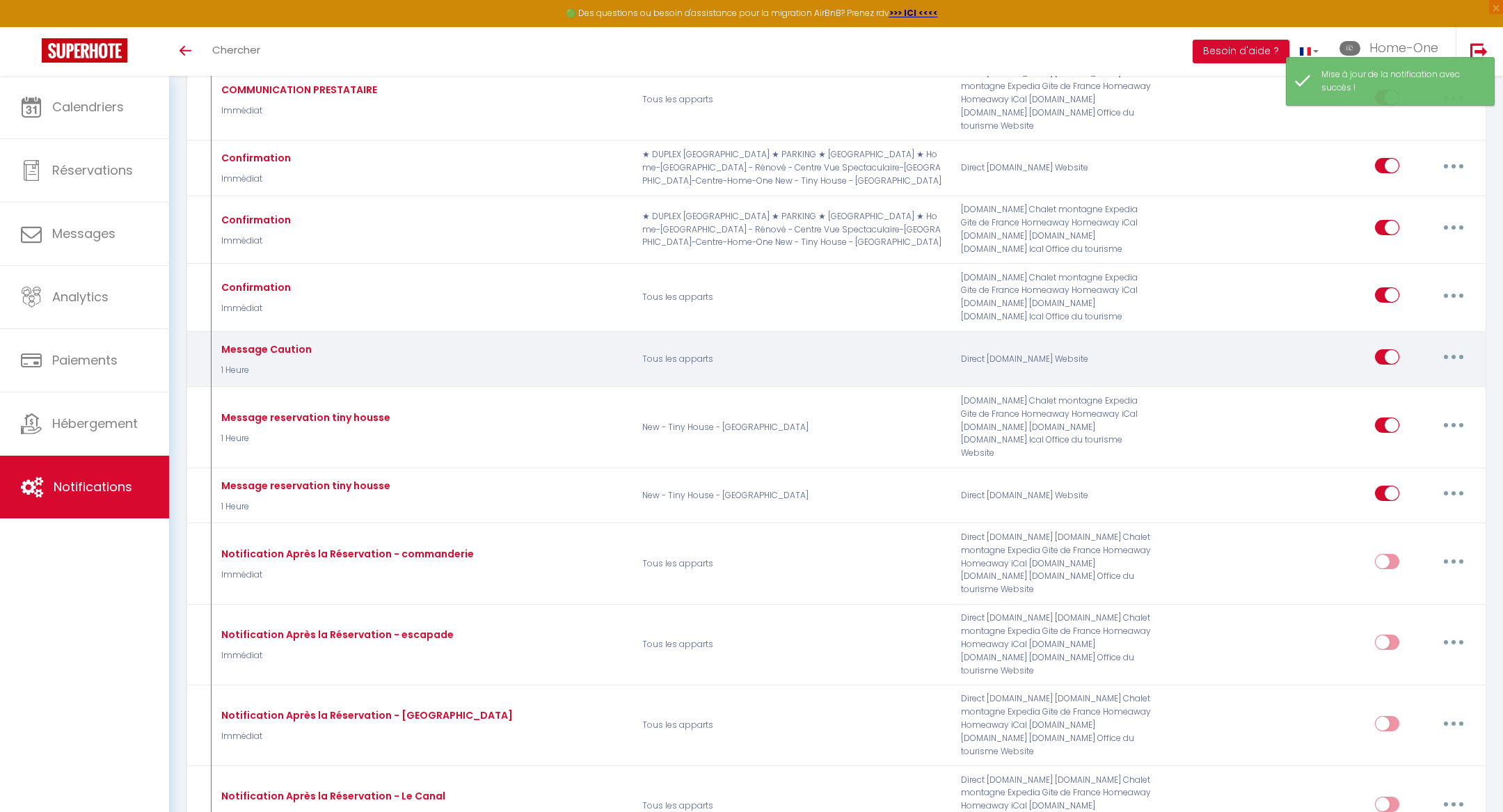
scroll to position [0, 0]
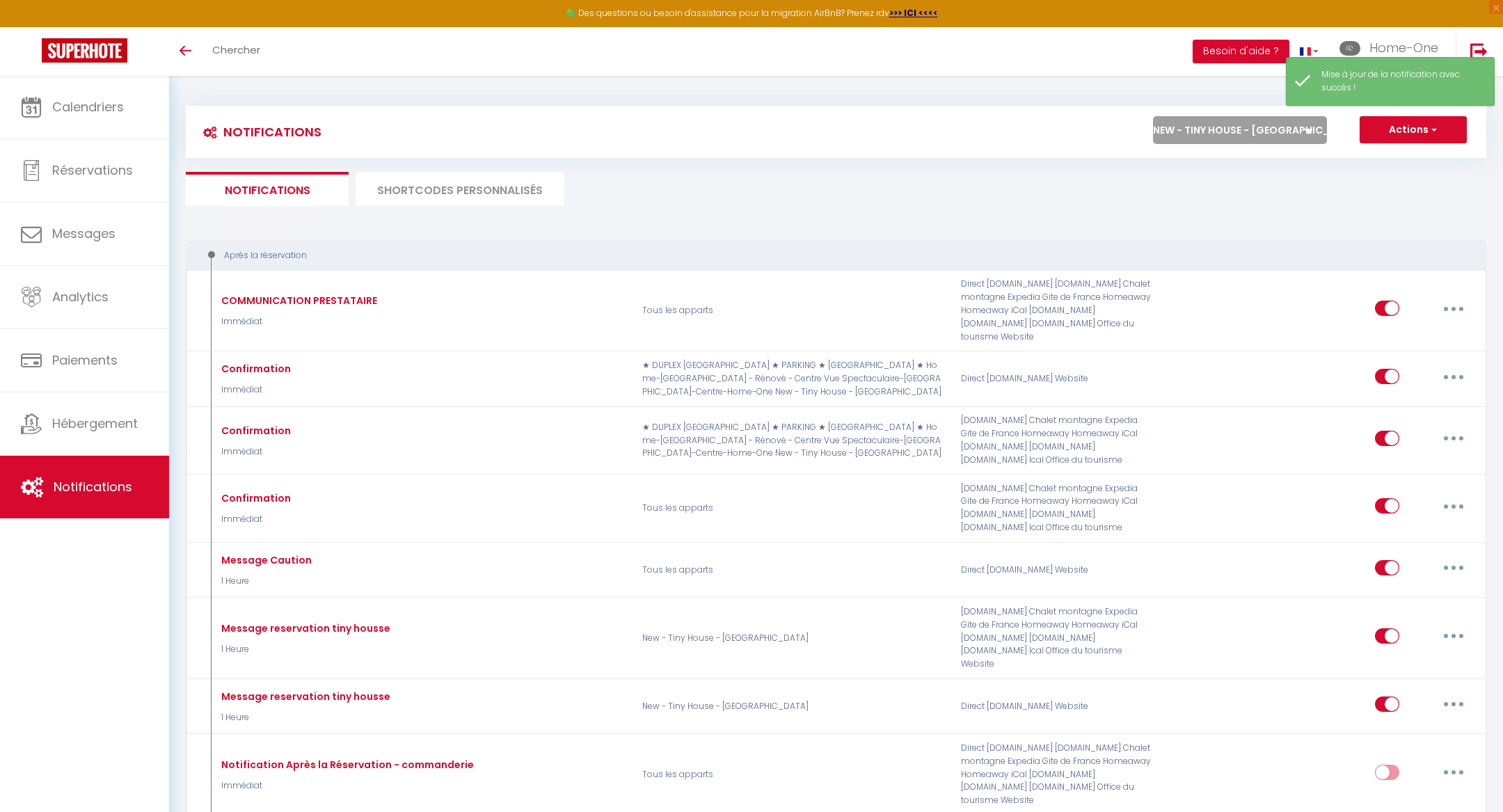
click at [1239, 140] on select "Tous les apparts ★ DUPLEX [GEOGRAPHIC_DATA] ★ PARKING ★ [GEOGRAPHIC_DATA] ★ Hom…" at bounding box center [1240, 130] width 174 height 27
click at [1154, 116] on select "Tous les apparts ★ DUPLEX [GEOGRAPHIC_DATA] ★ PARKING ★ [GEOGRAPHIC_DATA] ★ Hom…" at bounding box center [1240, 130] width 174 height 27
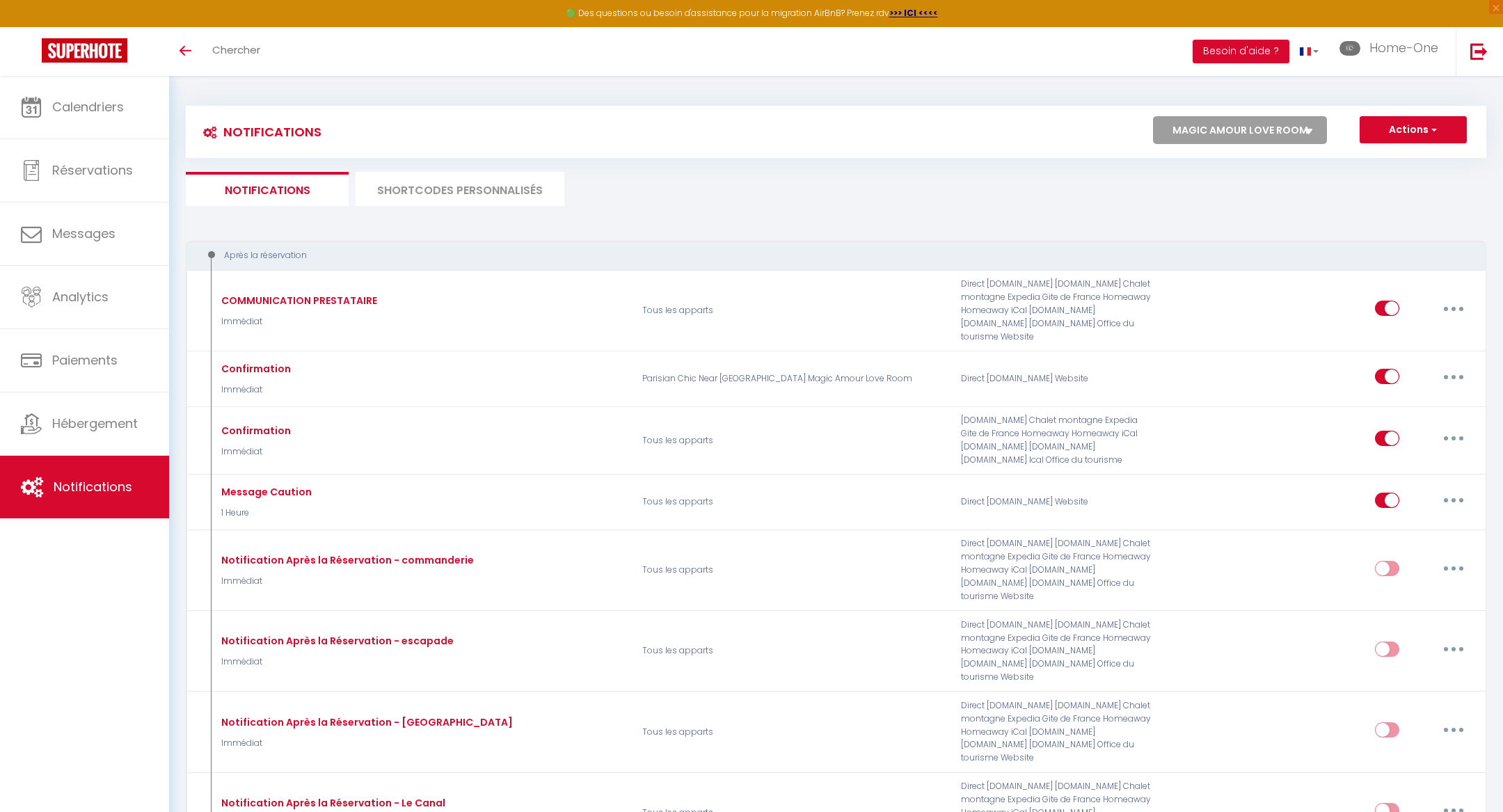
click at [1201, 138] on select "Tous les apparts ★ DUPLEX [GEOGRAPHIC_DATA] ★ PARKING ★ [GEOGRAPHIC_DATA] ★ Hom…" at bounding box center [1240, 130] width 174 height 27
click at [1154, 116] on select "Tous les apparts ★ DUPLEX [GEOGRAPHIC_DATA] ★ PARKING ★ [GEOGRAPHIC_DATA] ★ Hom…" at bounding box center [1240, 130] width 174 height 27
click at [1210, 120] on select "Tous les apparts ★ DUPLEX [GEOGRAPHIC_DATA] ★ PARKING ★ [GEOGRAPHIC_DATA] ★ Hom…" at bounding box center [1240, 130] width 174 height 27
click at [1154, 116] on select "Tous les apparts ★ DUPLEX [GEOGRAPHIC_DATA] ★ PARKING ★ [GEOGRAPHIC_DATA] ★ Hom…" at bounding box center [1240, 130] width 174 height 27
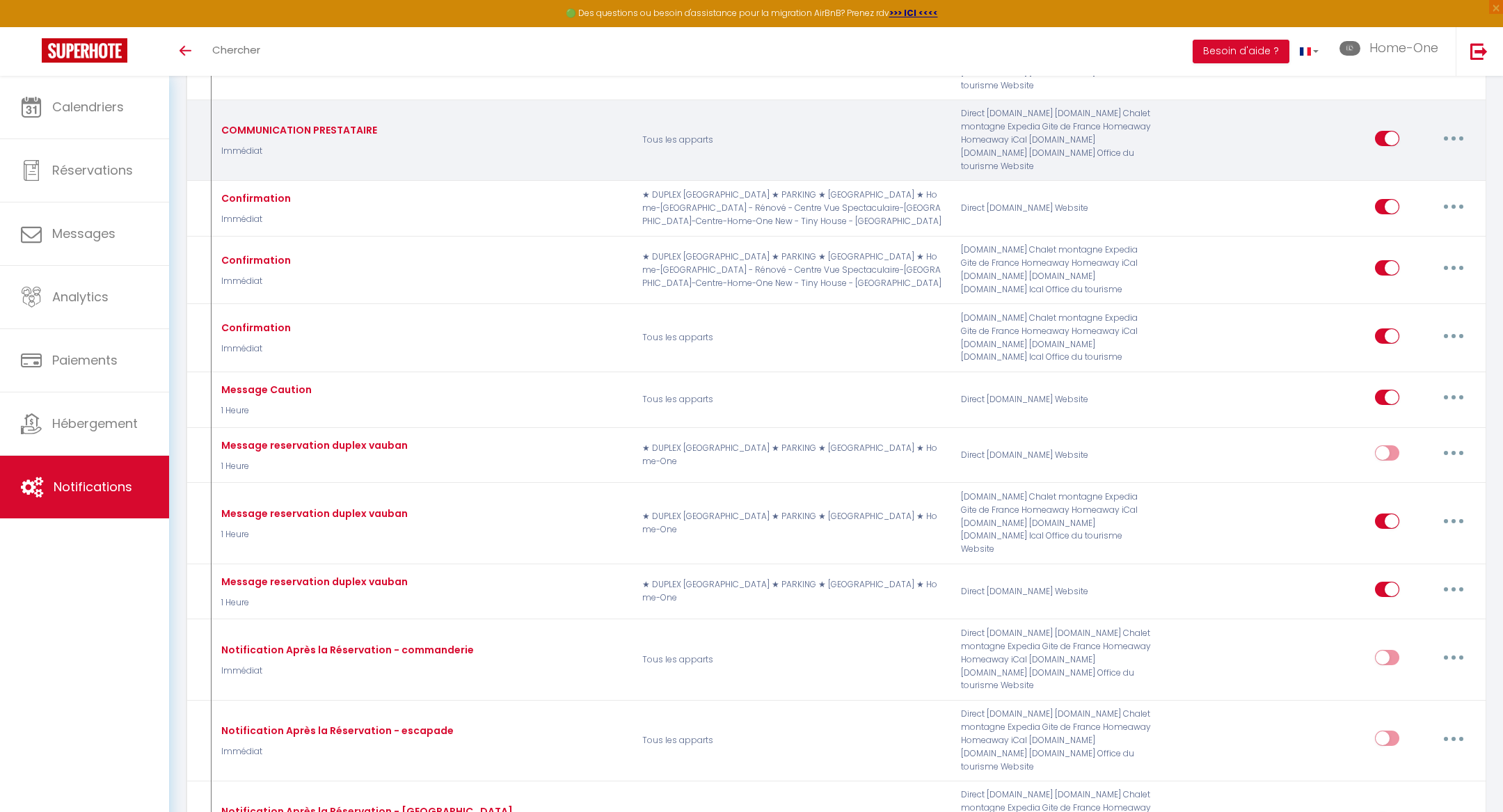
scroll to position [261, 0]
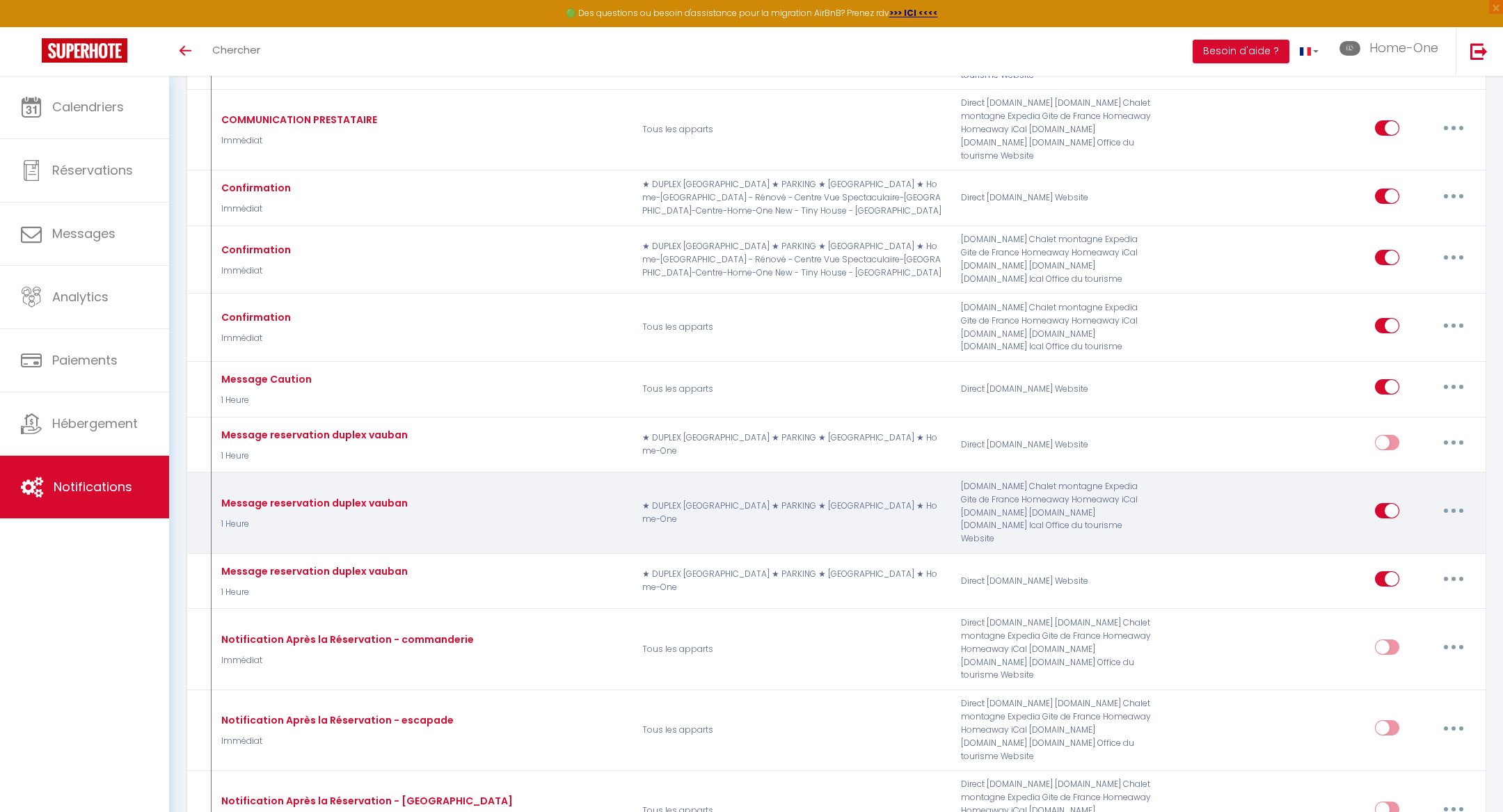
click at [1444, 500] on button "button" at bounding box center [1453, 511] width 39 height 23
click at [1417, 531] on link "Editer" at bounding box center [1417, 542] width 103 height 24
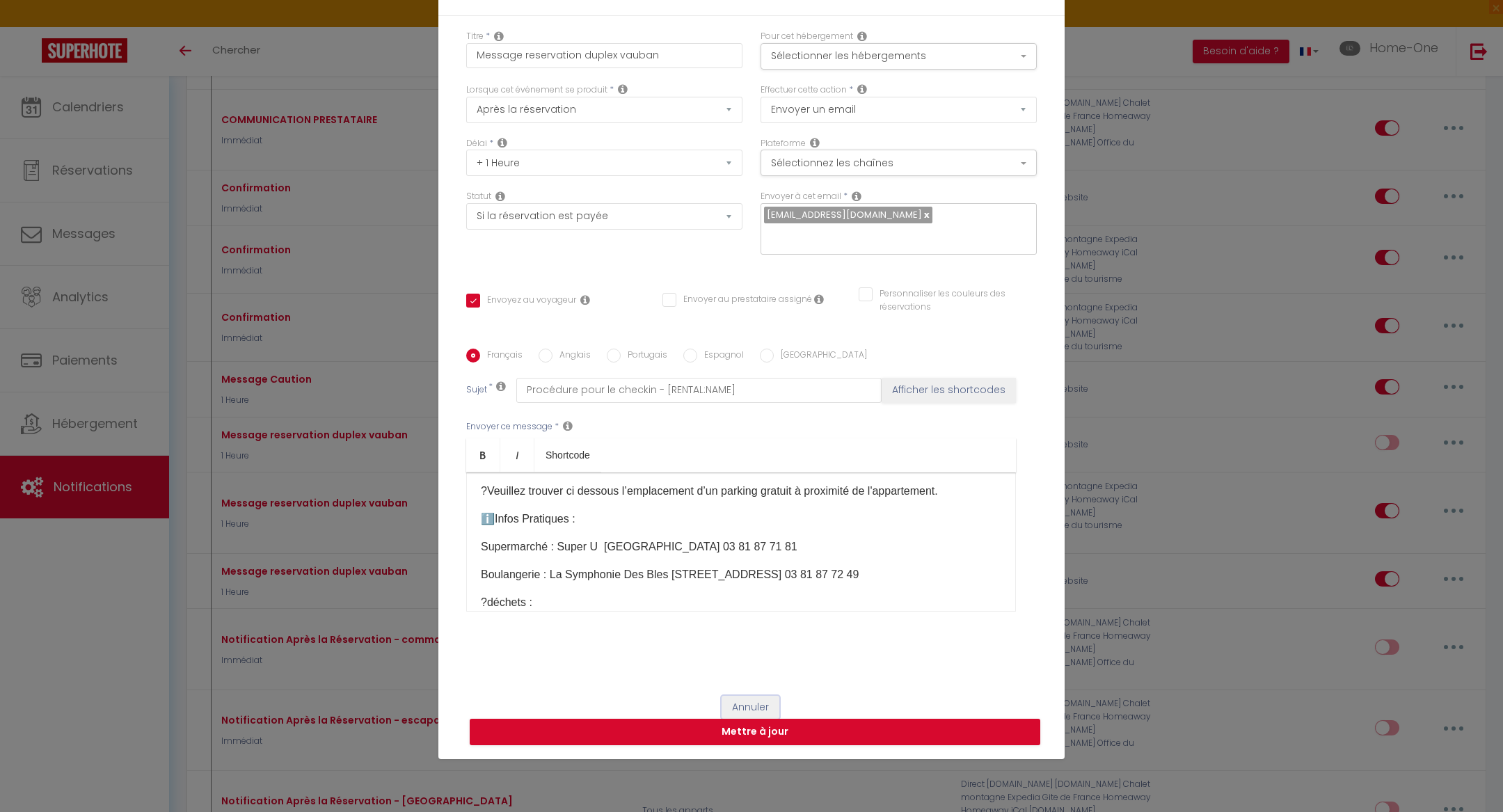
click at [748, 696] on button "Annuler" at bounding box center [750, 707] width 58 height 24
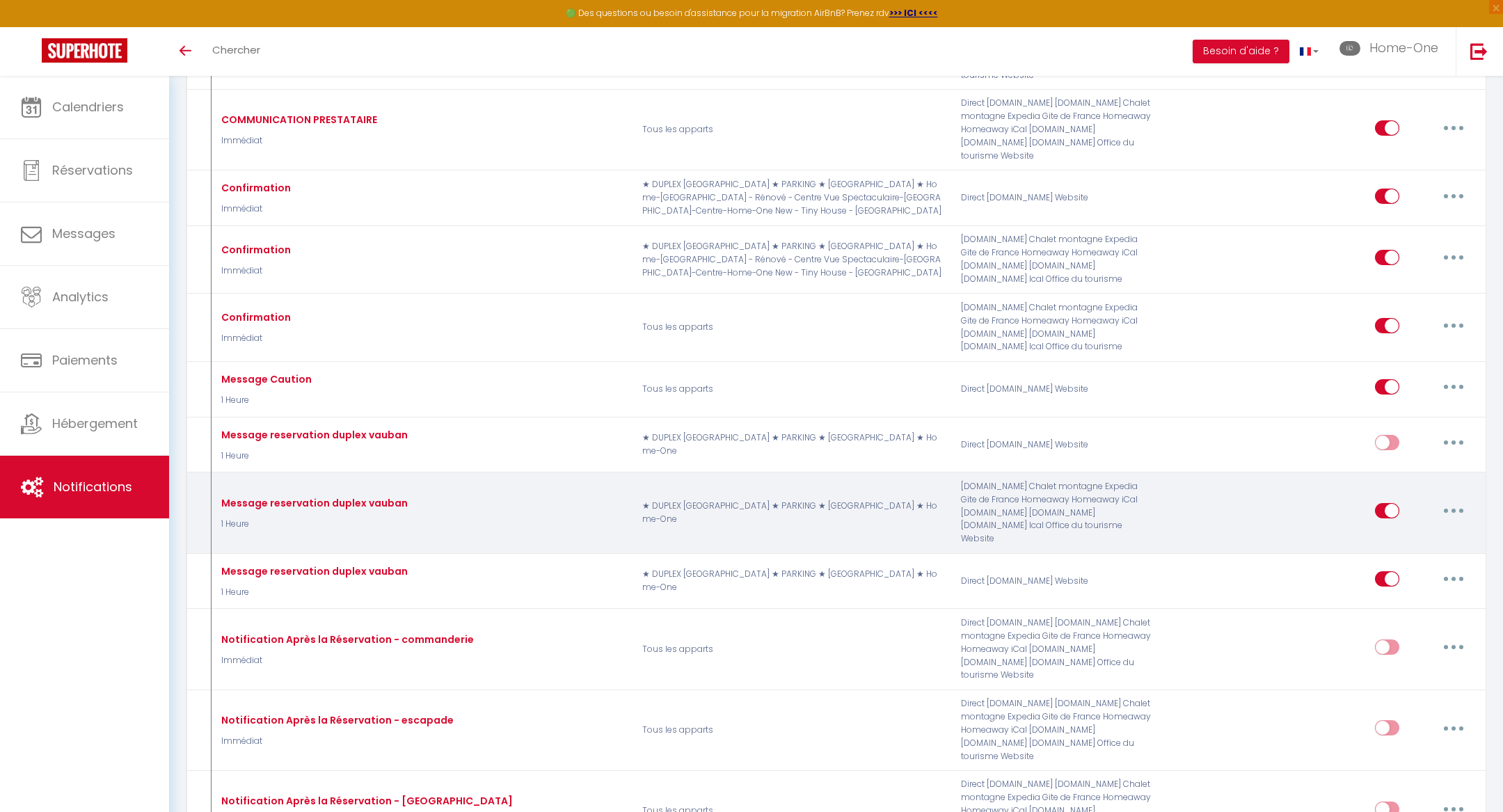
click at [1452, 500] on button "button" at bounding box center [1453, 511] width 39 height 23
click at [1421, 556] on link "Dupliquer" at bounding box center [1417, 567] width 103 height 24
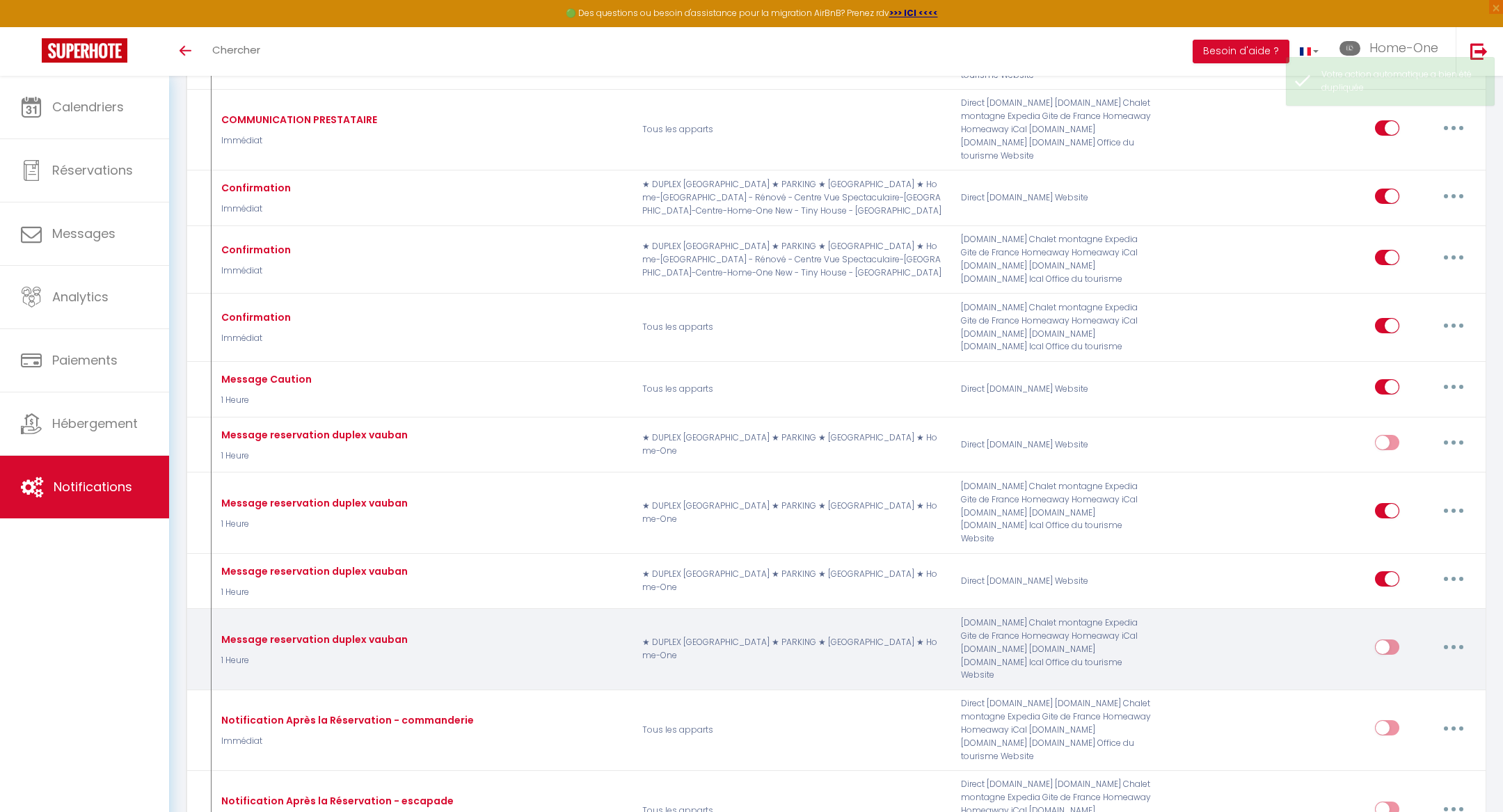
click at [1455, 636] on button "button" at bounding box center [1453, 647] width 39 height 23
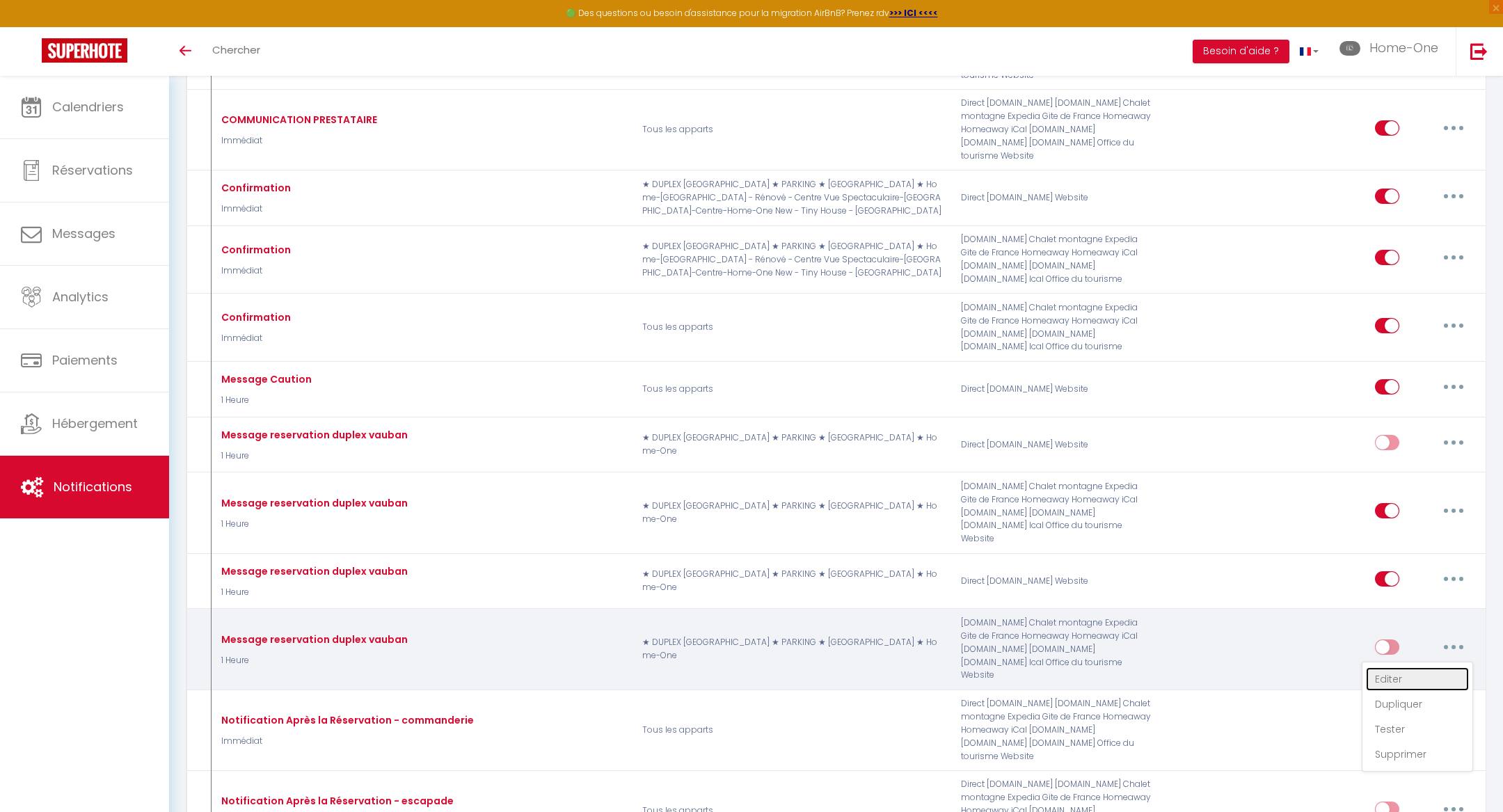
click at [1422, 667] on link "Editer" at bounding box center [1417, 679] width 103 height 24
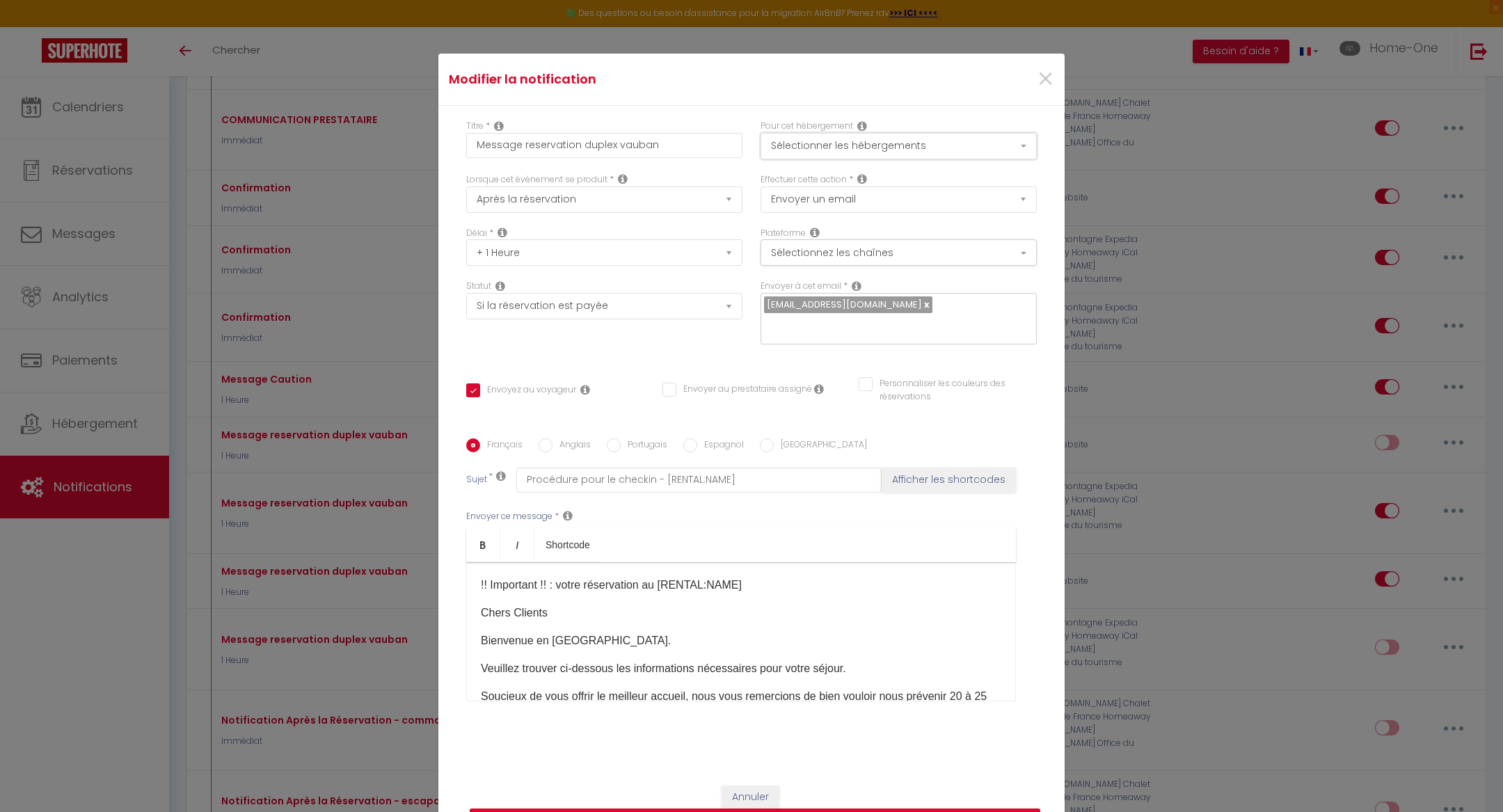
click at [827, 158] on button "Sélectionner les hébergements" at bounding box center [899, 146] width 276 height 26
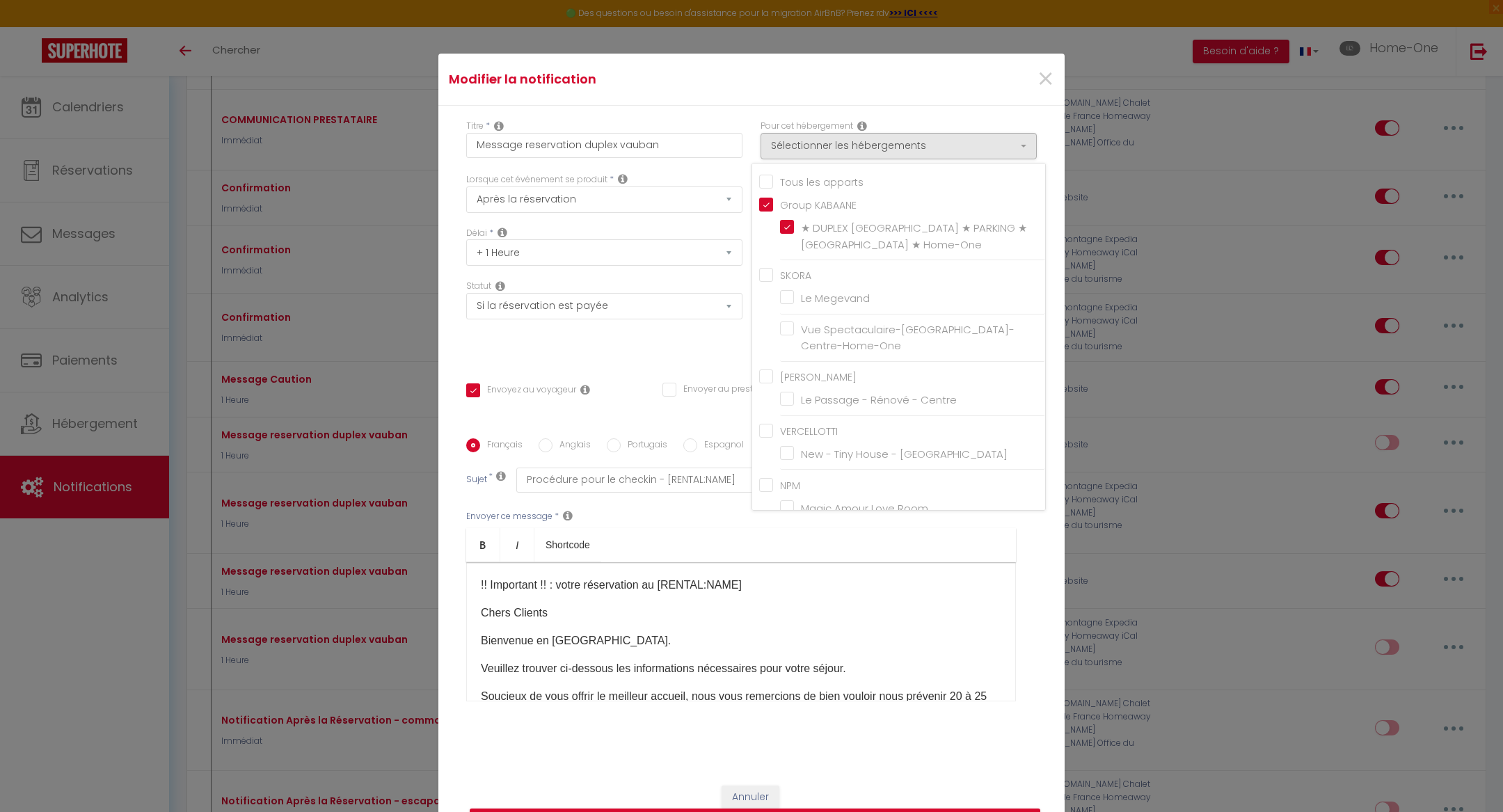
click at [794, 235] on label "★ DUPLEX [GEOGRAPHIC_DATA] ★ PARKING ★ [GEOGRAPHIC_DATA] ★ Home-One" at bounding box center [915, 236] width 242 height 33
click at [787, 235] on input "★ DUPLEX [GEOGRAPHIC_DATA] ★ PARKING ★ [GEOGRAPHIC_DATA] ★ Home-One" at bounding box center [912, 237] width 265 height 14
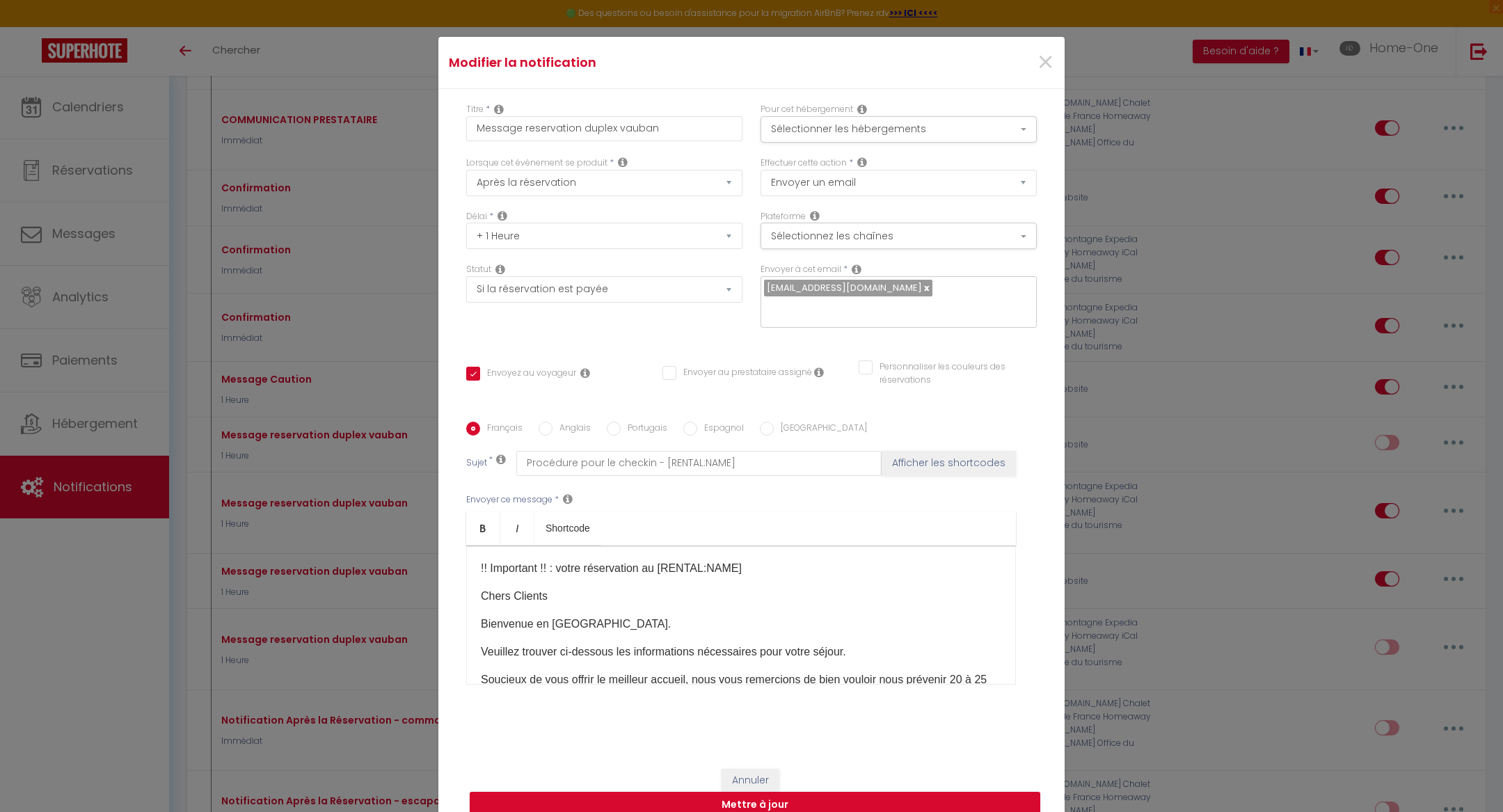
scroll to position [23, 0]
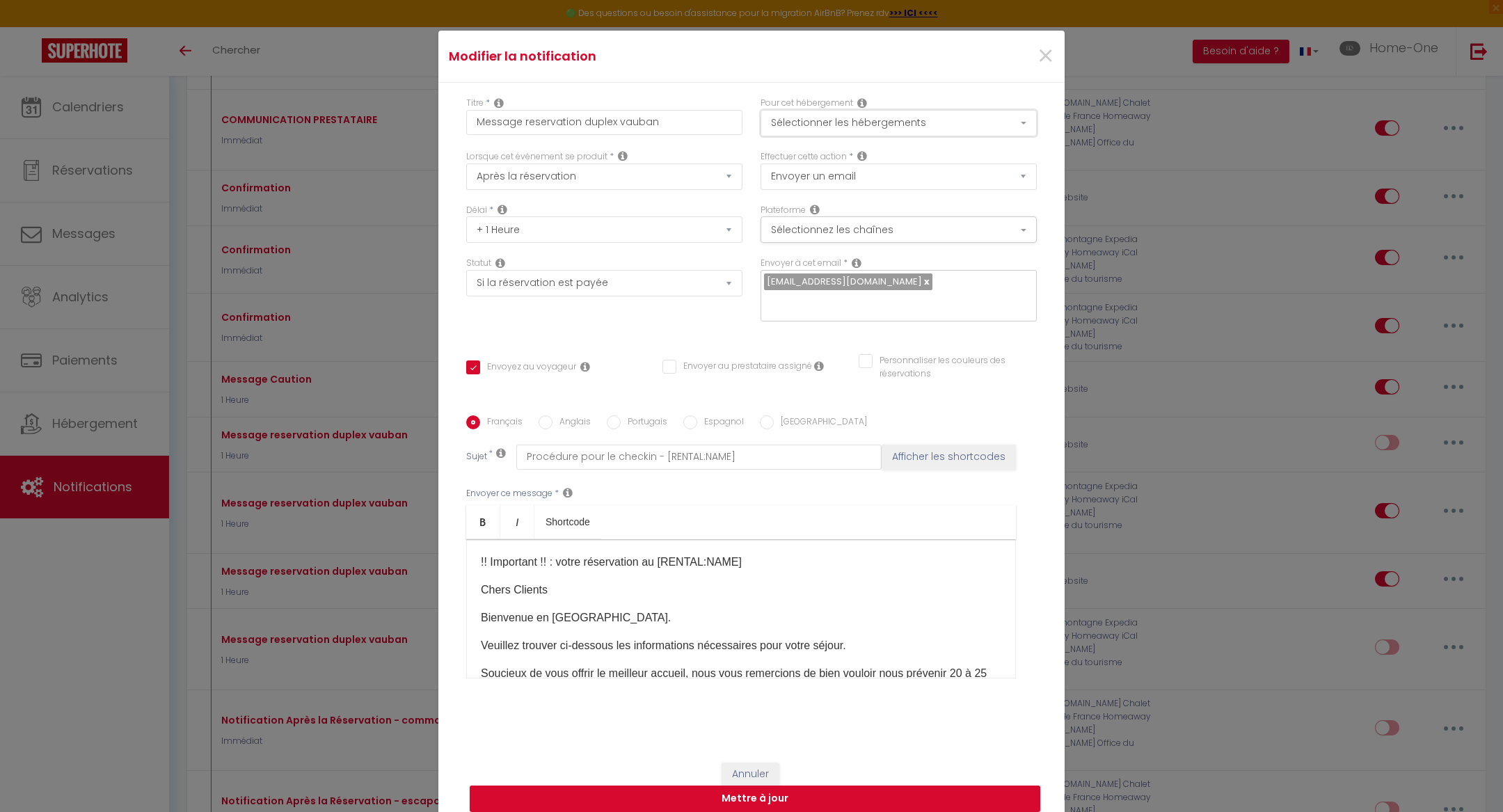
click at [833, 136] on button "Sélectionner les hébergements" at bounding box center [899, 123] width 276 height 26
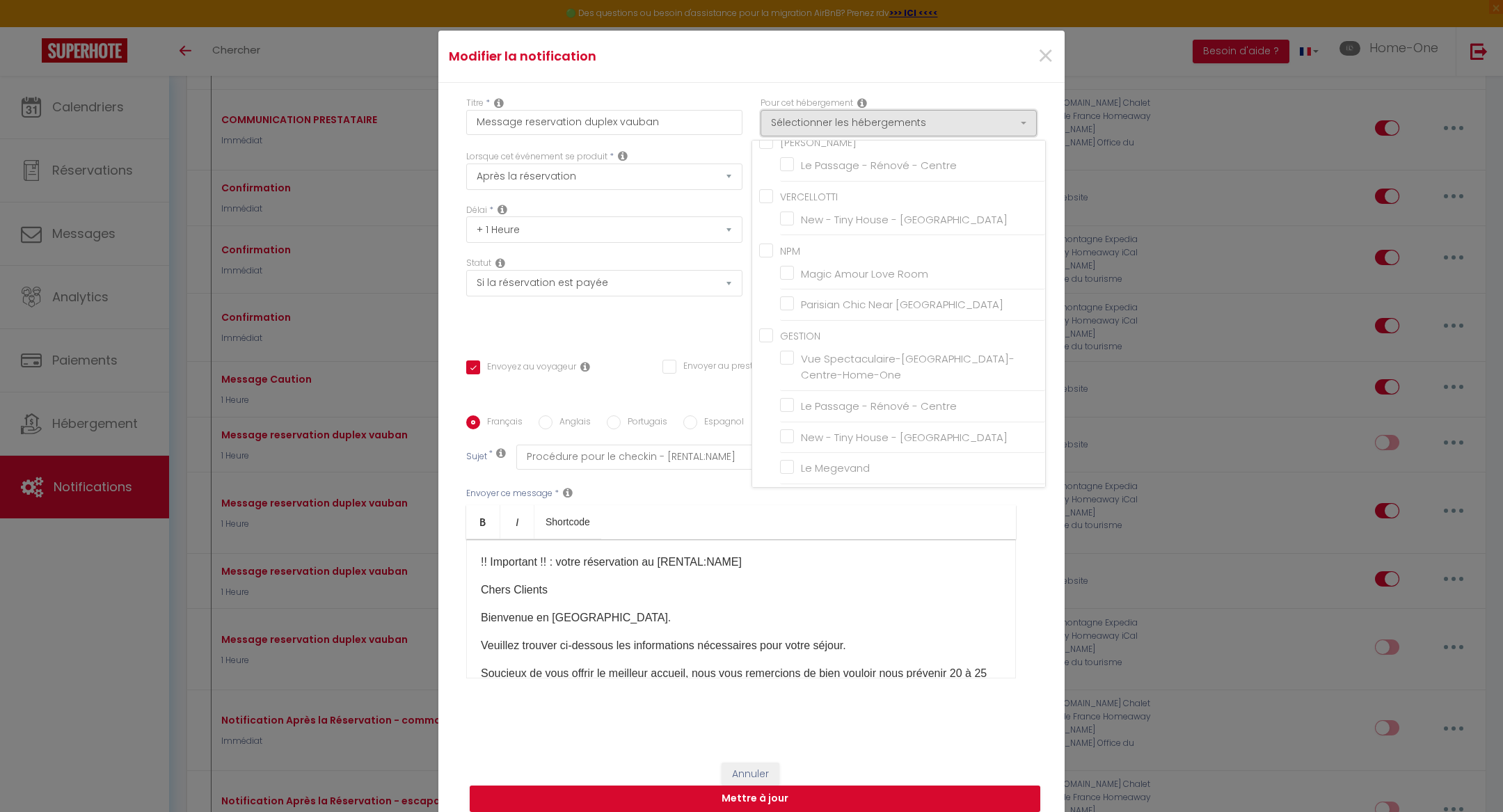
scroll to position [215, 0]
click at [787, 277] on input "Magic Amour Love Room" at bounding box center [912, 270] width 265 height 14
click at [789, 786] on button "Mettre à jour" at bounding box center [754, 799] width 571 height 26
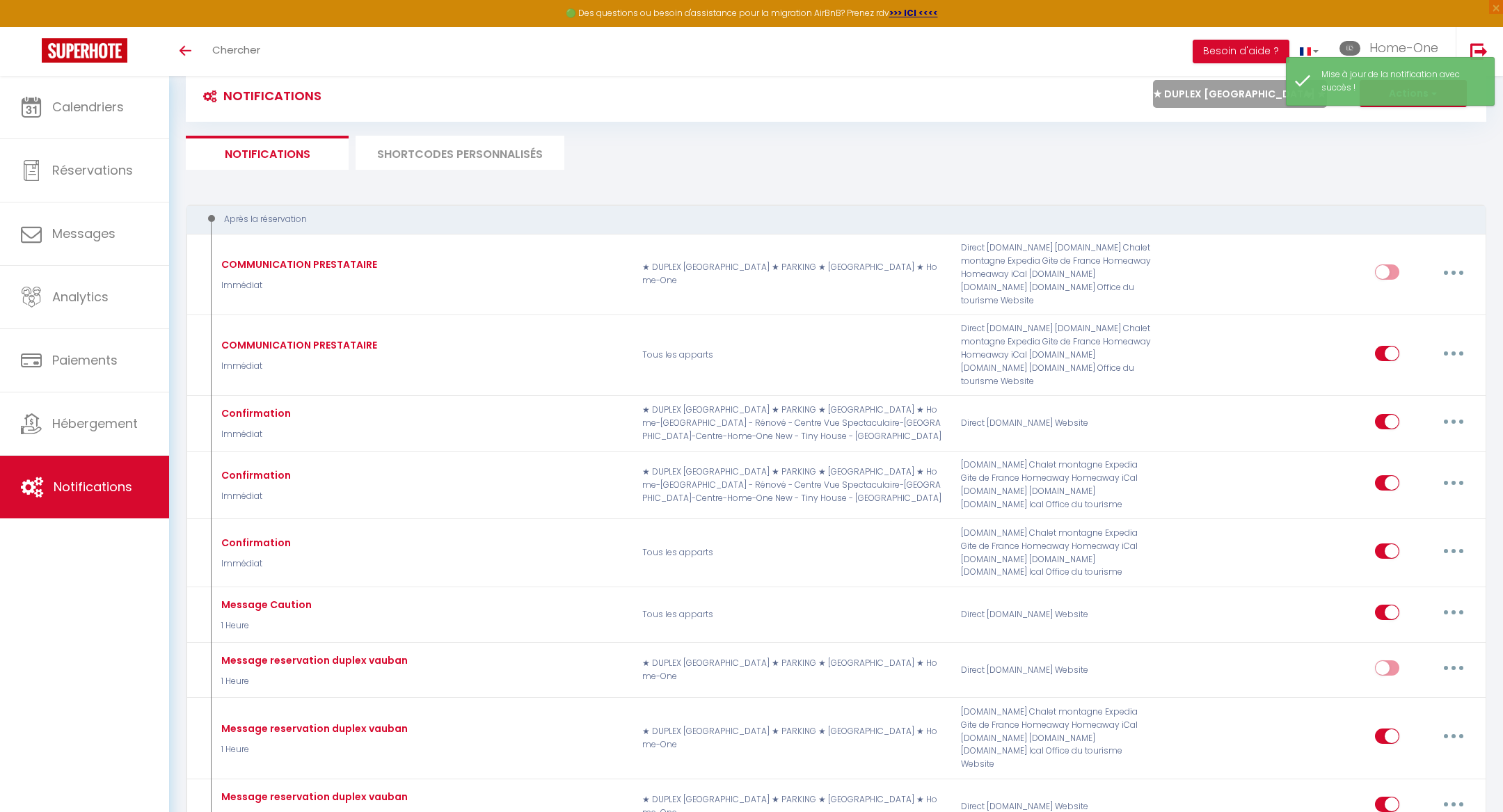
scroll to position [0, 0]
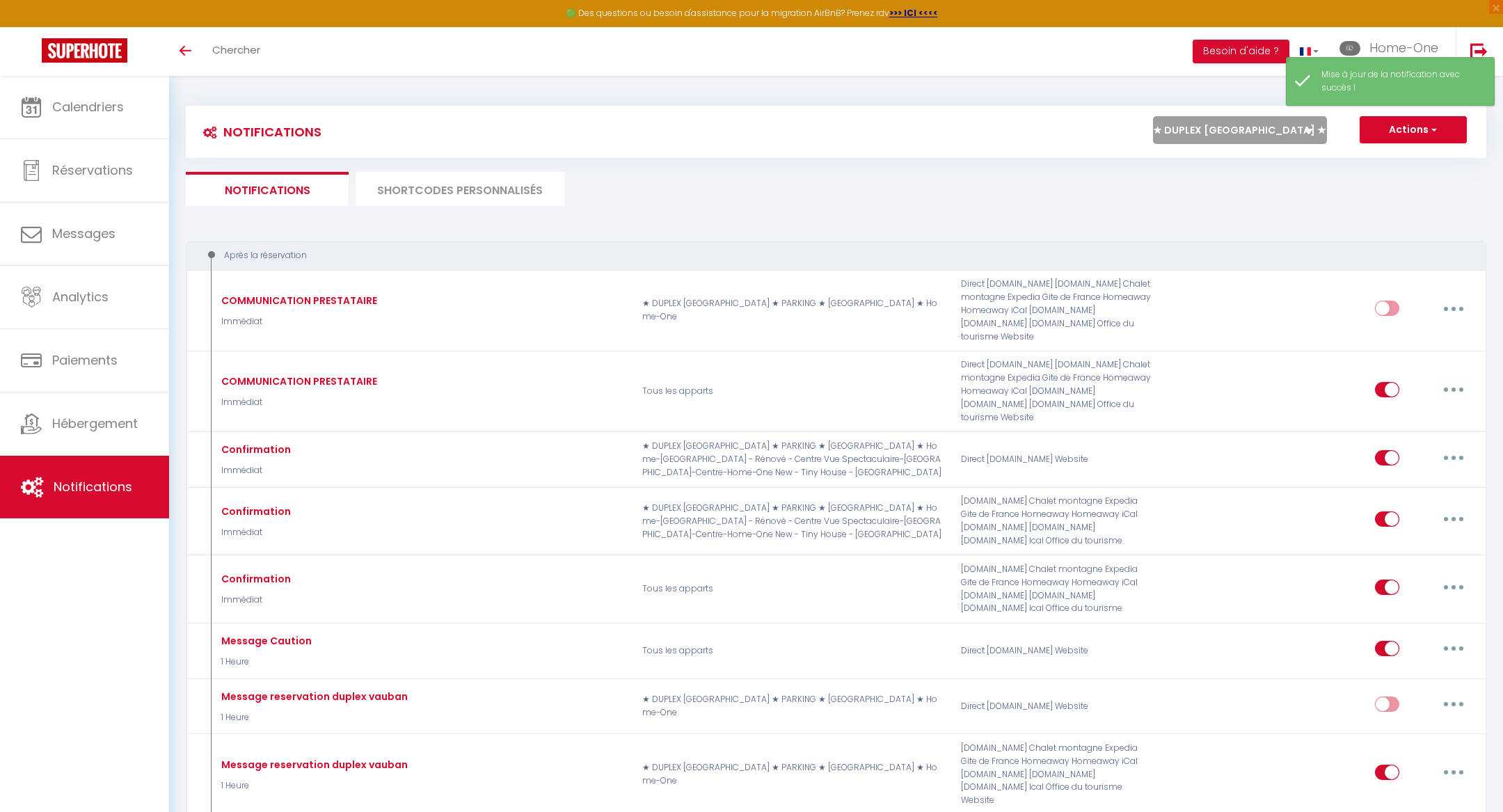
click at [1283, 132] on select "Tous les apparts ★ DUPLEX [GEOGRAPHIC_DATA] ★ PARKING ★ [GEOGRAPHIC_DATA] ★ Hom…" at bounding box center [1240, 130] width 174 height 27
click at [1154, 116] on select "Tous les apparts ★ DUPLEX [GEOGRAPHIC_DATA] ★ PARKING ★ [GEOGRAPHIC_DATA] ★ Hom…" at bounding box center [1240, 130] width 174 height 27
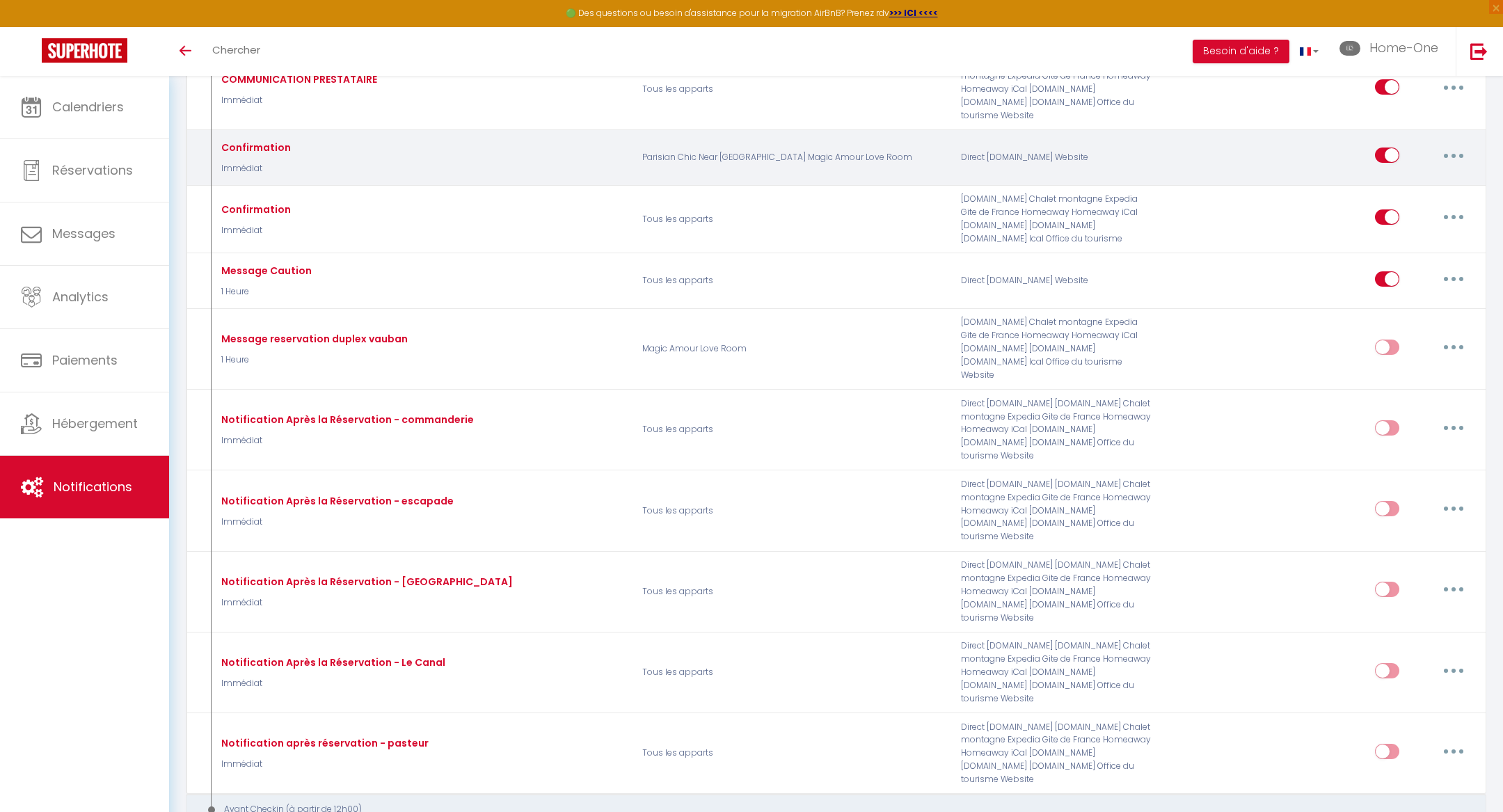
scroll to position [216, 0]
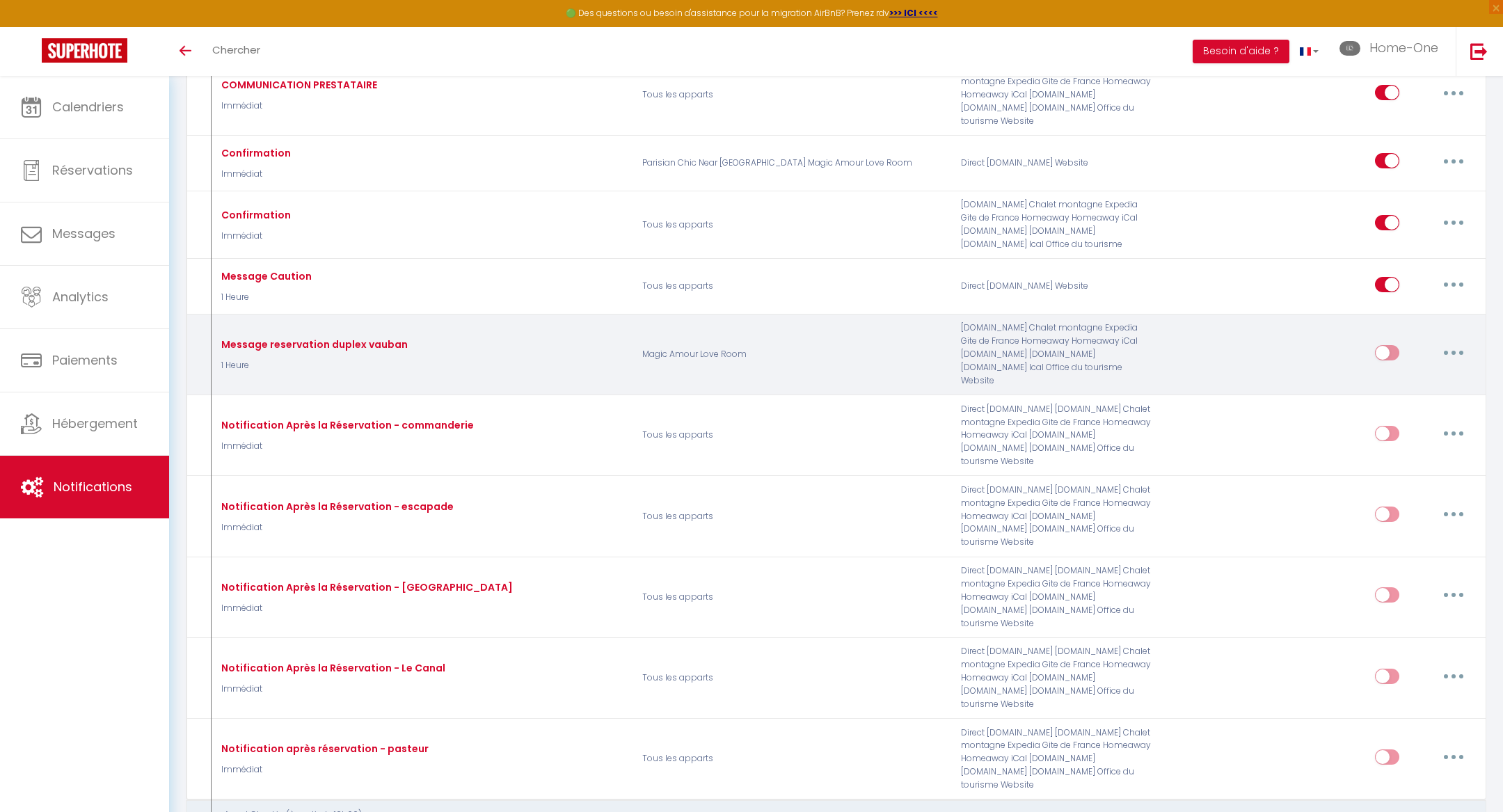
click at [1448, 342] on button "button" at bounding box center [1453, 353] width 39 height 23
click at [1418, 372] on link "Editer" at bounding box center [1417, 383] width 103 height 24
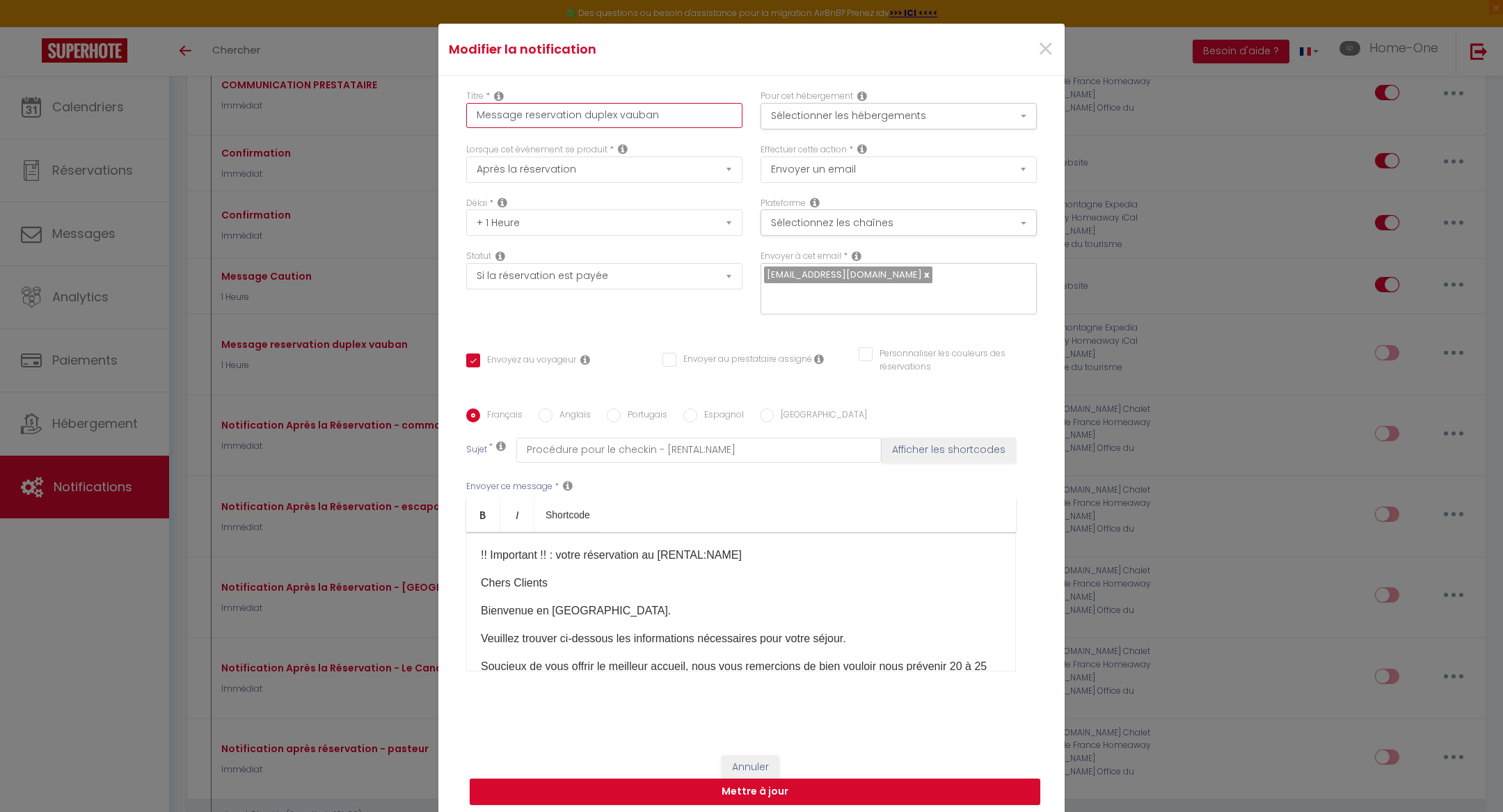
drag, startPoint x: 666, startPoint y: 128, endPoint x: 579, endPoint y: 128, distance: 87.0
click at [579, 128] on input "Message reservation duplex vauban" at bounding box center [605, 115] width 276 height 25
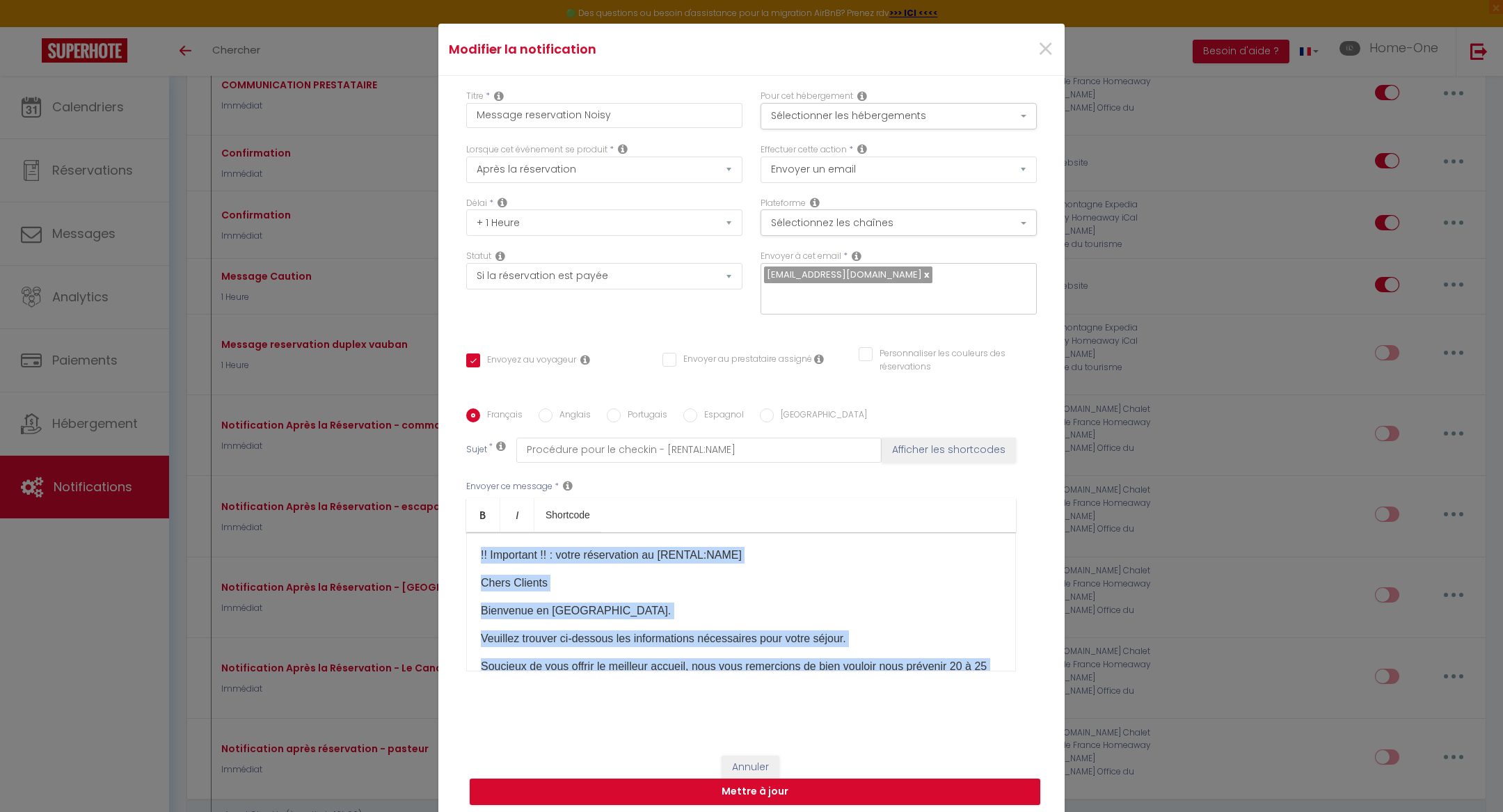
scroll to position [555, 0]
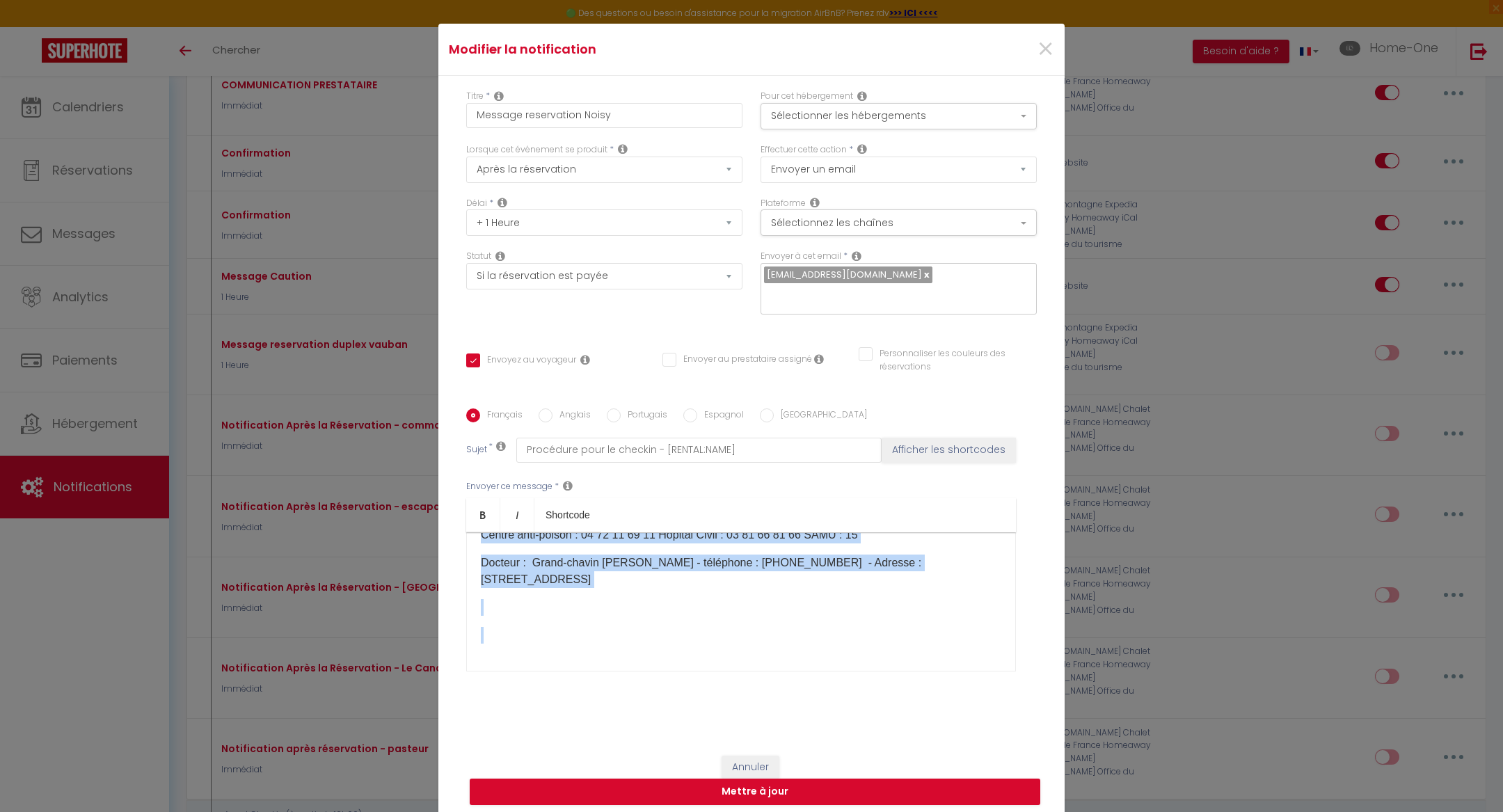
drag, startPoint x: 479, startPoint y: 549, endPoint x: 725, endPoint y: 653, distance: 267.1
click at [725, 653] on div "!! Important !! : votre réservation au [RENTAL:NAME]​ Chers Clients Bienvenue e…" at bounding box center [741, 601] width 550 height 139
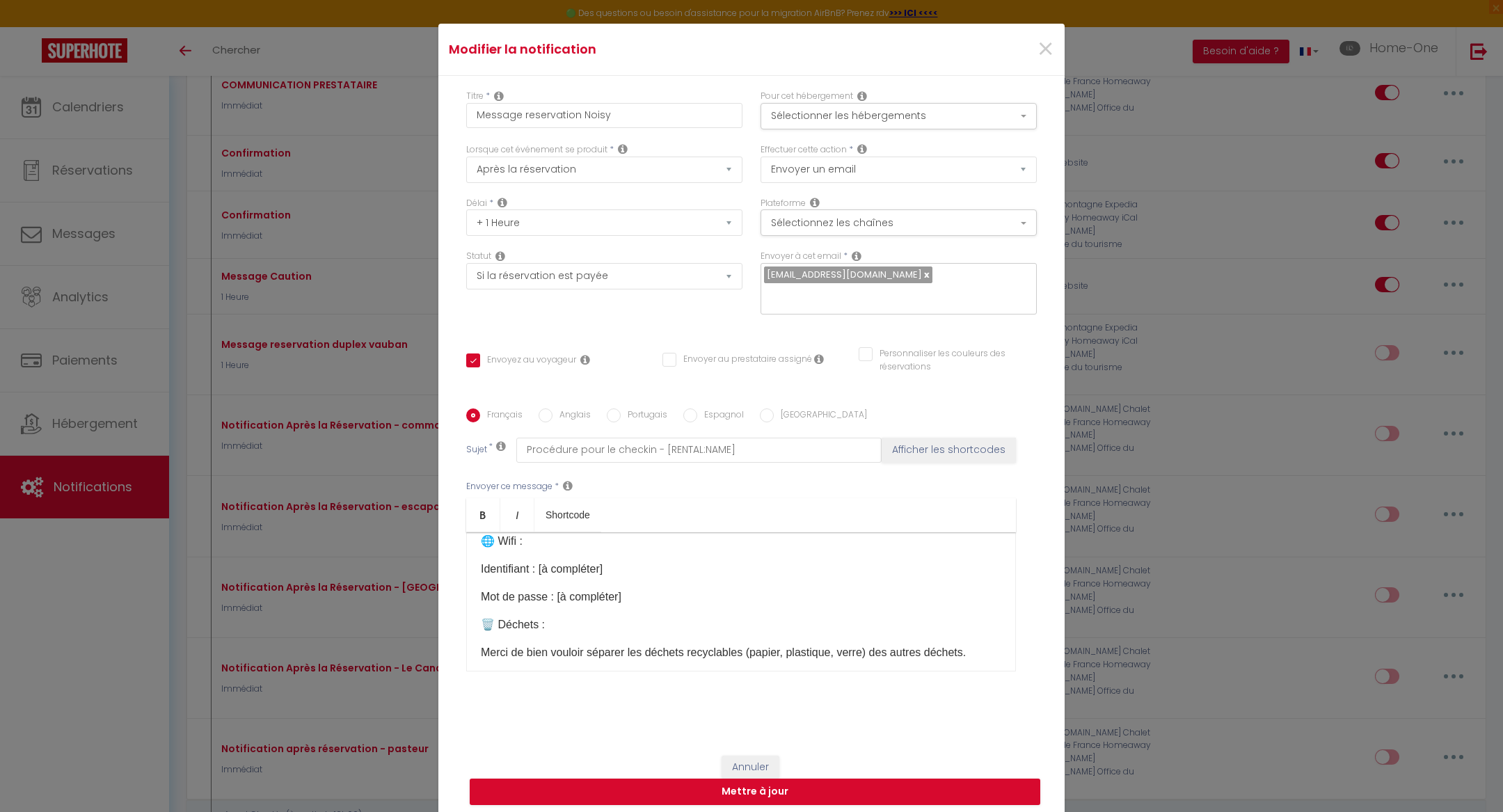
scroll to position [737, 0]
drag, startPoint x: 622, startPoint y: 556, endPoint x: 542, endPoint y: 548, distance: 80.4
click at [542, 548] on div "🔔 !! Important !! : Votre réservation au [RENTAL:NAME] 👋 Chers Clients, Bienven…" at bounding box center [741, 601] width 550 height 139
click at [634, 561] on p "Identifiant : [à compléter]" at bounding box center [741, 570] width 521 height 17
click at [937, 290] on input "text" at bounding box center [894, 295] width 262 height 18
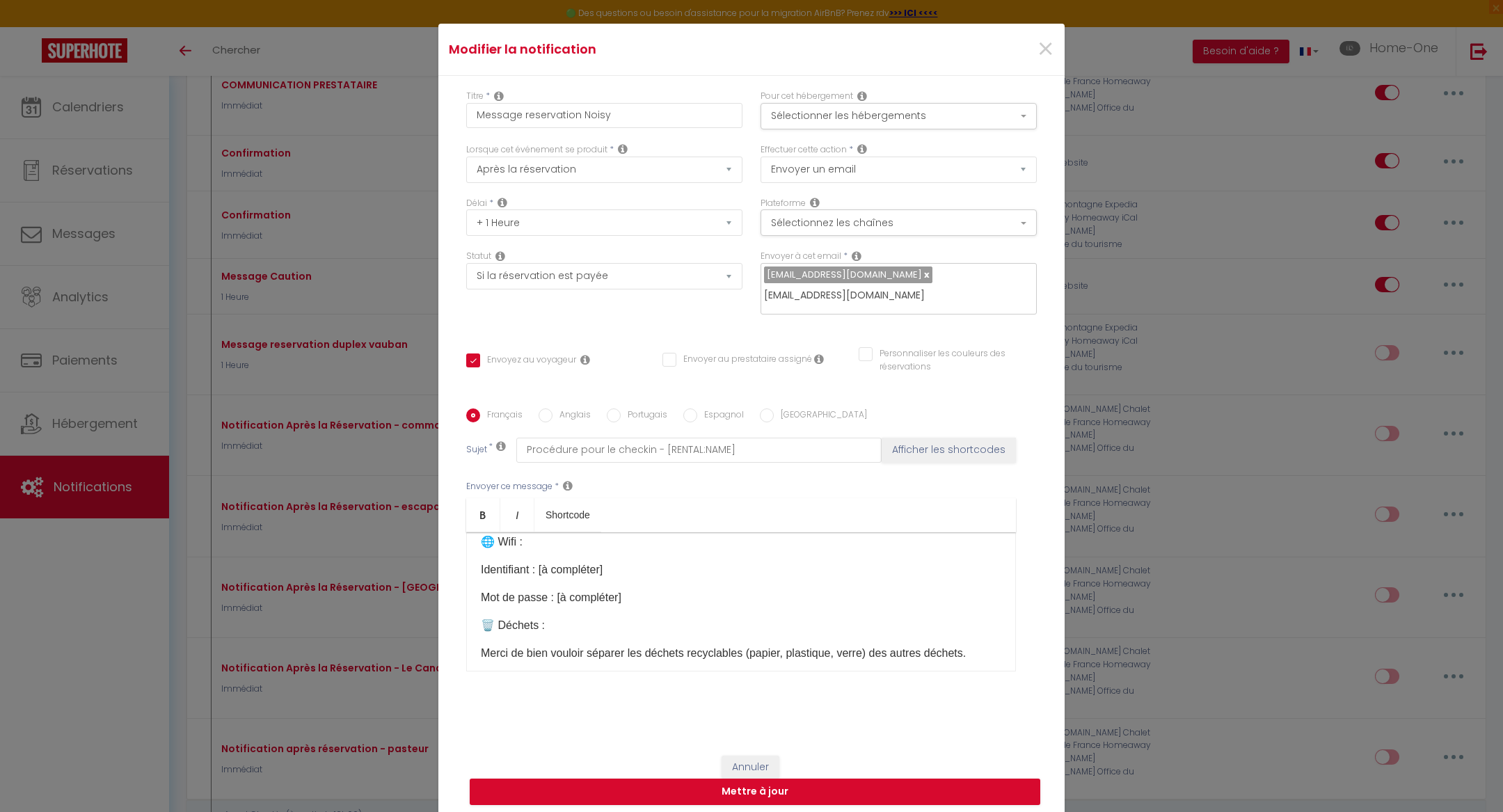
click at [881, 437] on button "Afficher les shortcodes" at bounding box center [948, 450] width 134 height 25
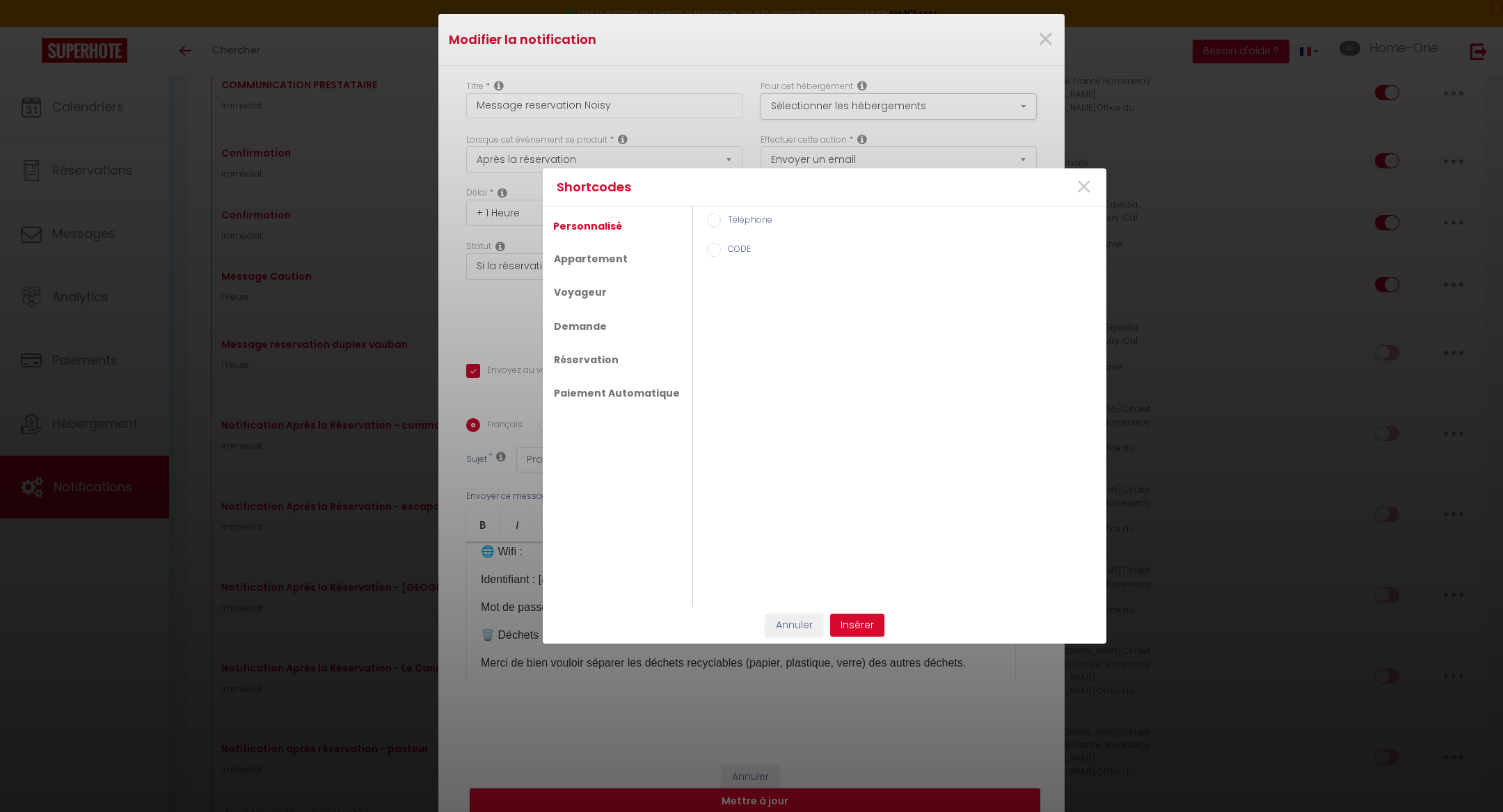
click at [1073, 183] on div "×" at bounding box center [1009, 187] width 185 height 30
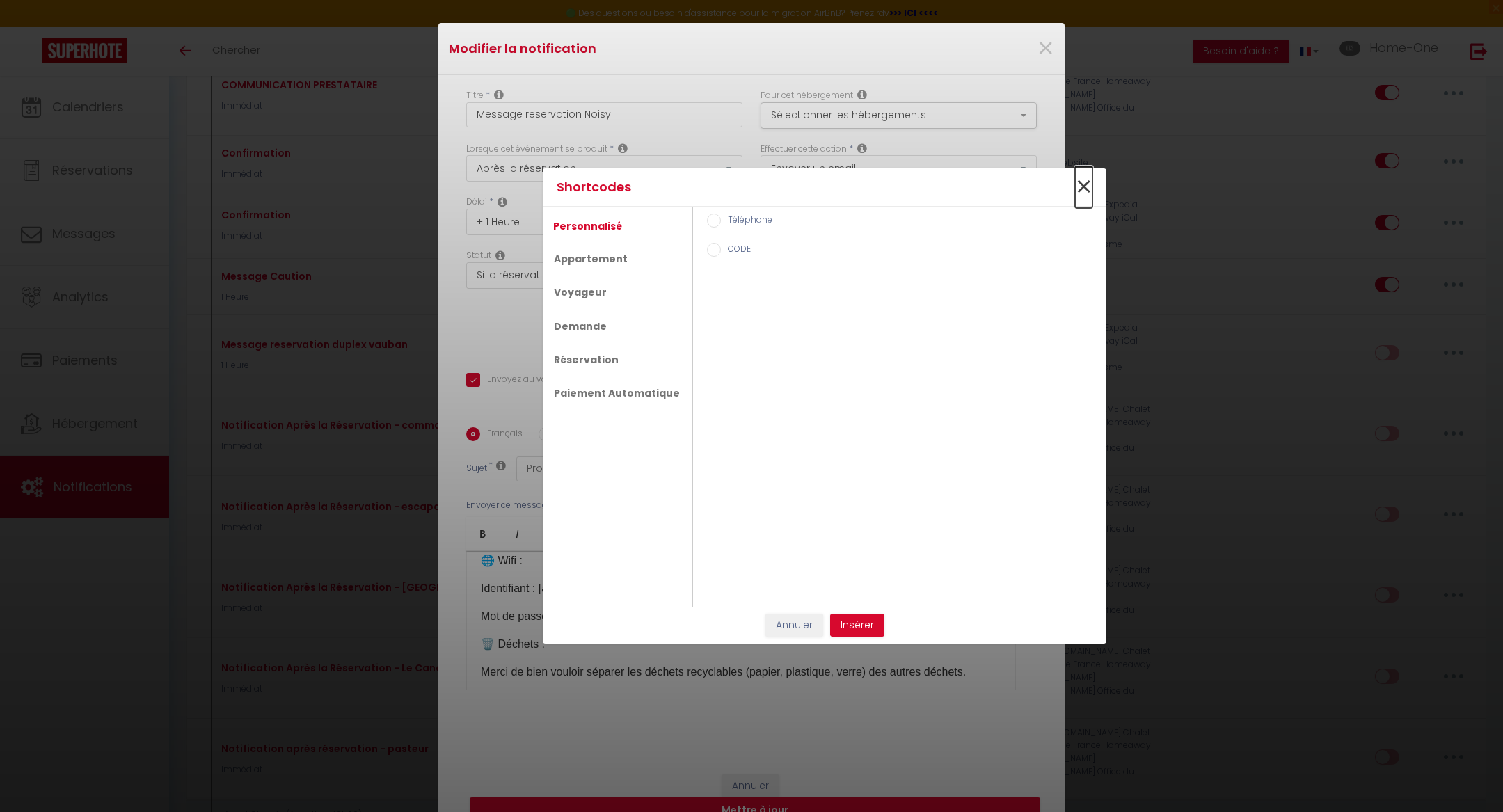
click at [1083, 184] on span "×" at bounding box center [1084, 187] width 17 height 42
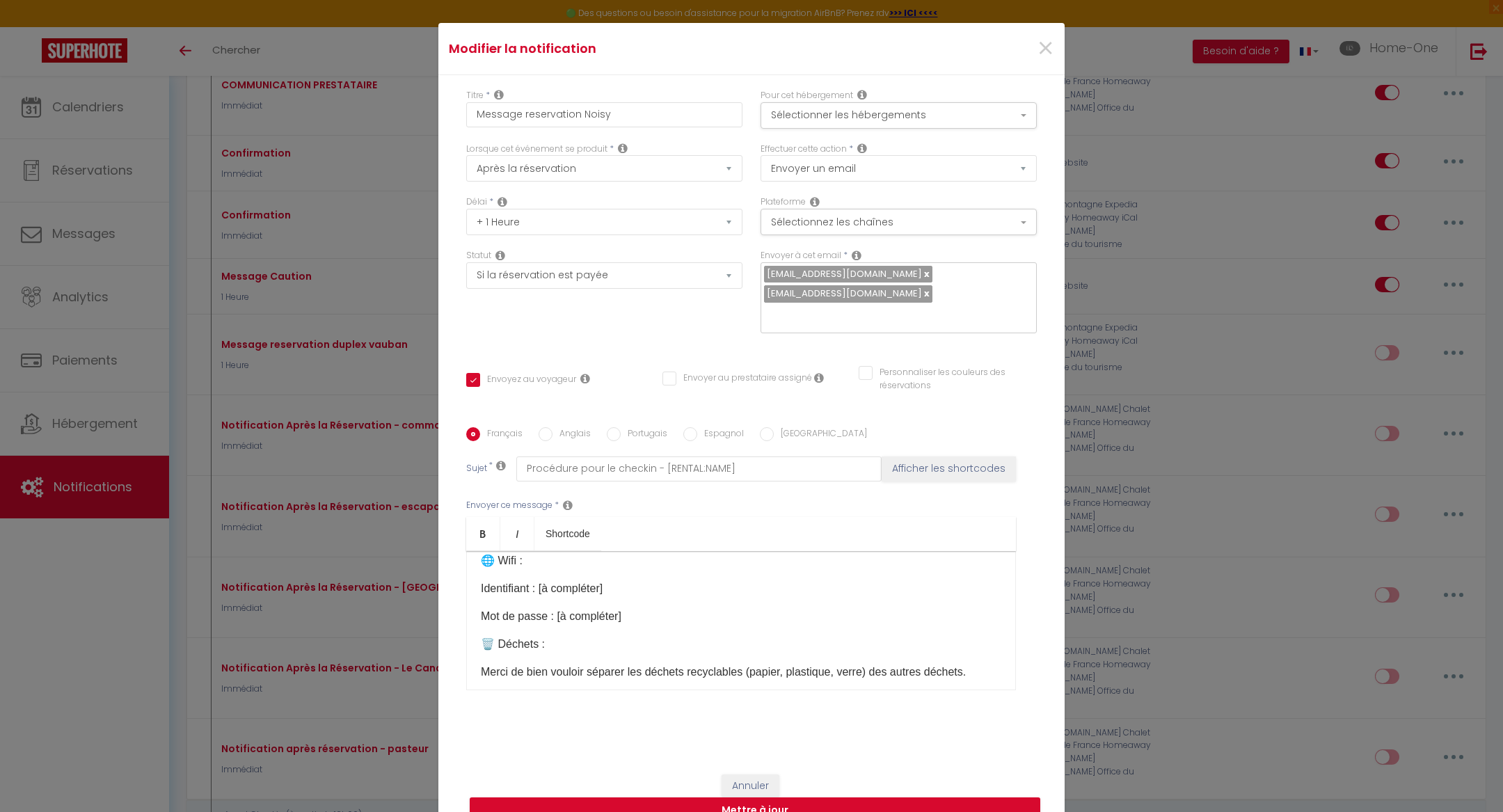
click at [922, 287] on span "[EMAIL_ADDRESS][DOMAIN_NAME]" at bounding box center [844, 293] width 155 height 13
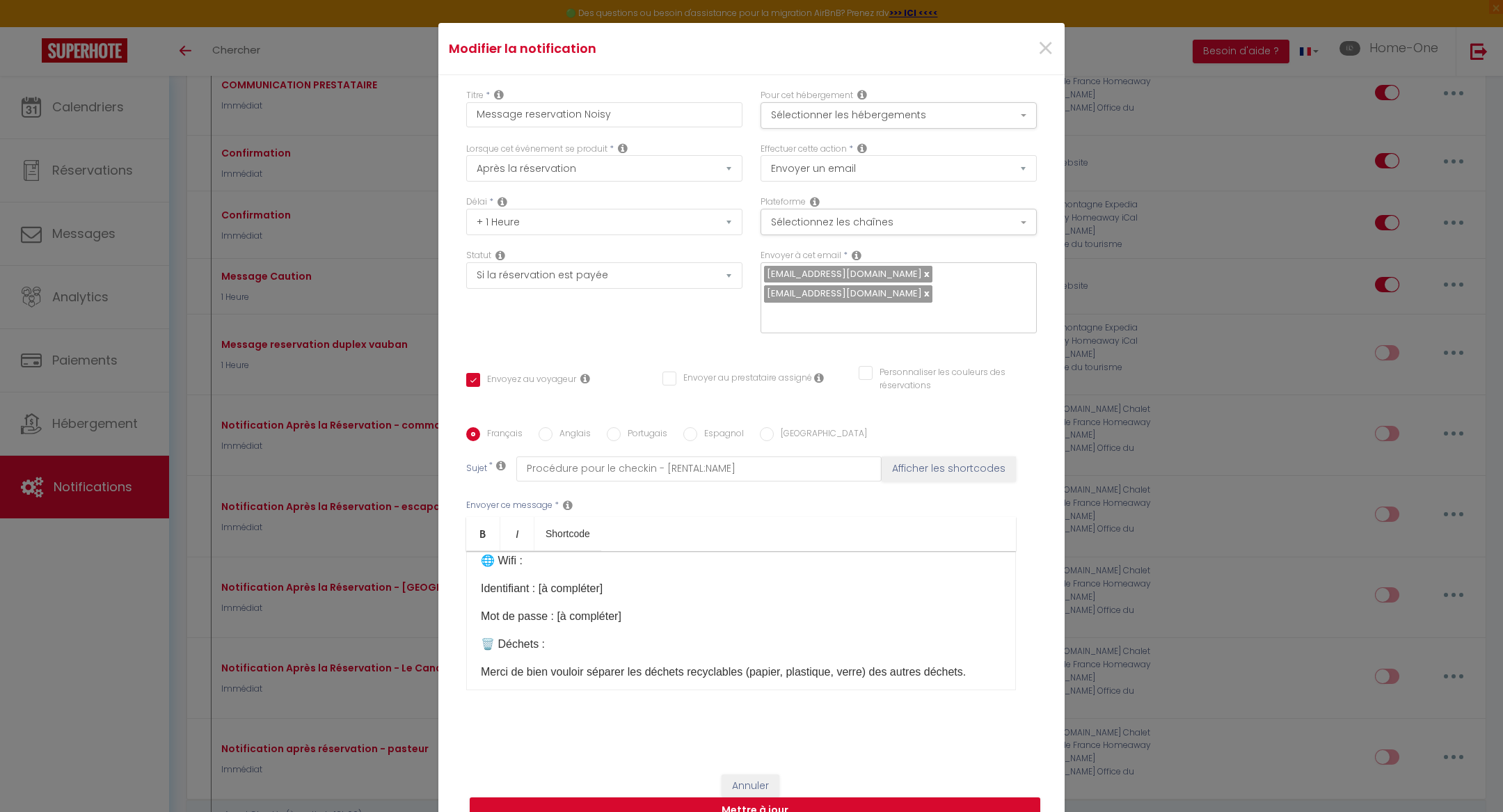
click at [922, 287] on span "[EMAIL_ADDRESS][DOMAIN_NAME]" at bounding box center [844, 293] width 155 height 13
drag, startPoint x: 966, startPoint y: 284, endPoint x: 890, endPoint y: 285, distance: 76.0
click at [890, 287] on span "[EMAIL_ADDRESS][DOMAIN_NAME]" at bounding box center [844, 293] width 155 height 13
click at [840, 800] on button "Mettre à jour" at bounding box center [754, 811] width 571 height 26
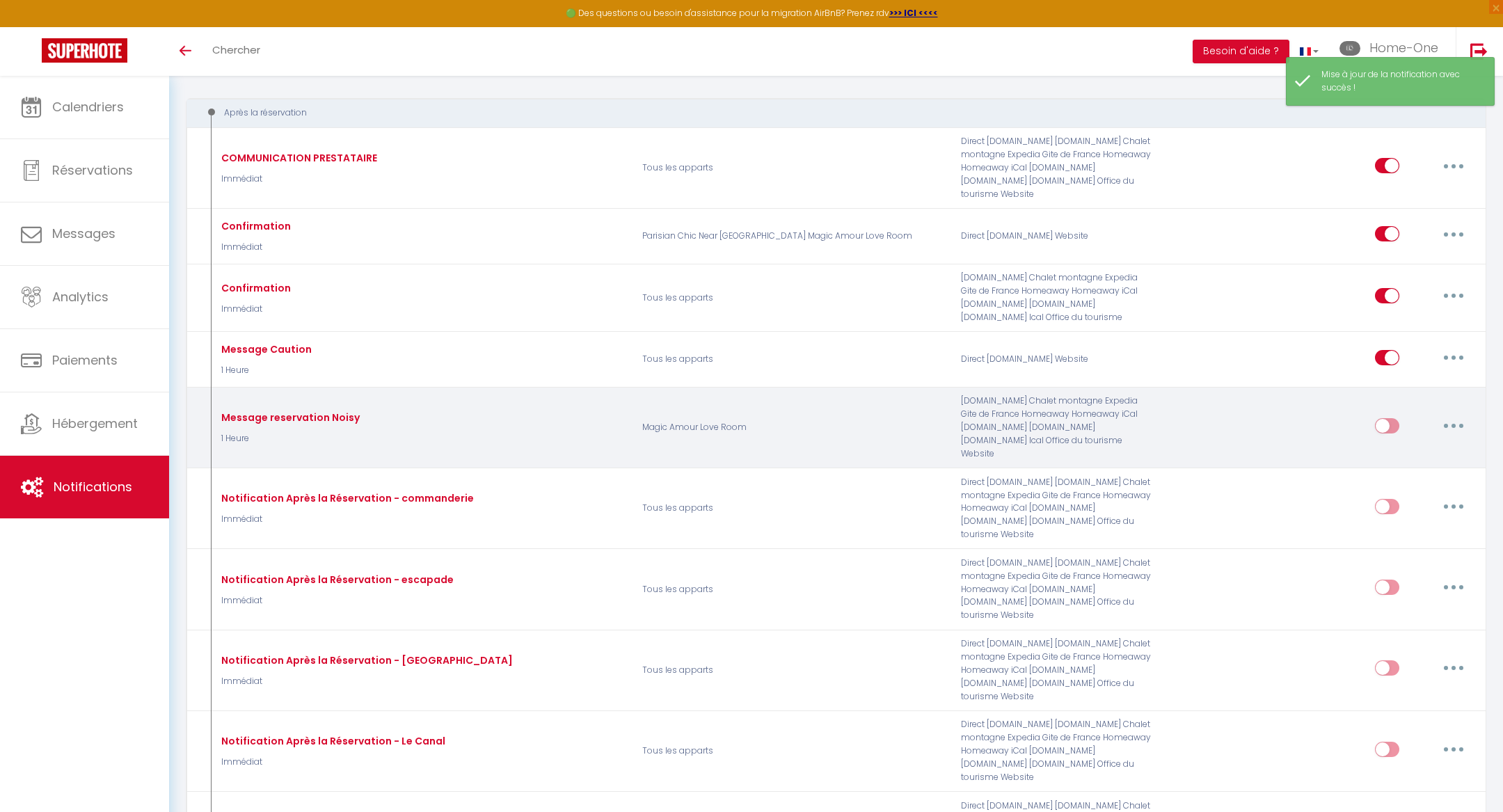
scroll to position [141, 0]
click at [1387, 420] on input "checkbox" at bounding box center [1388, 431] width 25 height 21
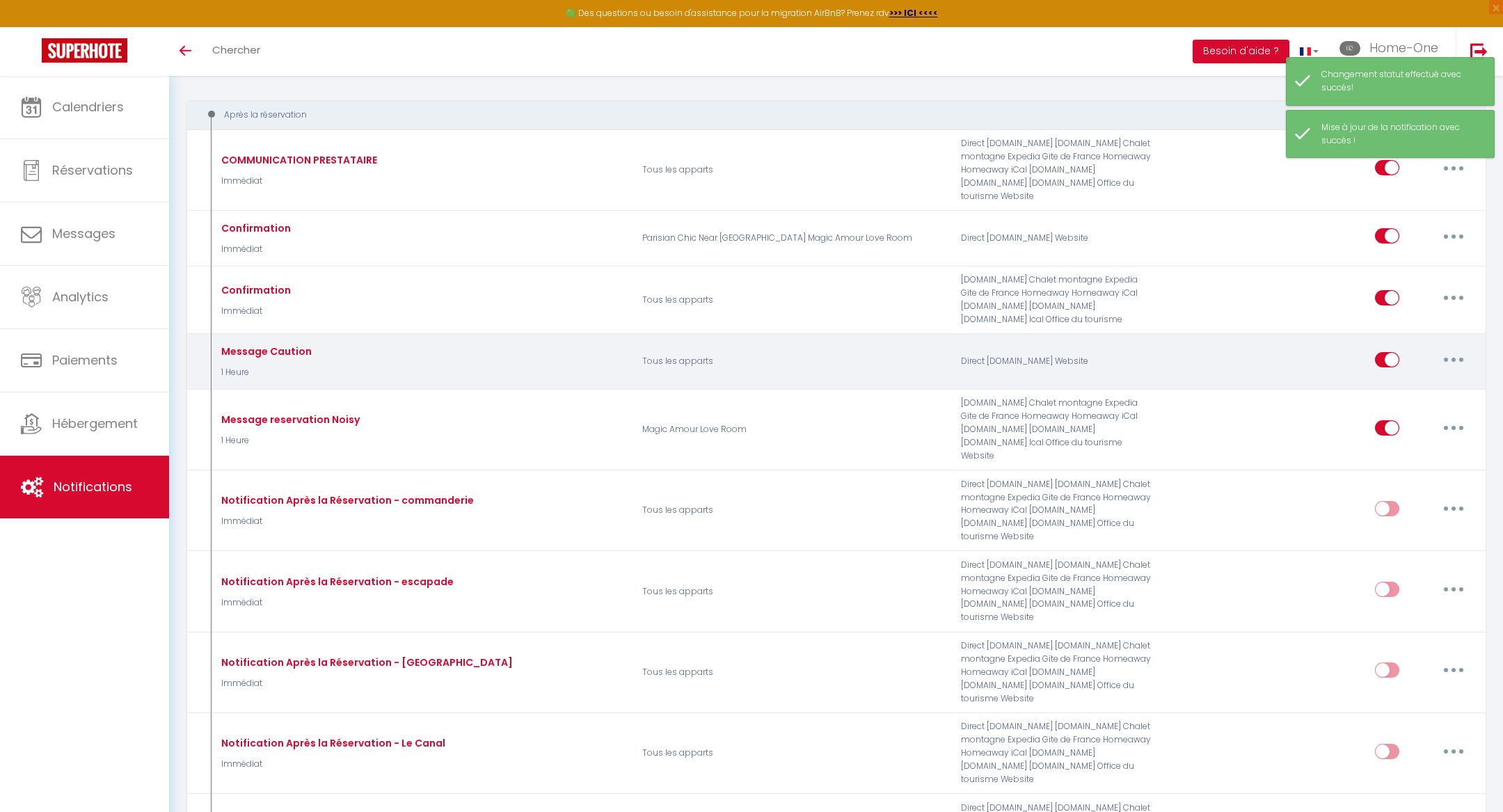
click at [1454, 348] on button "button" at bounding box center [1453, 360] width 39 height 23
click at [1395, 380] on link "Editer" at bounding box center [1417, 391] width 103 height 24
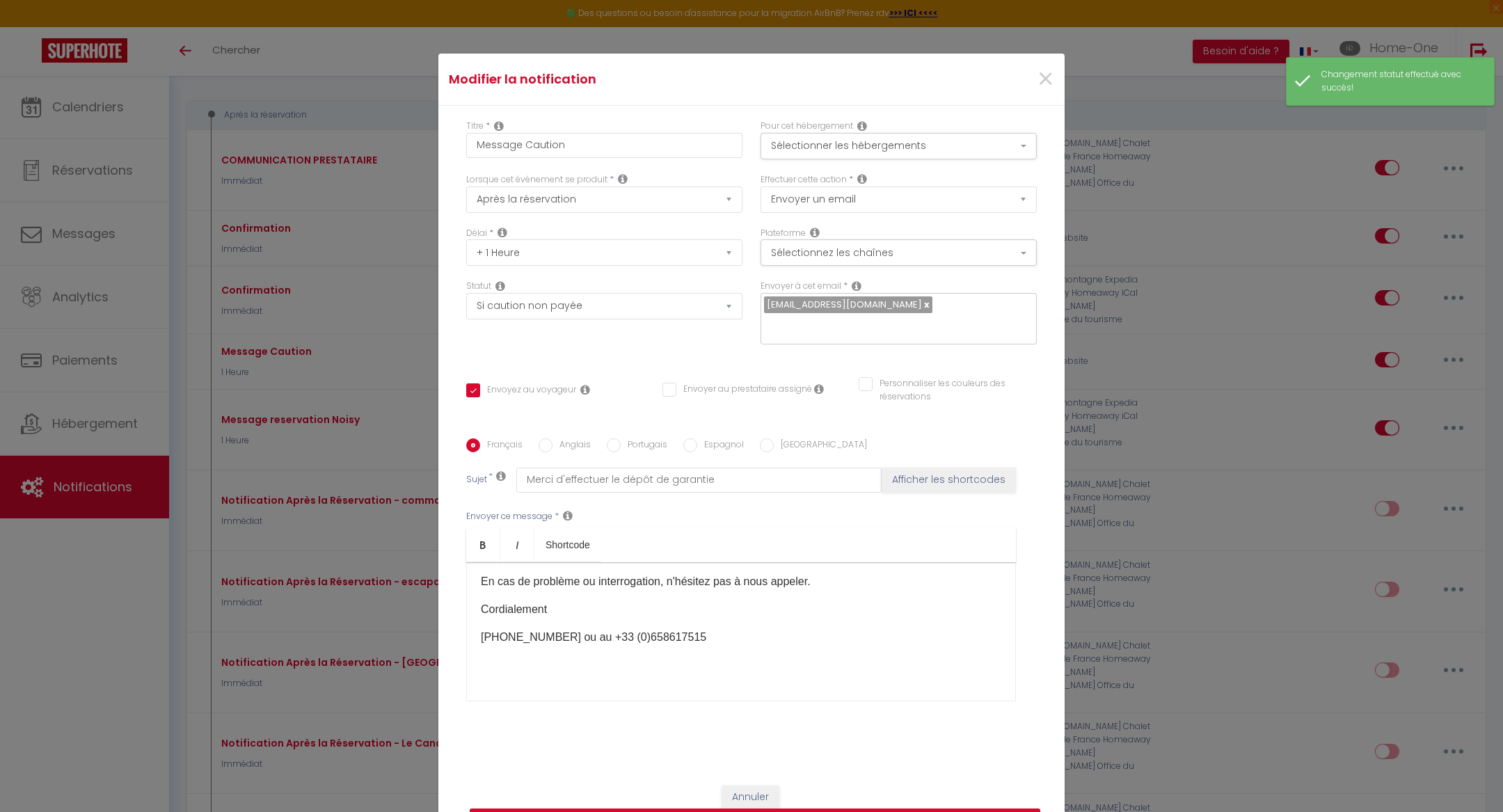
click at [908, 317] on input "text" at bounding box center [894, 326] width 262 height 18
paste input "🔔 !! Loremipsu !! : Dolor sitametcons ad [ELITSE:DOEI] 👋 Tempo Incidid, Utlabor…"
click at [968, 317] on input "[EMAIL_ADDRESS]" at bounding box center [894, 326] width 262 height 18
drag, startPoint x: 986, startPoint y: 291, endPoint x: 882, endPoint y: 291, distance: 104.0
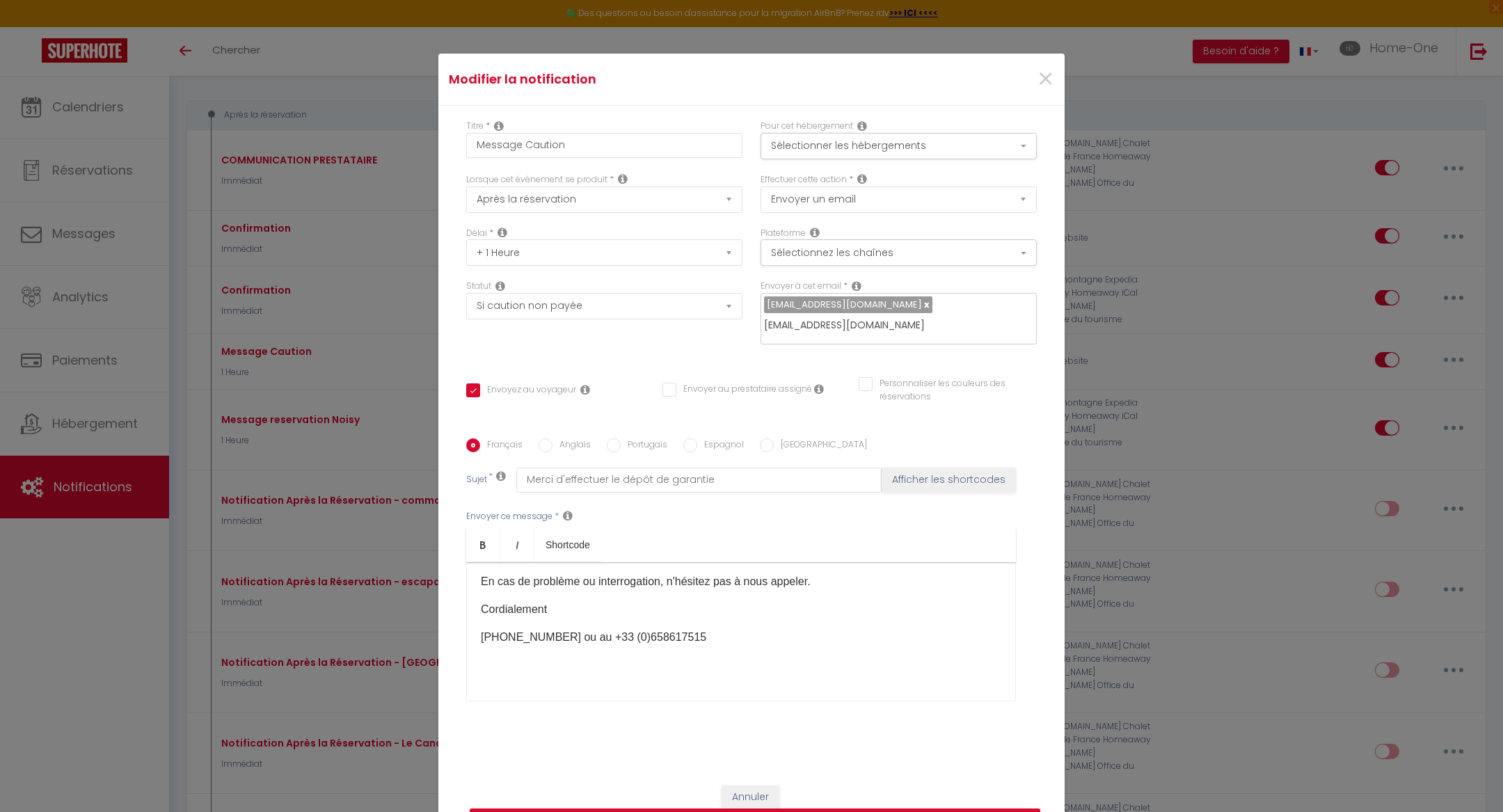
click at [882, 293] on div "[EMAIL_ADDRESS][DOMAIN_NAME] [EMAIL_ADDRESS][DOMAIN_NAME]" at bounding box center [899, 319] width 276 height 51
click at [979, 317] on input "[EMAIL_ADDRESS][DOMAIN_NAME]" at bounding box center [894, 326] width 262 height 18
click at [853, 417] on div "Français Anglais Portugais Espagnol Italien Sujet * Merci d'effectuer le dépôt …" at bounding box center [752, 578] width 571 height 322
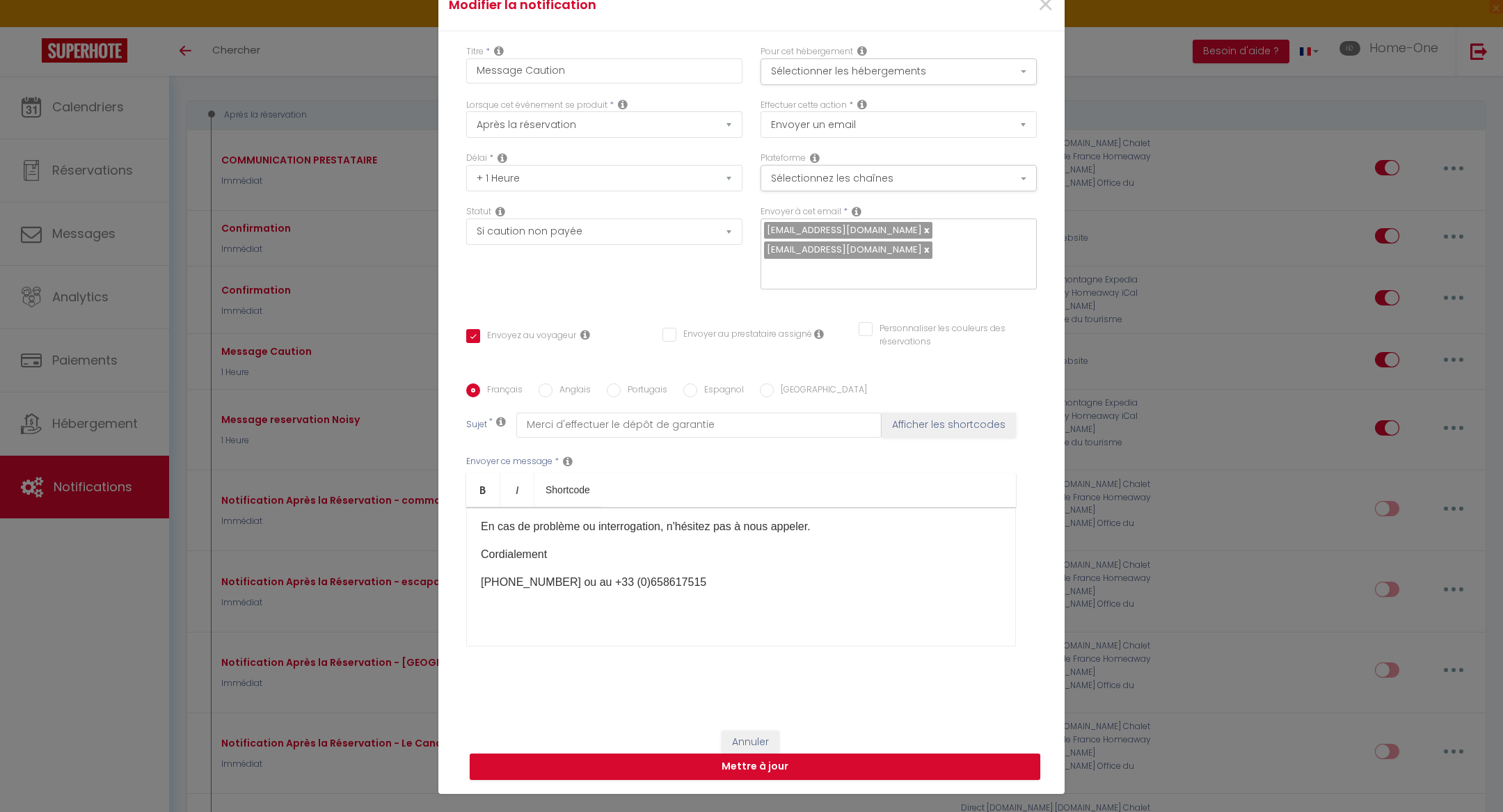
scroll to position [82, 0]
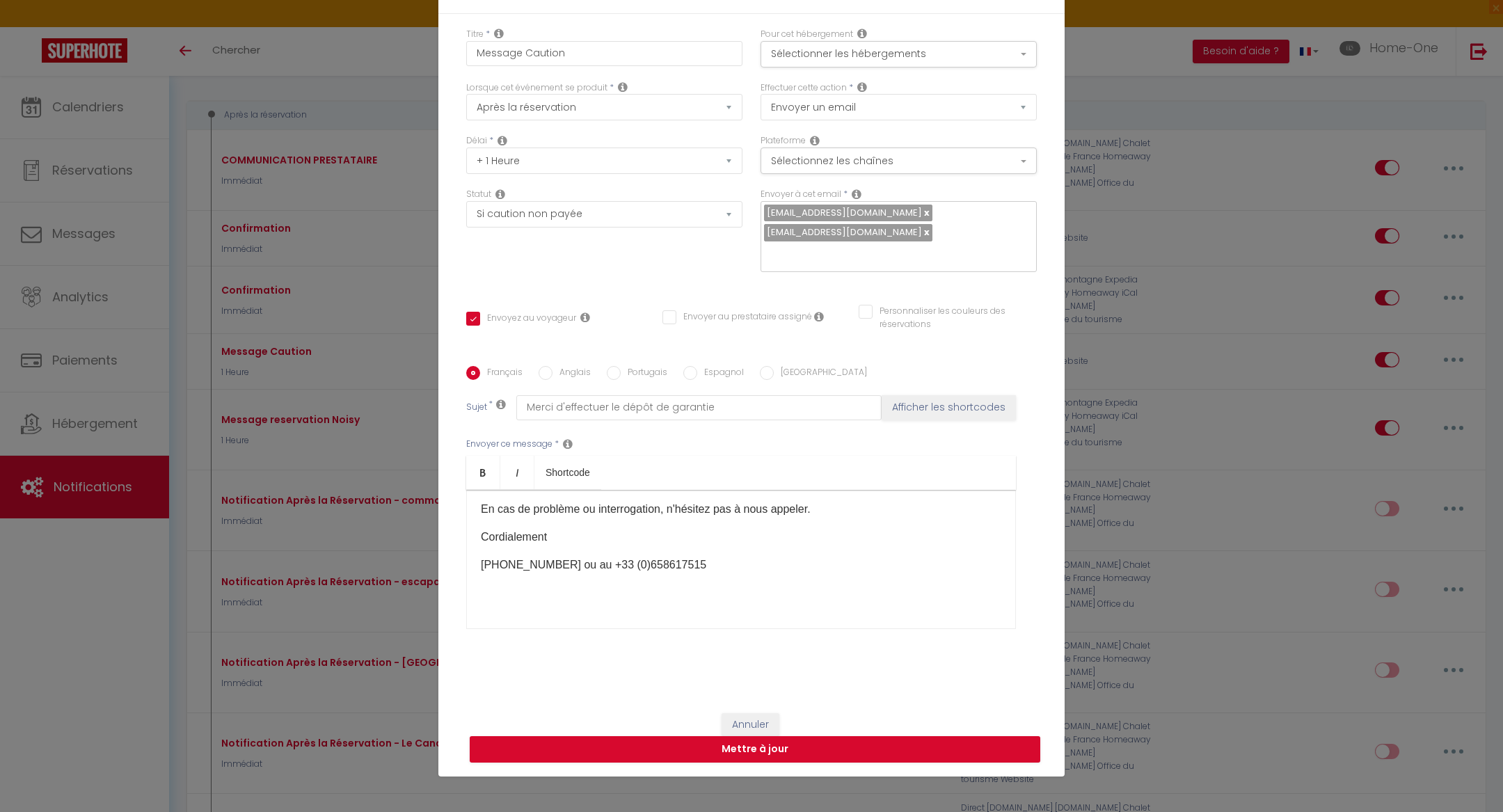
click at [922, 220] on link at bounding box center [926, 213] width 8 height 13
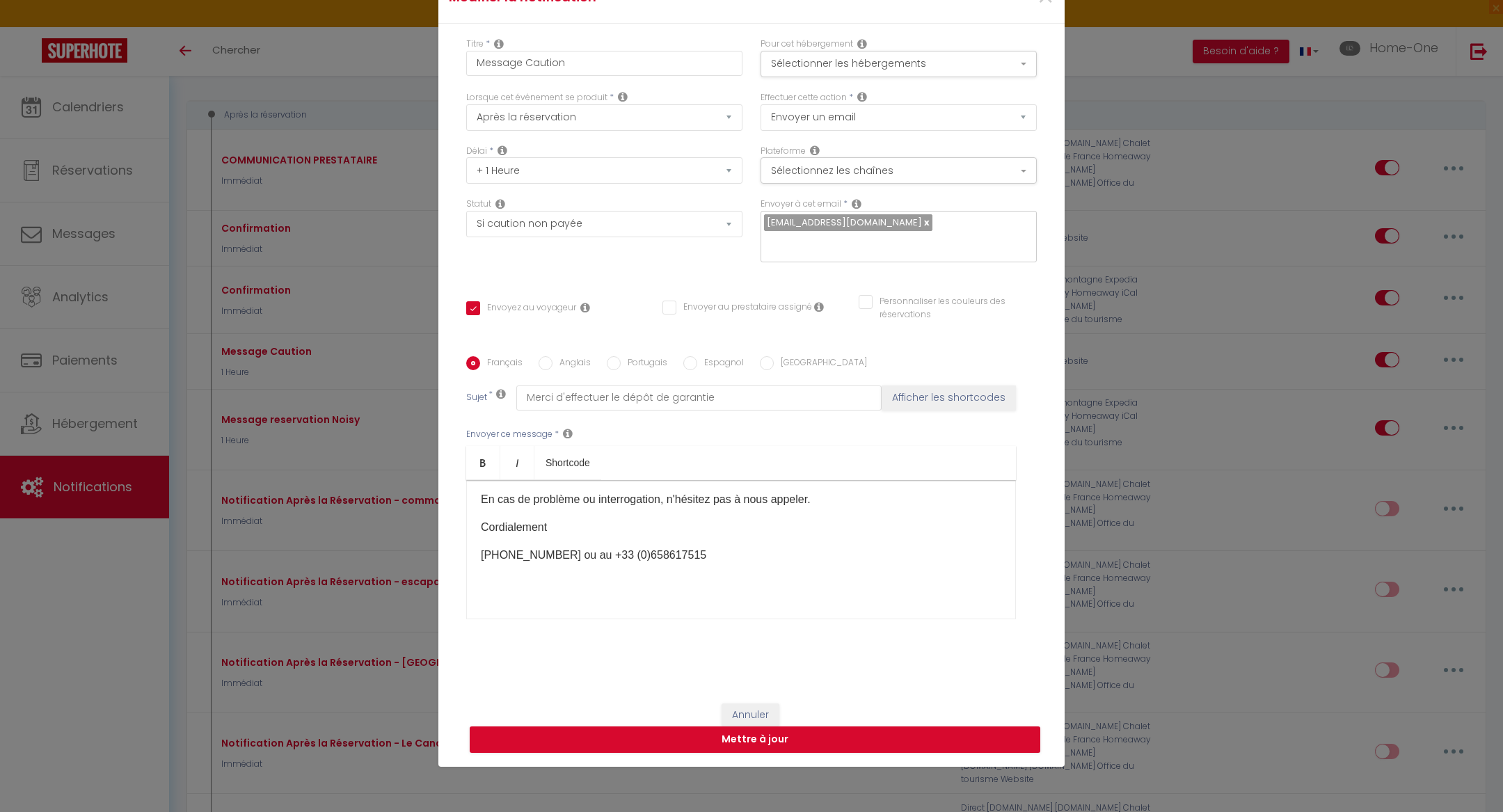
scroll to position [90, 0]
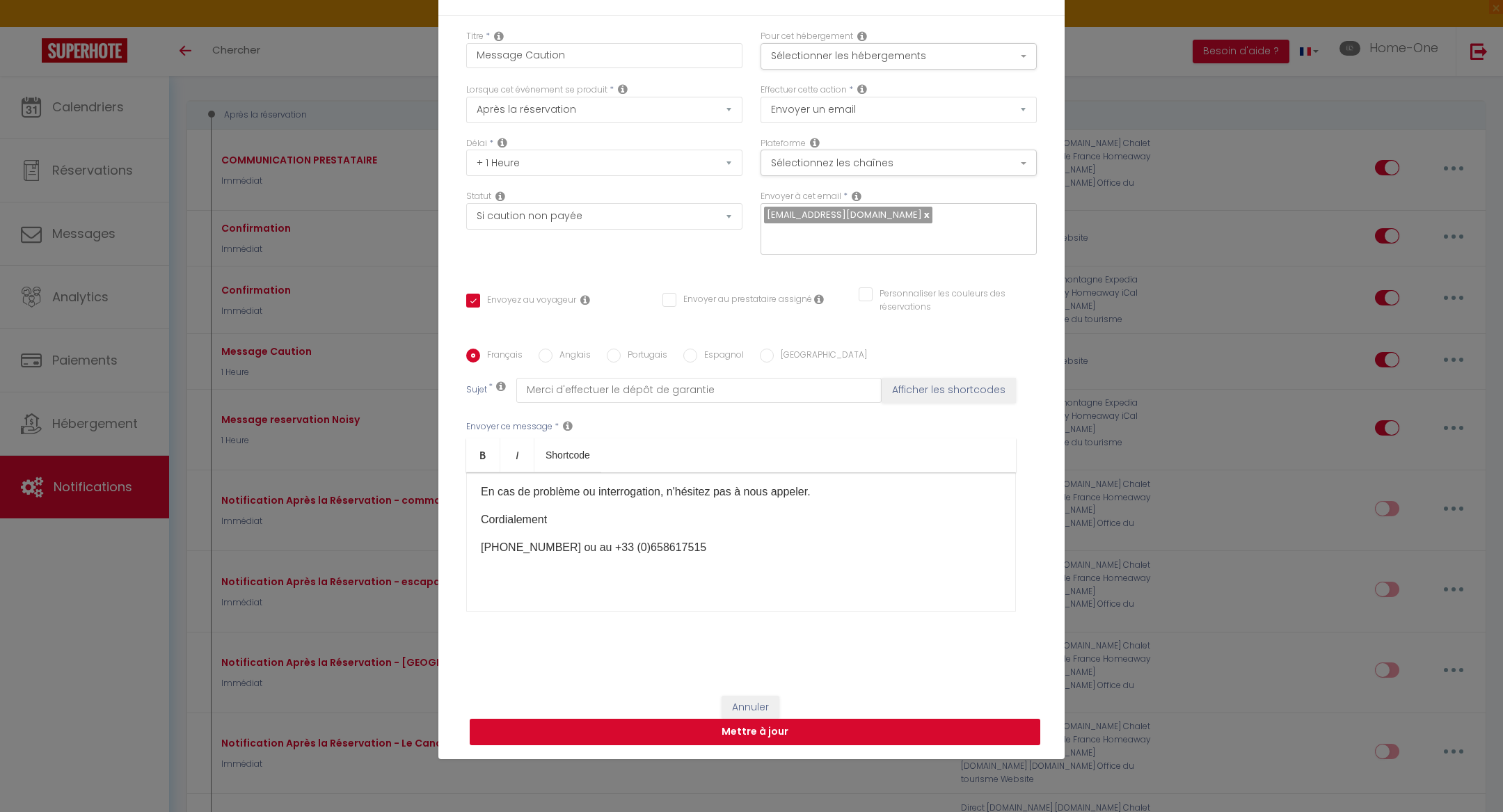
click at [732, 721] on button "Mettre à jour" at bounding box center [754, 732] width 571 height 26
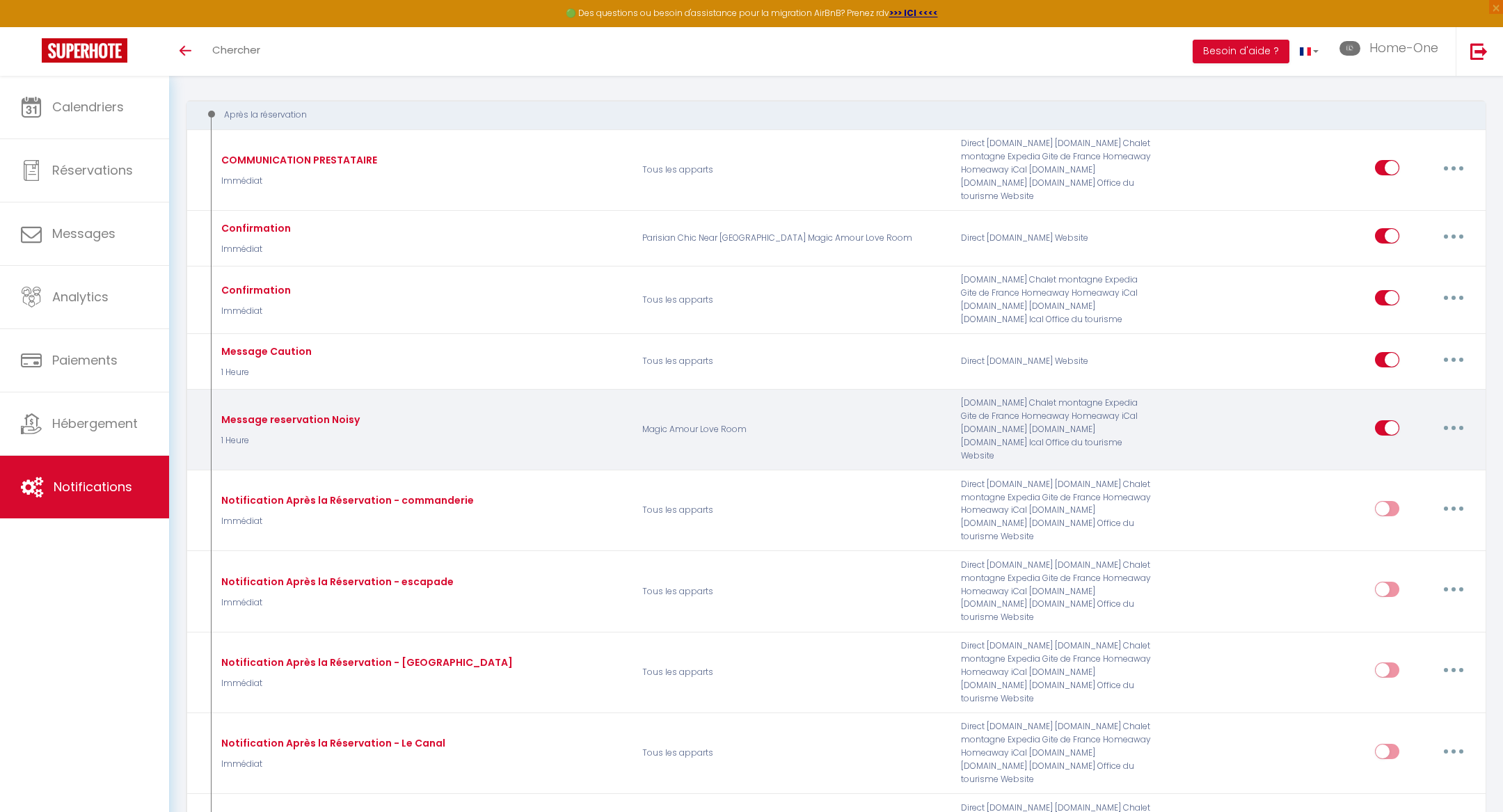
click at [1445, 416] on button "button" at bounding box center [1453, 428] width 39 height 23
click at [1426, 448] on link "Editer" at bounding box center [1417, 459] width 103 height 24
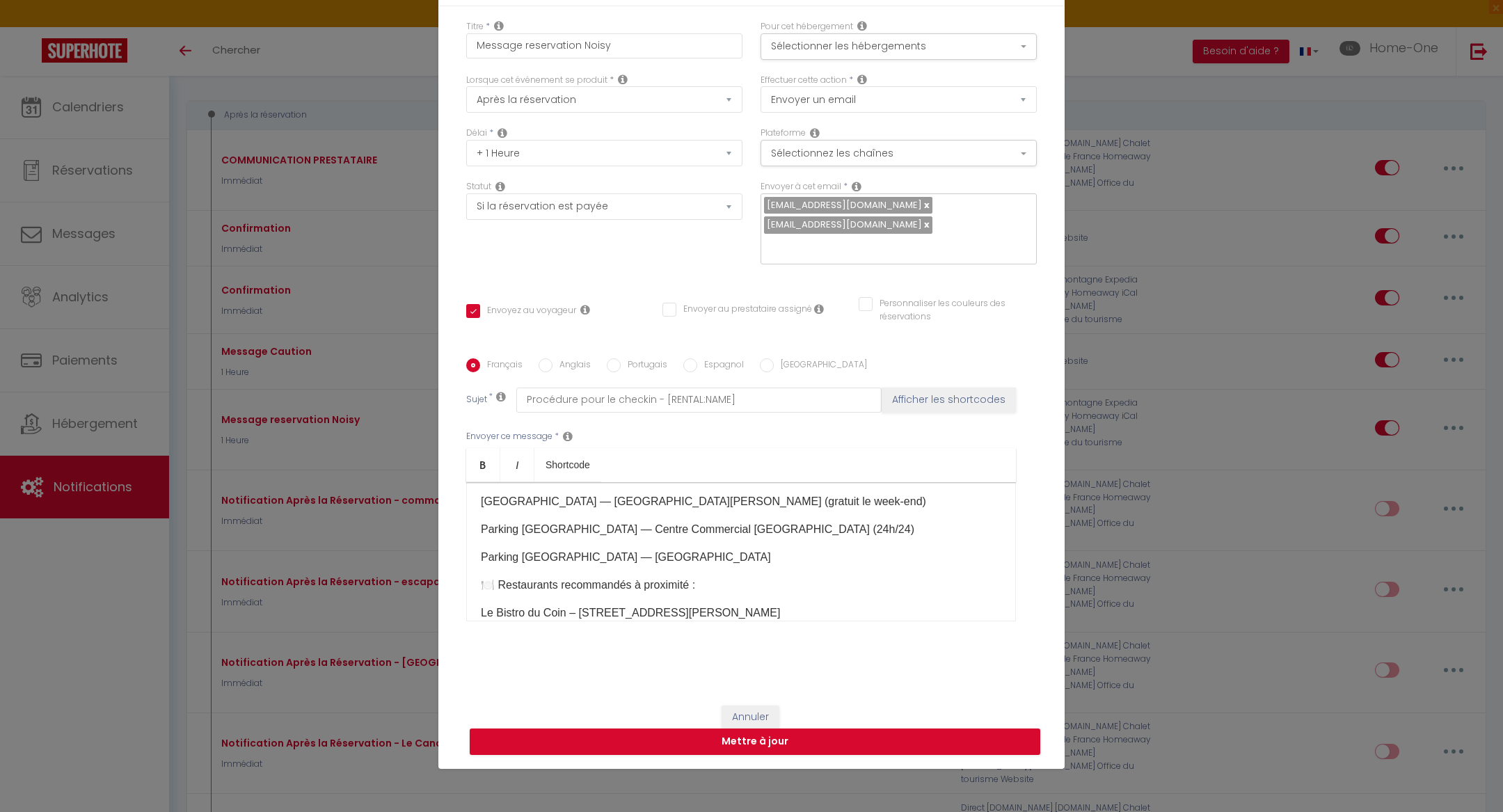
click at [922, 211] on link at bounding box center [926, 205] width 8 height 13
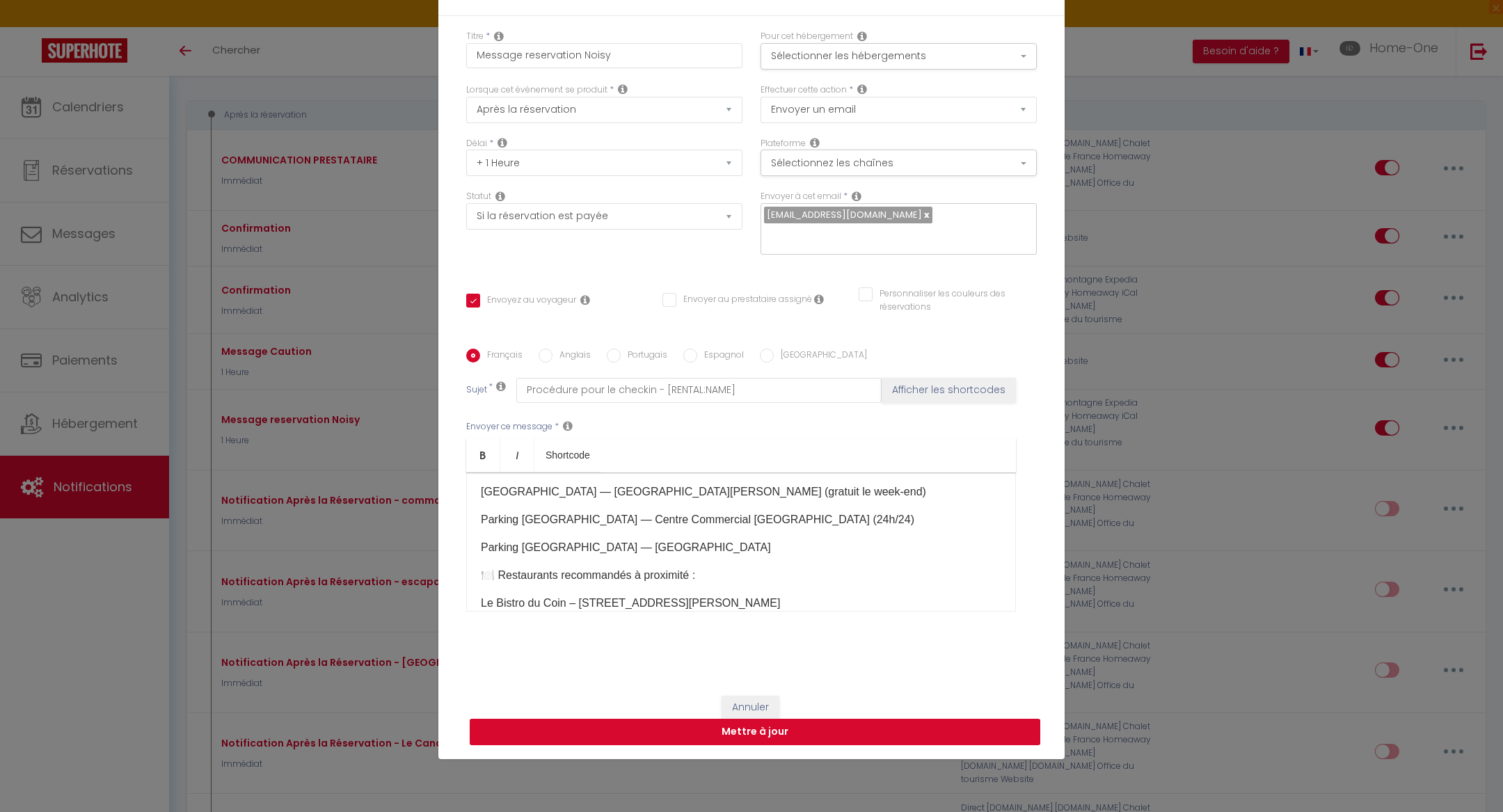
click at [751, 718] on button "Mettre à jour" at bounding box center [754, 732] width 571 height 26
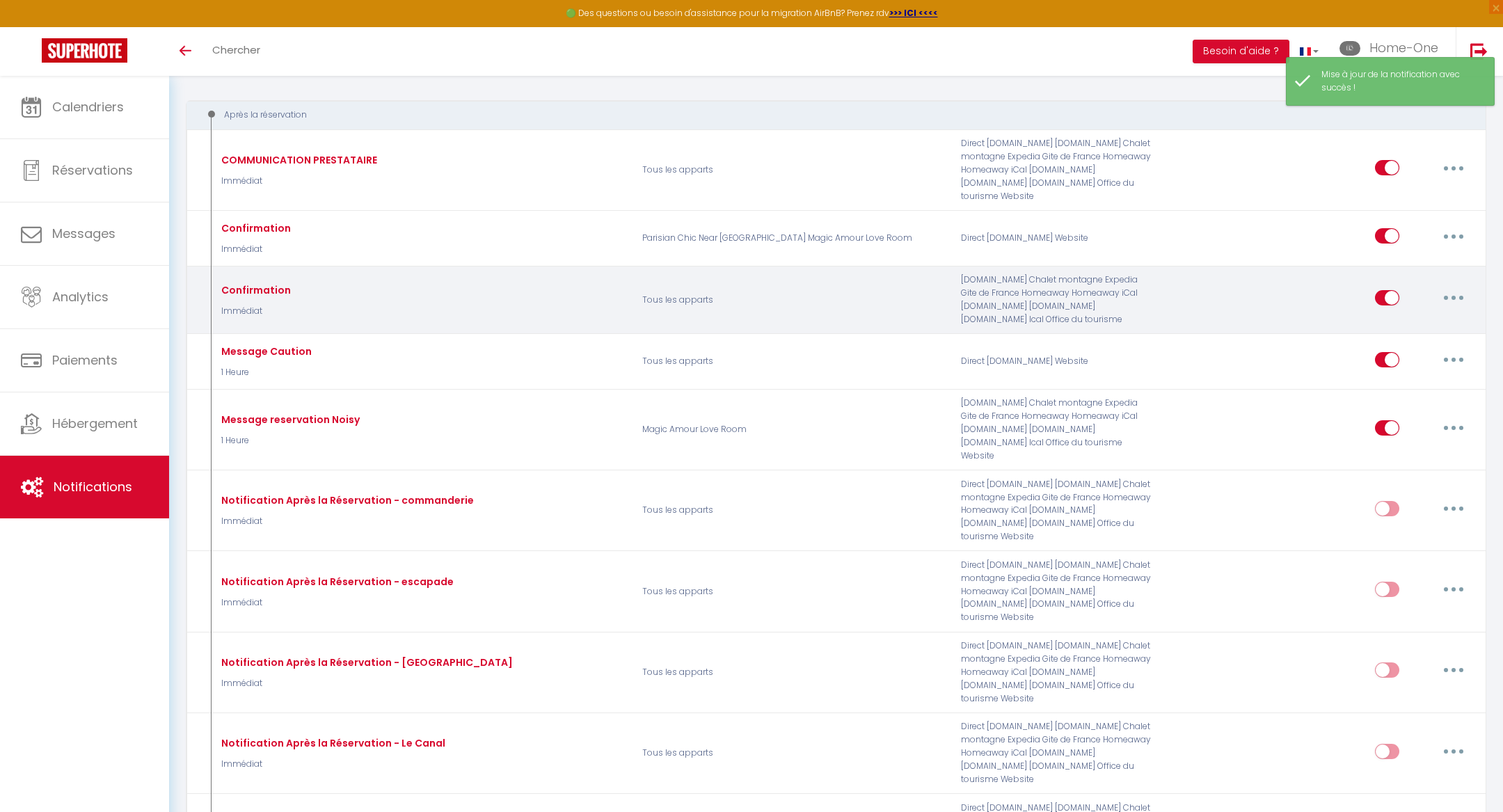
click at [1453, 287] on button "button" at bounding box center [1453, 298] width 39 height 23
click at [1430, 318] on link "Editer" at bounding box center [1417, 329] width 103 height 24
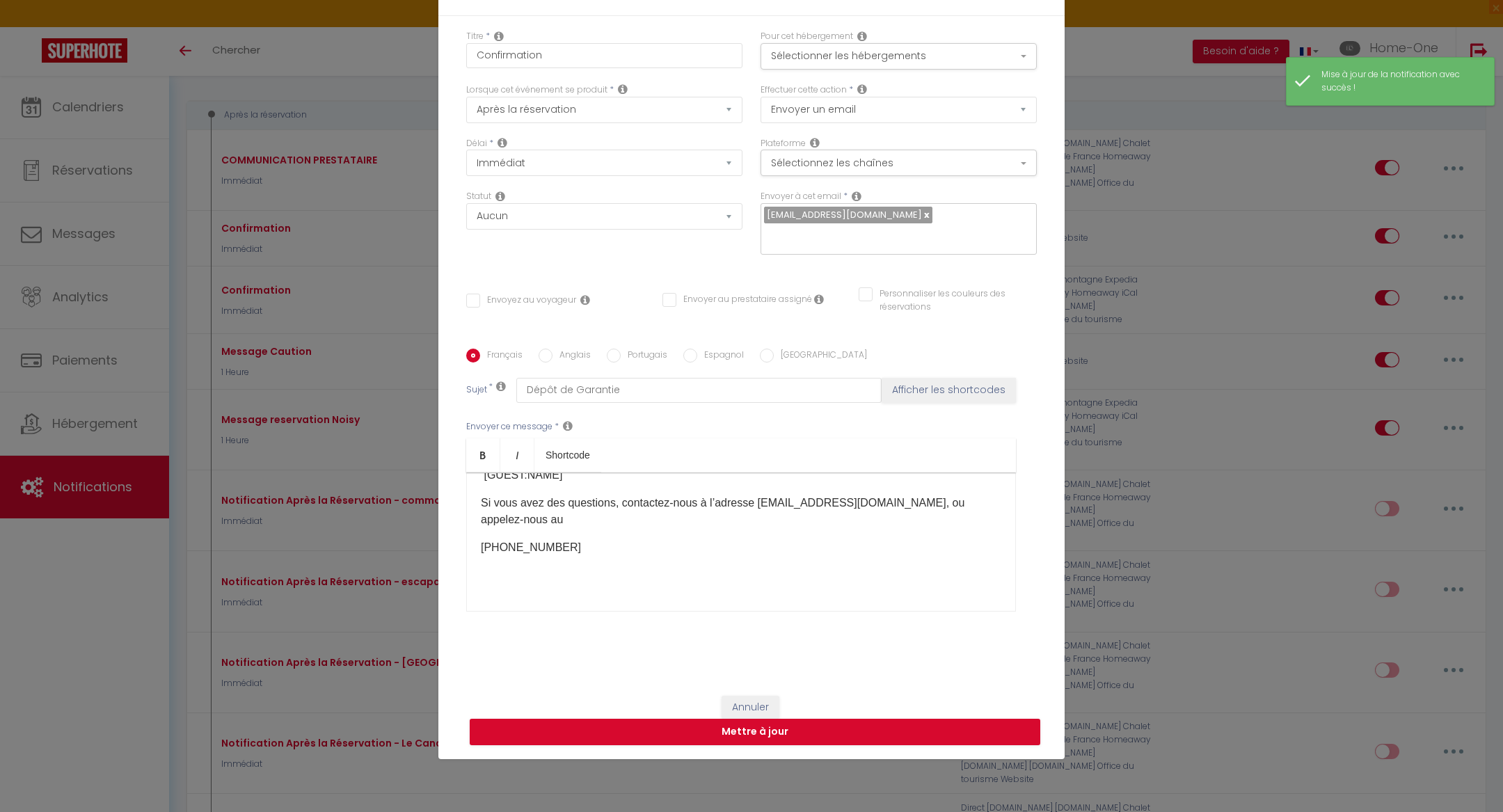
click at [902, 227] on input "text" at bounding box center [894, 236] width 262 height 18
click at [885, 65] on button "Sélectionner les hébergements" at bounding box center [899, 57] width 276 height 26
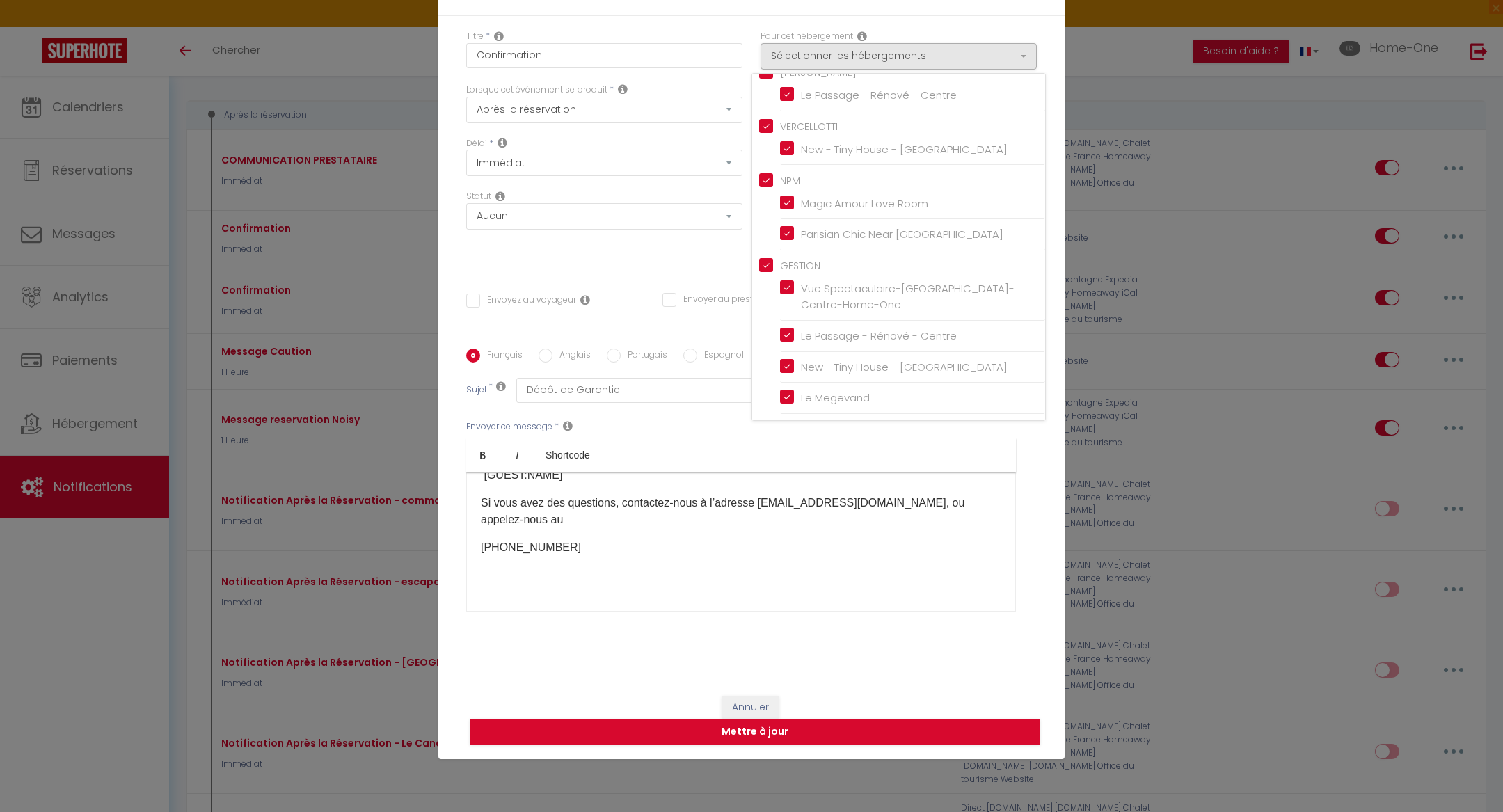
click at [690, 262] on div "Titre * Confirmation Pour cet hébergement Sélectionner les hébergements Tous le…" at bounding box center [752, 349] width 627 height 666
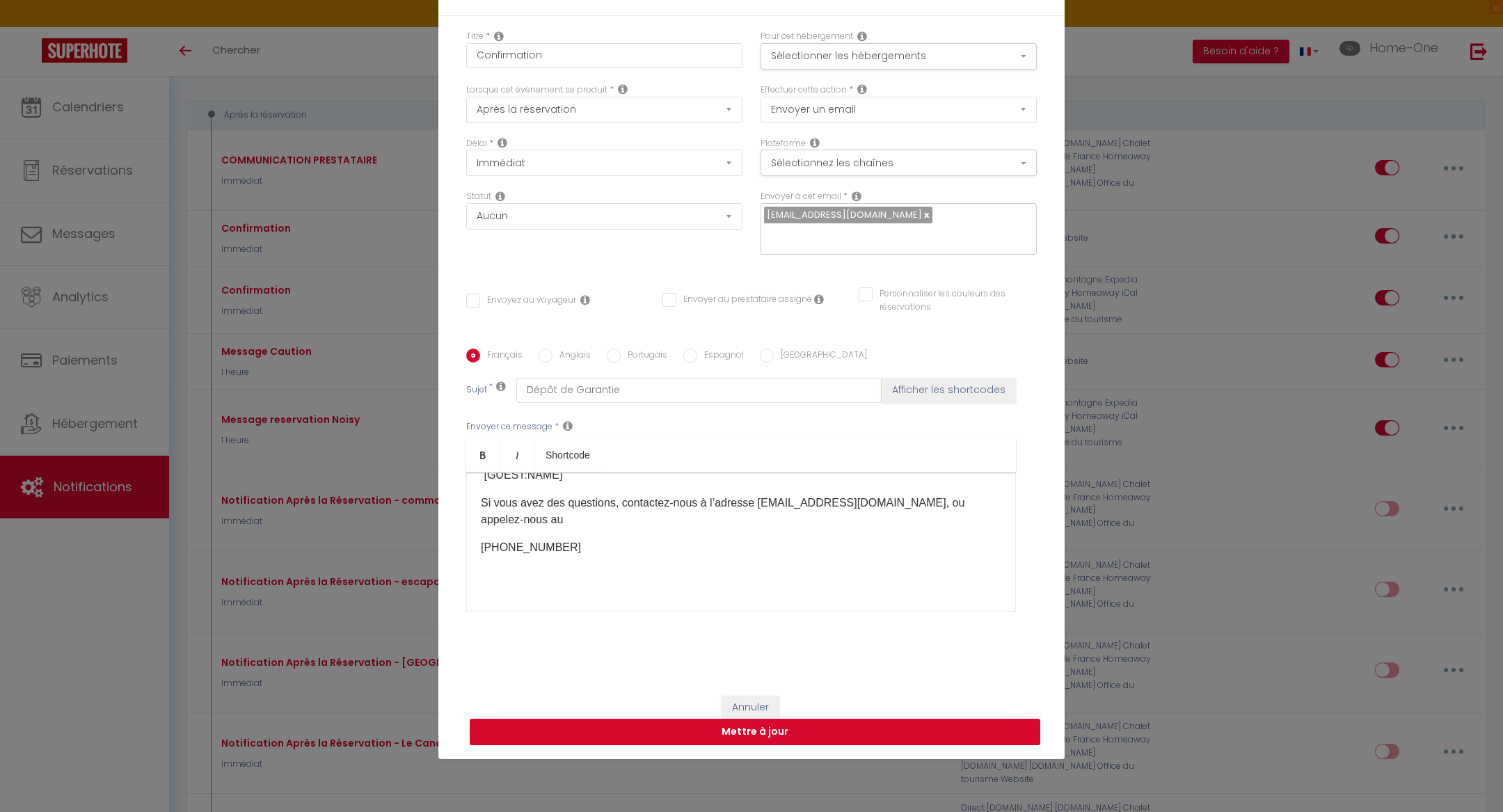
click at [767, 727] on button "Mettre à jour" at bounding box center [754, 732] width 571 height 26
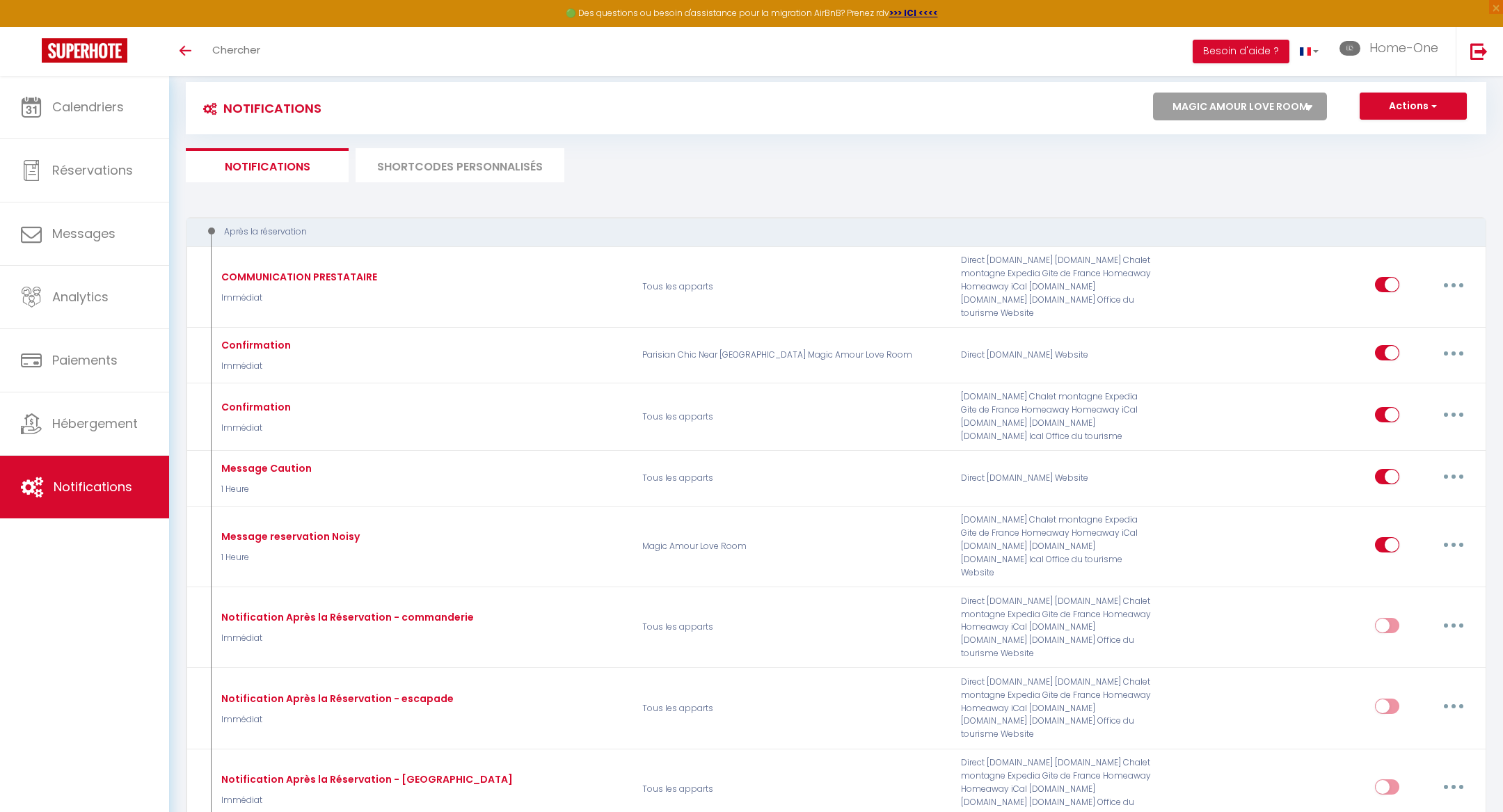
scroll to position [0, 0]
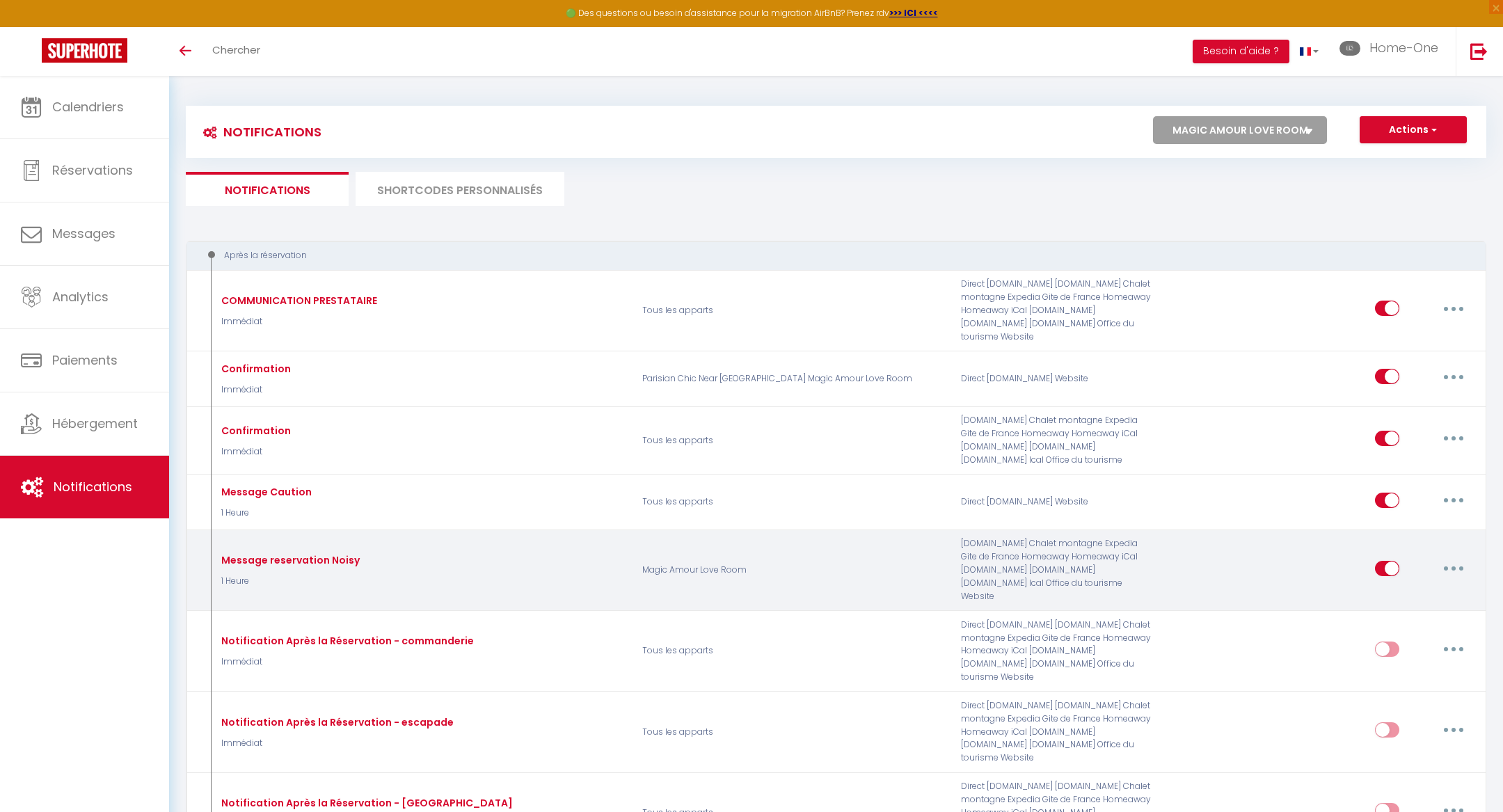
click at [1458, 557] on button "button" at bounding box center [1453, 569] width 39 height 23
click at [1415, 588] on link "Editer" at bounding box center [1417, 599] width 103 height 24
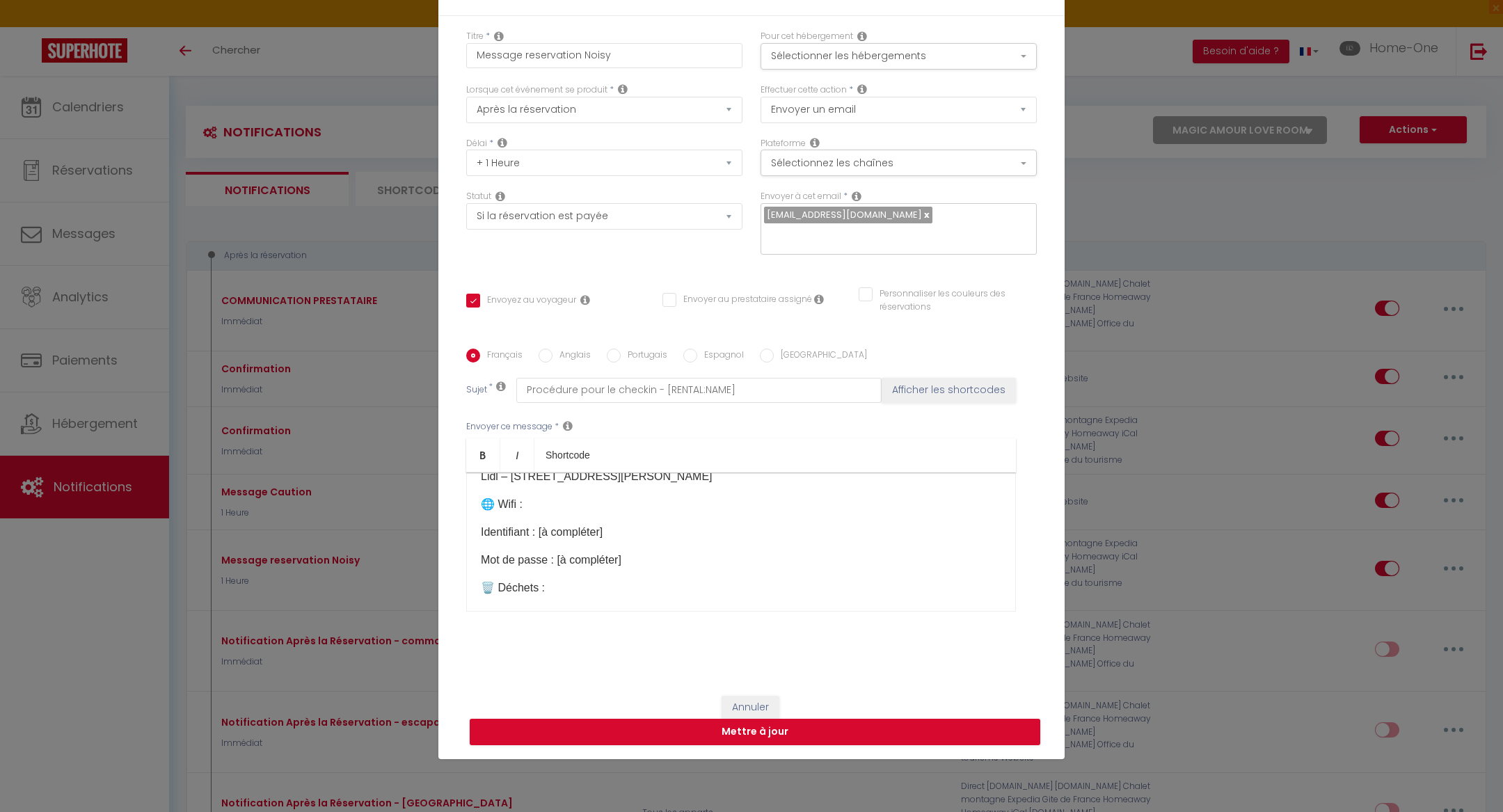
scroll to position [708, 0]
drag, startPoint x: 632, startPoint y: 558, endPoint x: 472, endPoint y: 503, distance: 169.2
click at [472, 503] on div "🔔 !! Important !! : Votre réservation au [RENTAL:NAME] 👋 Chers Clients, Bienven…" at bounding box center [741, 541] width 550 height 139
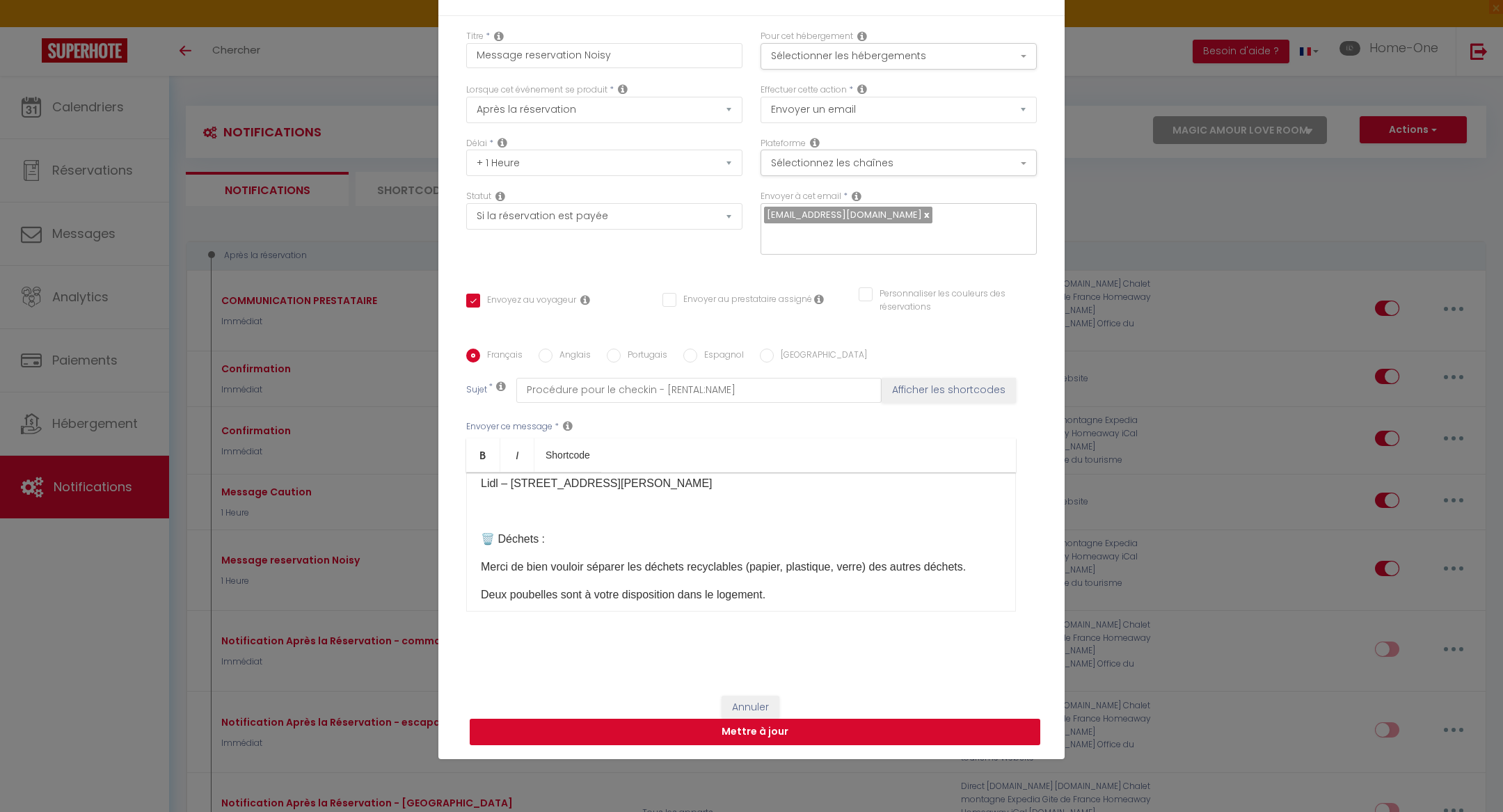
click at [635, 721] on button "Mettre à jour" at bounding box center [754, 732] width 571 height 26
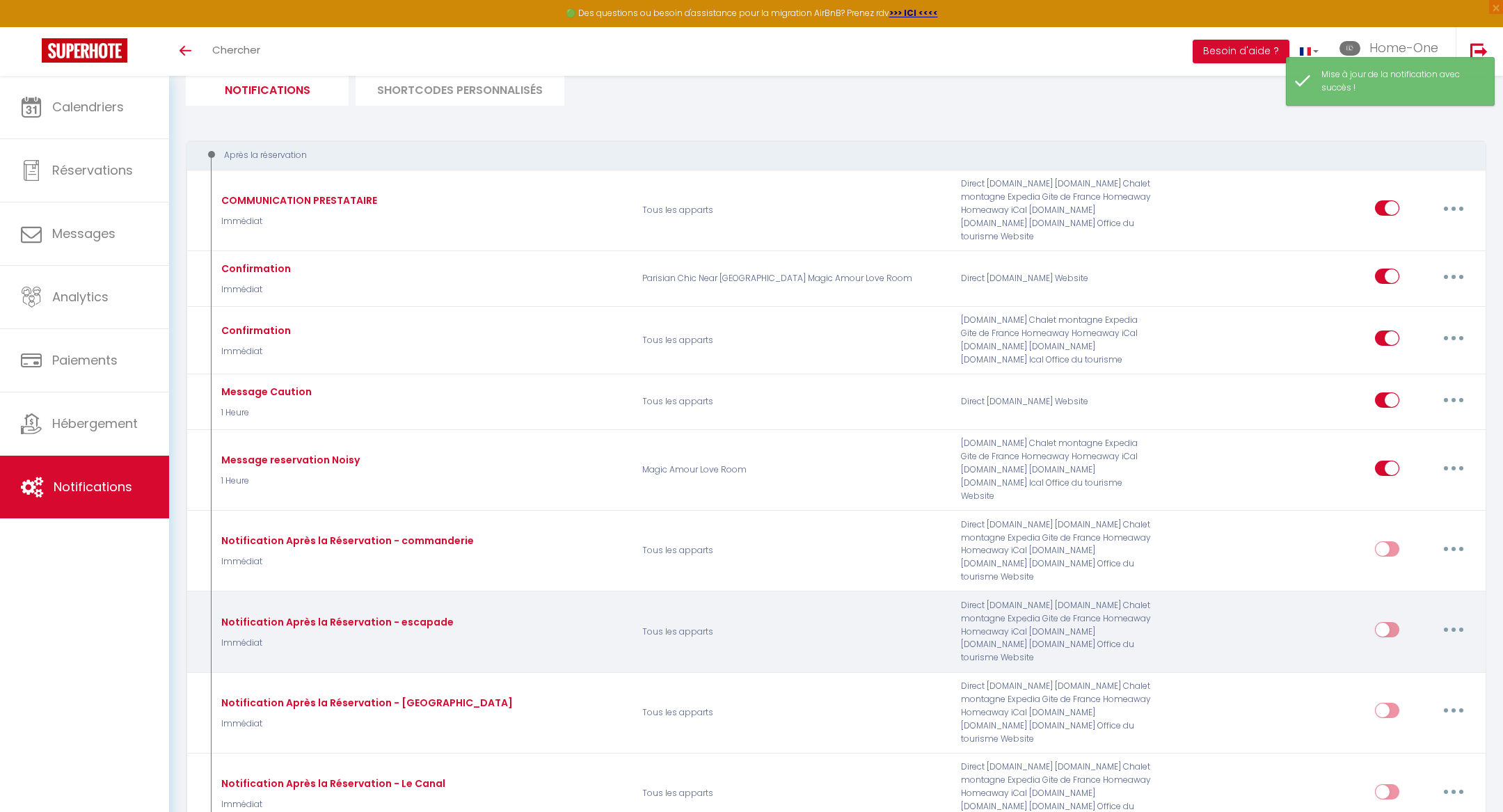
scroll to position [0, 0]
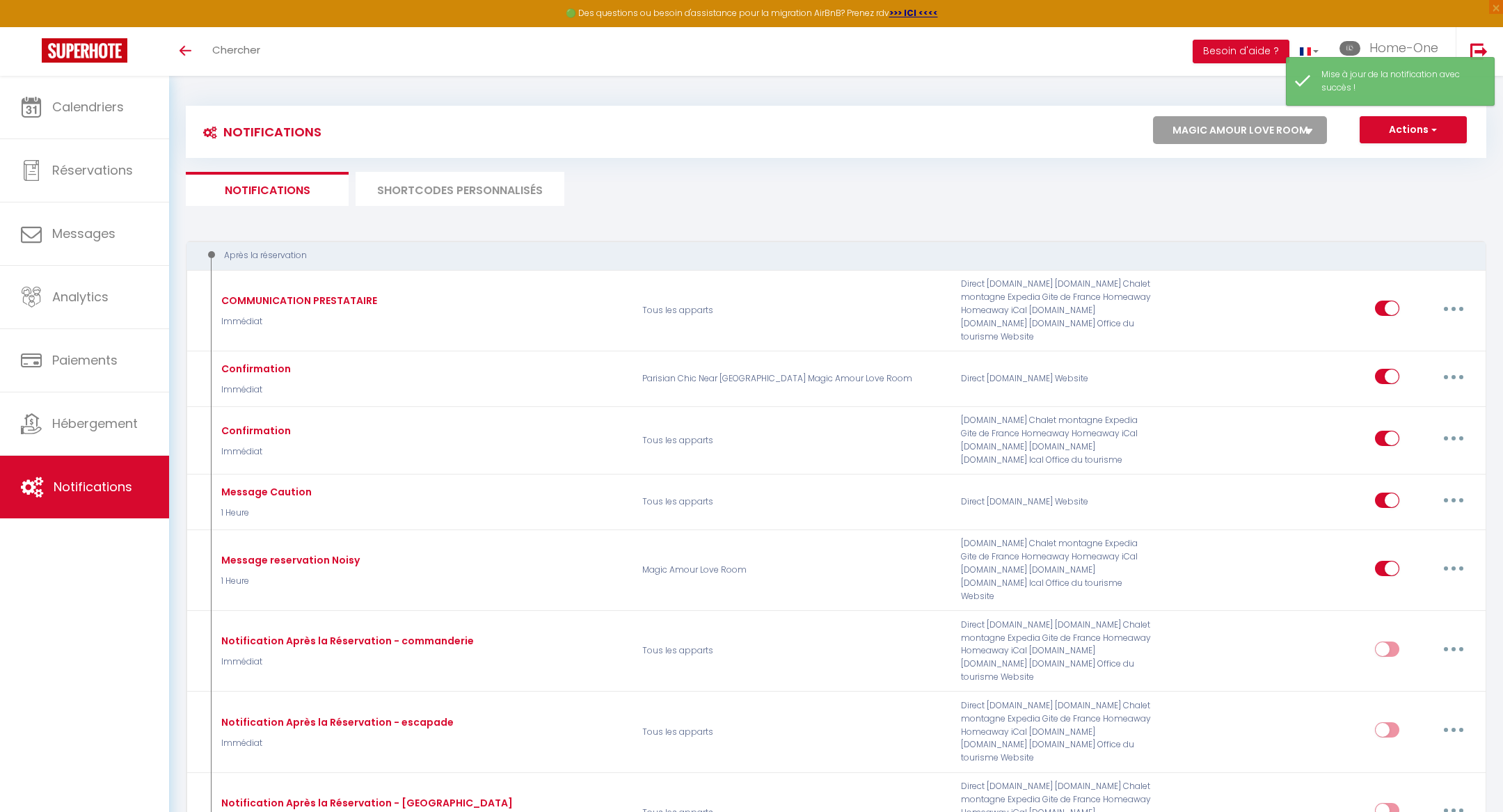
click at [1190, 122] on select "Tous les apparts ★ DUPLEX [GEOGRAPHIC_DATA] ★ PARKING ★ [GEOGRAPHIC_DATA] ★ Hom…" at bounding box center [1240, 130] width 174 height 27
click at [1154, 116] on select "Tous les apparts ★ DUPLEX [GEOGRAPHIC_DATA] ★ PARKING ★ [GEOGRAPHIC_DATA] ★ Hom…" at bounding box center [1240, 130] width 174 height 27
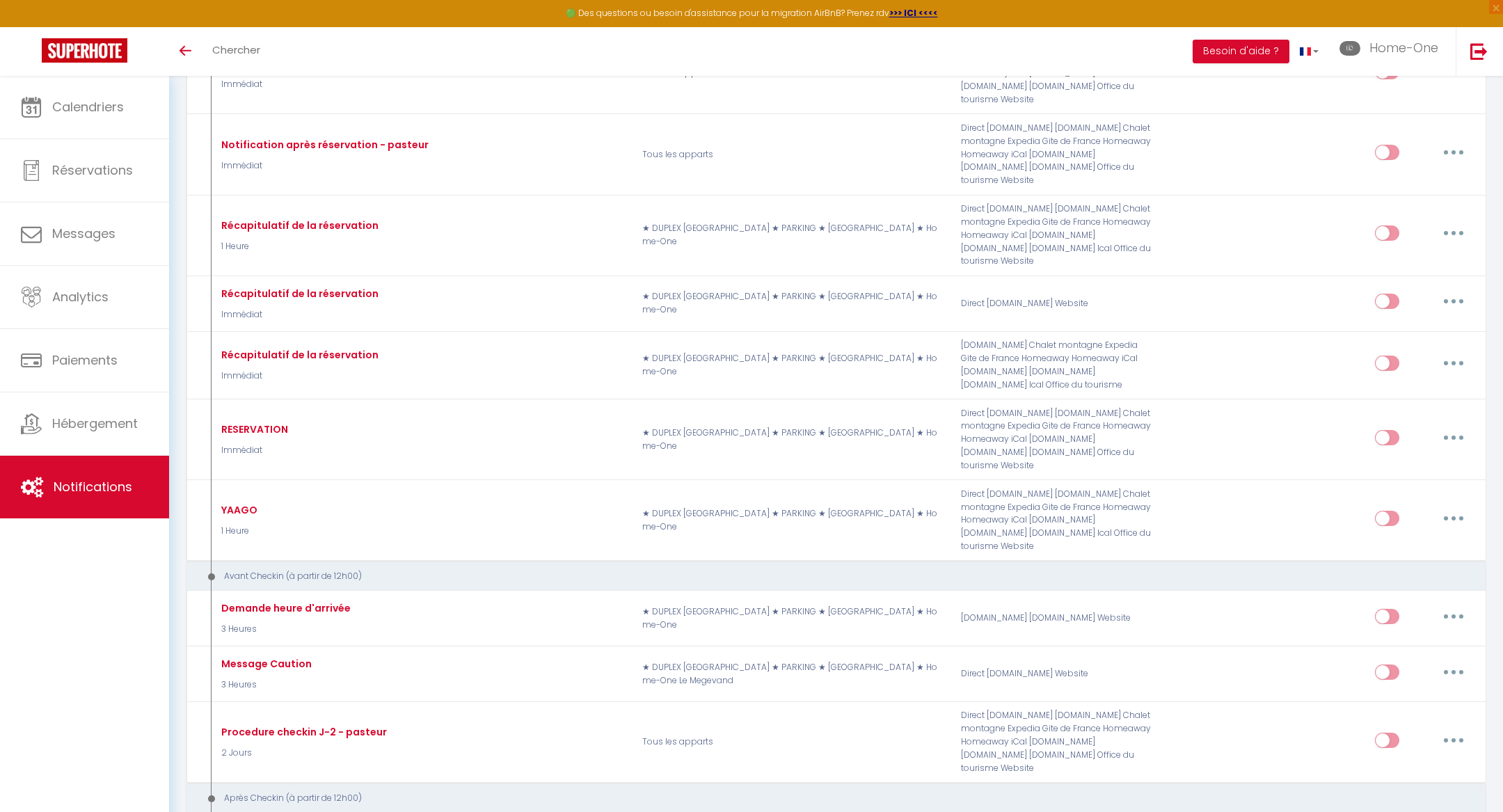
scroll to position [1086, 0]
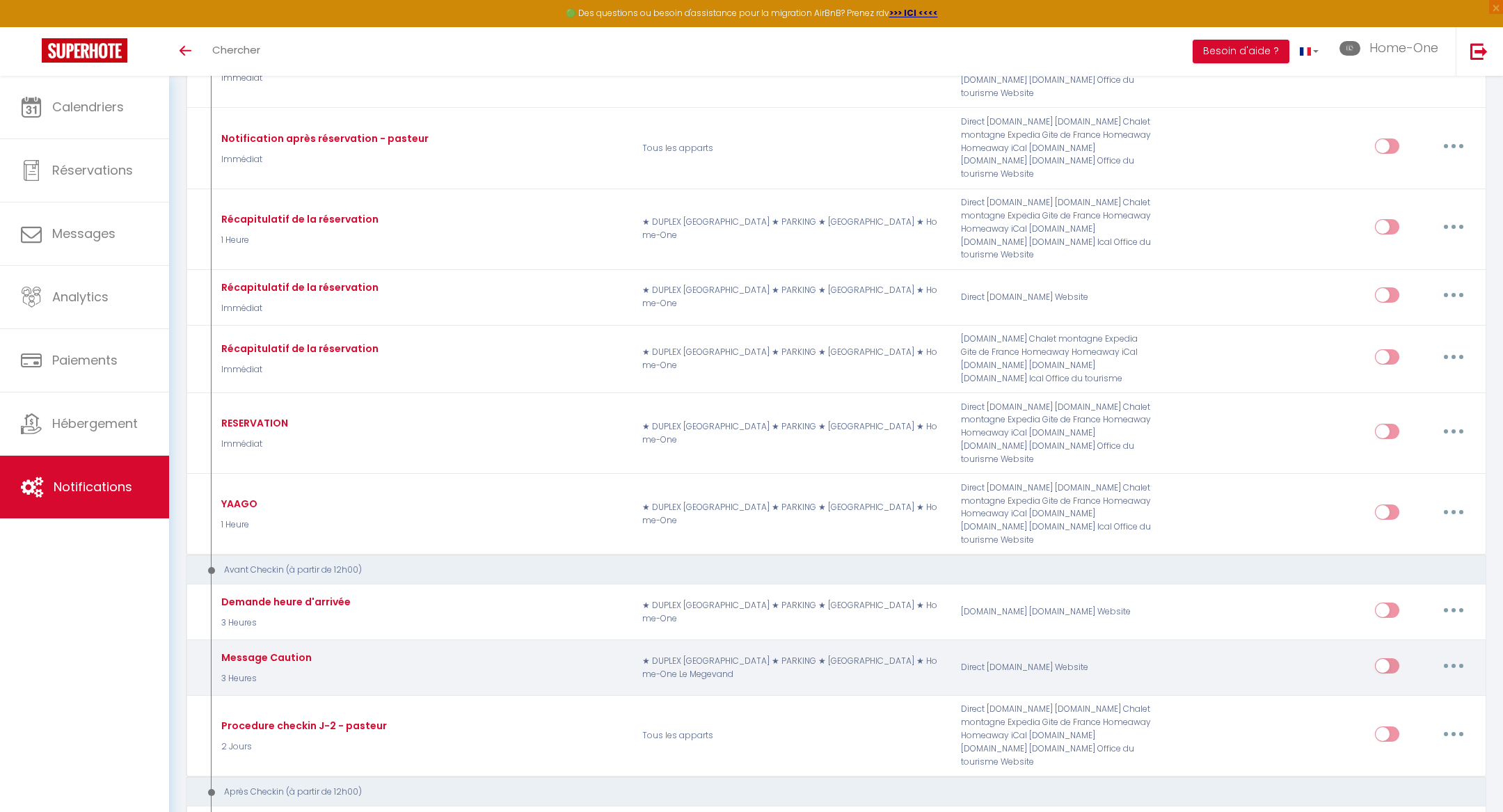
click at [1465, 655] on button "button" at bounding box center [1453, 666] width 39 height 23
click at [1431, 685] on link "Editer" at bounding box center [1417, 697] width 103 height 24
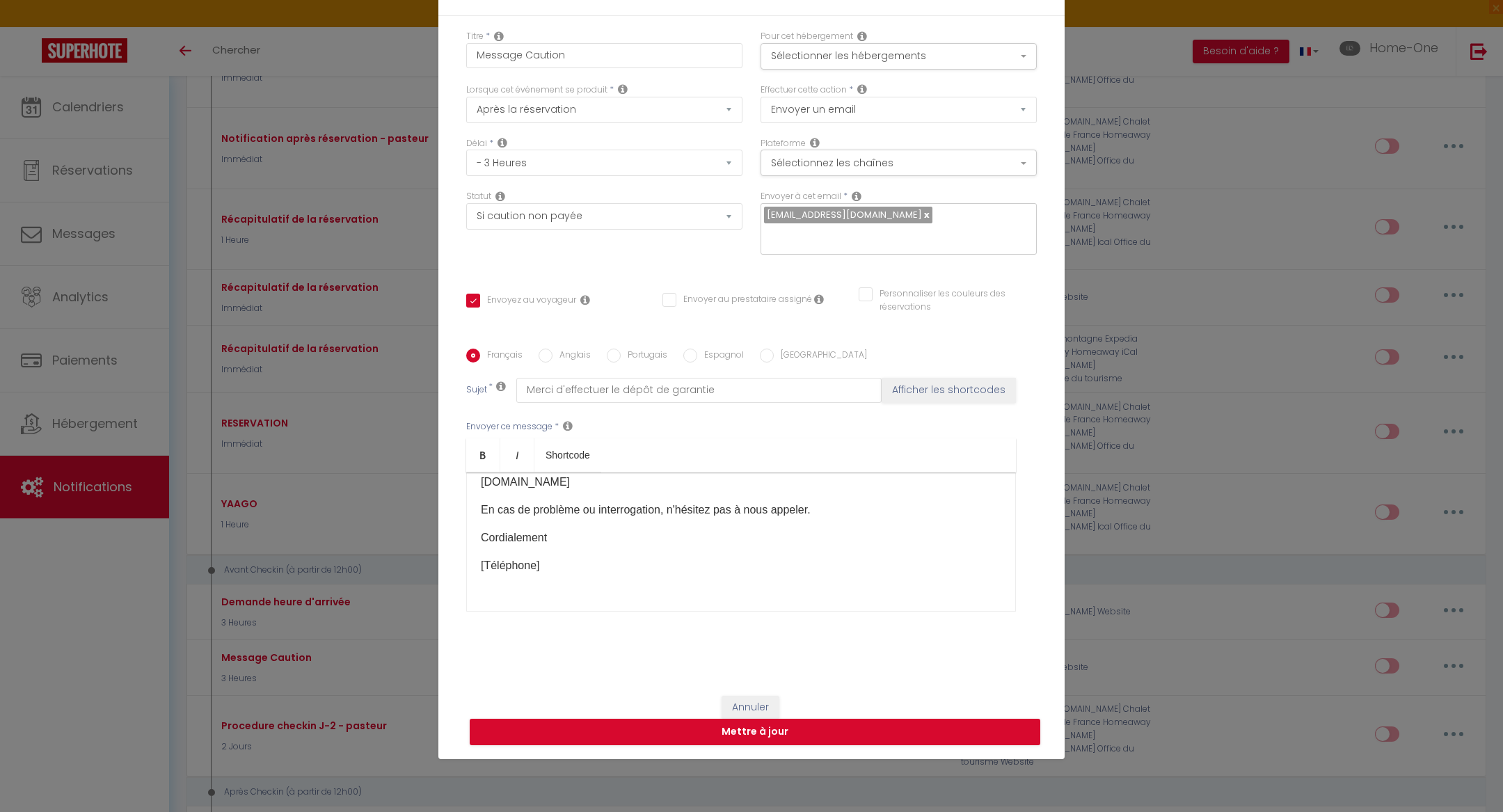
scroll to position [365, 0]
drag, startPoint x: 557, startPoint y: 535, endPoint x: 469, endPoint y: 534, distance: 88.0
click at [469, 534] on div "[RENTAL:NAME] - RAPPEL POUR OBTENIR VOS ACCÈS Bienvenue à [RENTAL:CITY]​ ! [GUE…" at bounding box center [741, 541] width 550 height 139
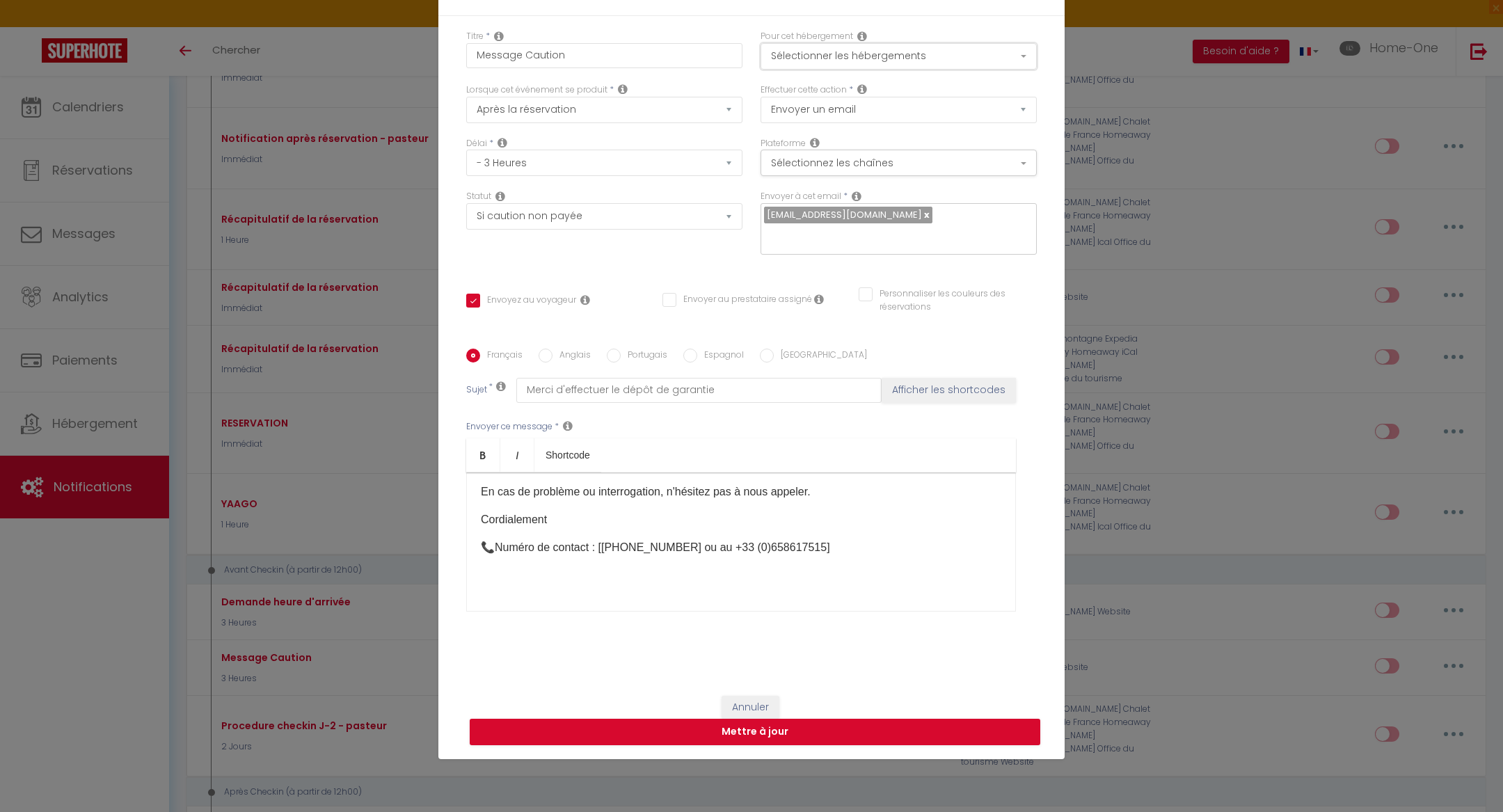
click at [850, 63] on button "Sélectionner les hébergements" at bounding box center [899, 57] width 276 height 26
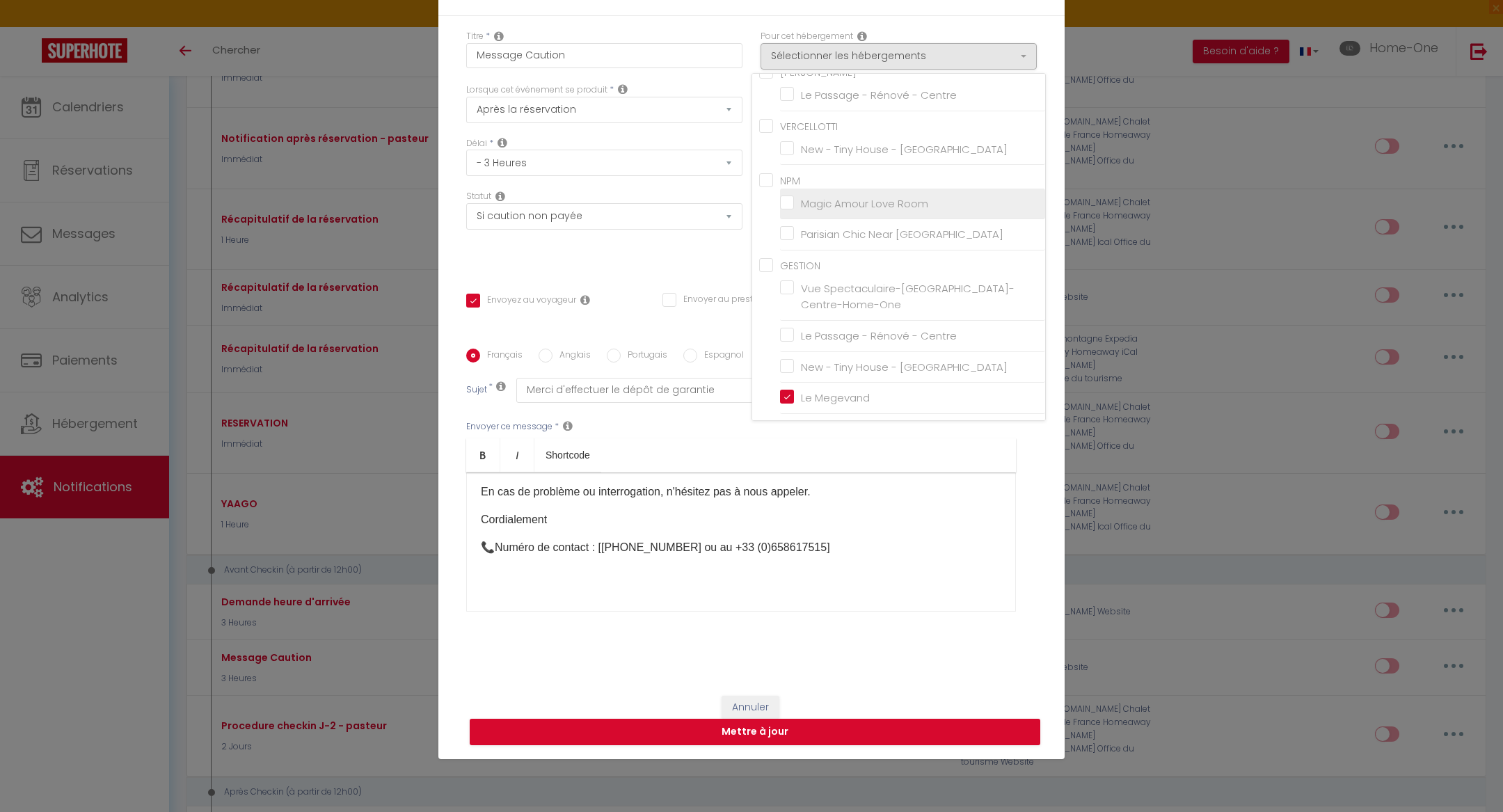
click at [792, 208] on input "Magic Amour Love Room" at bounding box center [912, 203] width 265 height 14
click at [790, 403] on input "Le Megevand" at bounding box center [912, 397] width 265 height 14
click at [785, 718] on button "Mettre à jour" at bounding box center [754, 732] width 571 height 26
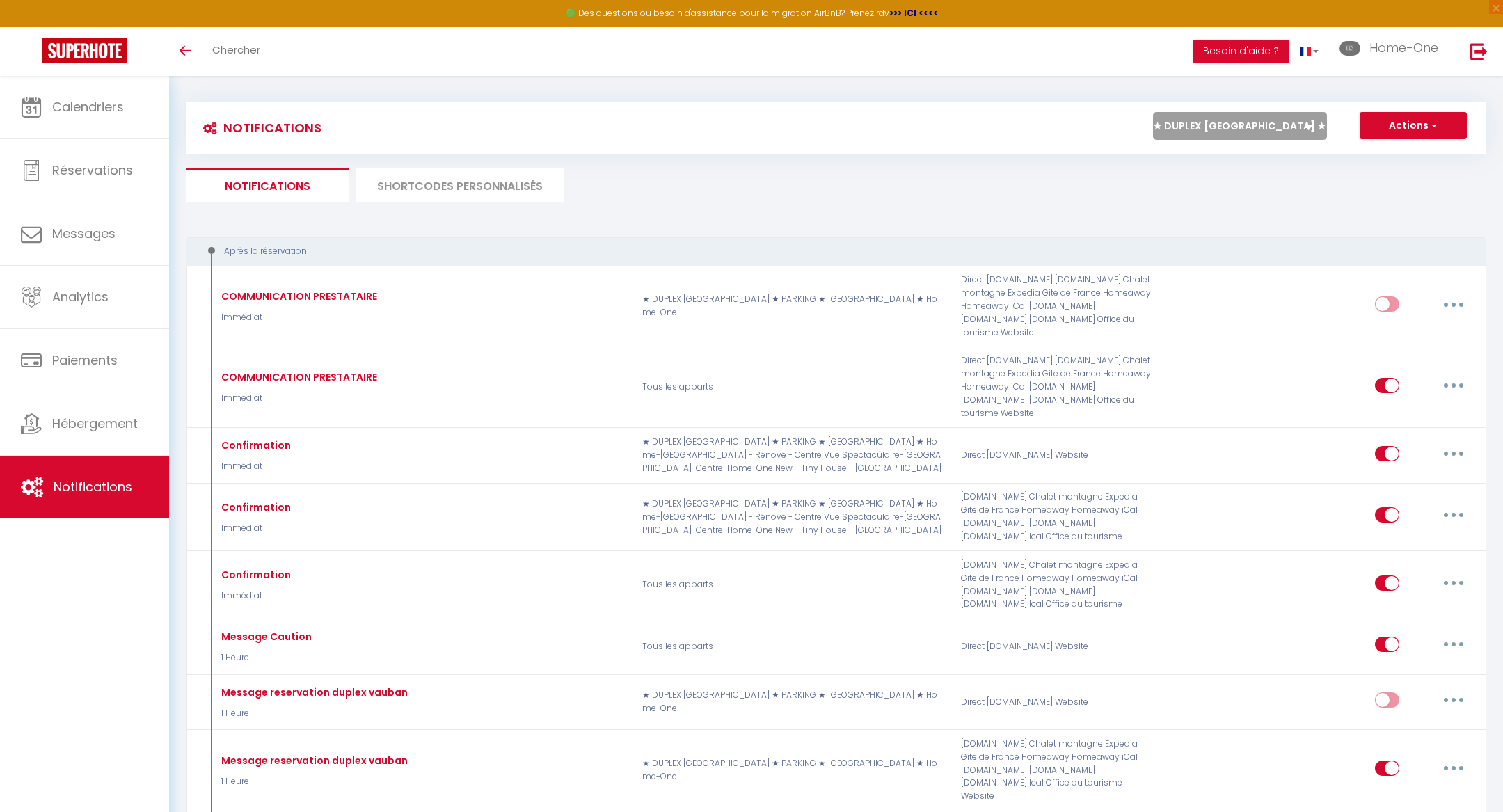
scroll to position [0, 0]
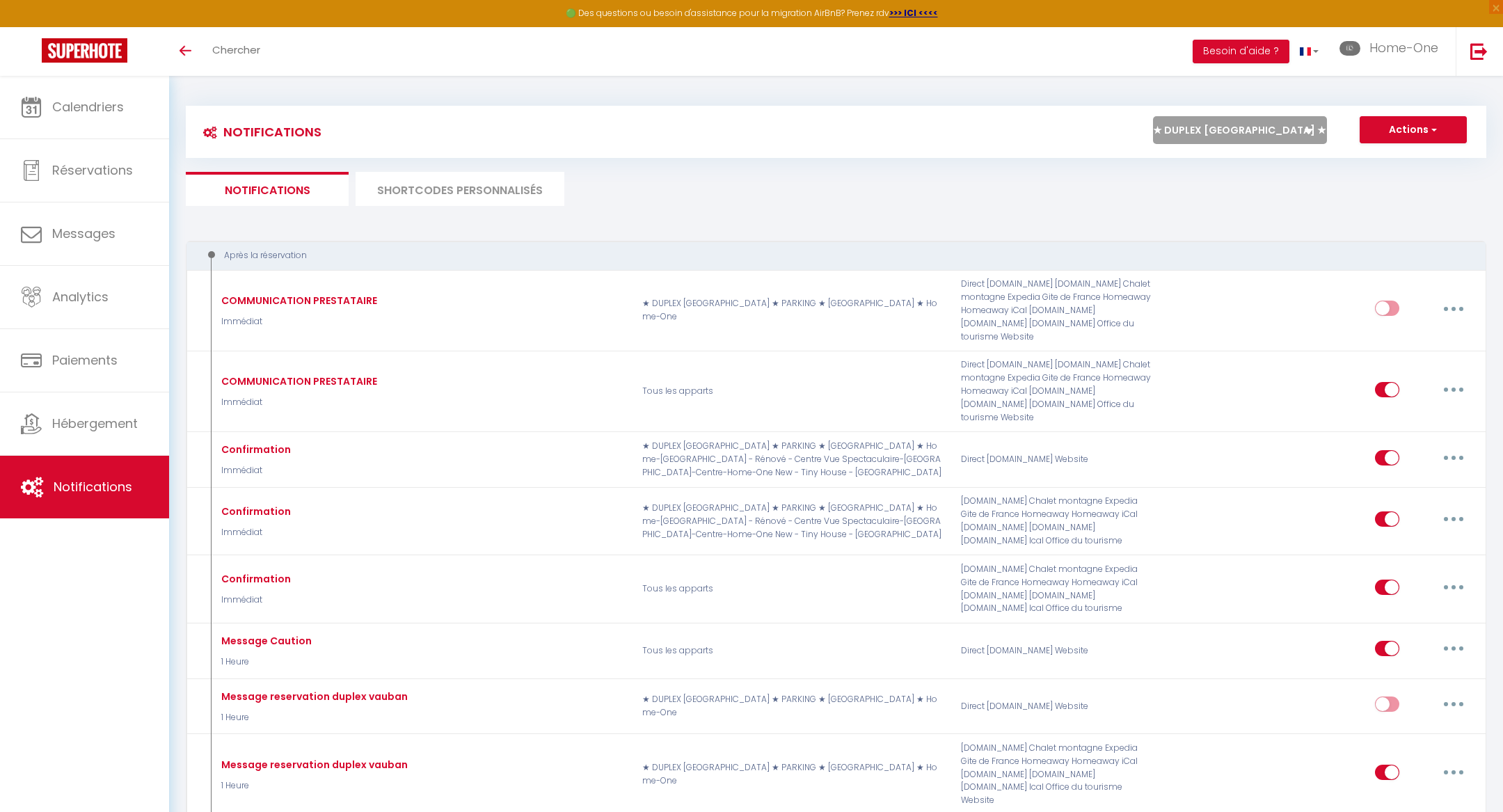
click at [1278, 120] on select "Tous les apparts ★ DUPLEX [GEOGRAPHIC_DATA] ★ PARKING ★ [GEOGRAPHIC_DATA] ★ Hom…" at bounding box center [1240, 130] width 174 height 27
click at [1154, 116] on select "Tous les apparts ★ DUPLEX [GEOGRAPHIC_DATA] ★ PARKING ★ [GEOGRAPHIC_DATA] ★ Hom…" at bounding box center [1240, 130] width 174 height 27
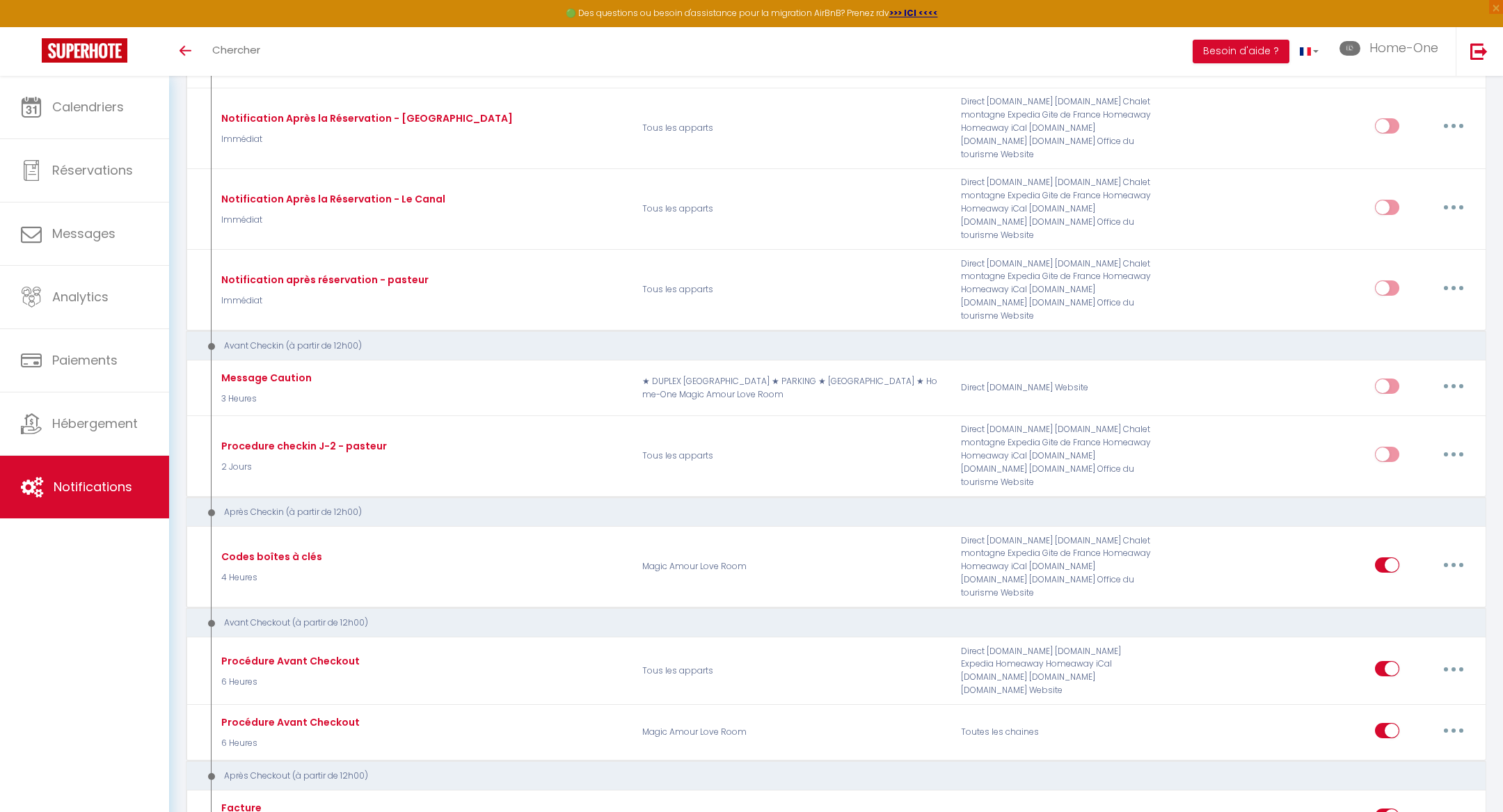
scroll to position [687, 0]
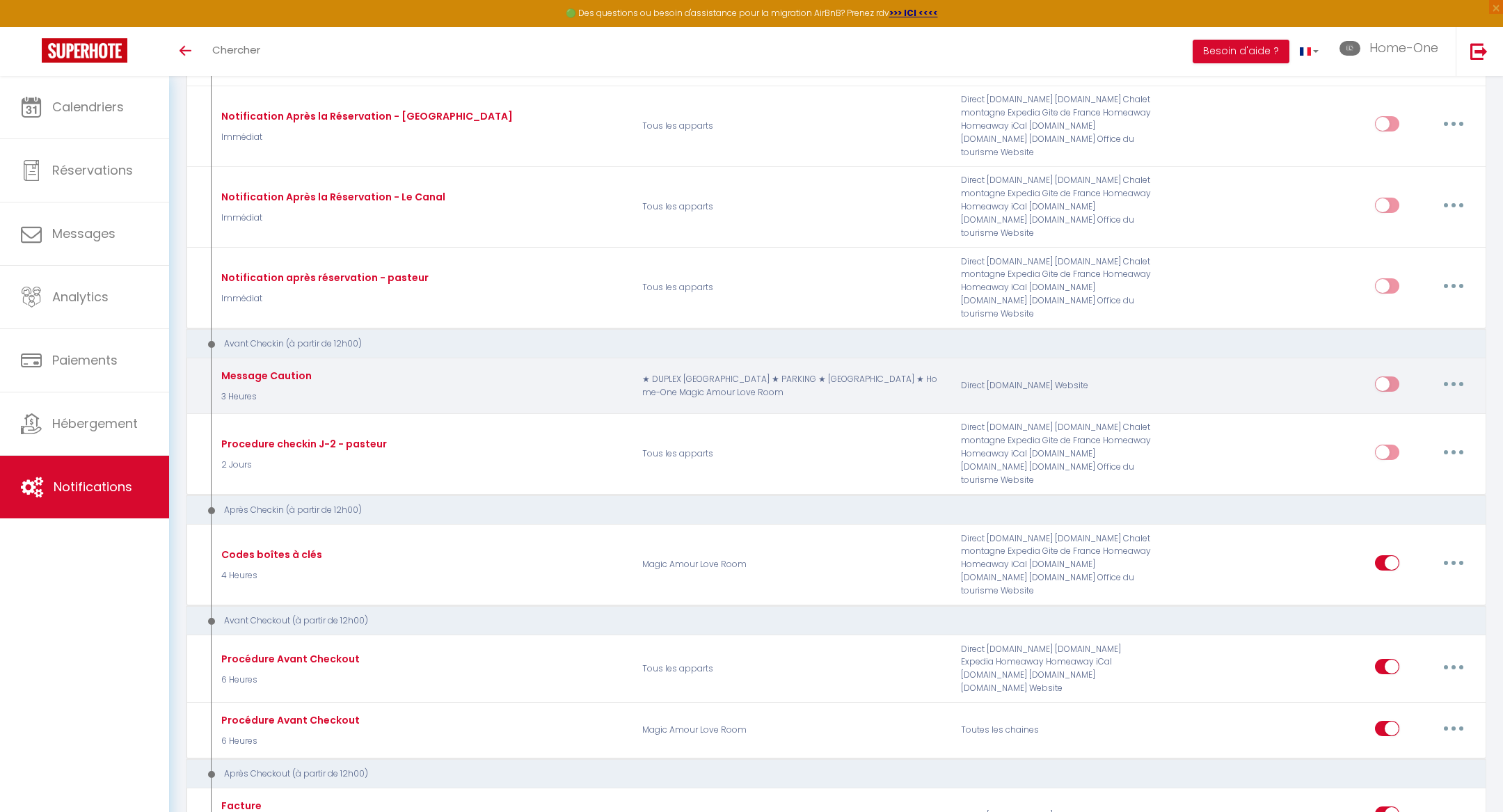
click at [1450, 373] on button "button" at bounding box center [1453, 384] width 39 height 23
click at [1415, 403] on link "Editer" at bounding box center [1417, 415] width 103 height 24
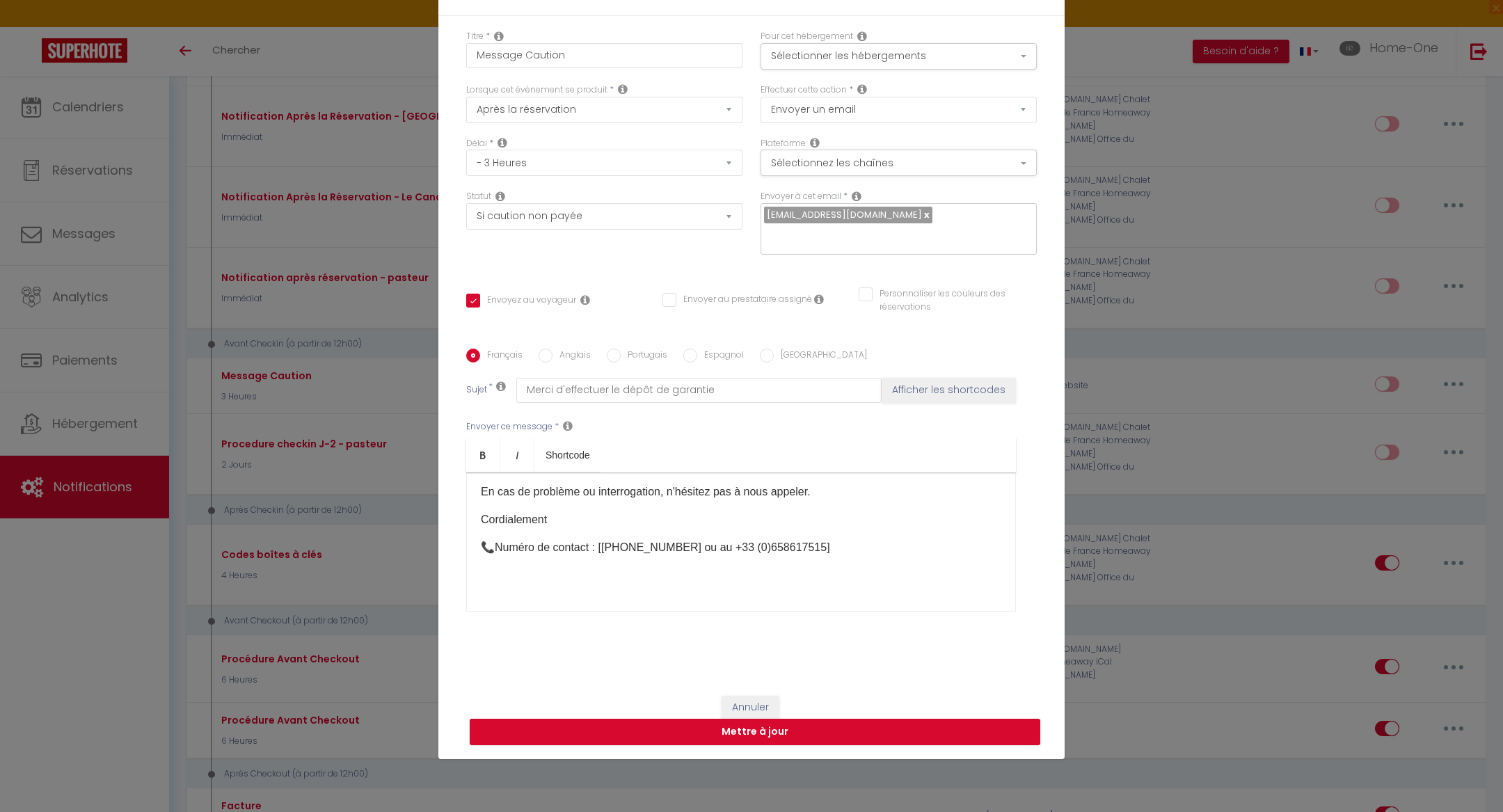
scroll to position [0, 0]
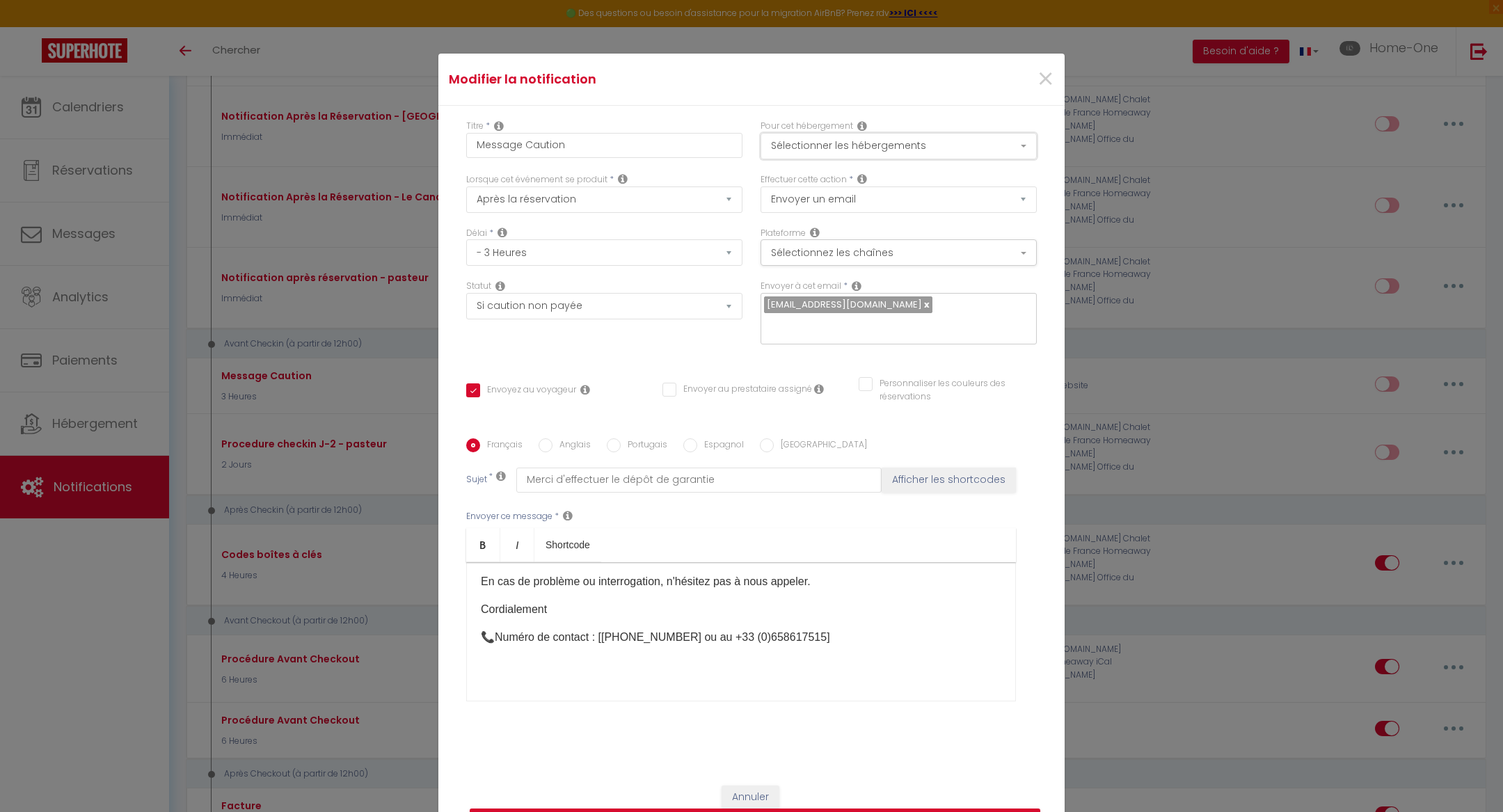
click at [870, 153] on button "Sélectionner les hébergements" at bounding box center [899, 146] width 276 height 26
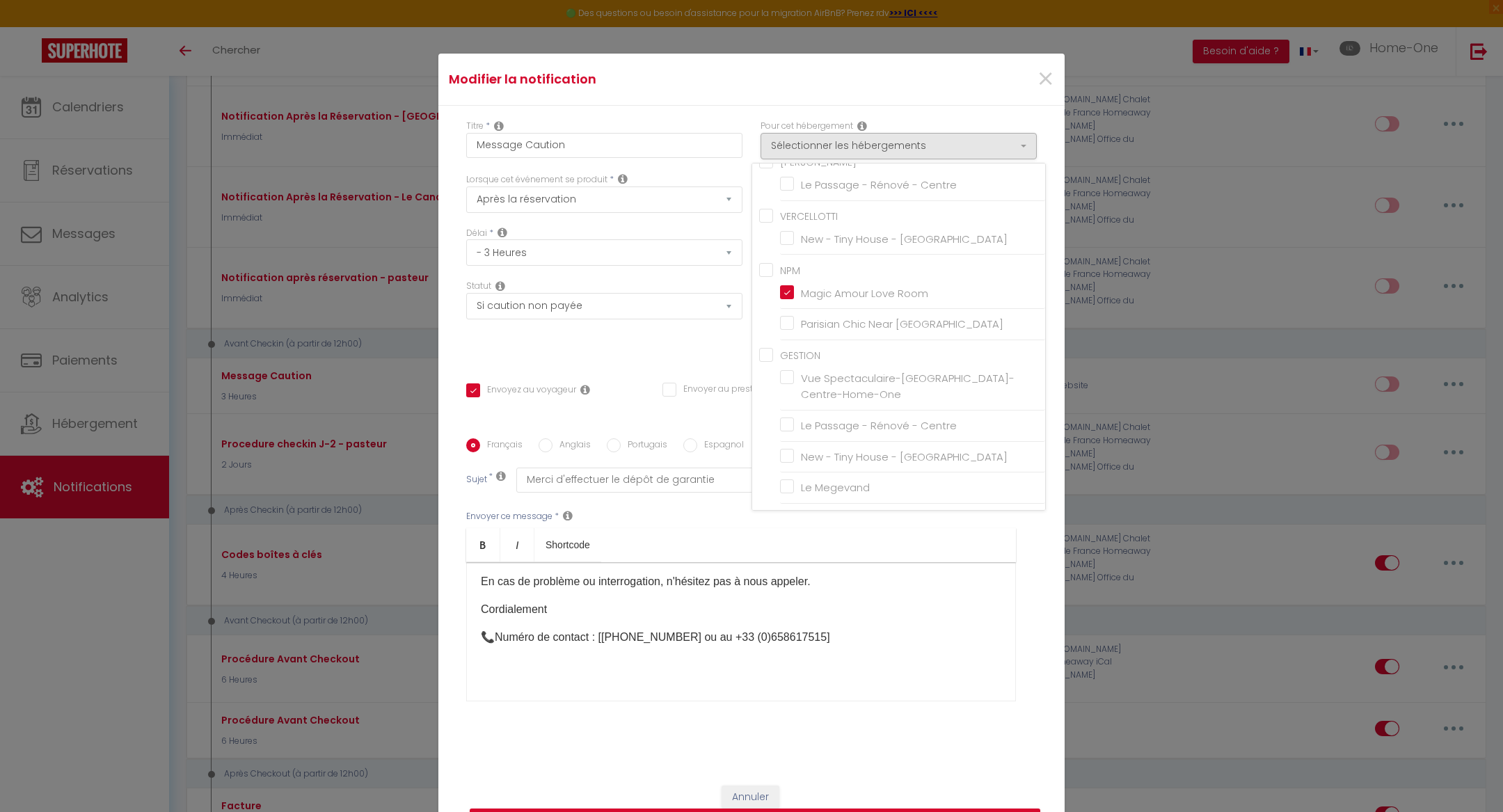
click at [737, 238] on div "Délai * Immédiat - 10 Minutes - 1 Heure - 2 Heures - 3 Heures - 4 Heures - 5 He…" at bounding box center [605, 247] width 276 height 40
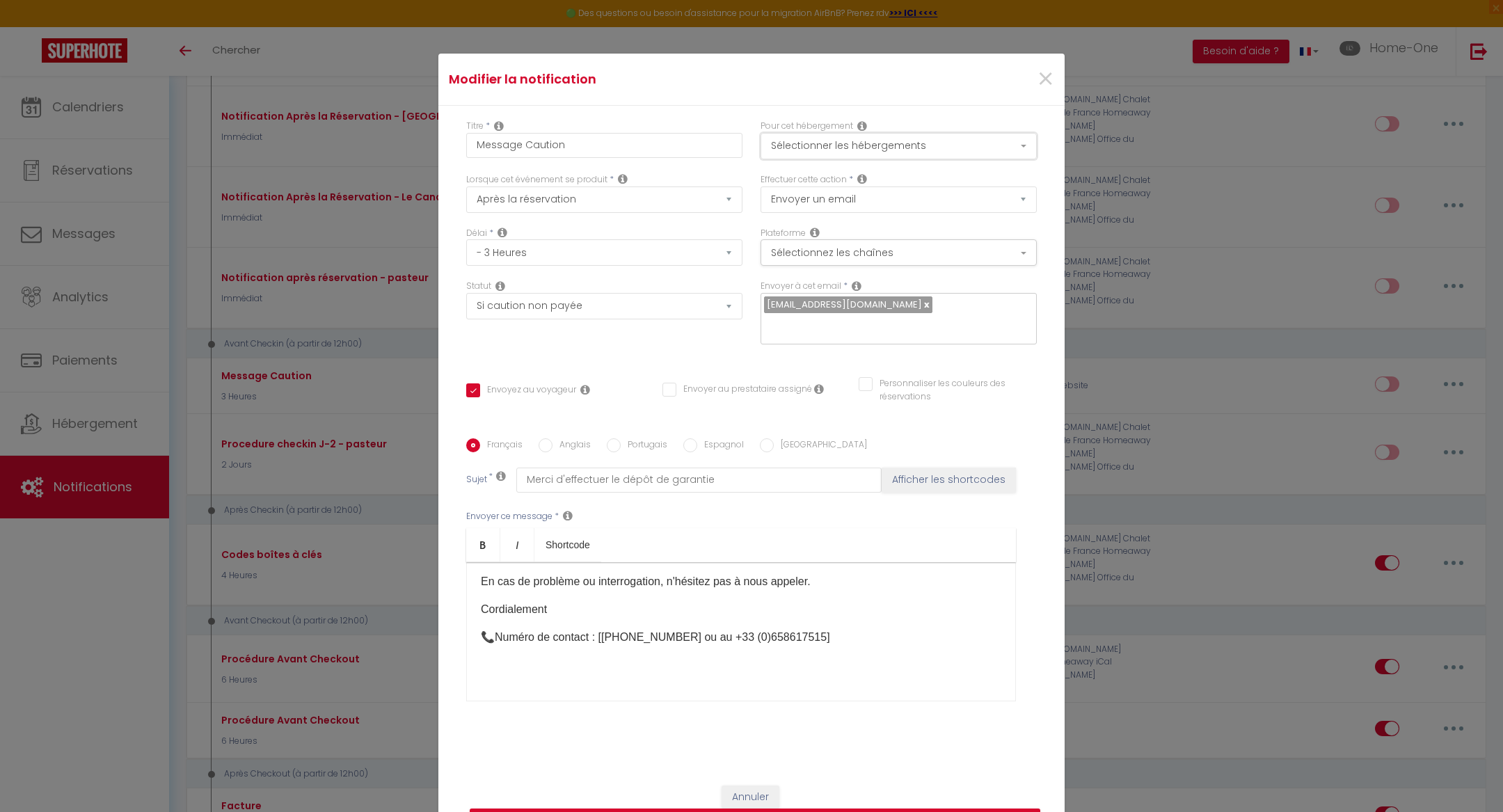
click at [832, 155] on button "Sélectionner les hébergements" at bounding box center [899, 146] width 276 height 26
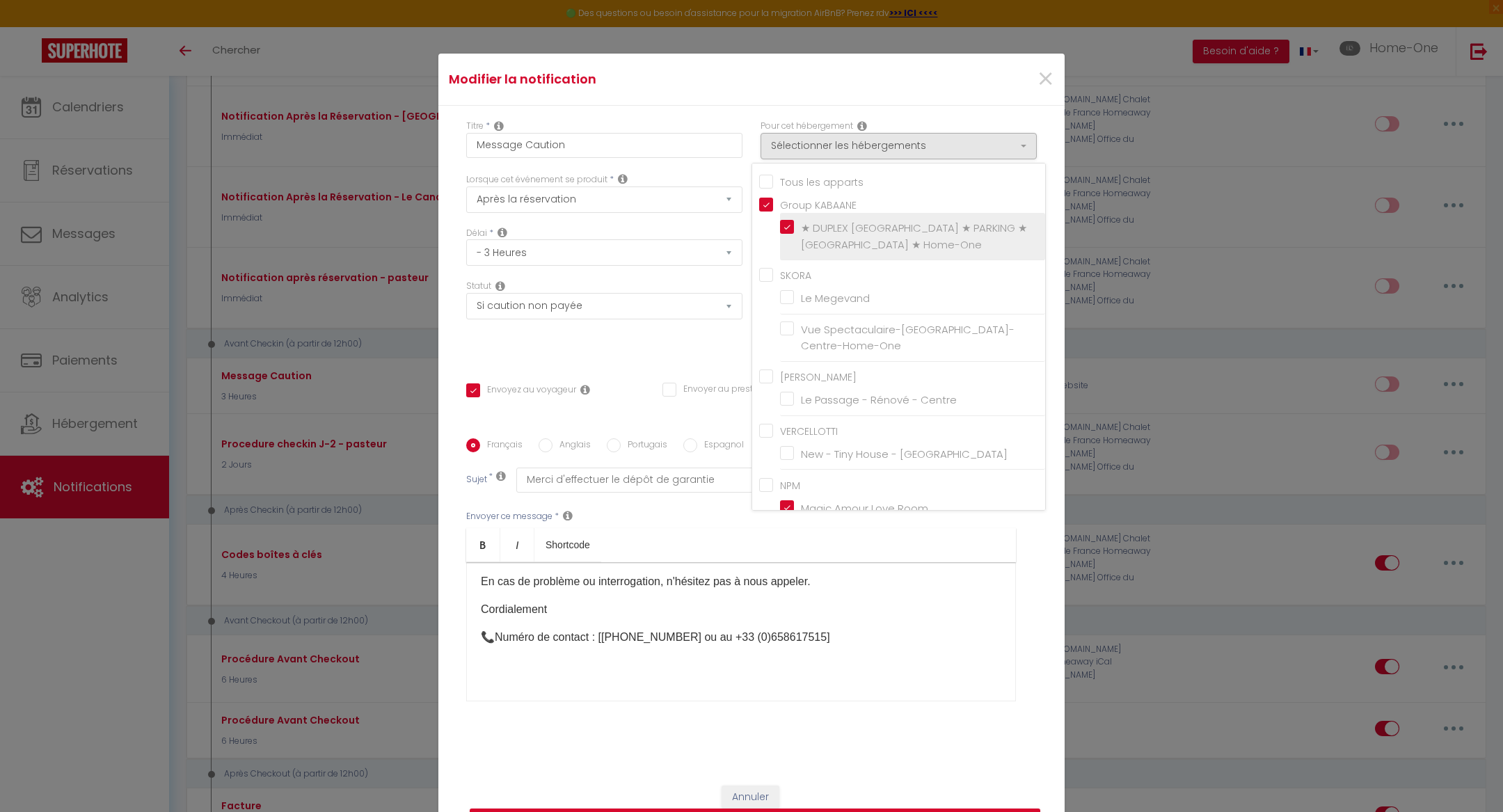
click at [794, 235] on label "★ DUPLEX [GEOGRAPHIC_DATA] ★ PARKING ★ [GEOGRAPHIC_DATA] ★ Home-One" at bounding box center [915, 236] width 242 height 33
click at [787, 235] on input "★ DUPLEX [GEOGRAPHIC_DATA] ★ PARKING ★ [GEOGRAPHIC_DATA] ★ Home-One" at bounding box center [912, 237] width 265 height 14
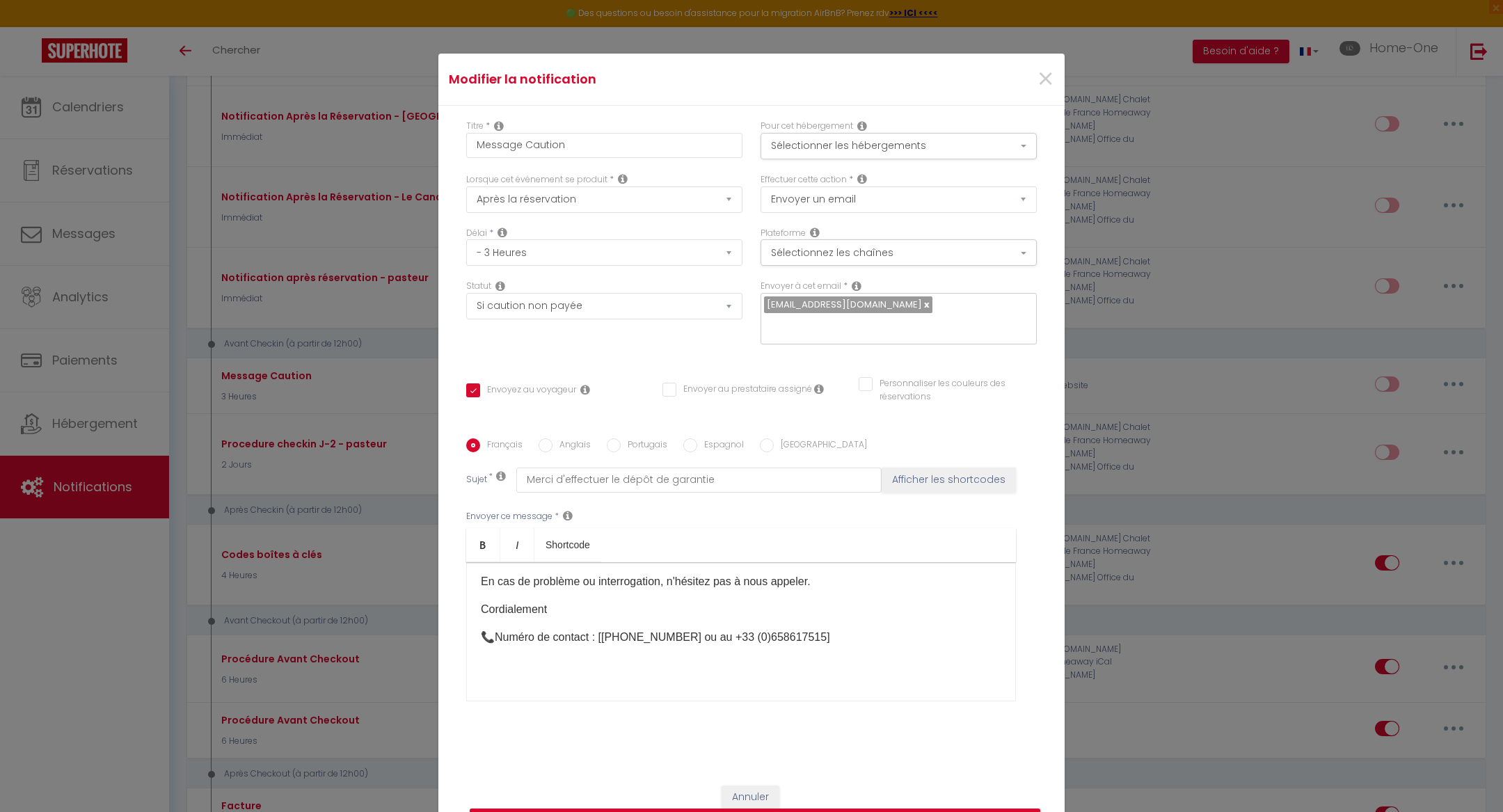
scroll to position [90, 0]
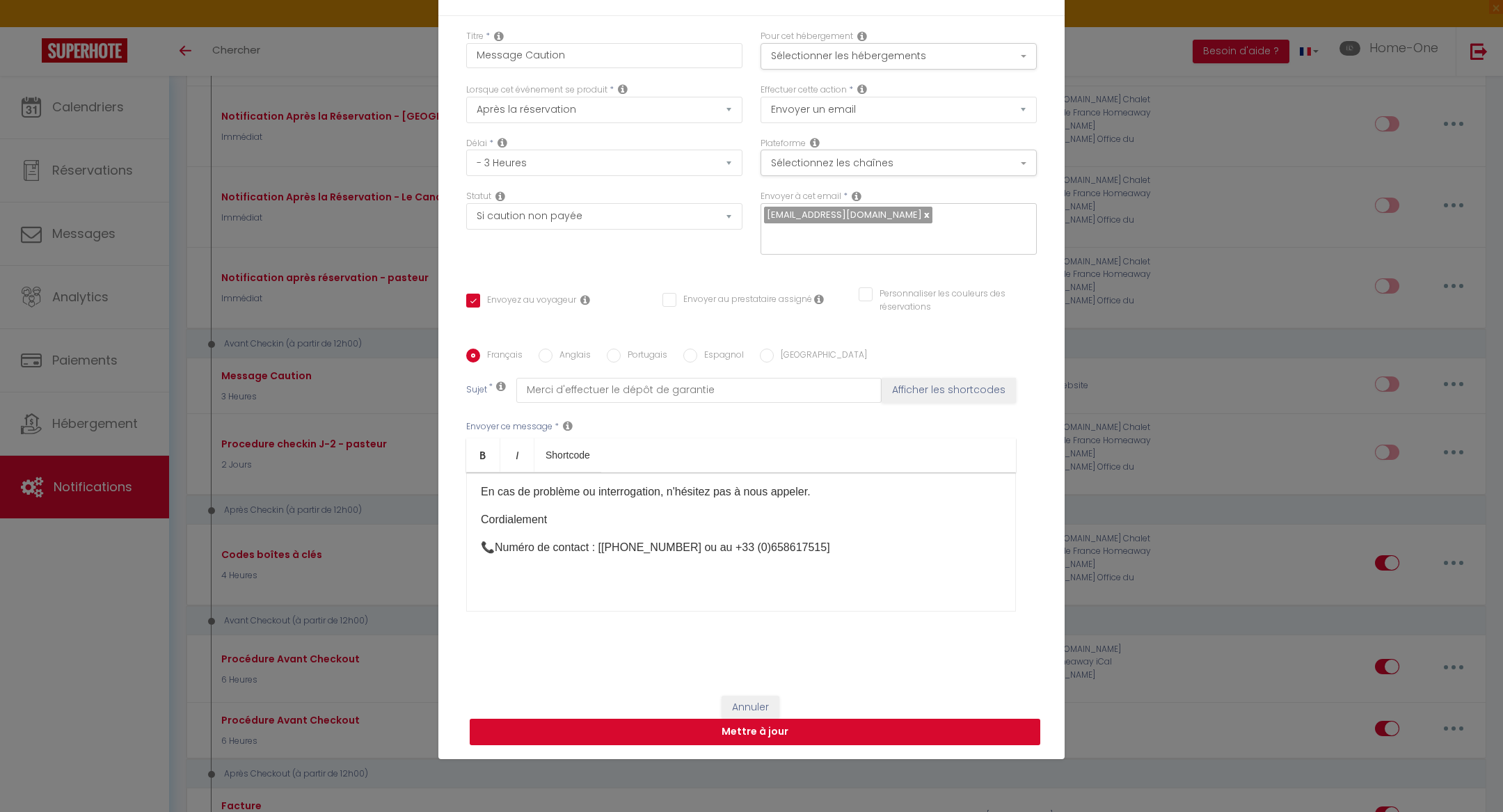
click at [715, 721] on button "Mettre à jour" at bounding box center [754, 732] width 571 height 26
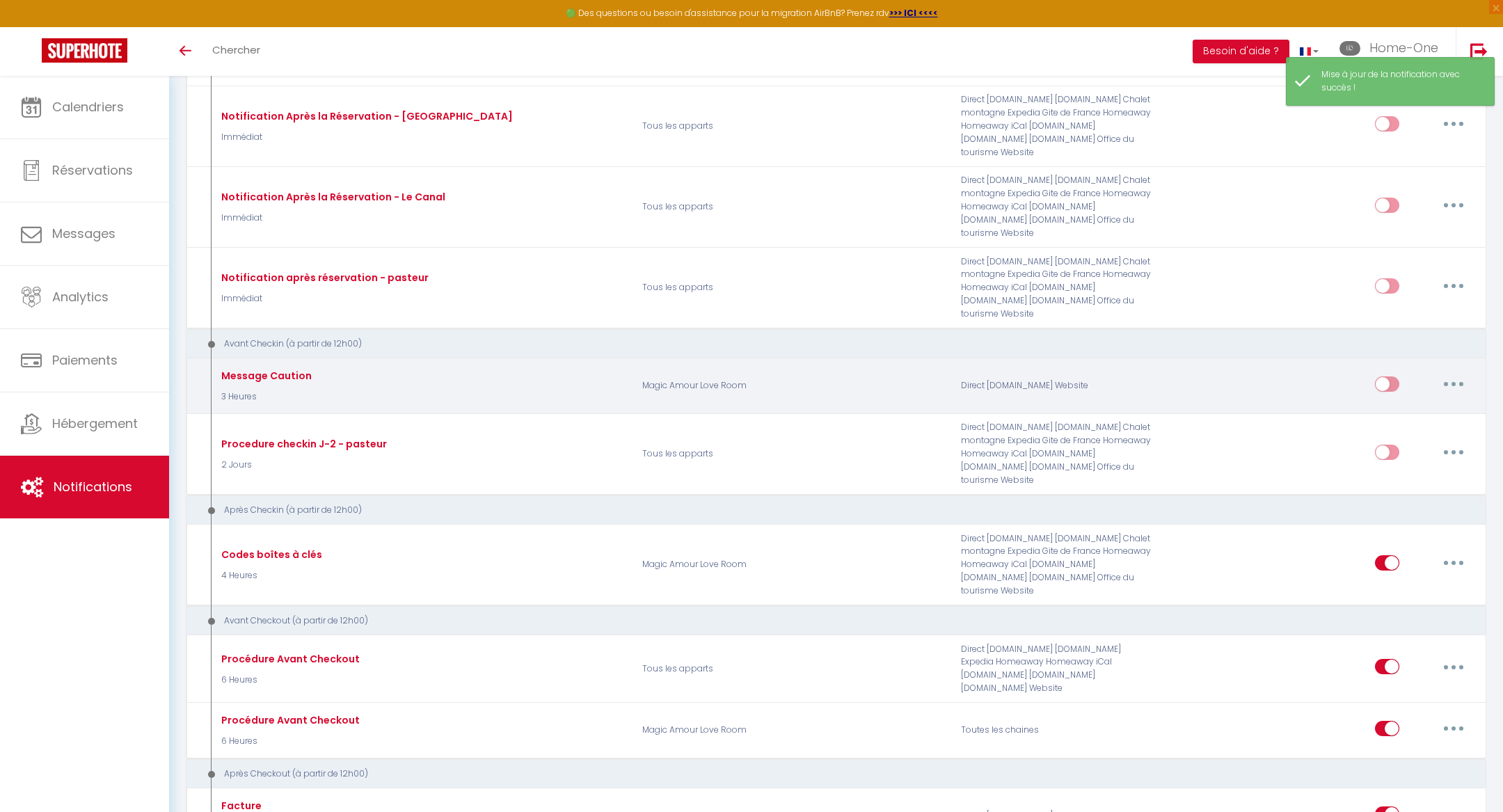
click at [1378, 377] on input "checkbox" at bounding box center [1388, 387] width 25 height 21
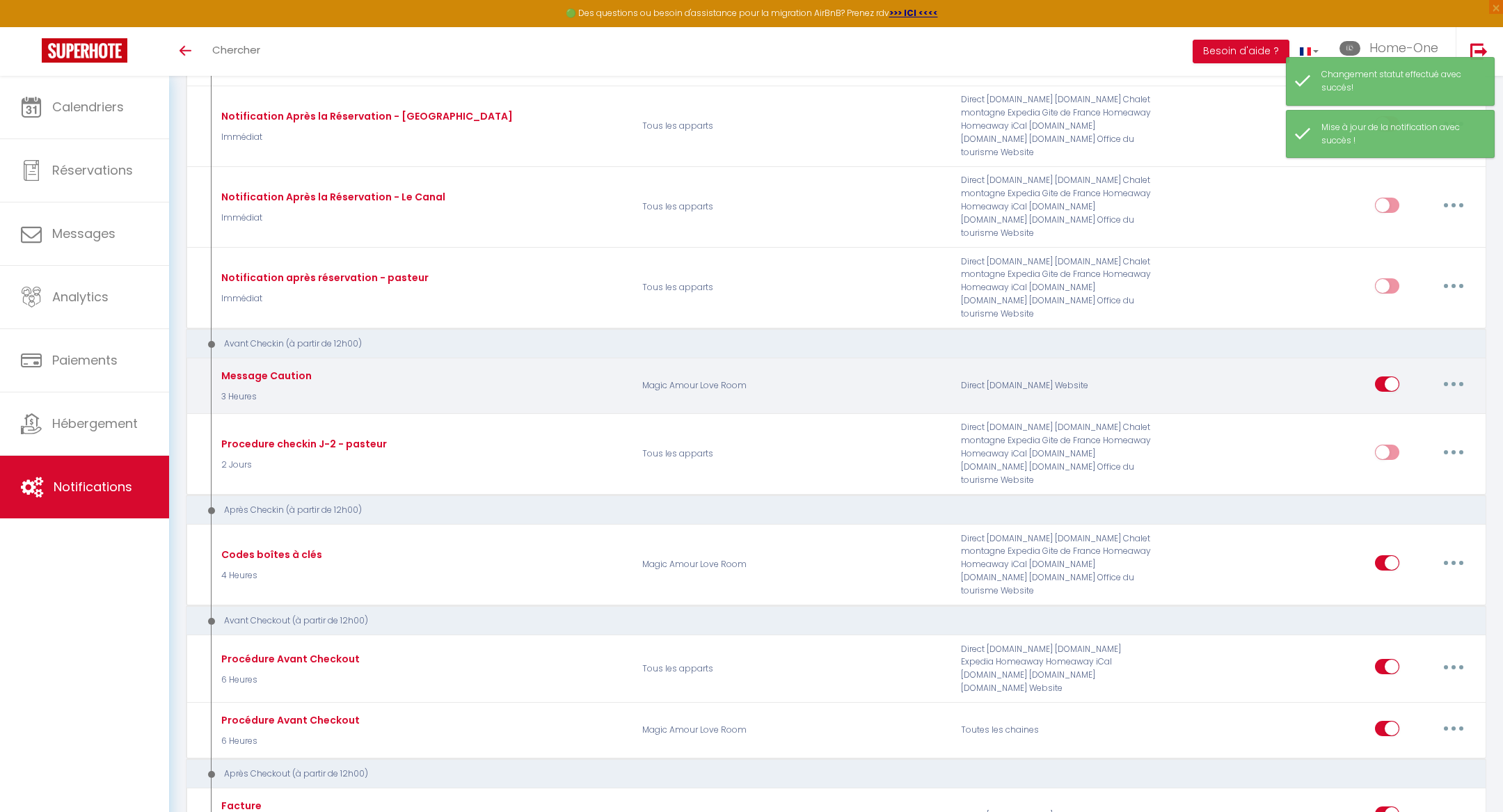
click at [1452, 373] on button "button" at bounding box center [1453, 384] width 39 height 23
click at [1431, 403] on link "Editer" at bounding box center [1417, 415] width 103 height 24
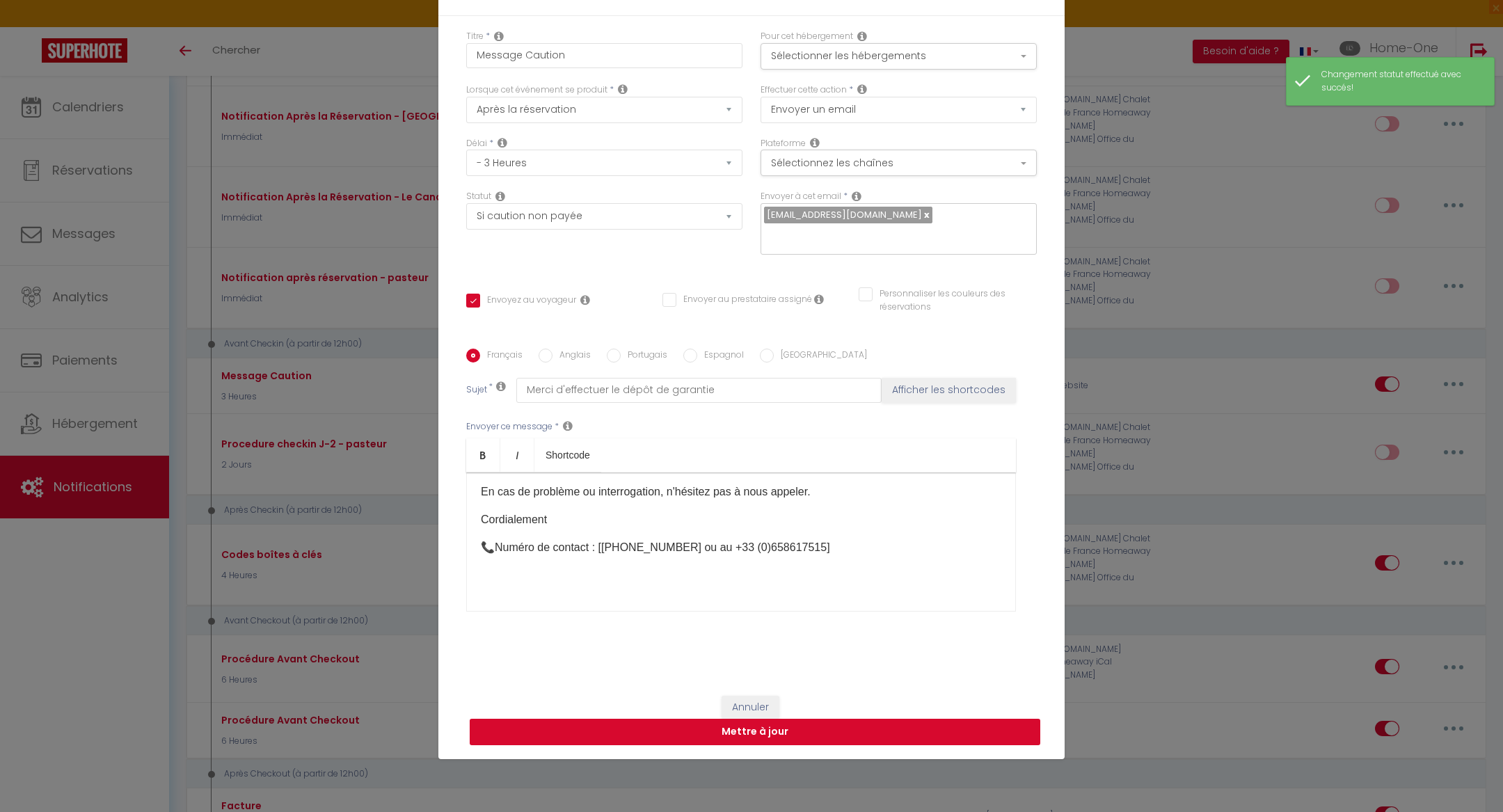
click at [634, 724] on button "Mettre à jour" at bounding box center [754, 732] width 571 height 26
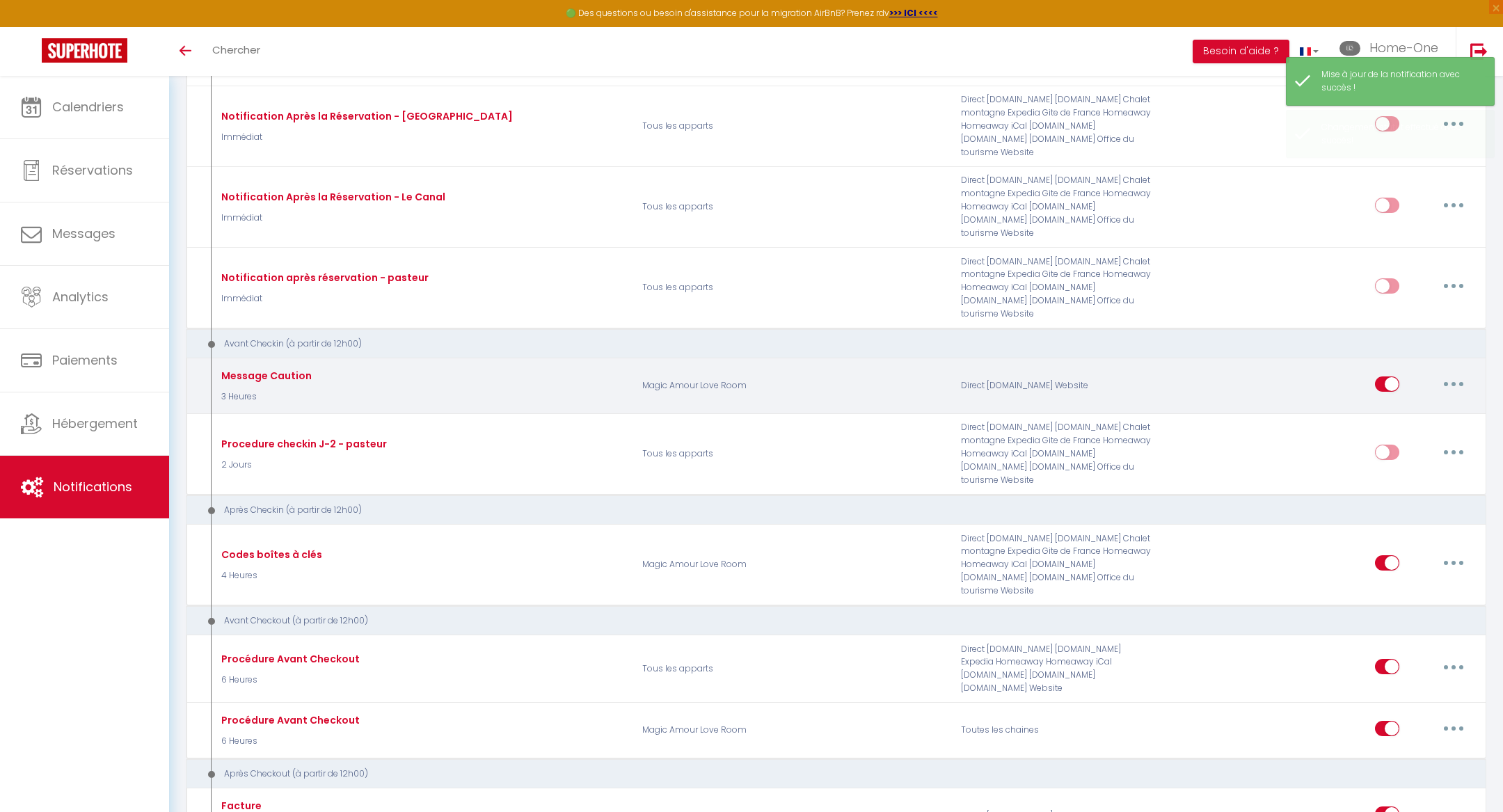
click at [1457, 373] on button "button" at bounding box center [1453, 384] width 39 height 23
click at [1424, 429] on link "Dupliquer" at bounding box center [1417, 440] width 103 height 24
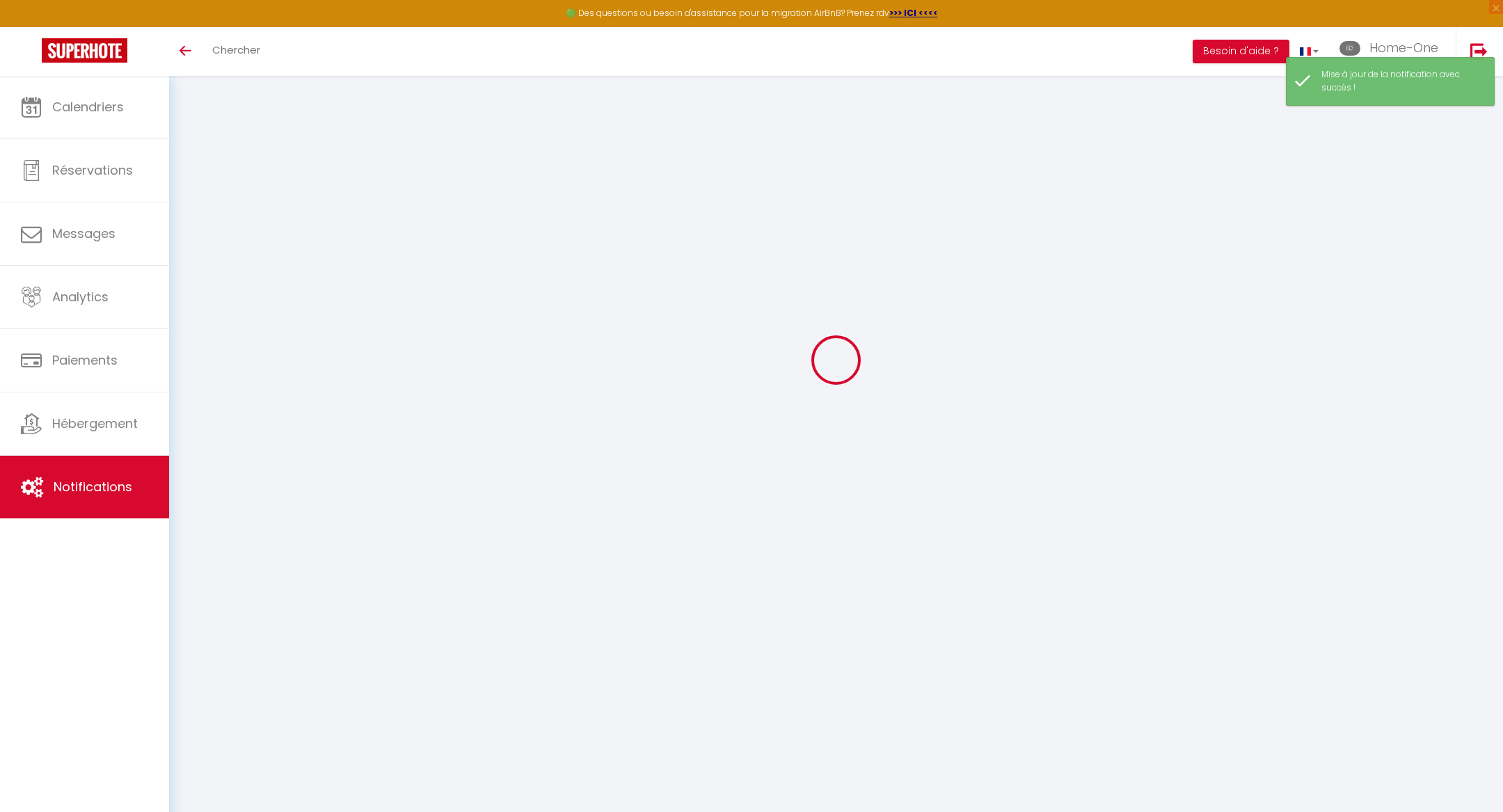
scroll to position [687, 0]
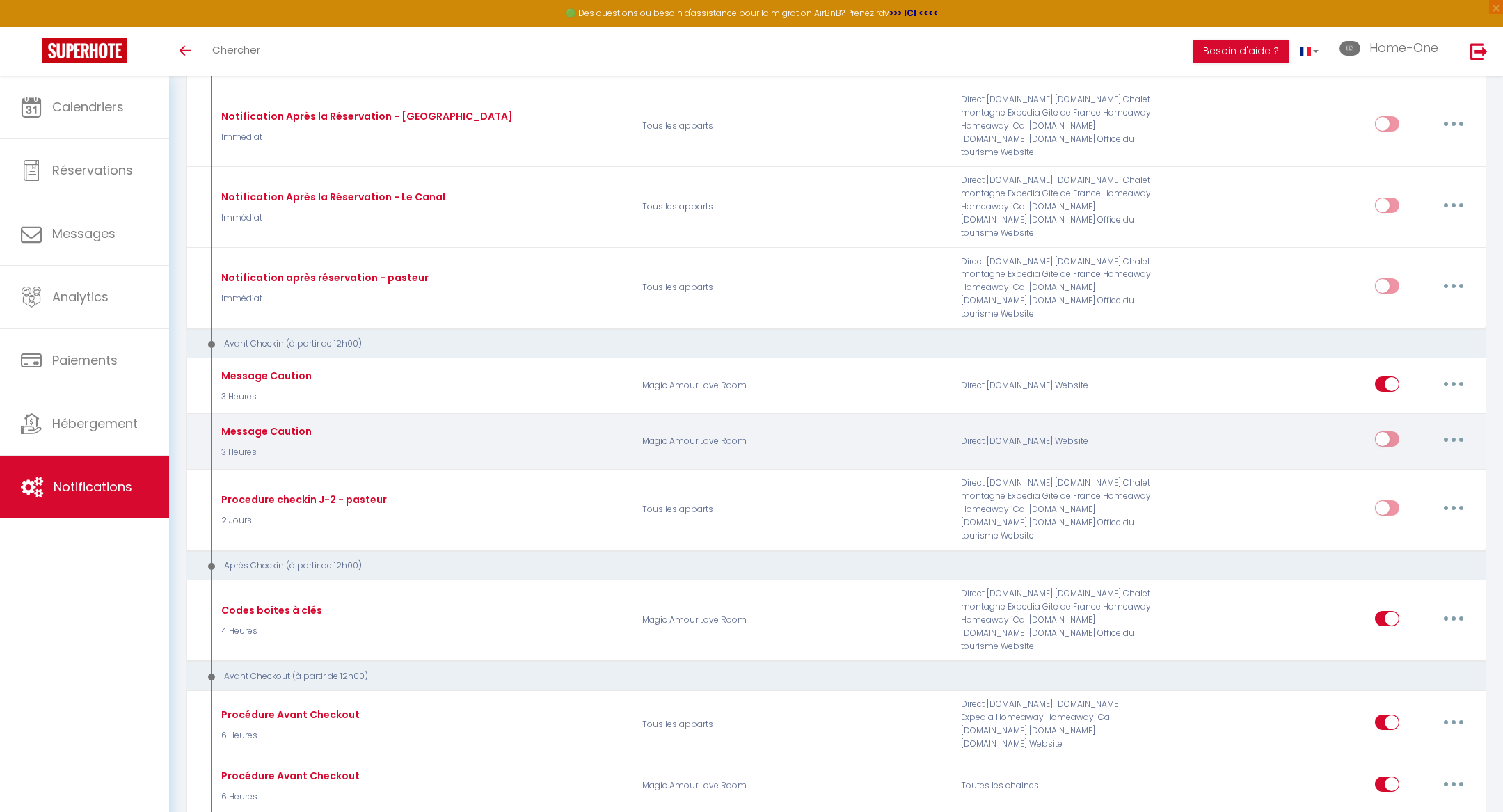
click at [1460, 428] on button "button" at bounding box center [1453, 439] width 39 height 23
click at [1428, 459] on link "Editer" at bounding box center [1417, 470] width 103 height 24
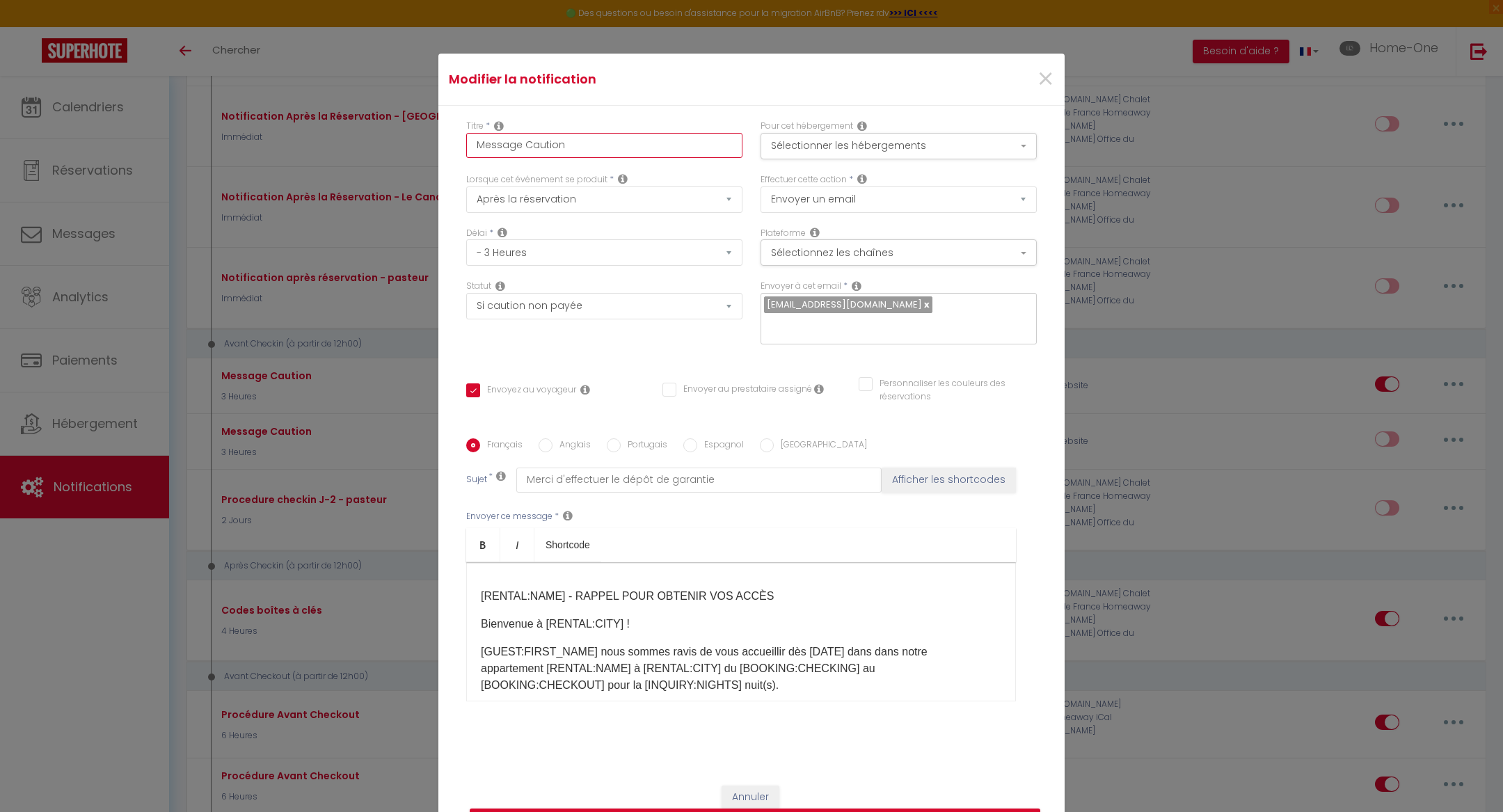
click at [548, 156] on input "Message Caution" at bounding box center [605, 145] width 276 height 25
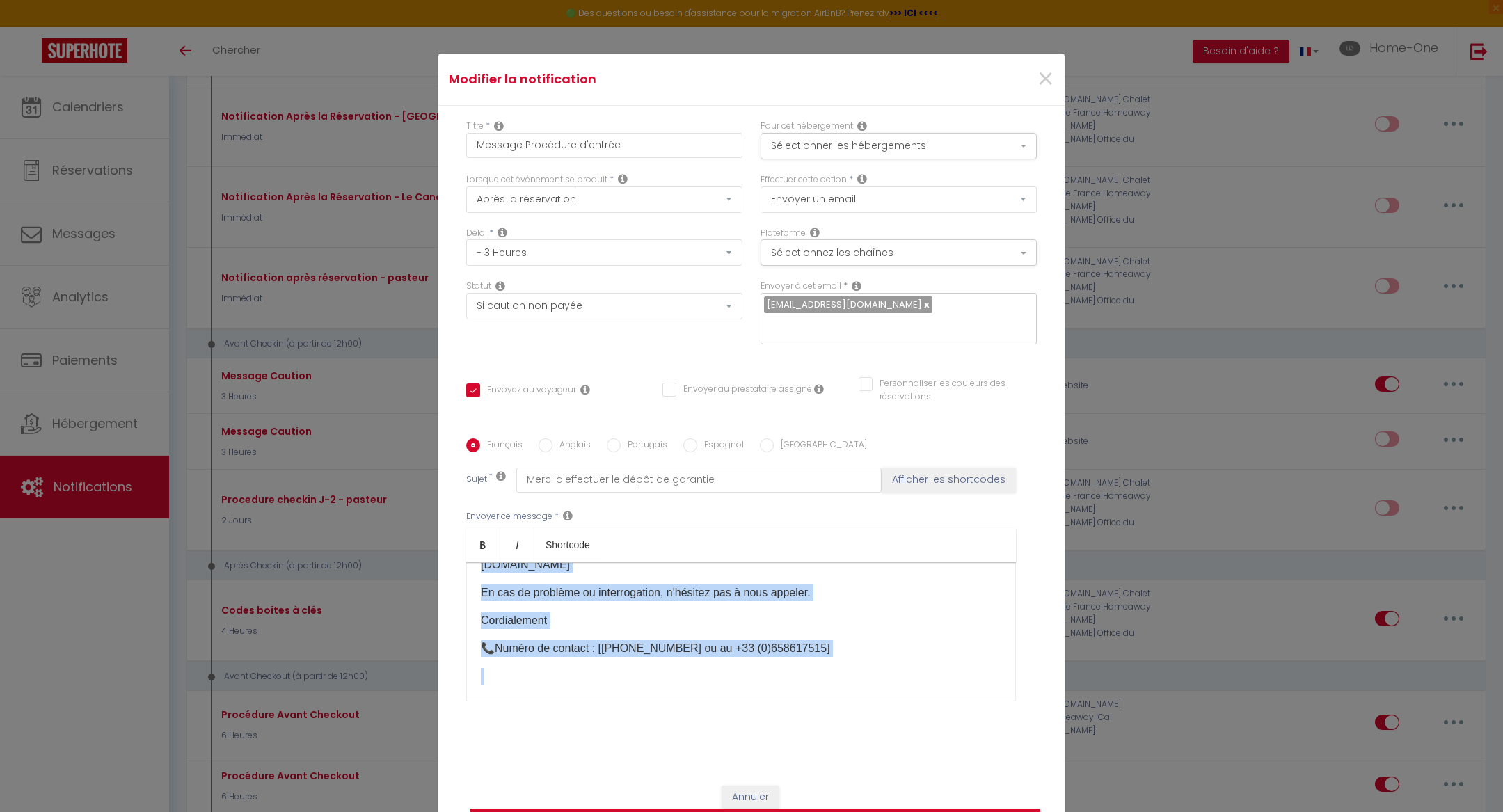
scroll to position [365, 0]
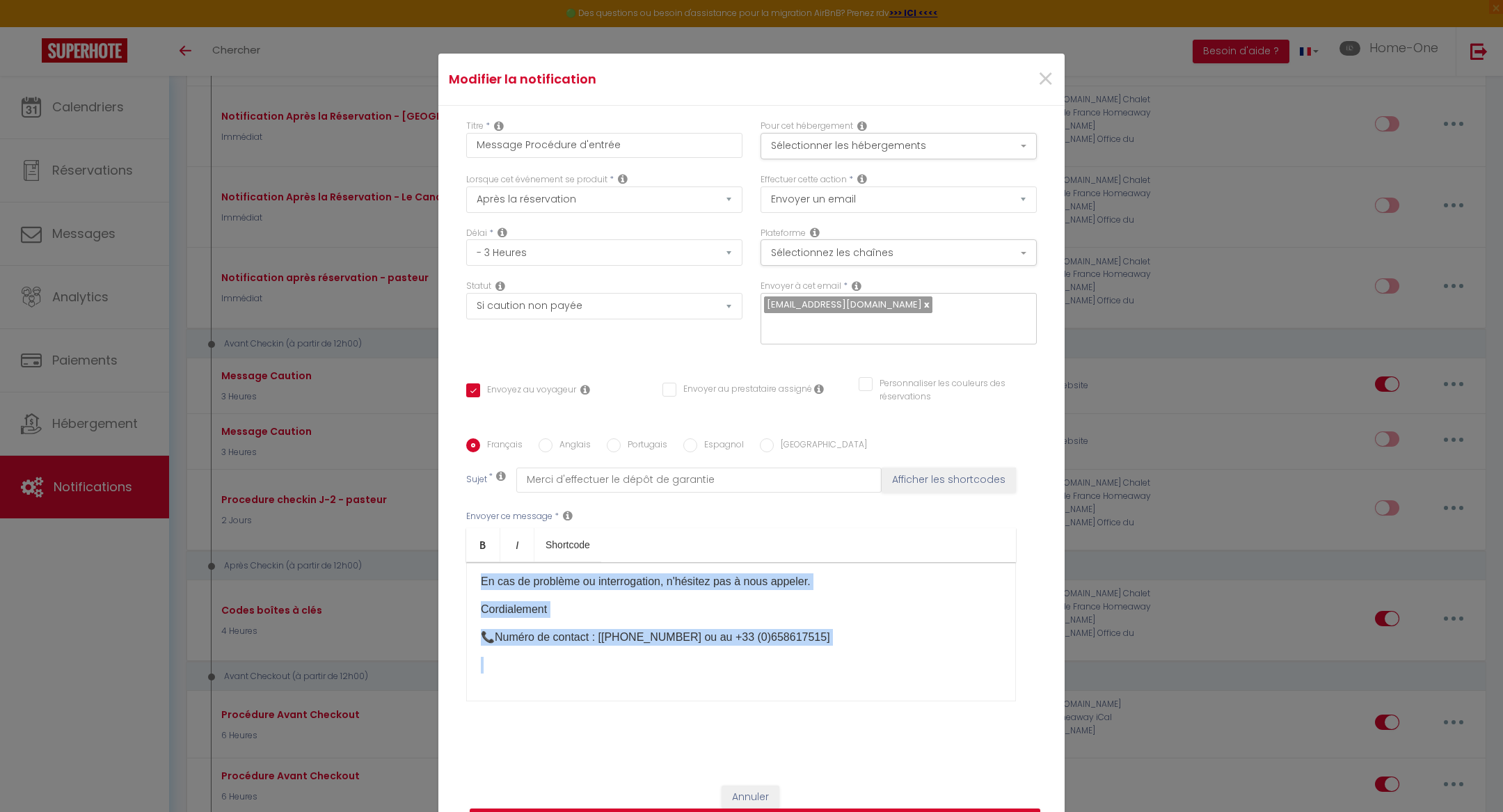
drag, startPoint x: 476, startPoint y: 583, endPoint x: 645, endPoint y: 714, distance: 213.8
click at [645, 715] on div "Français Anglais Portugais Espagnol Italien Sujet * Merci d'effectuer le dépôt …" at bounding box center [752, 578] width 571 height 322
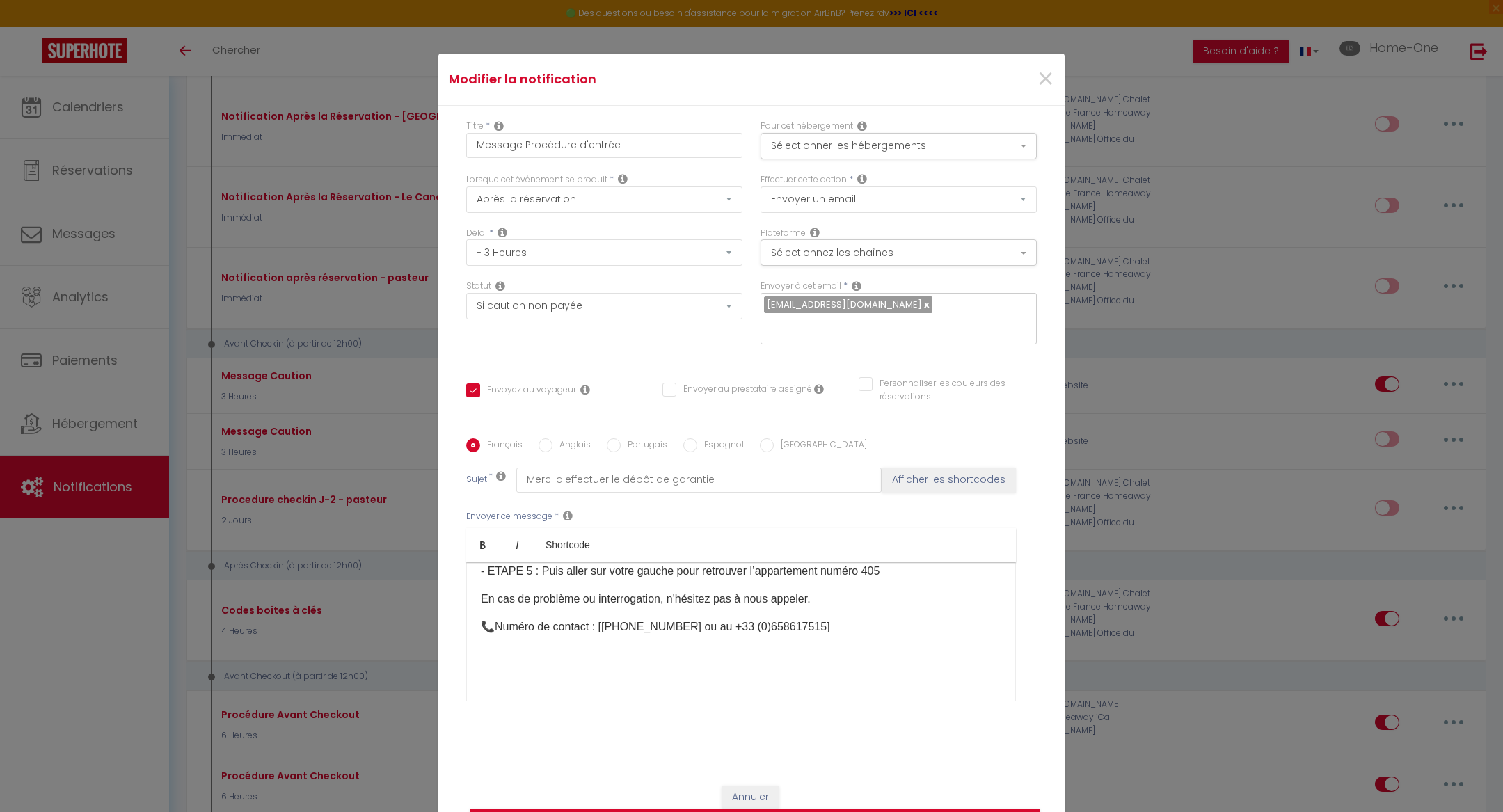
scroll to position [243, 0]
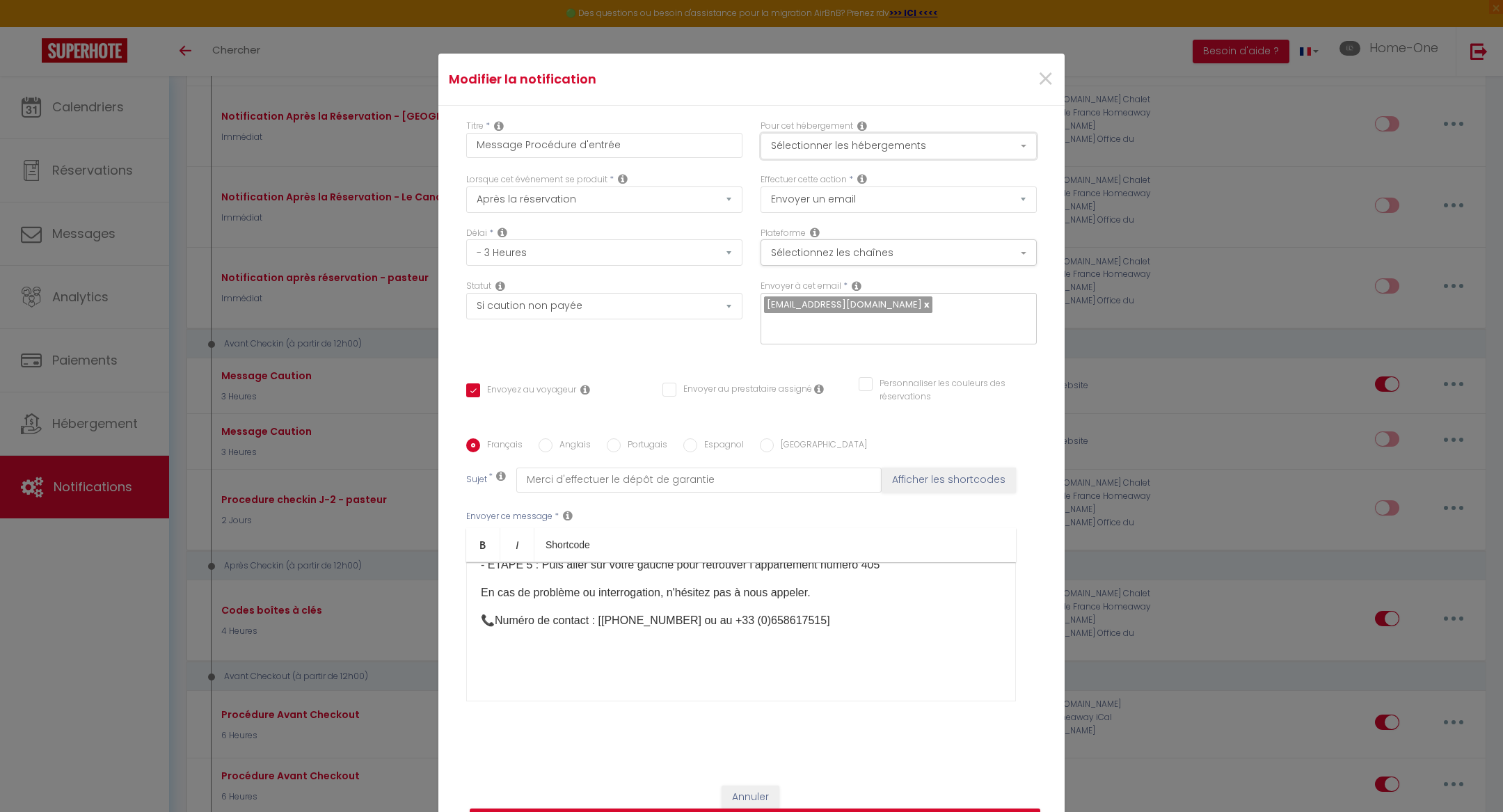
click at [810, 157] on button "Sélectionner les hébergements" at bounding box center [899, 146] width 276 height 26
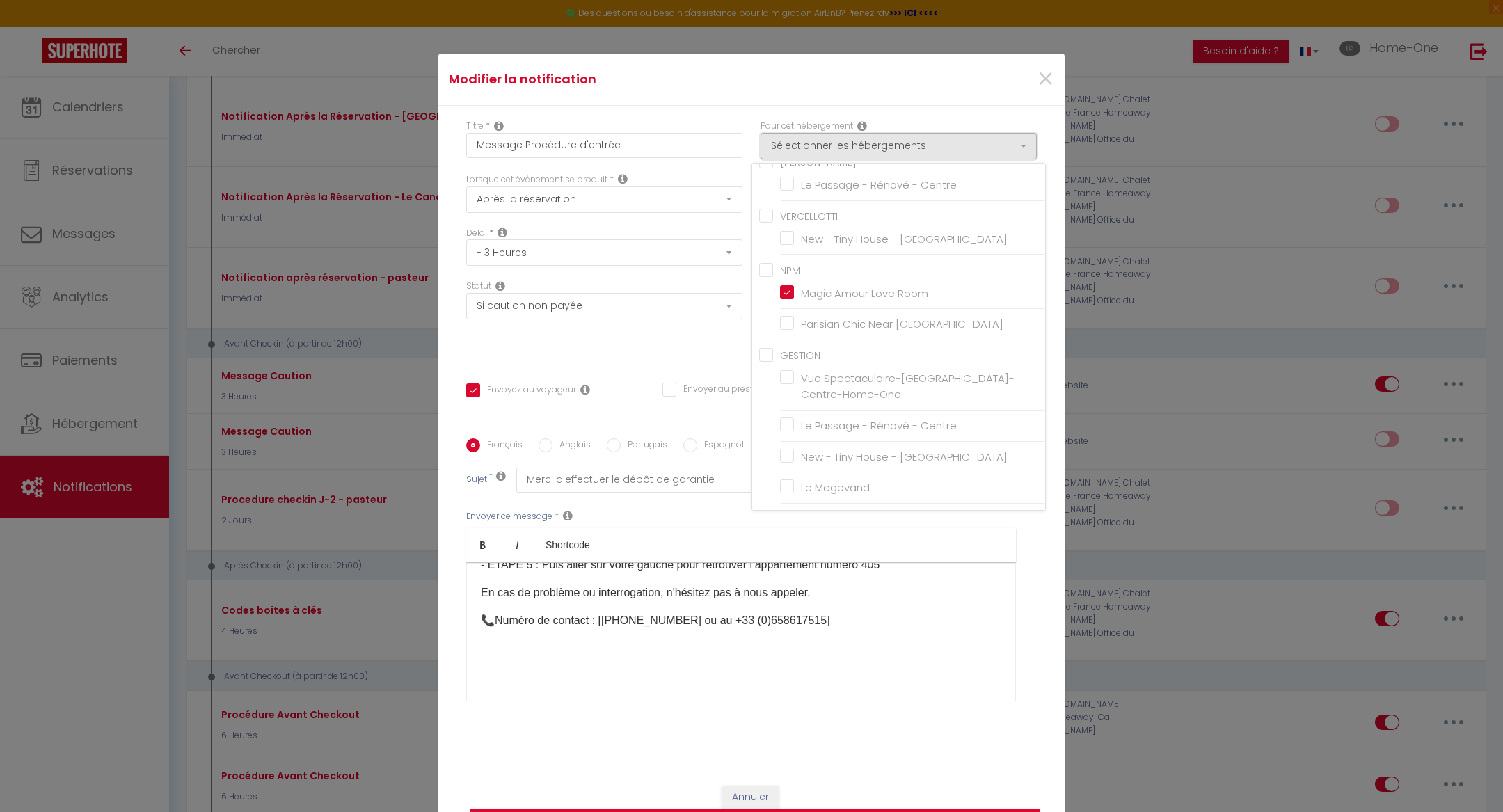
scroll to position [0, 0]
click at [686, 345] on div "Statut Aucun Si la réservation est payée Si réservation non payée Si la caution…" at bounding box center [604, 319] width 294 height 79
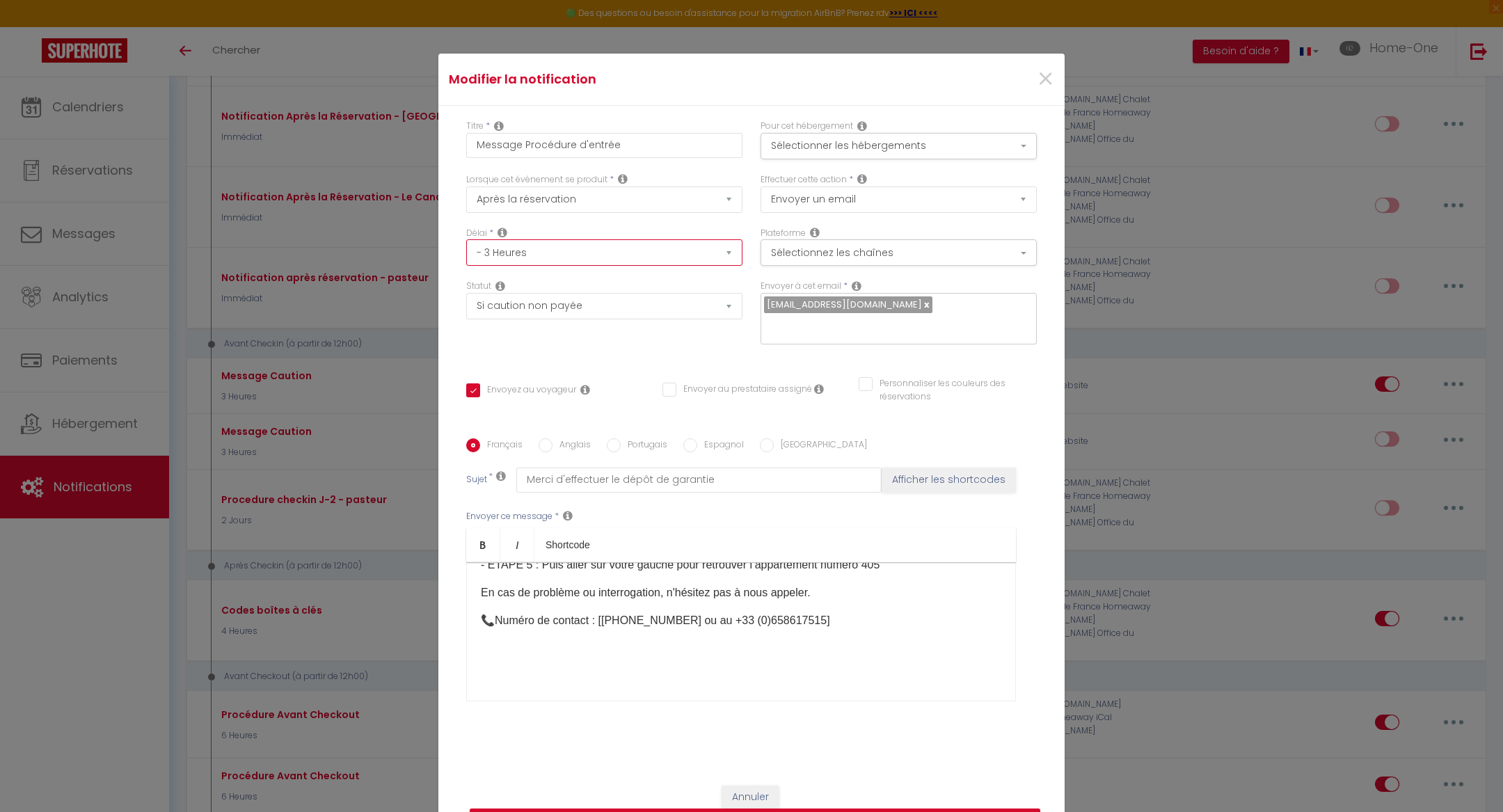
click at [650, 263] on select "Immédiat - 10 Minutes - 1 Heure - 2 Heures - 3 Heures - 4 Heures - 5 Heures - 6…" at bounding box center [605, 253] width 276 height 26
click at [467, 250] on select "Immédiat - 10 Minutes - 1 Heure - 2 Heures - 3 Heures - 4 Heures - 5 Heures - 6…" at bounding box center [605, 253] width 276 height 26
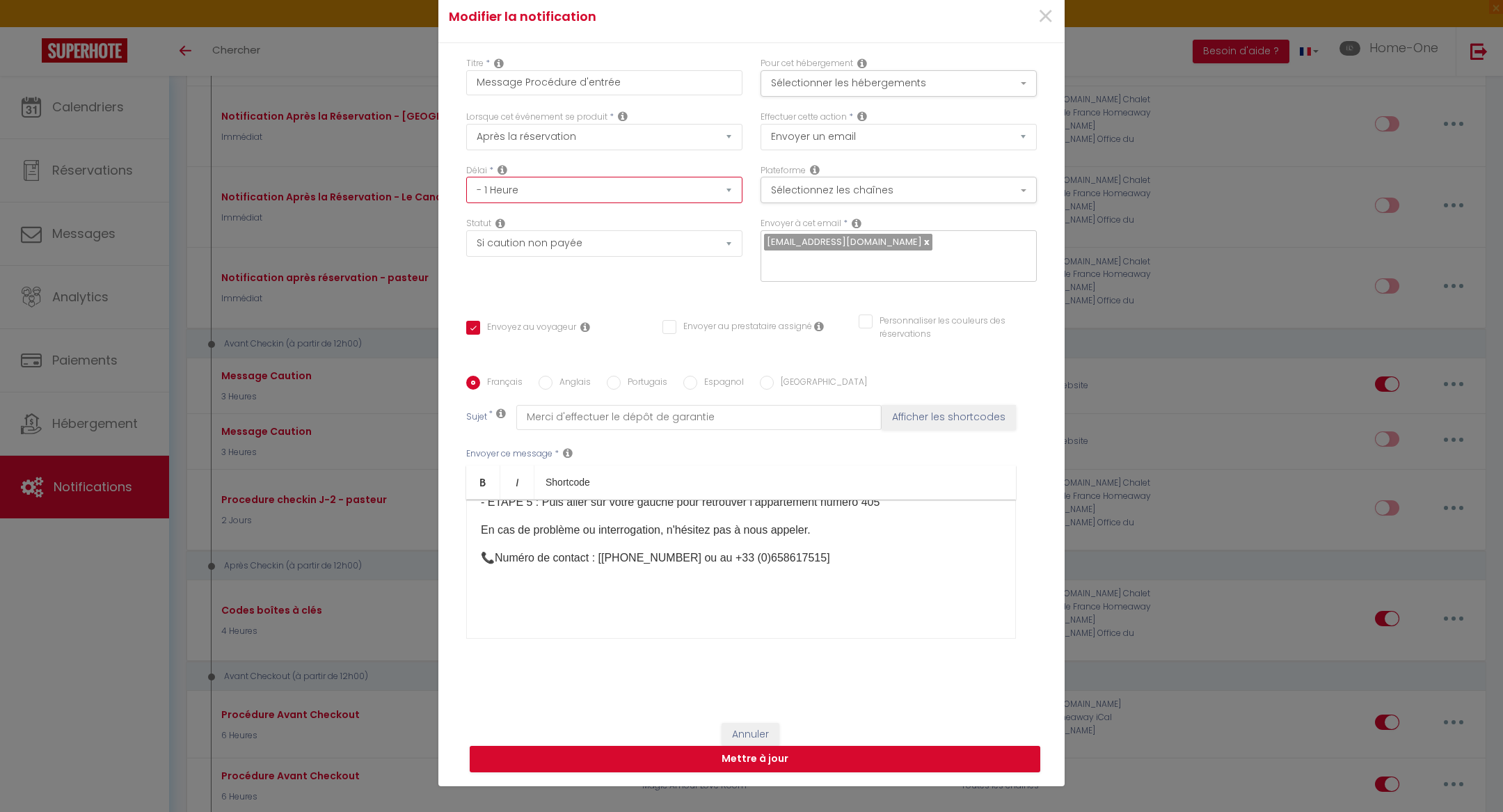
scroll to position [90, 0]
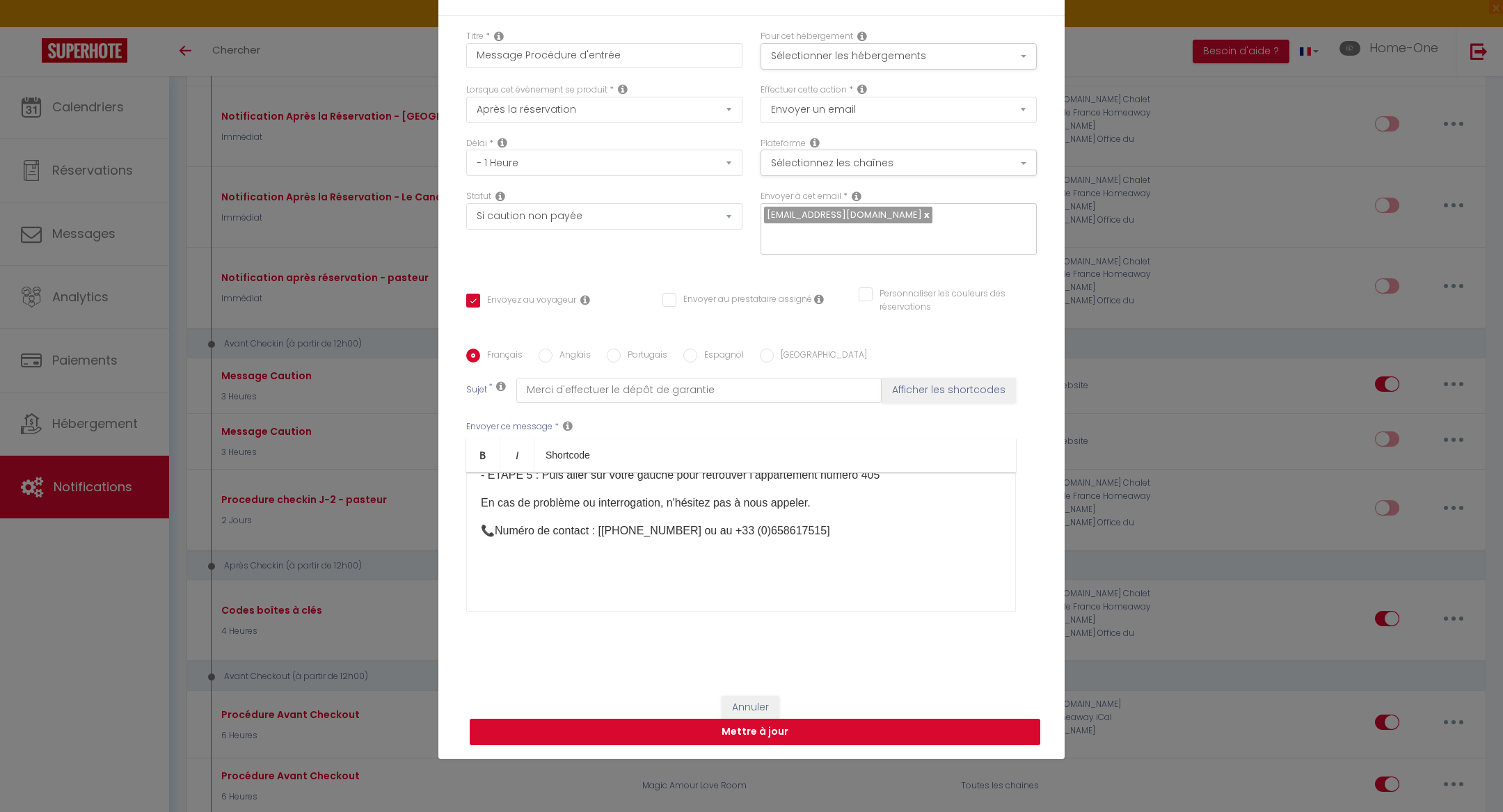
click at [719, 724] on button "Mettre à jour" at bounding box center [754, 732] width 571 height 26
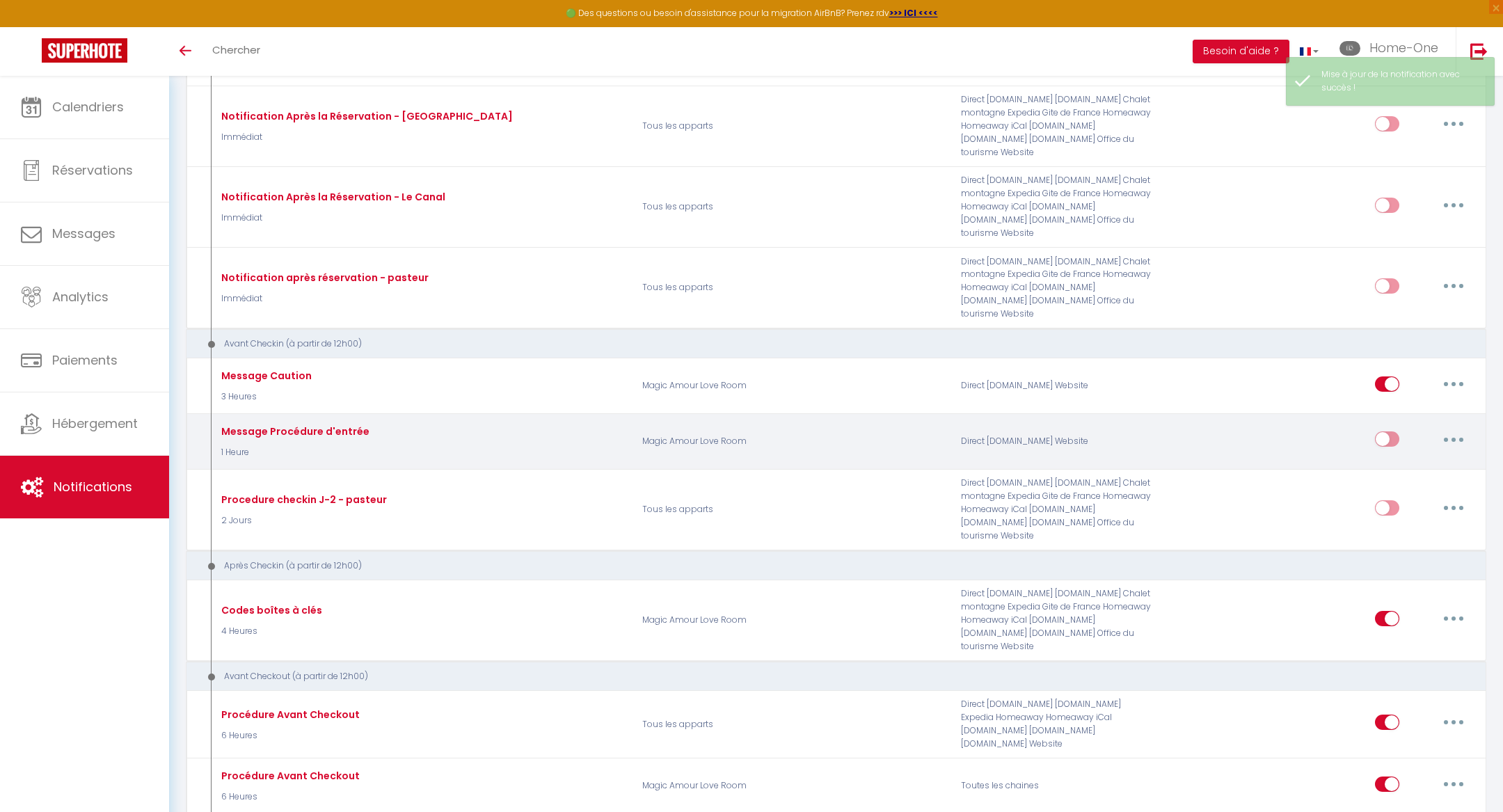
click at [1385, 432] on input "checkbox" at bounding box center [1388, 442] width 25 height 21
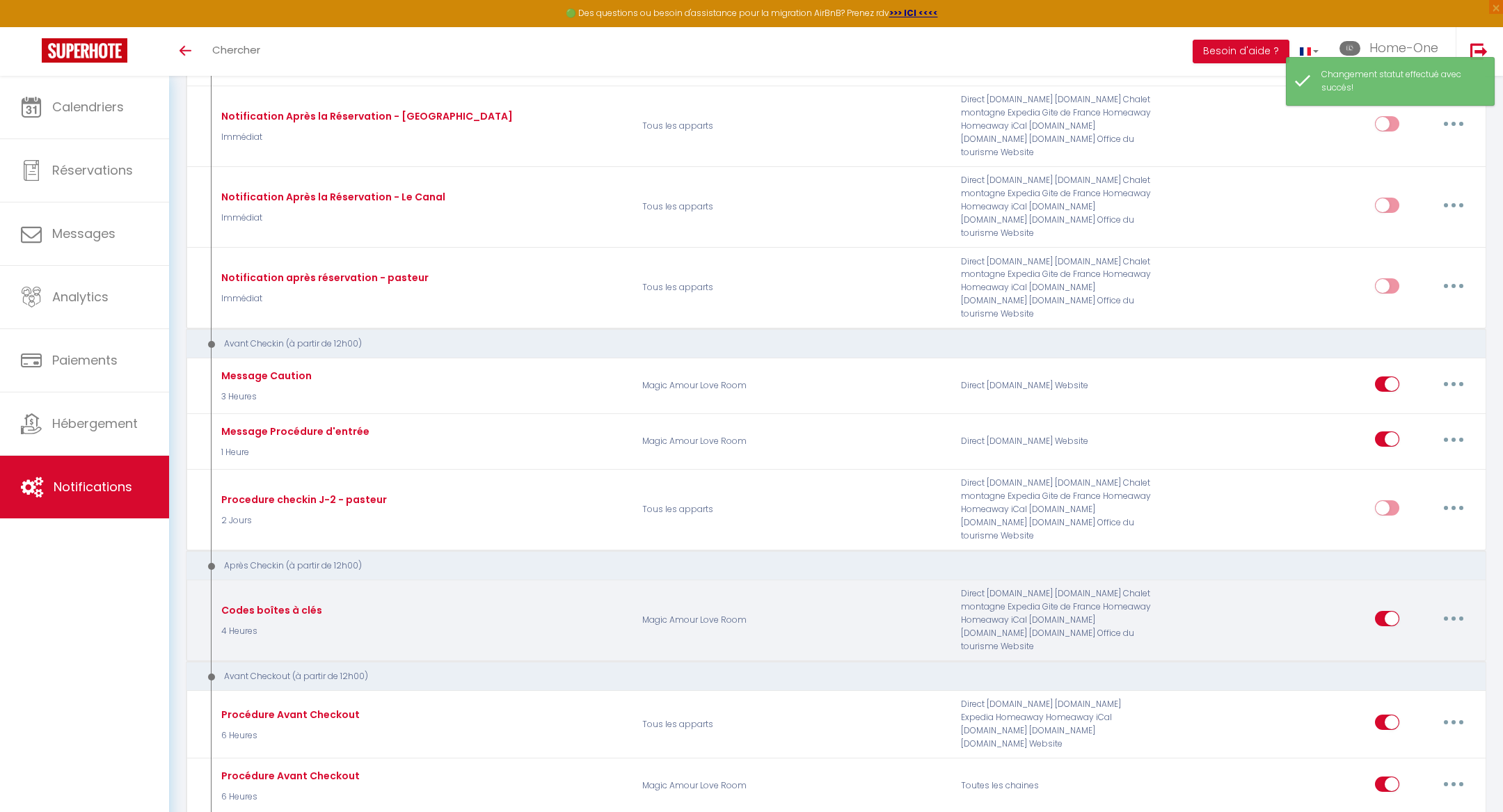
click at [1452, 608] on button "button" at bounding box center [1453, 619] width 39 height 23
click at [1402, 638] on link "Editer" at bounding box center [1417, 649] width 103 height 24
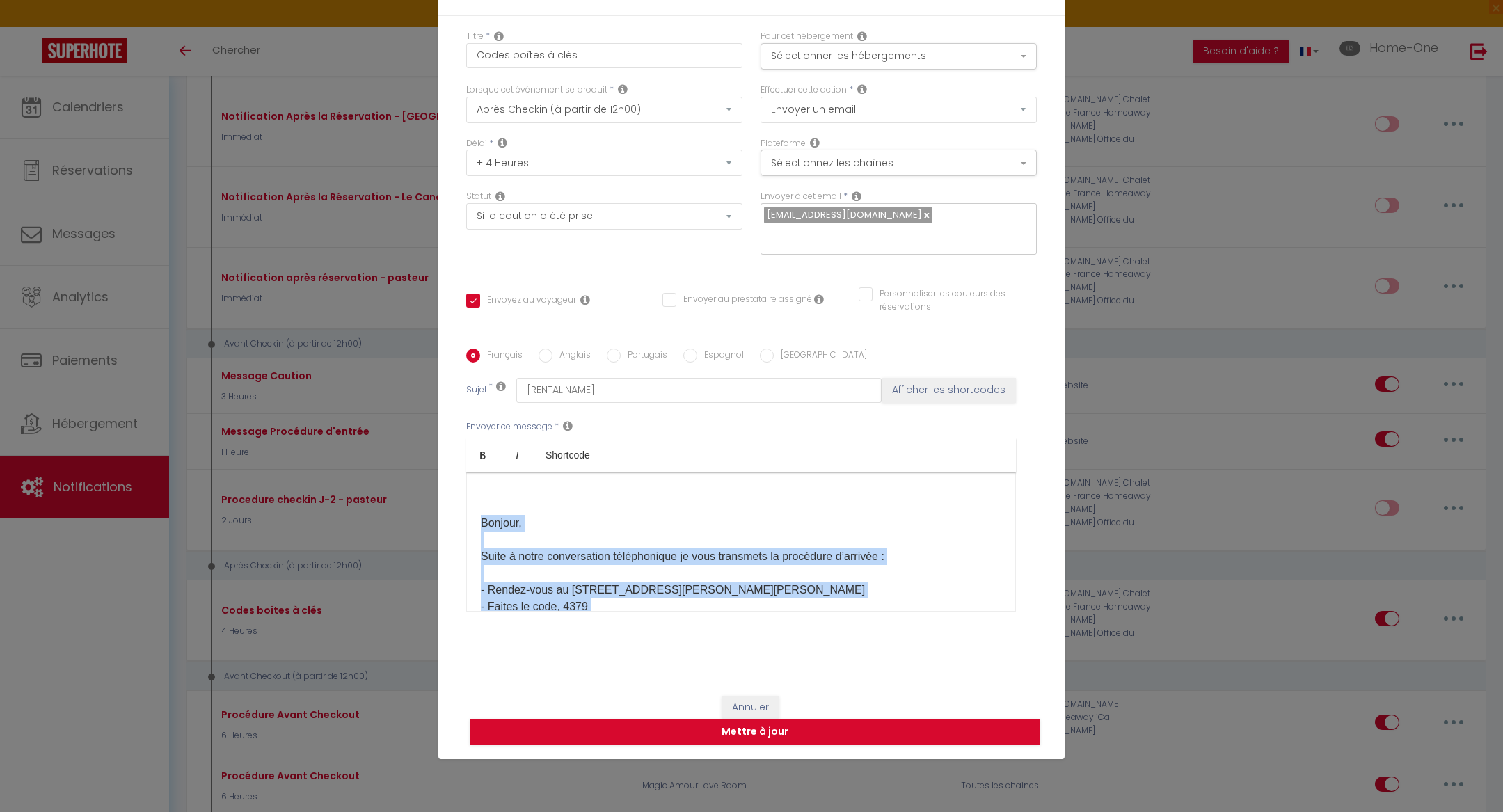
scroll to position [115, 0]
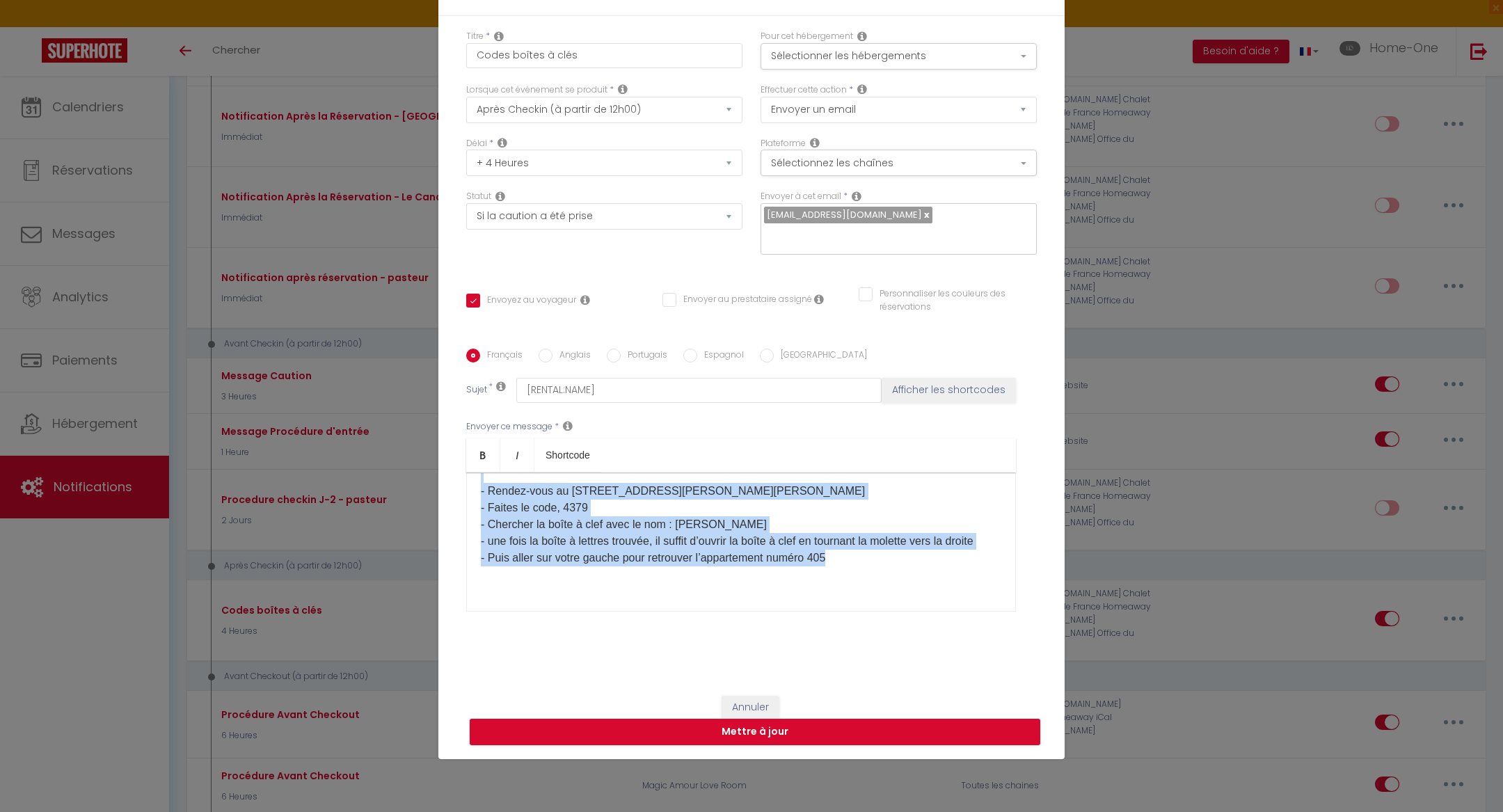
drag, startPoint x: 477, startPoint y: 505, endPoint x: 676, endPoint y: 613, distance: 226.4
click at [677, 616] on div "Envoyer ce message * Bold Italic Shortcode Rich text editor Bonjour, Suite à no…" at bounding box center [752, 516] width 571 height 226
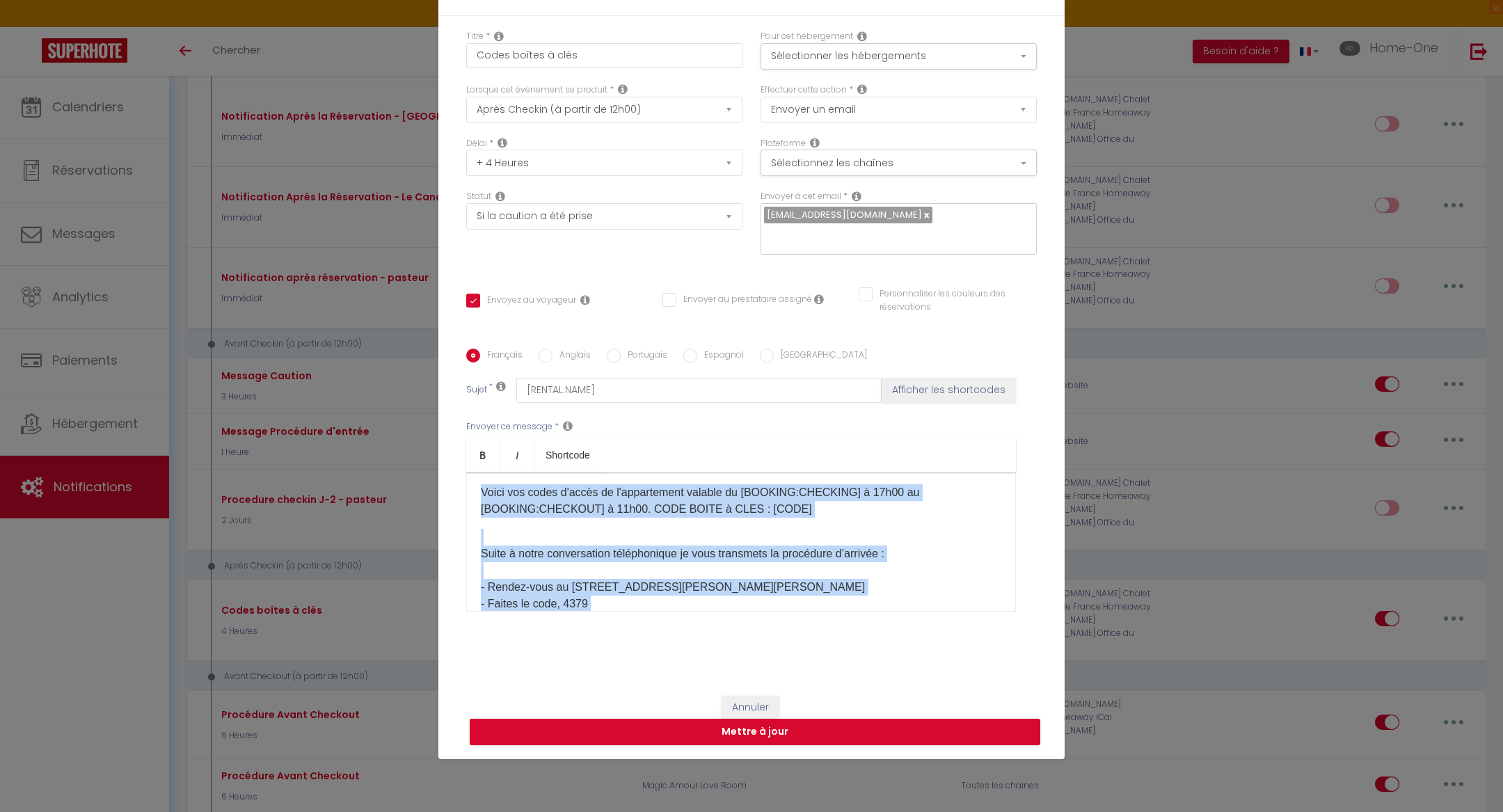
scroll to position [0, 0]
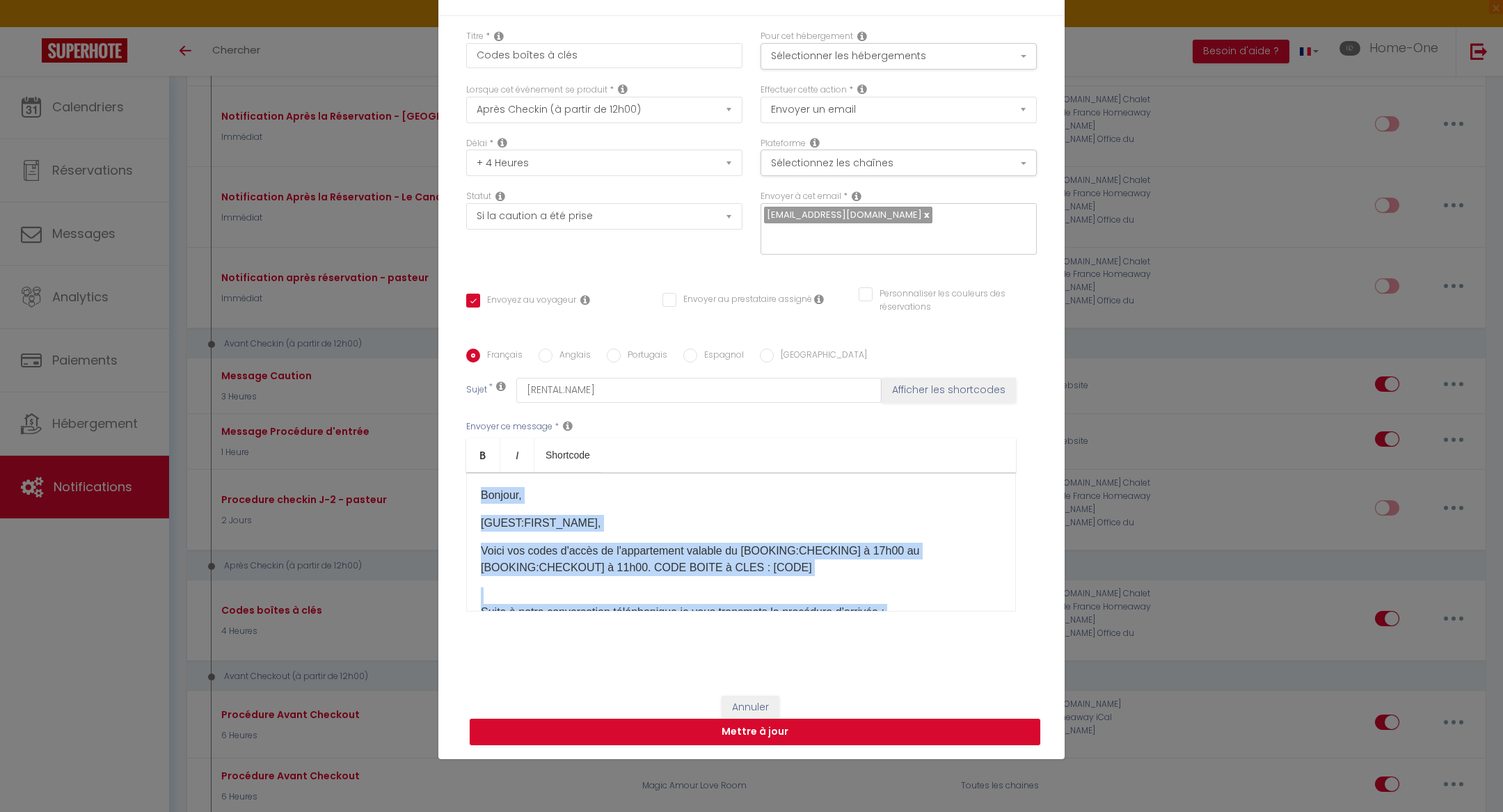
drag, startPoint x: 855, startPoint y: 582, endPoint x: 471, endPoint y: 425, distance: 414.9
click at [471, 425] on div "Envoyer ce message * Bold Italic Shortcode Rich text editor [PERSON_NAME], [GUE…" at bounding box center [752, 516] width 571 height 226
drag, startPoint x: 789, startPoint y: 566, endPoint x: 458, endPoint y: 458, distance: 348.2
click at [458, 458] on div "Titre * Codes boîtes à clés Pour cet hébergement Sélectionner les hébergements …" at bounding box center [752, 349] width 627 height 666
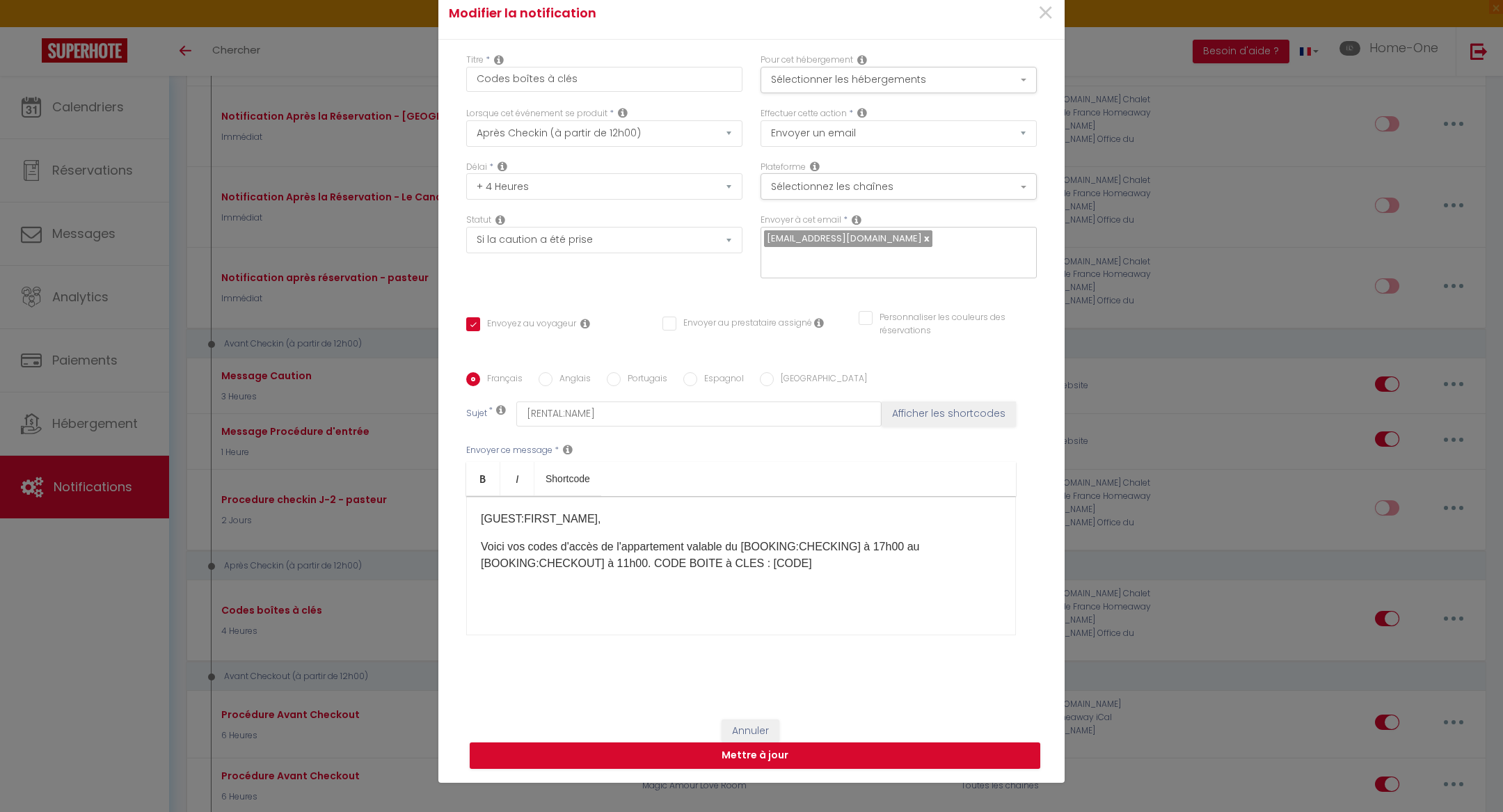
scroll to position [64, 0]
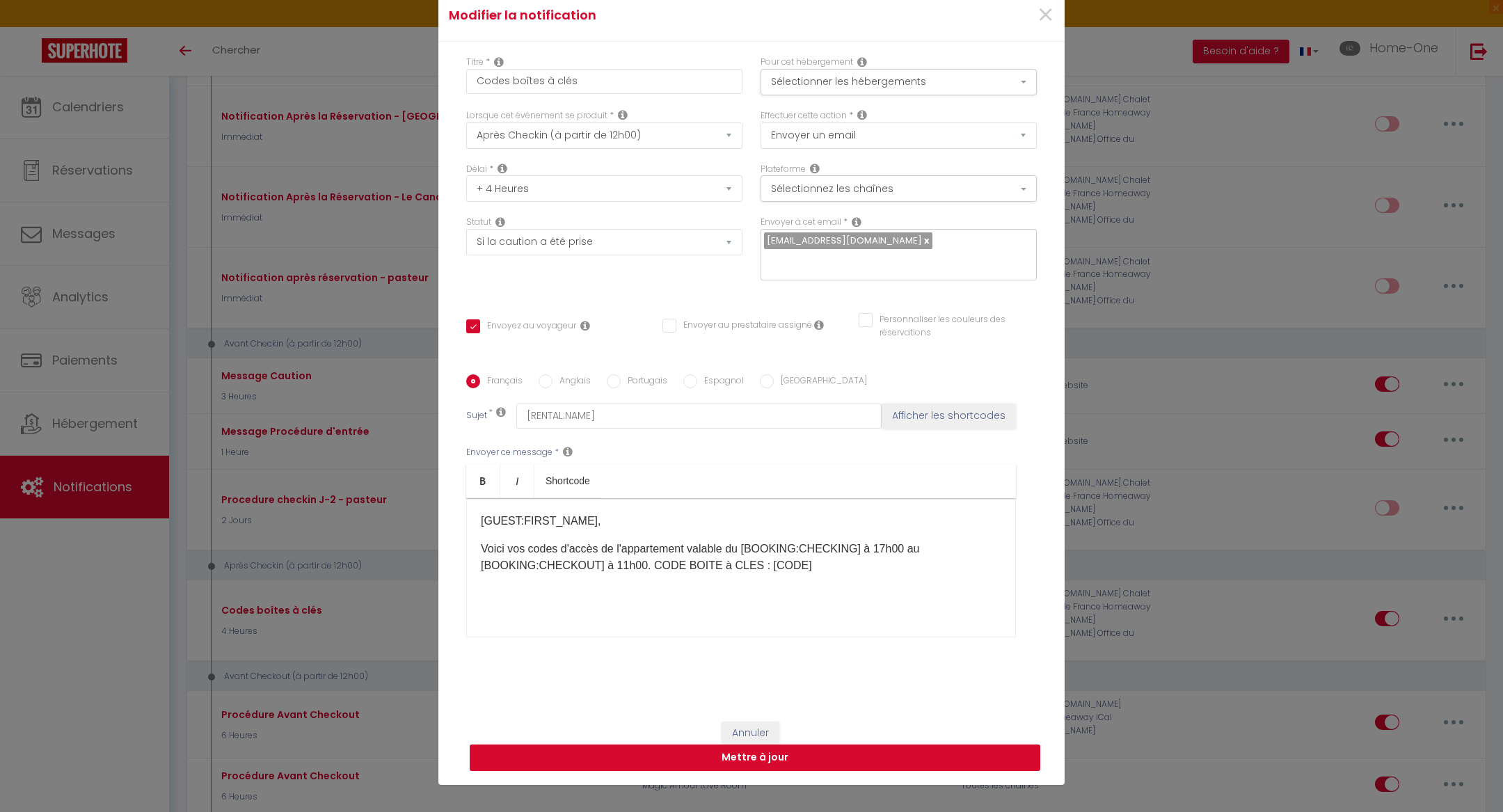
click at [690, 745] on button "Mettre à jour" at bounding box center [754, 758] width 571 height 26
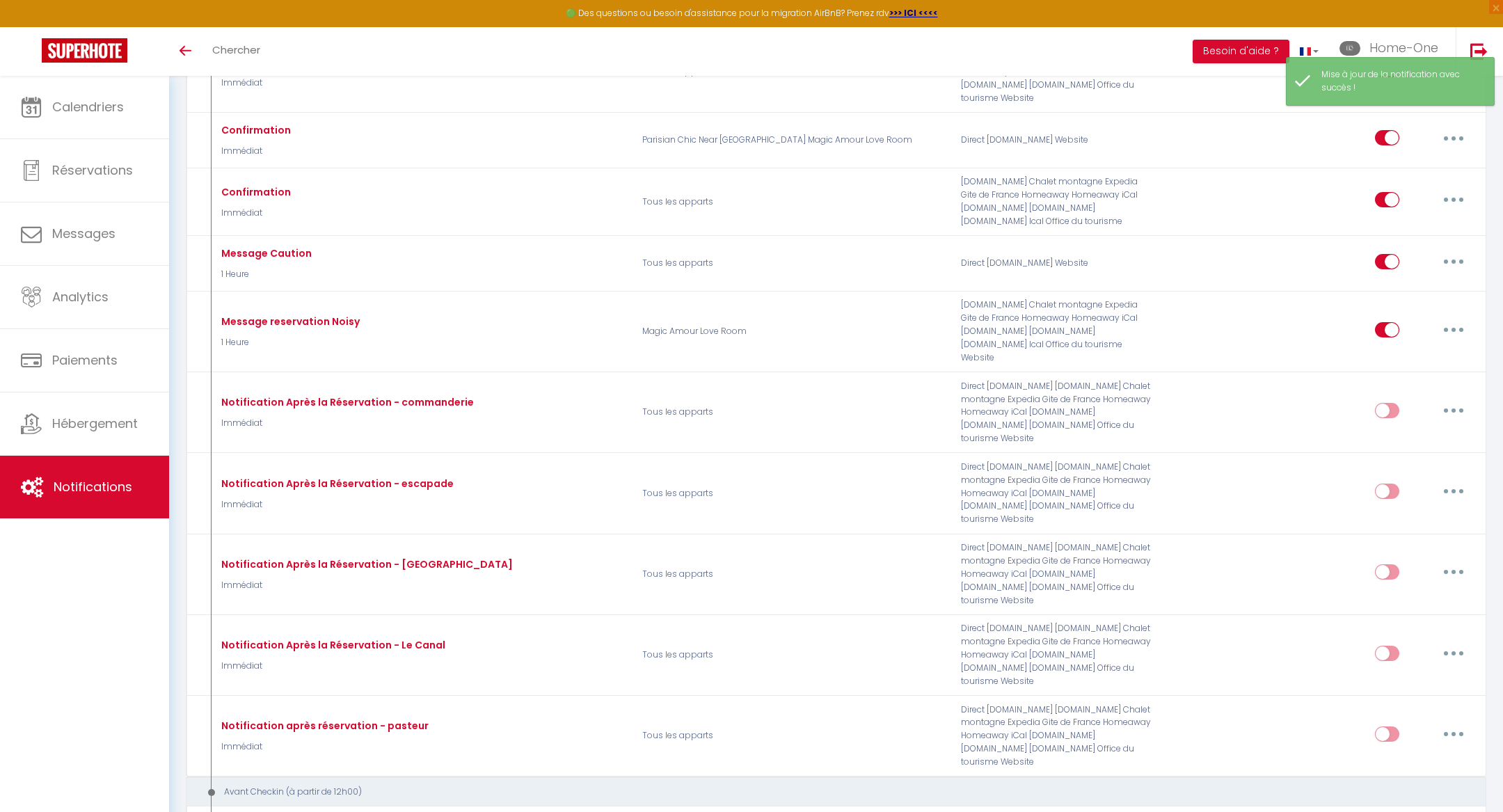
scroll to position [0, 0]
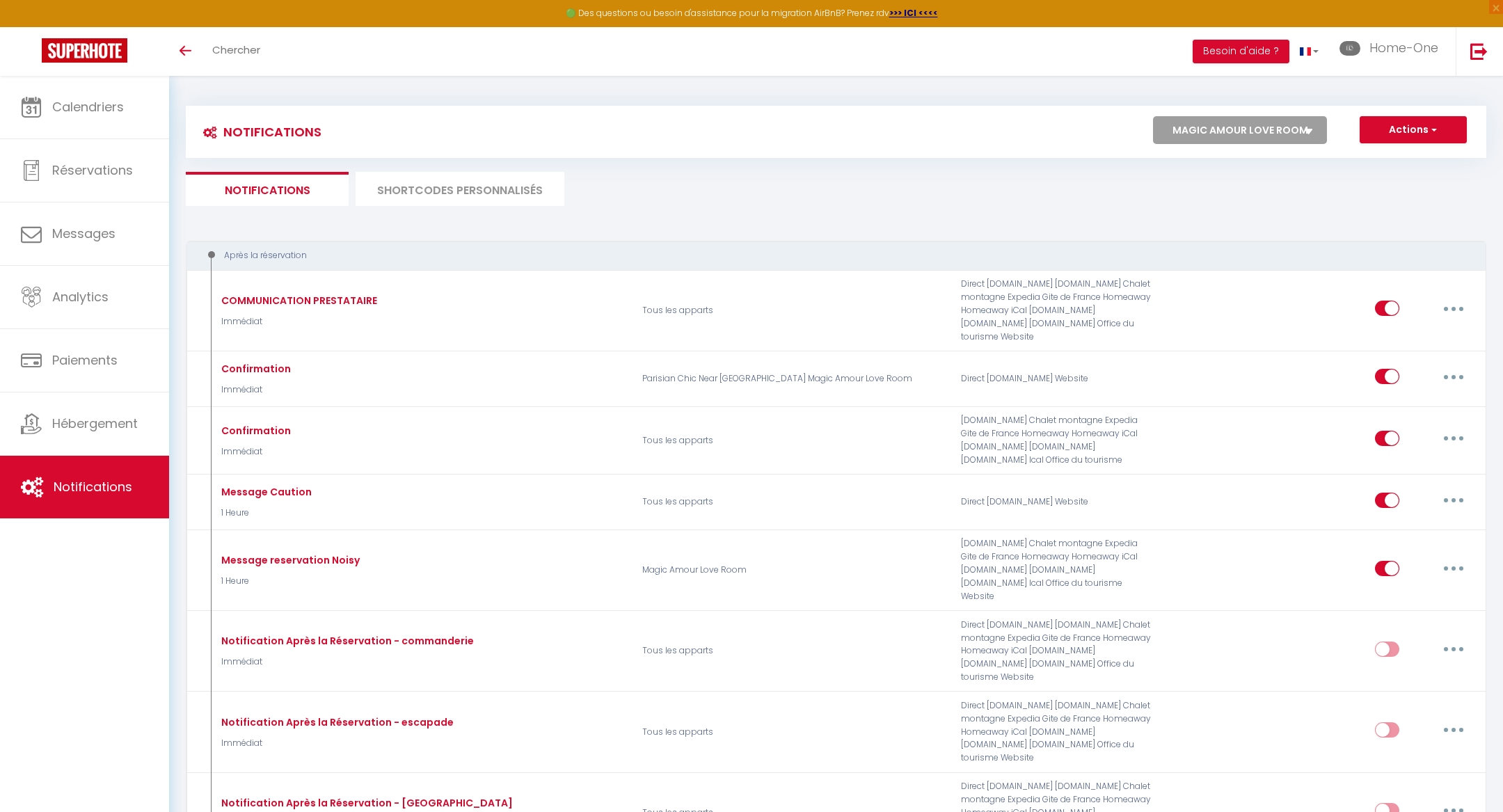
click at [528, 190] on li "SHORTCODES PERSONNALISÉS" at bounding box center [460, 189] width 209 height 34
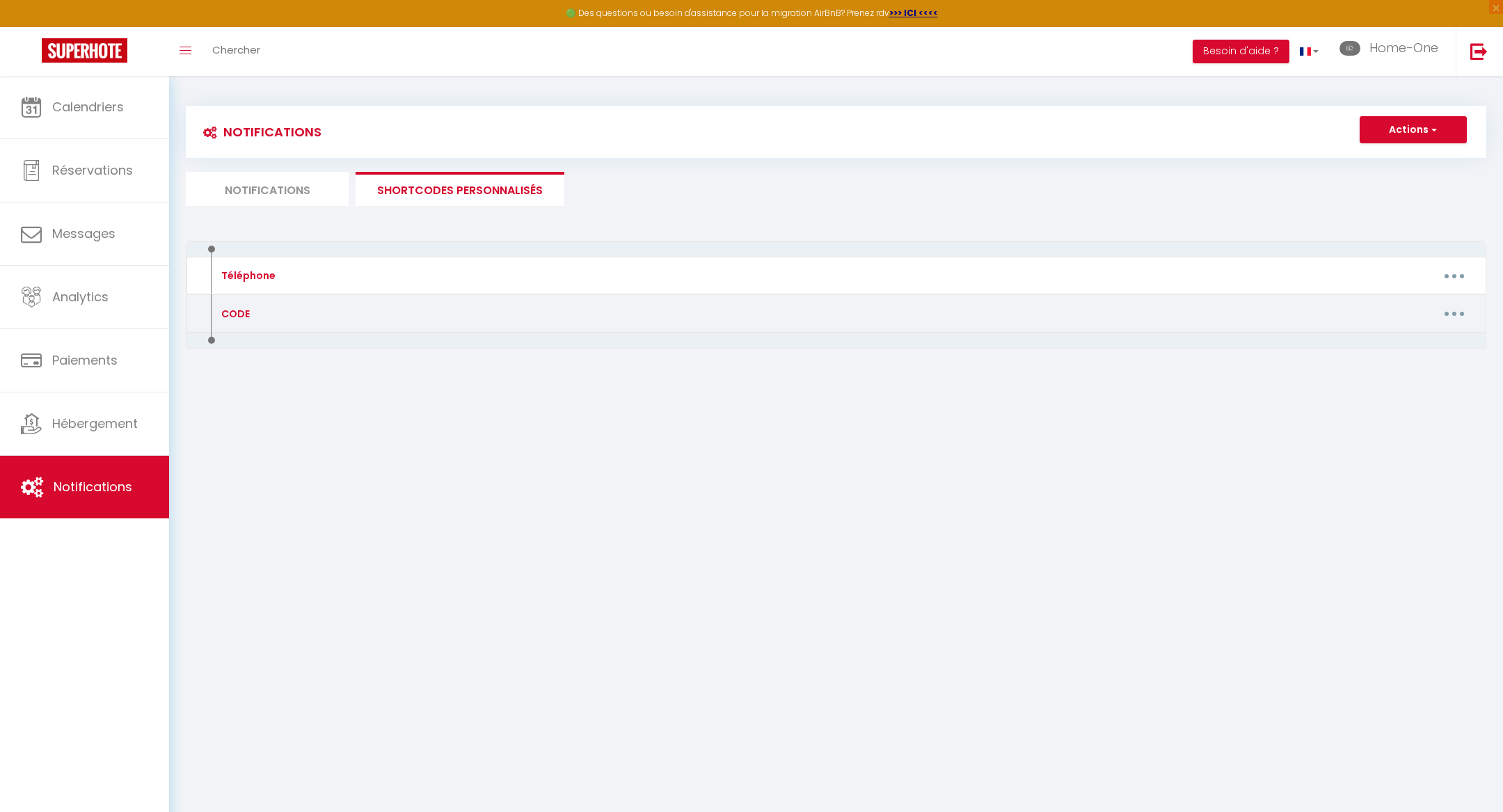
click at [1451, 310] on button "button" at bounding box center [1454, 314] width 39 height 23
click at [1423, 330] on div "Editer Supprimer" at bounding box center [1418, 357] width 112 height 60
click at [1466, 310] on button "button" at bounding box center [1454, 314] width 39 height 23
click at [1441, 333] on link "Editer" at bounding box center [1418, 344] width 103 height 24
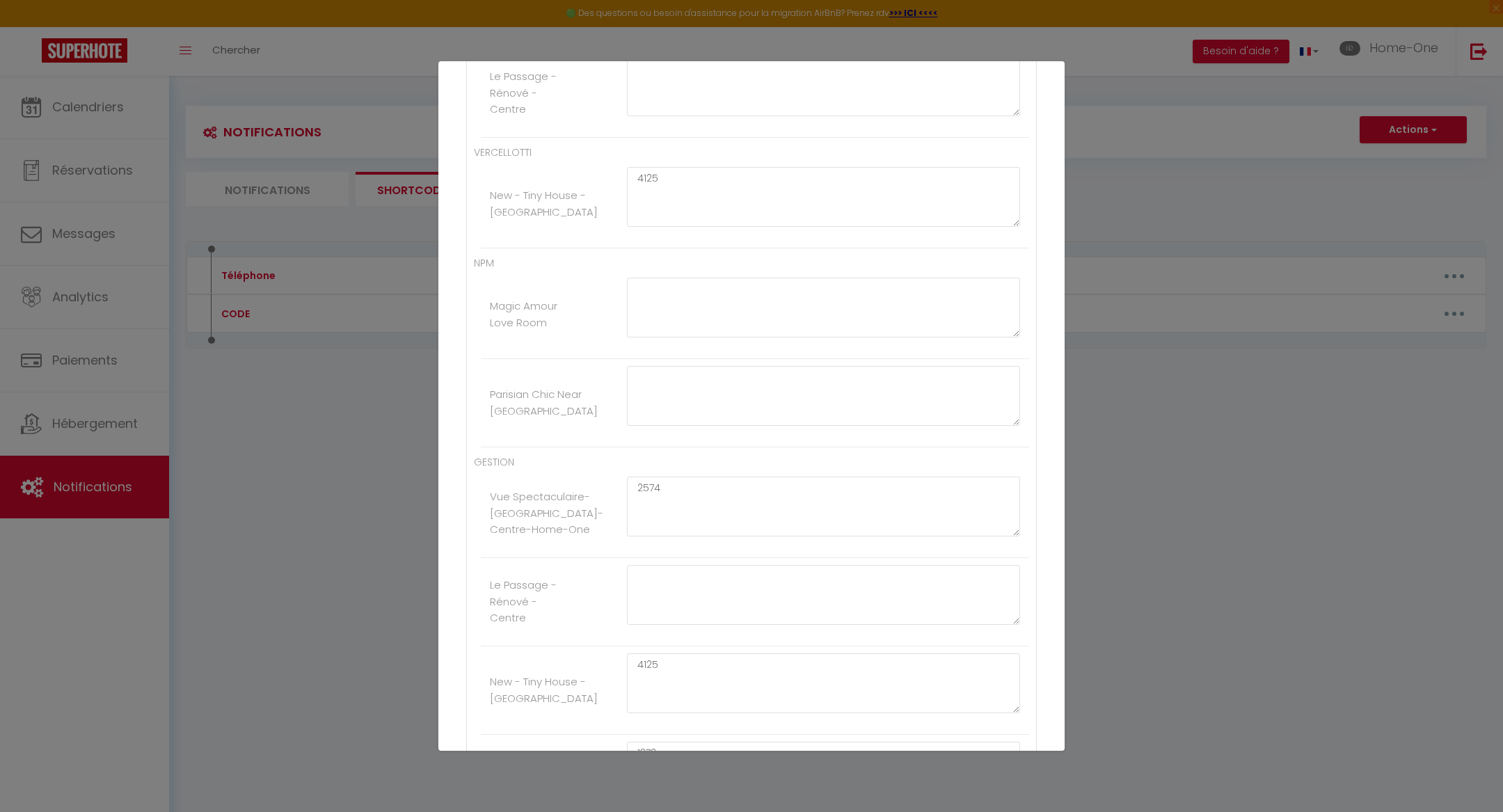
scroll to position [639, 0]
click at [750, 599] on textarea at bounding box center [822, 592] width 393 height 60
click at [759, 456] on ul "GESTION Vue Spectaculaire-[GEOGRAPHIC_DATA]-Centre-Home-One 2574 [GEOGRAPHIC_DA…" at bounding box center [752, 637] width 556 height 369
click at [716, 301] on textarea at bounding box center [822, 294] width 393 height 60
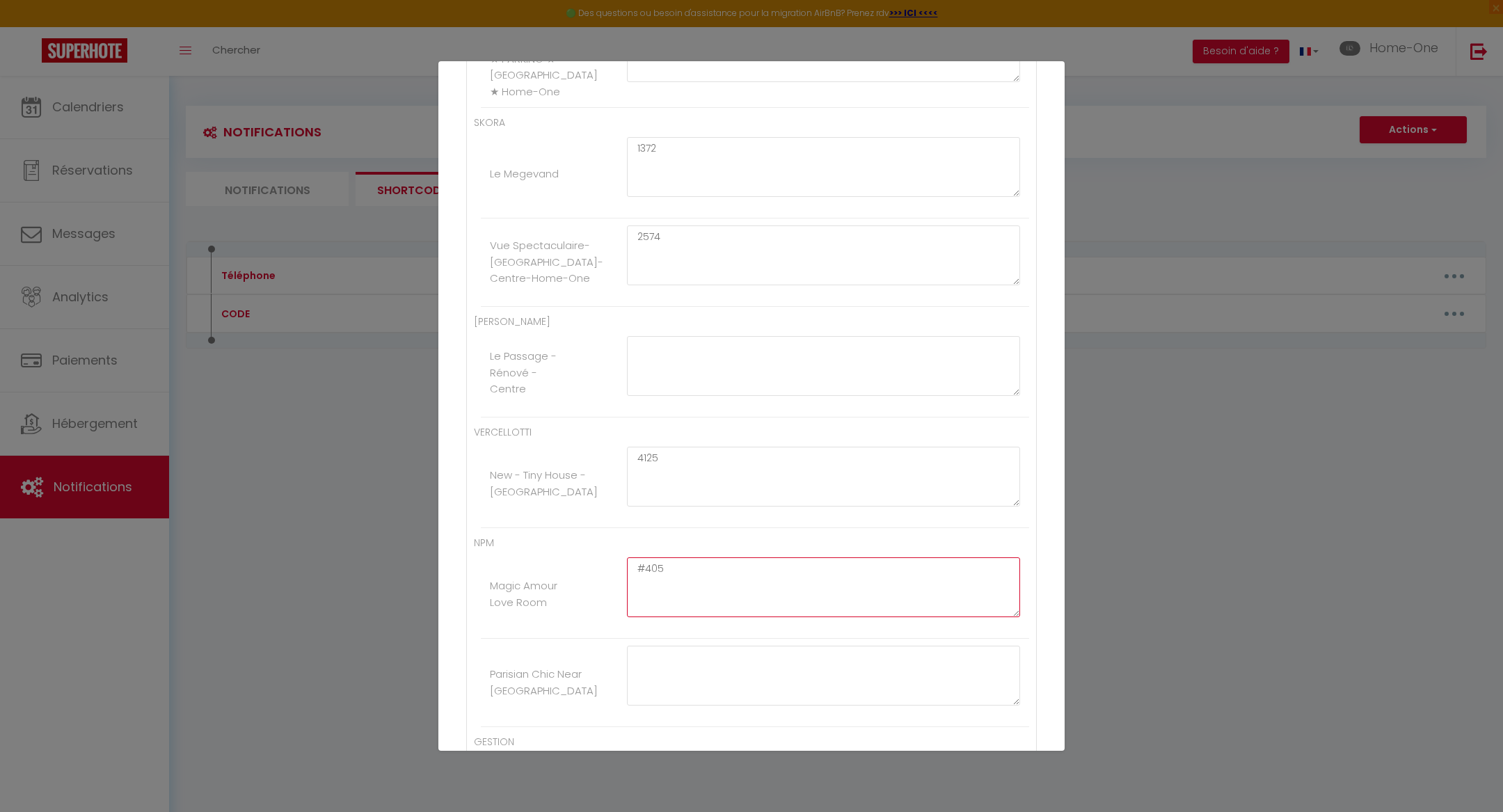
scroll to position [365, 0]
drag, startPoint x: 667, startPoint y: 228, endPoint x: 629, endPoint y: 228, distance: 38.0
click at [629, 228] on textarea "2574" at bounding box center [822, 246] width 393 height 60
click at [647, 224] on textarea "5369" at bounding box center [822, 246] width 393 height 60
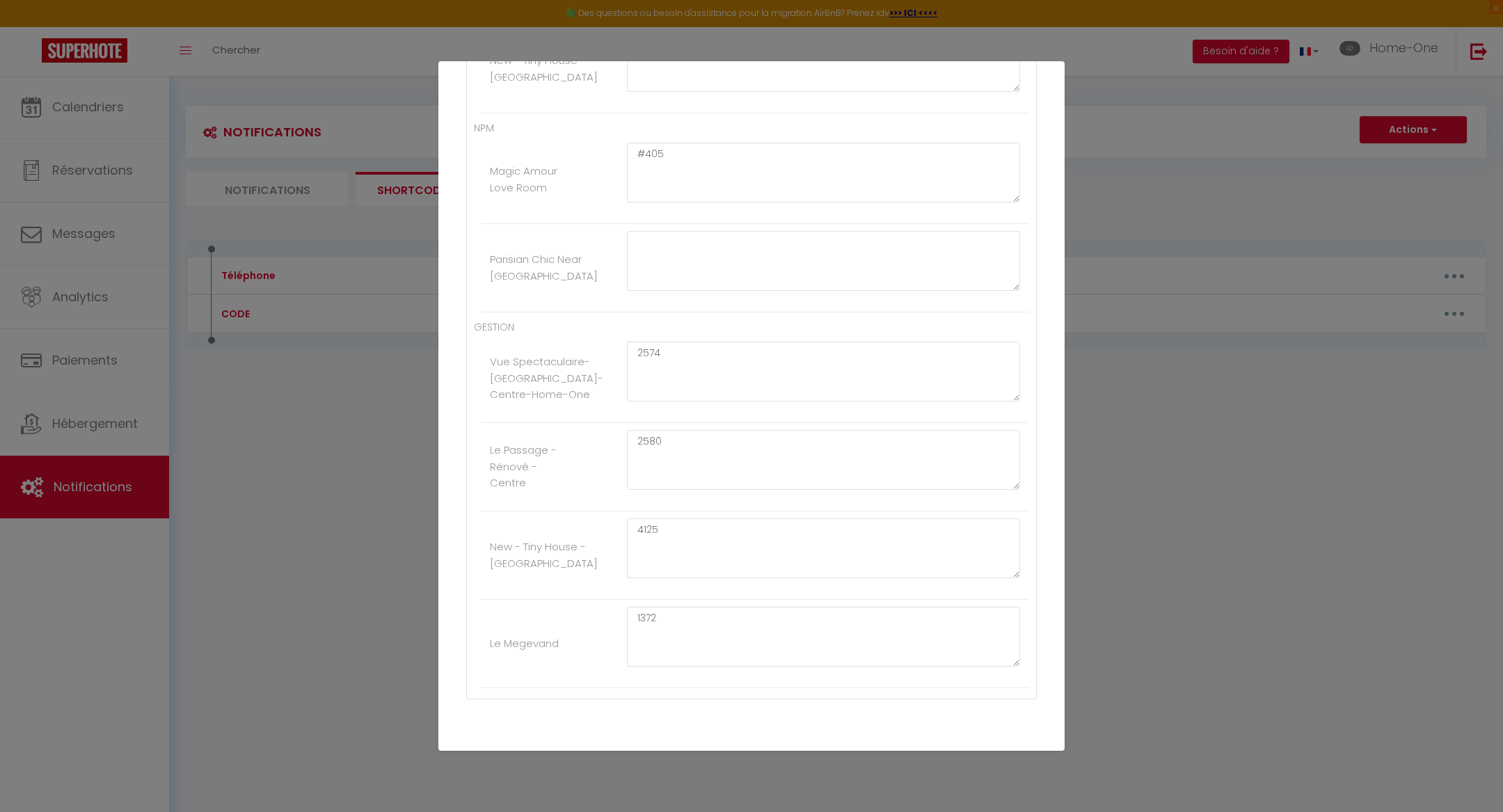
scroll to position [833, 0]
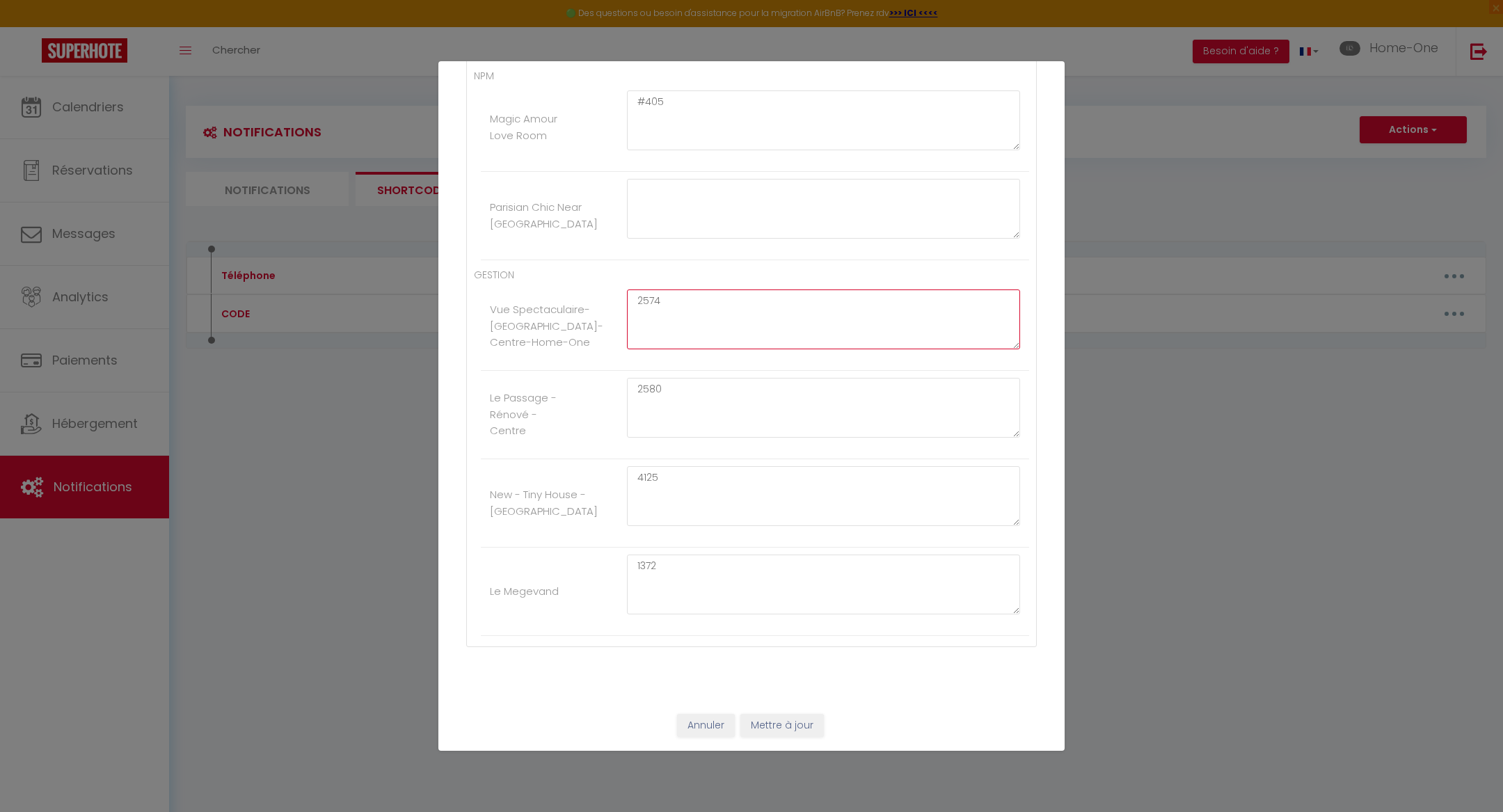
click at [653, 301] on textarea "2574" at bounding box center [822, 319] width 393 height 60
paste textarea "5369"
click at [648, 391] on textarea "2580" at bounding box center [822, 407] width 393 height 60
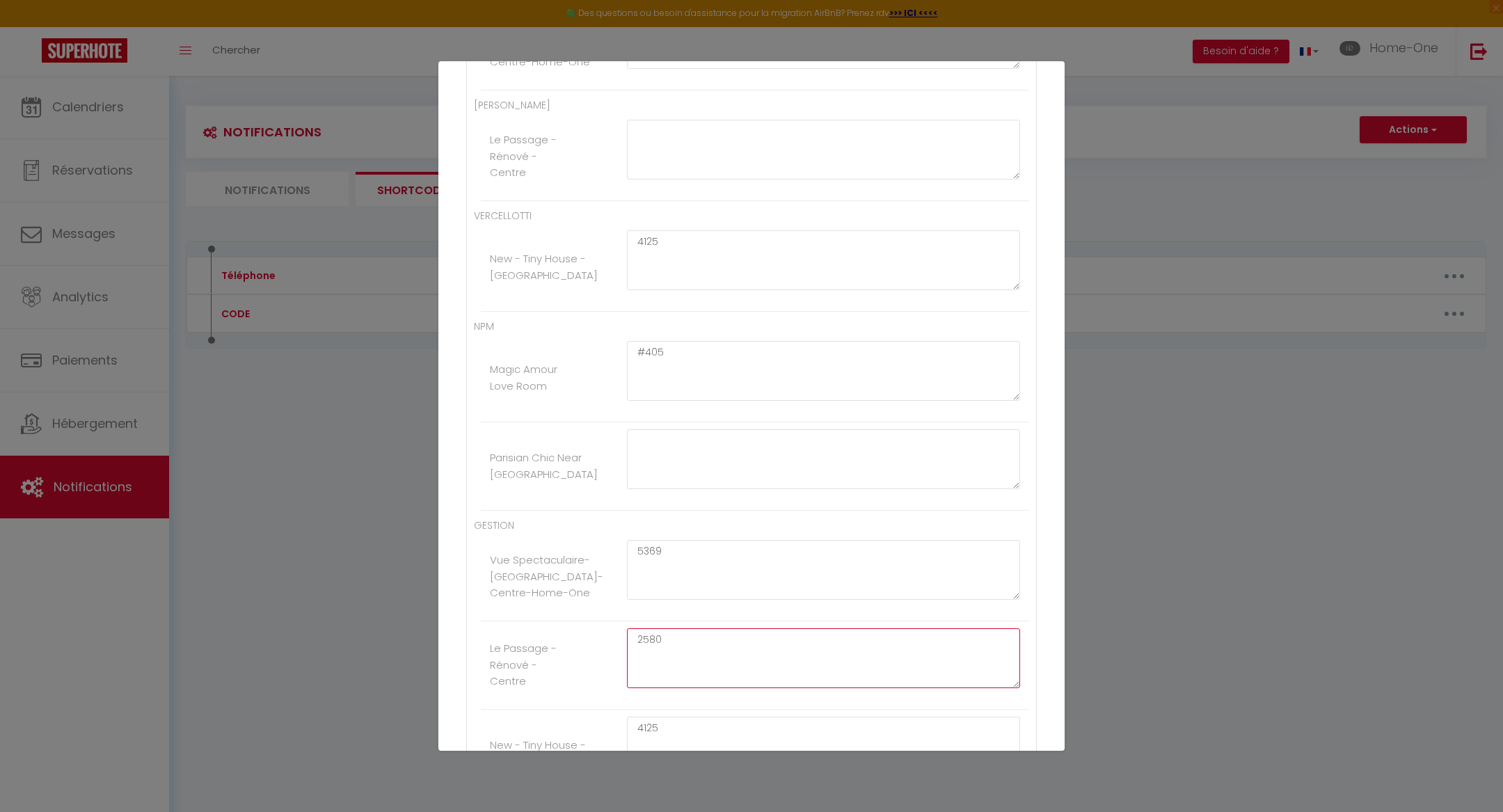
scroll to position [569, 0]
click at [687, 160] on textarea at bounding box center [822, 153] width 393 height 60
paste textarea "2580"
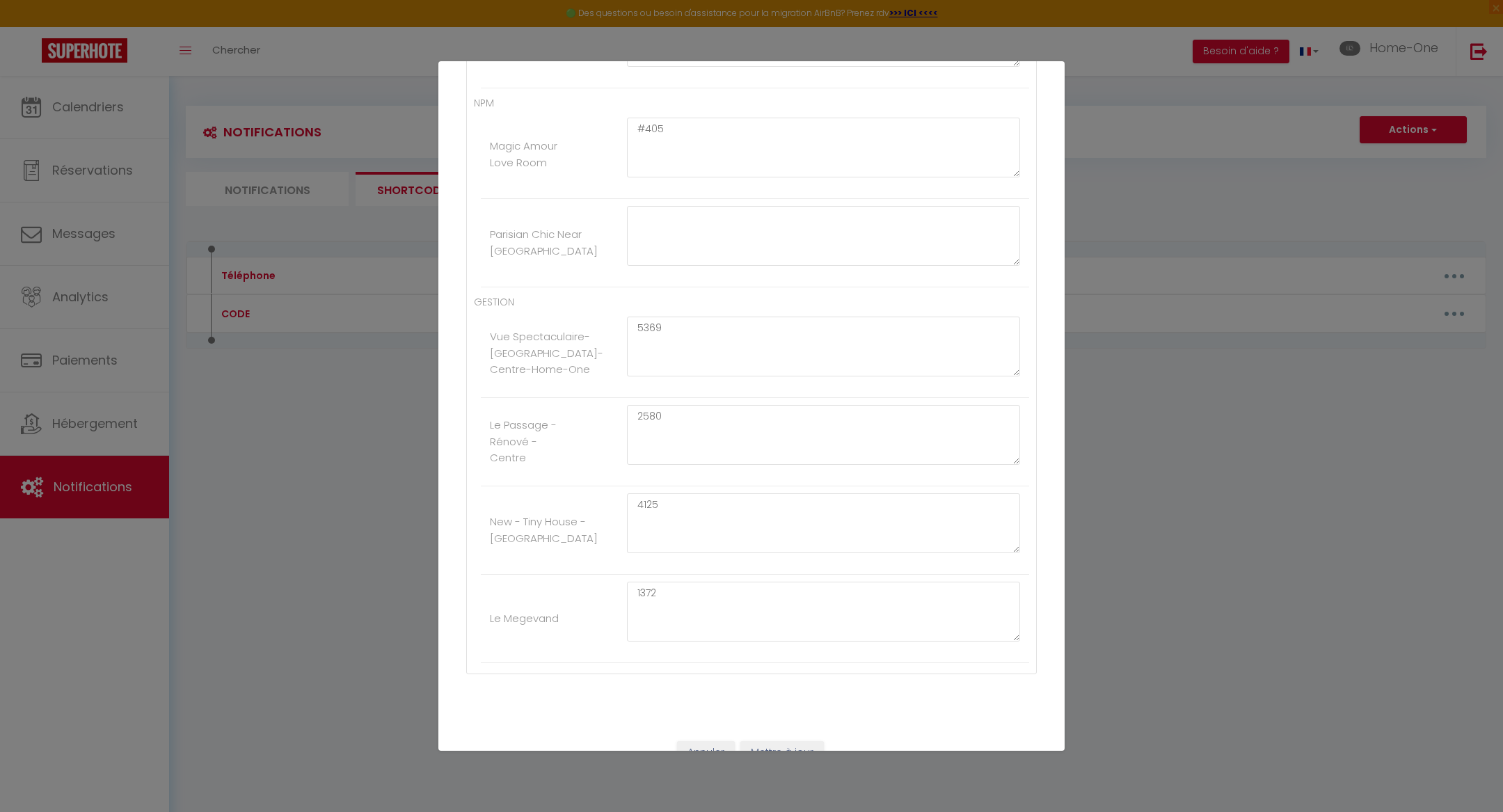
scroll to position [833, 0]
click at [754, 719] on button "Mettre à jour" at bounding box center [782, 725] width 83 height 24
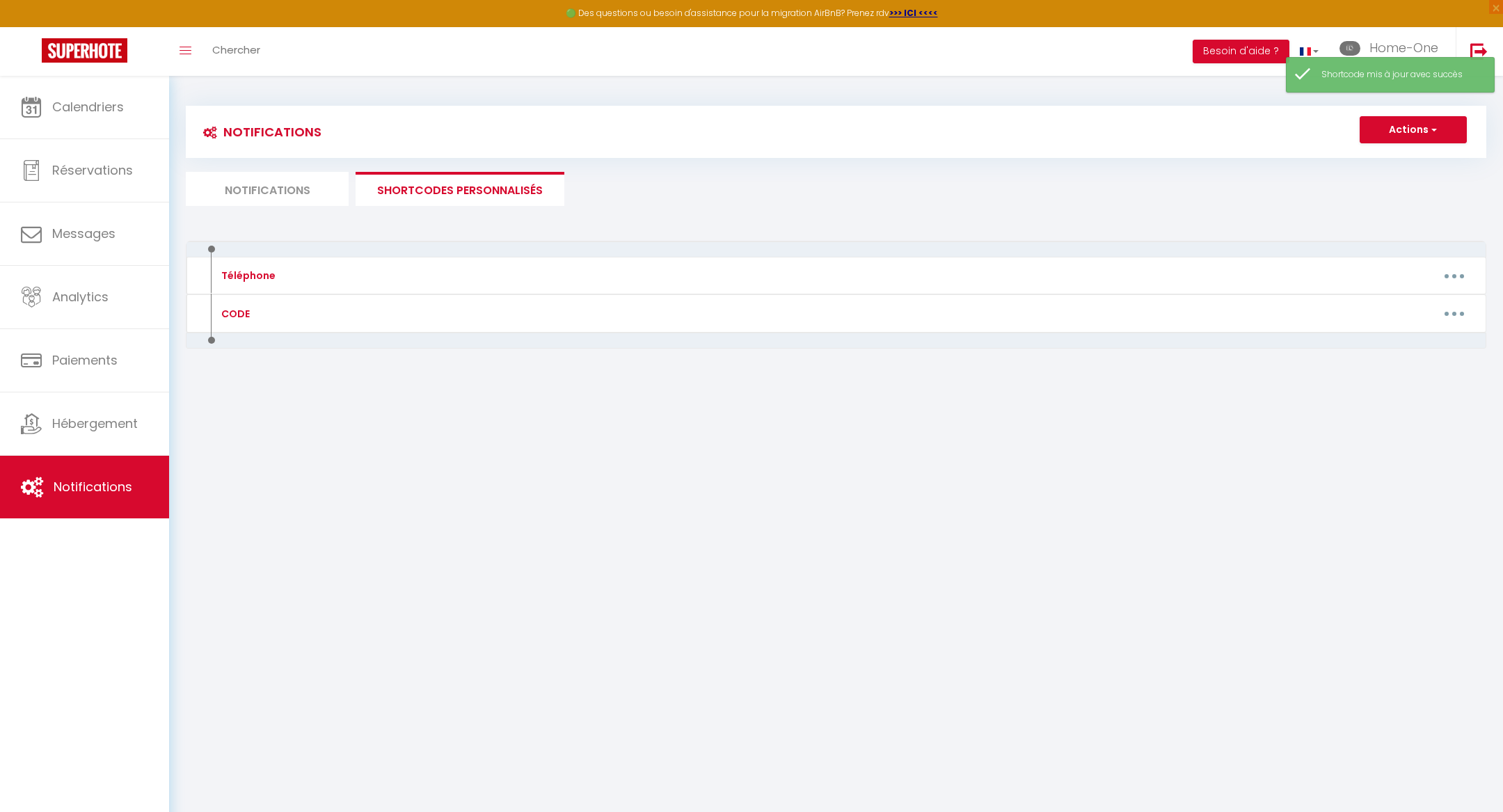
click at [342, 191] on li "Notifications" at bounding box center [267, 189] width 163 height 34
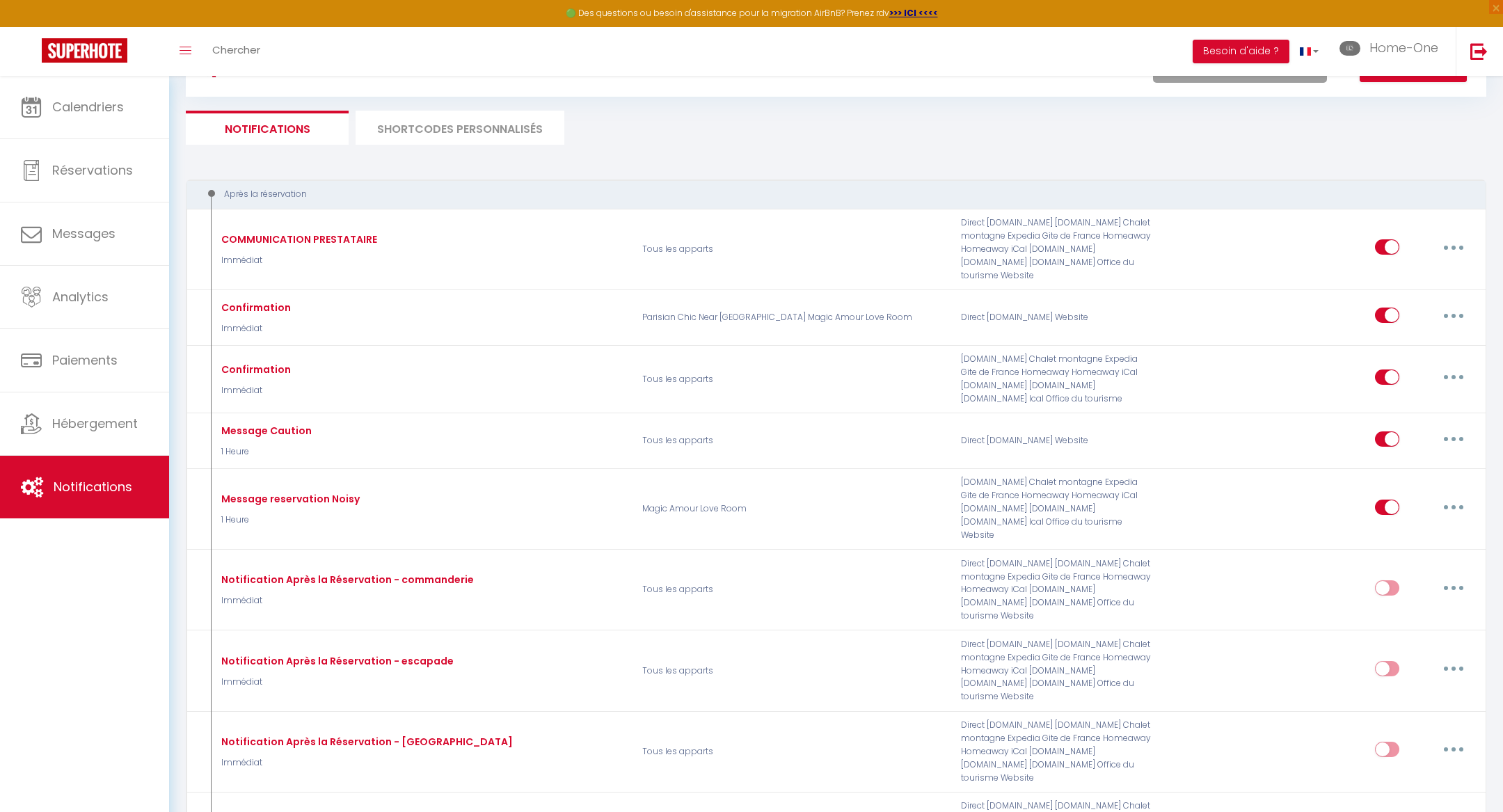
scroll to position [57, 0]
